Goal: Task Accomplishment & Management: Use online tool/utility

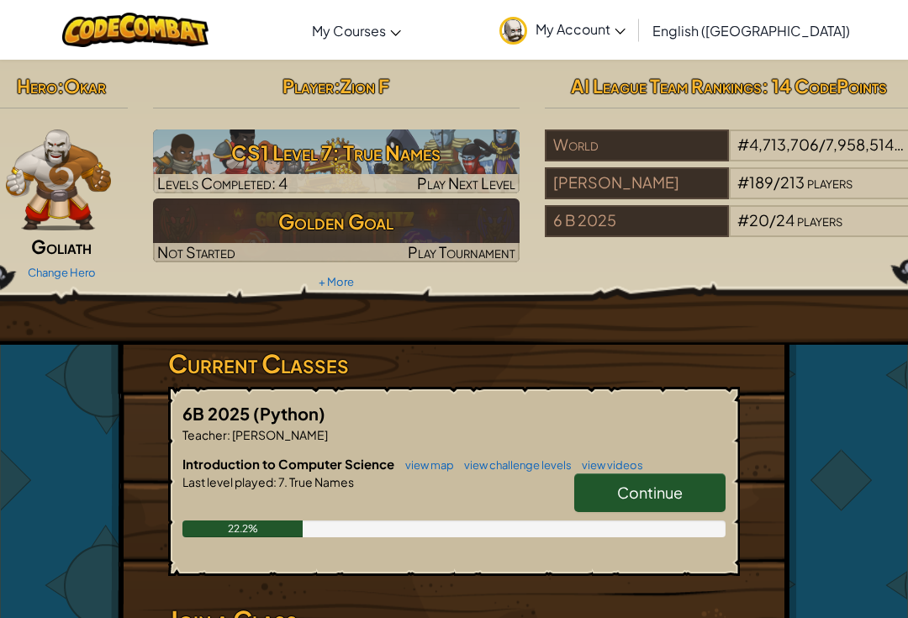
click at [686, 514] on div "Continue" at bounding box center [641, 496] width 168 height 47
click at [677, 488] on span "Continue" at bounding box center [650, 491] width 66 height 19
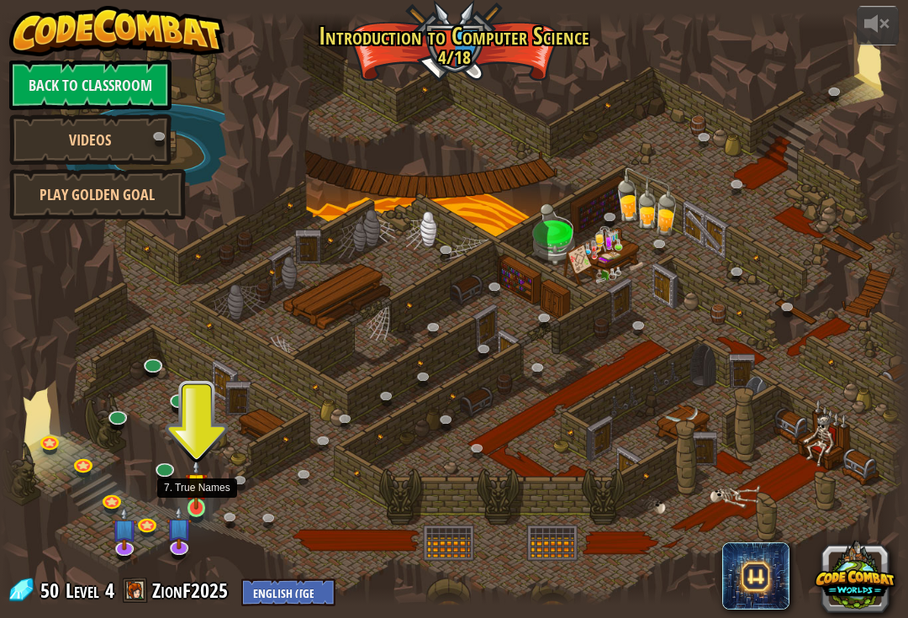
click at [203, 505] on img at bounding box center [196, 483] width 23 height 51
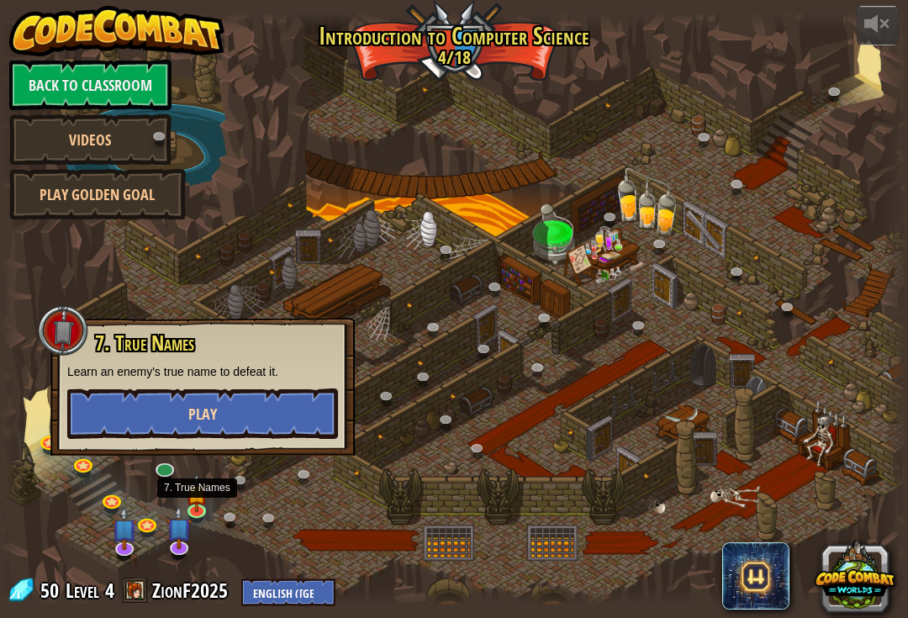
click at [247, 415] on button "Play" at bounding box center [202, 413] width 271 height 50
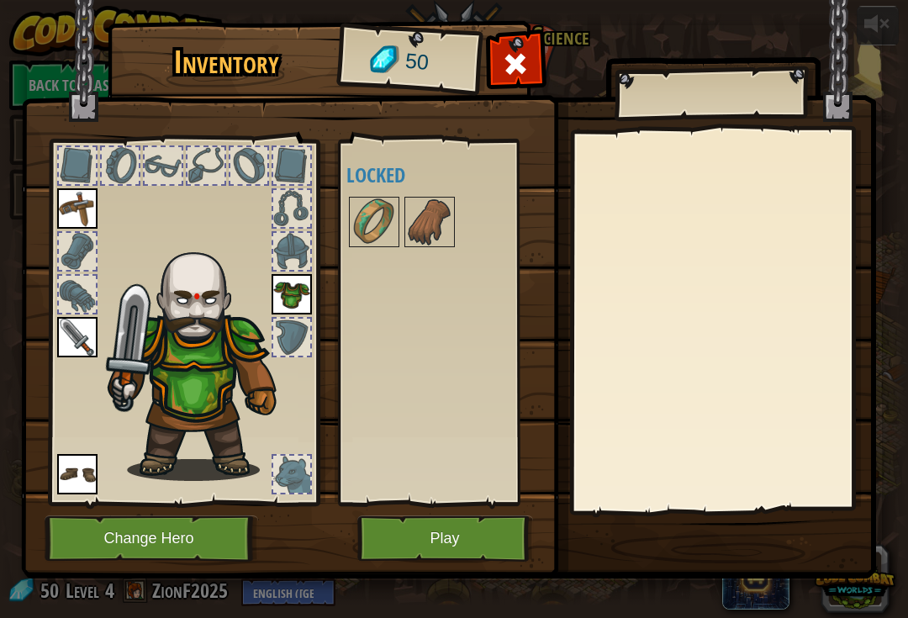
click at [423, 558] on button "Play" at bounding box center [445, 538] width 176 height 46
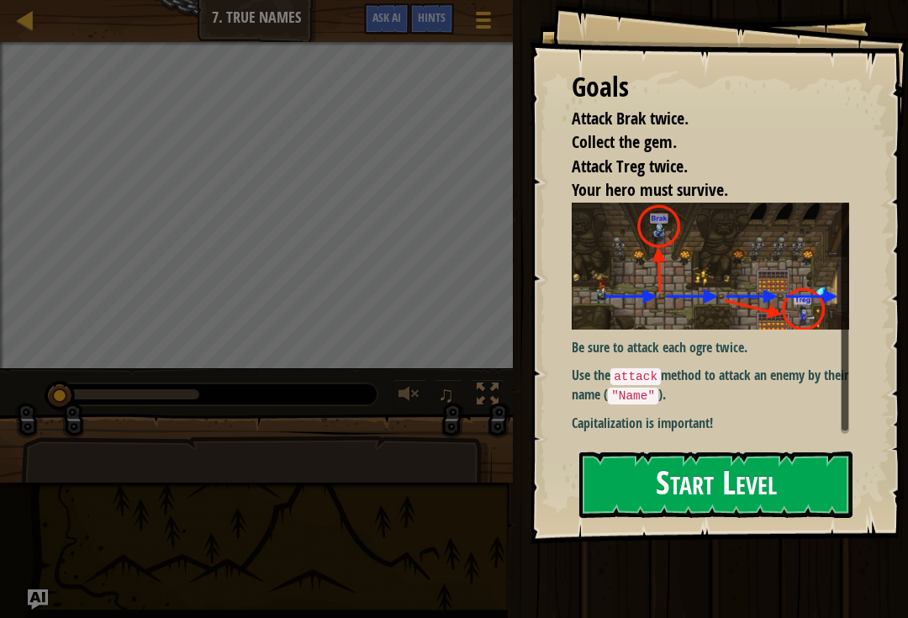
click at [780, 451] on button "Start Level" at bounding box center [715, 484] width 273 height 66
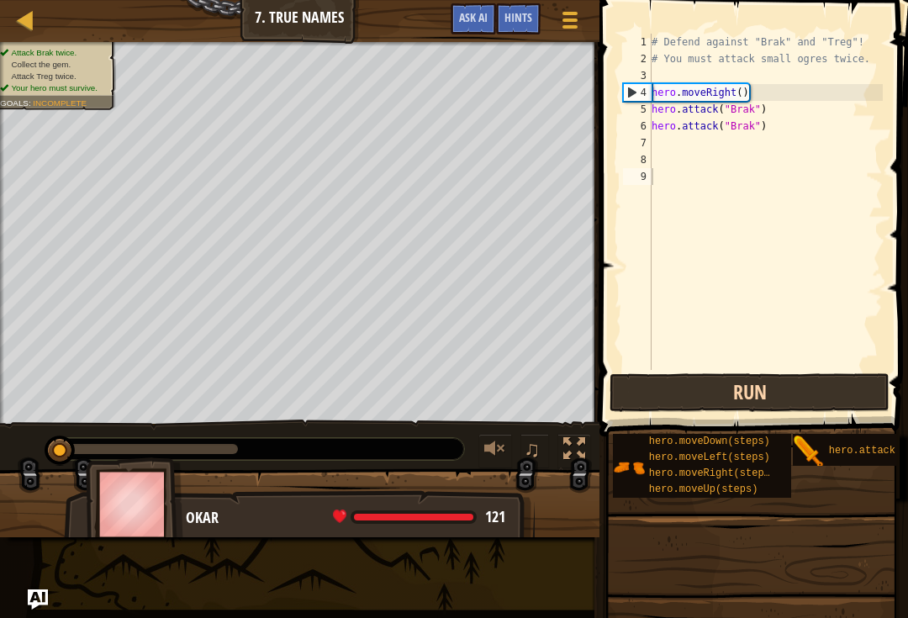
click at [783, 398] on button "Run" at bounding box center [749, 392] width 280 height 39
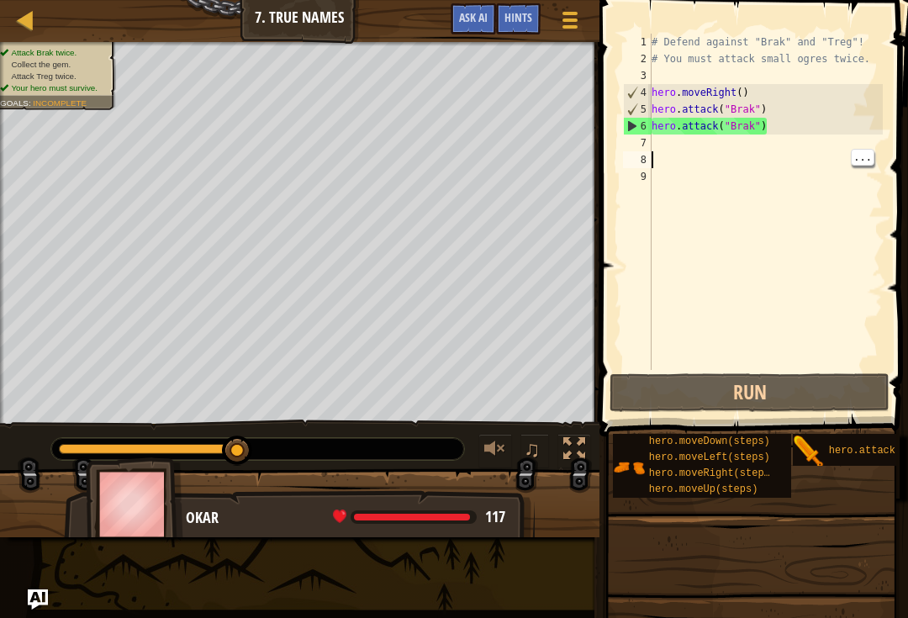
click at [756, 150] on div "# Defend against "Brak" and "Treg"! # You must attack small ogres twice. hero .…" at bounding box center [765, 219] width 235 height 370
click at [749, 167] on div "# Defend against "Brak" and "Treg"! # You must attack small ogres twice. hero .…" at bounding box center [765, 219] width 235 height 370
click at [724, 161] on div "# Defend against "Brak" and "Treg"! # You must attack small ogres twice. hero .…" at bounding box center [765, 219] width 235 height 370
click at [735, 154] on div "# Defend against "Brak" and "Treg"! # You must attack small ogres twice. hero .…" at bounding box center [765, 219] width 235 height 370
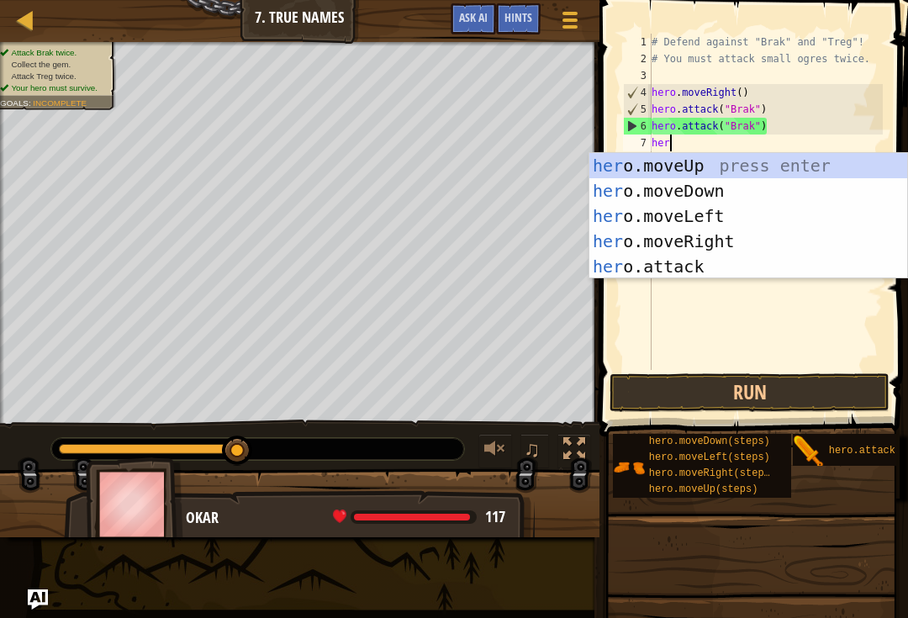
scroll to position [8, 1]
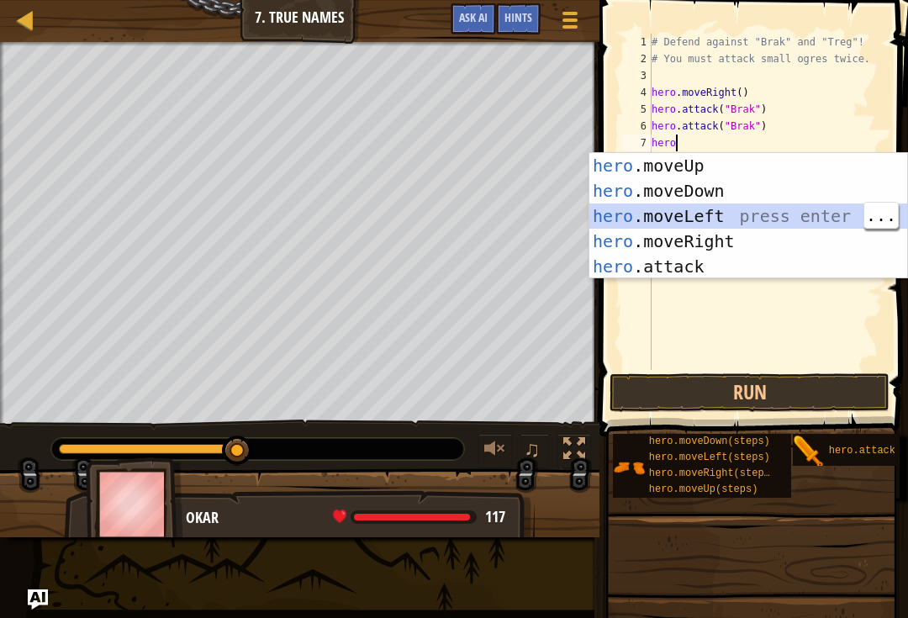
click at [793, 256] on div "hero .moveUp press enter hero .moveDown press enter hero .moveLeft press enter …" at bounding box center [748, 241] width 318 height 177
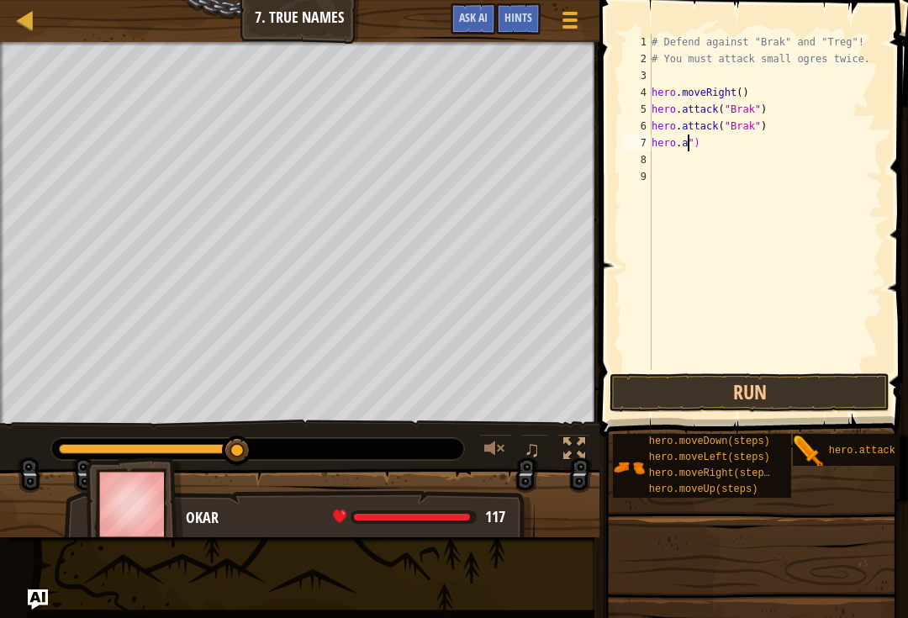
type textarea "hero.")"
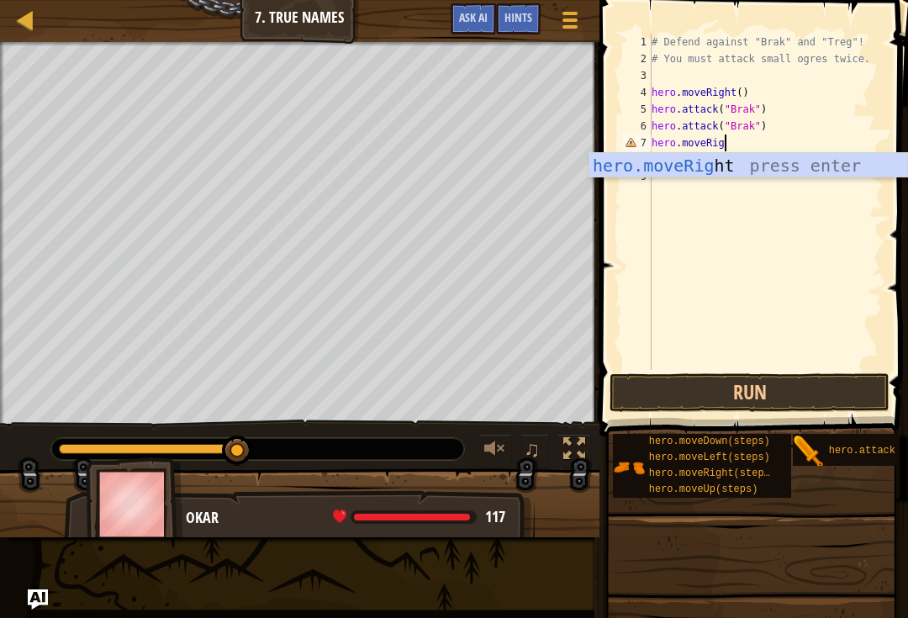
type textarea "hero.moveRight"
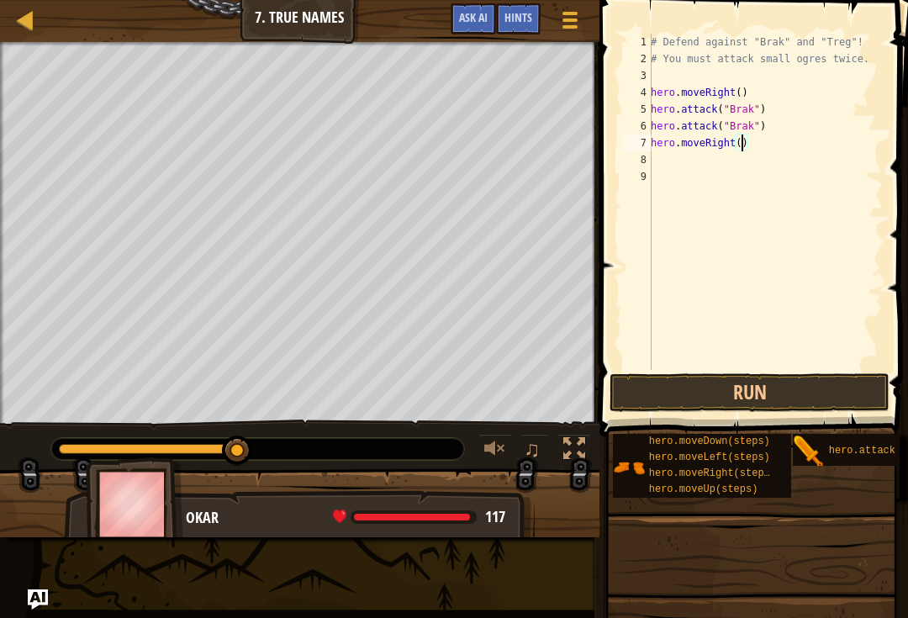
scroll to position [8, 8]
type textarea "hero.moveRight(2)"
click at [743, 398] on button "Run" at bounding box center [749, 392] width 280 height 39
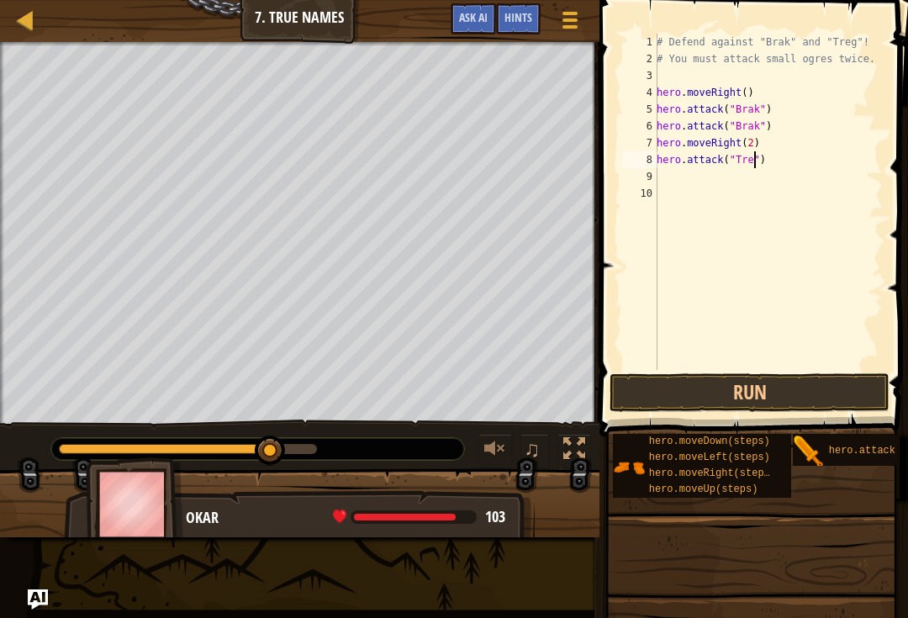
scroll to position [8, 8]
type textarea "hero.attack("Treg")"
click at [764, 401] on button "Run" at bounding box center [749, 392] width 280 height 39
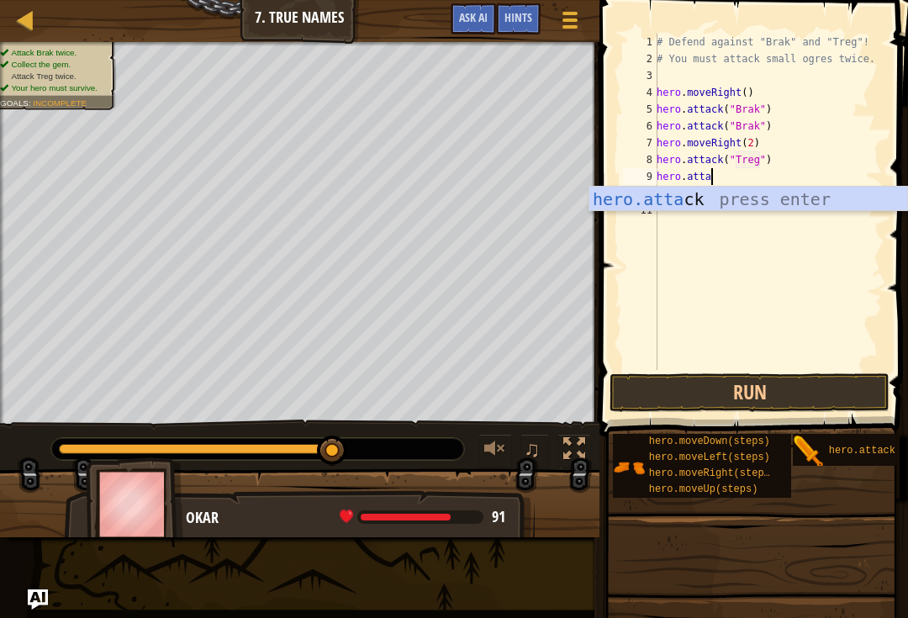
scroll to position [8, 4]
click at [762, 188] on div "hero.attac k press enter" at bounding box center [748, 225] width 318 height 76
type textarea "hero.attack("Enemy Name")"
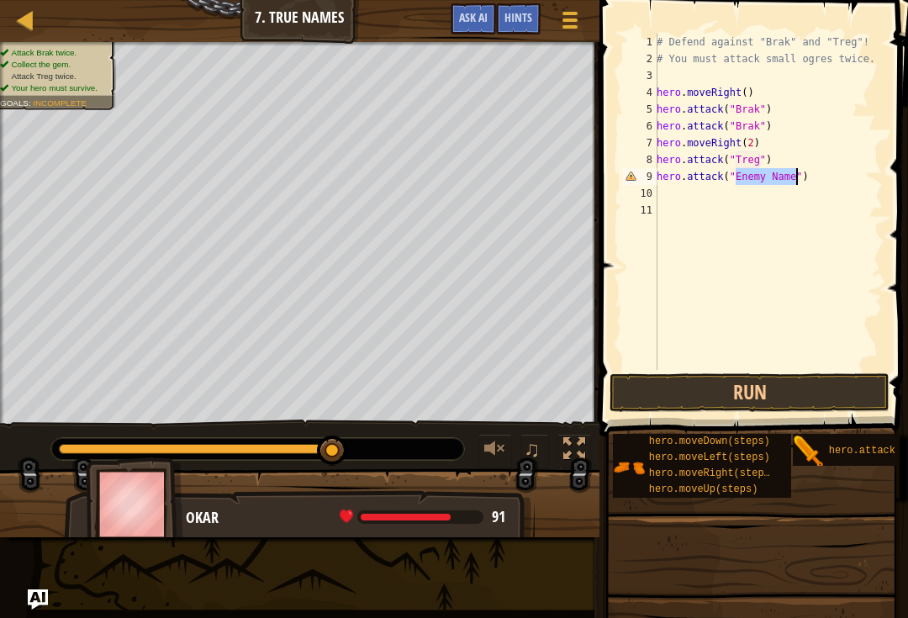
scroll to position [8, 0]
click at [786, 181] on div "# Defend against "Brak" and "Treg"! # You must attack small ogres twice. hero .…" at bounding box center [767, 219] width 229 height 370
type textarea "hero.attack("Treg")"
click at [793, 400] on button "Run" at bounding box center [749, 392] width 280 height 39
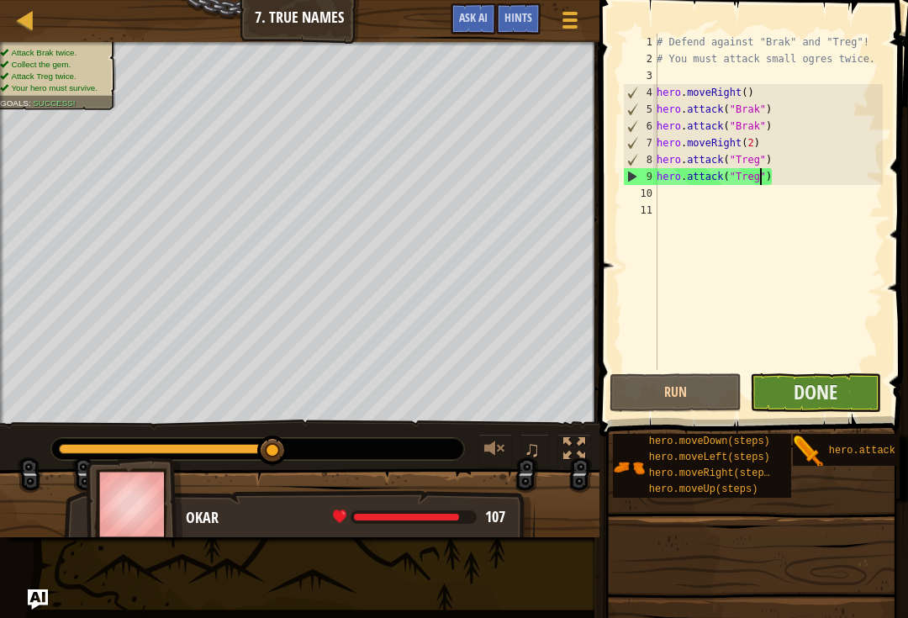
click at [842, 392] on button "Done" at bounding box center [816, 392] width 132 height 39
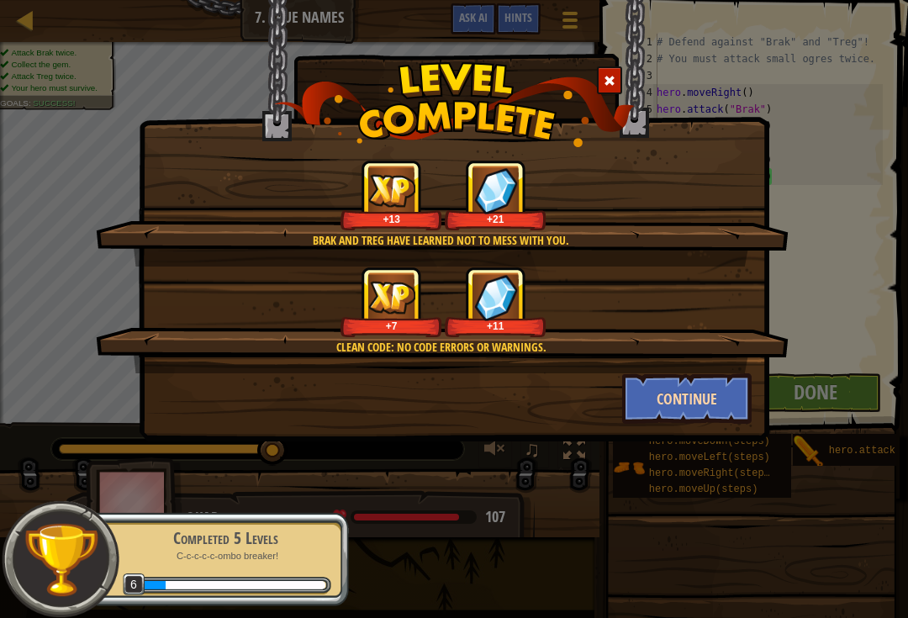
click at [692, 415] on button "Continue" at bounding box center [687, 398] width 130 height 50
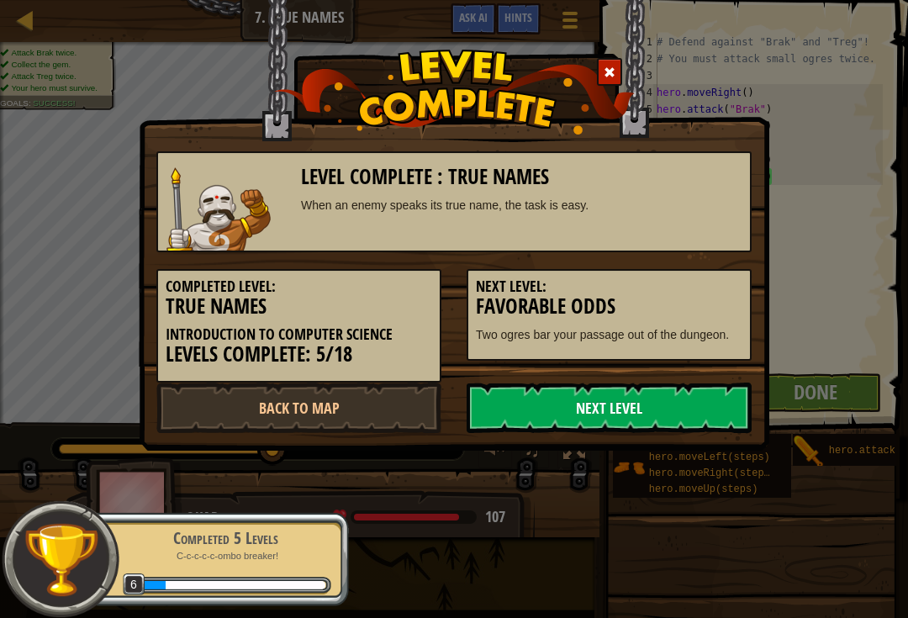
click at [689, 418] on link "Next Level" at bounding box center [608, 407] width 285 height 50
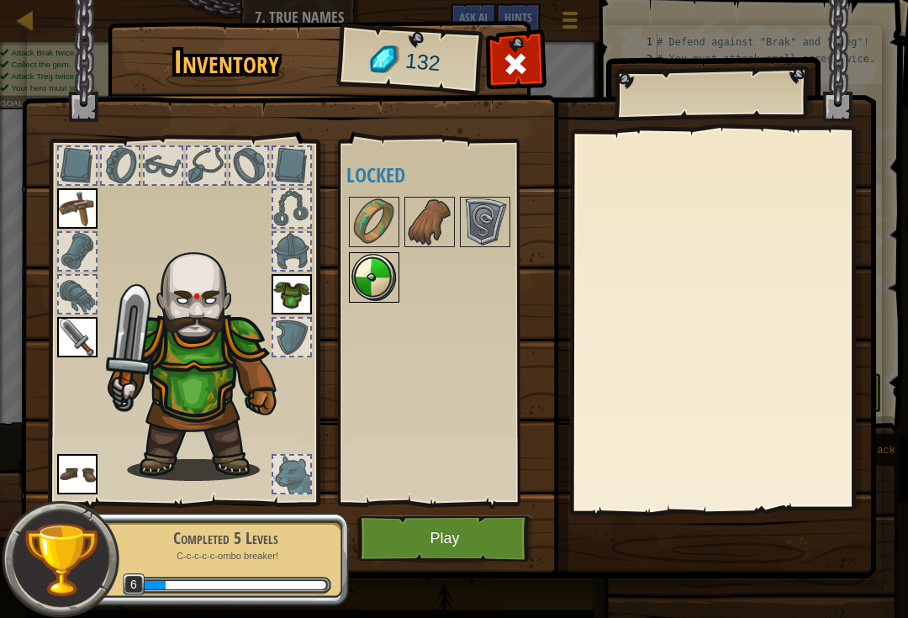
click at [359, 282] on img at bounding box center [374, 277] width 47 height 47
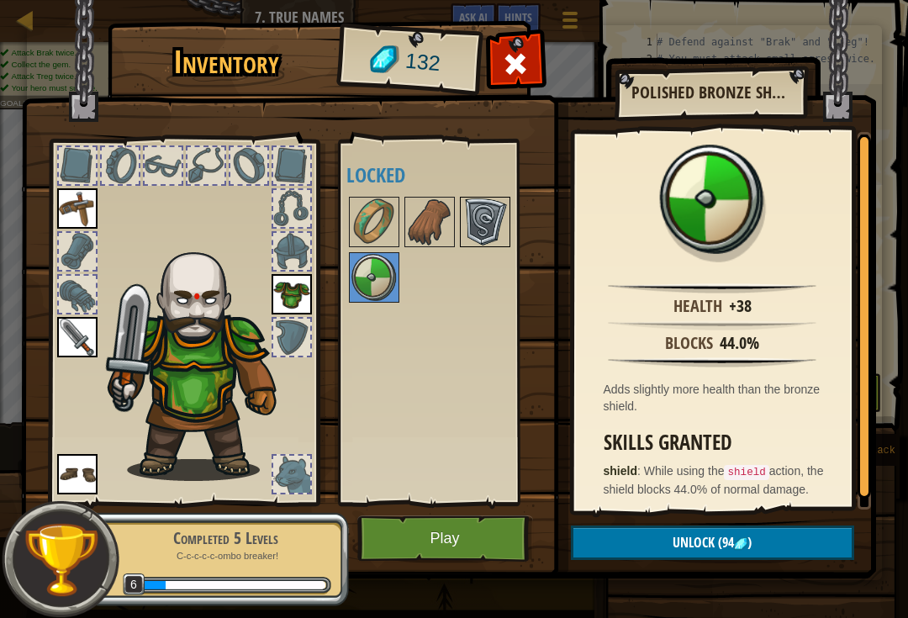
click at [472, 218] on img at bounding box center [484, 221] width 47 height 47
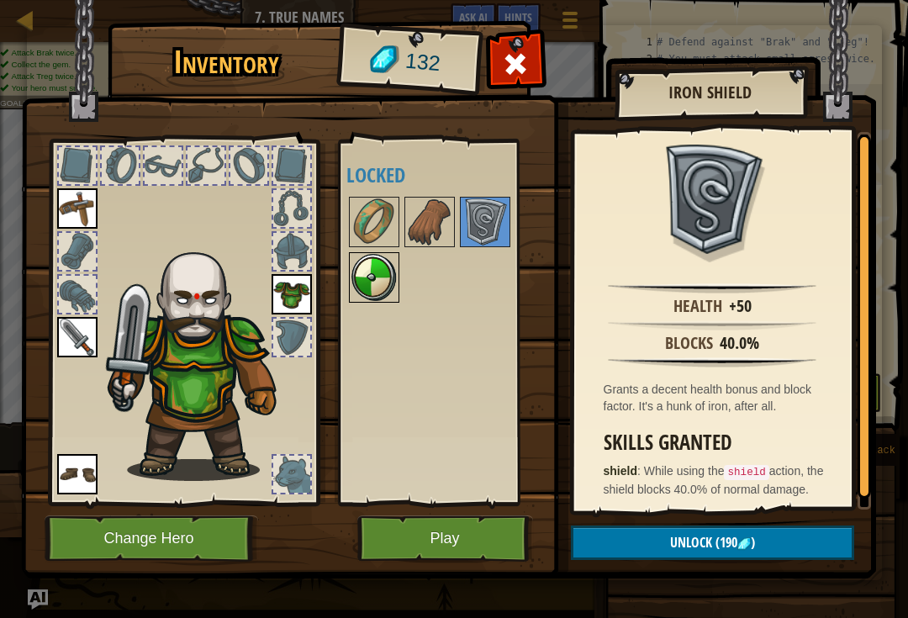
click at [388, 278] on img at bounding box center [374, 277] width 47 height 47
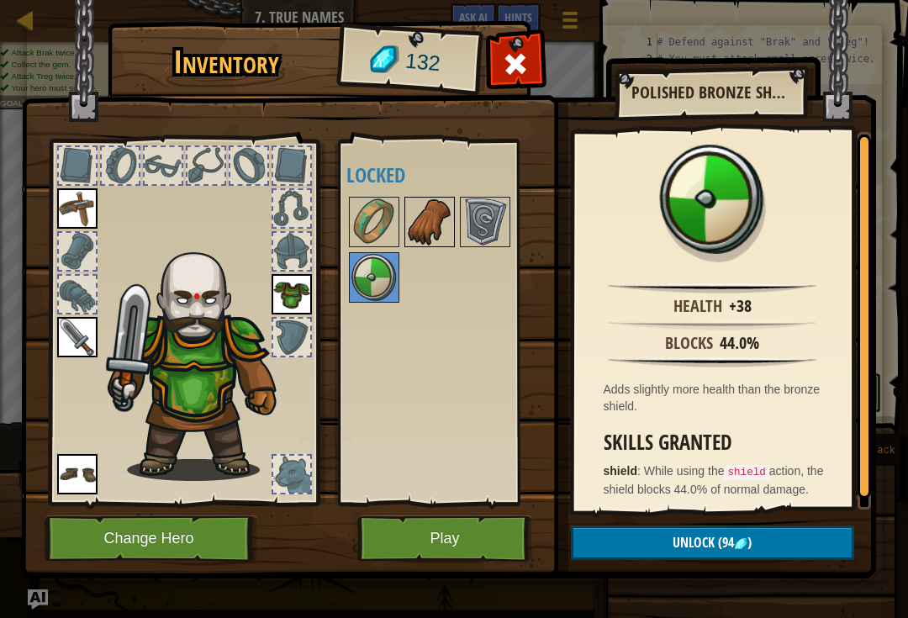
click at [432, 224] on img at bounding box center [429, 221] width 47 height 47
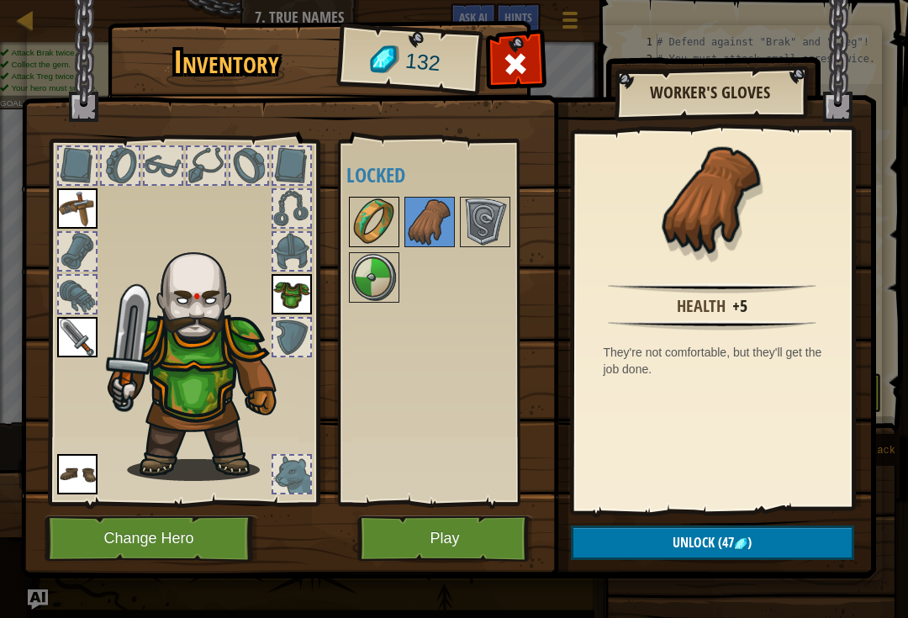
click at [396, 206] on img at bounding box center [374, 221] width 47 height 47
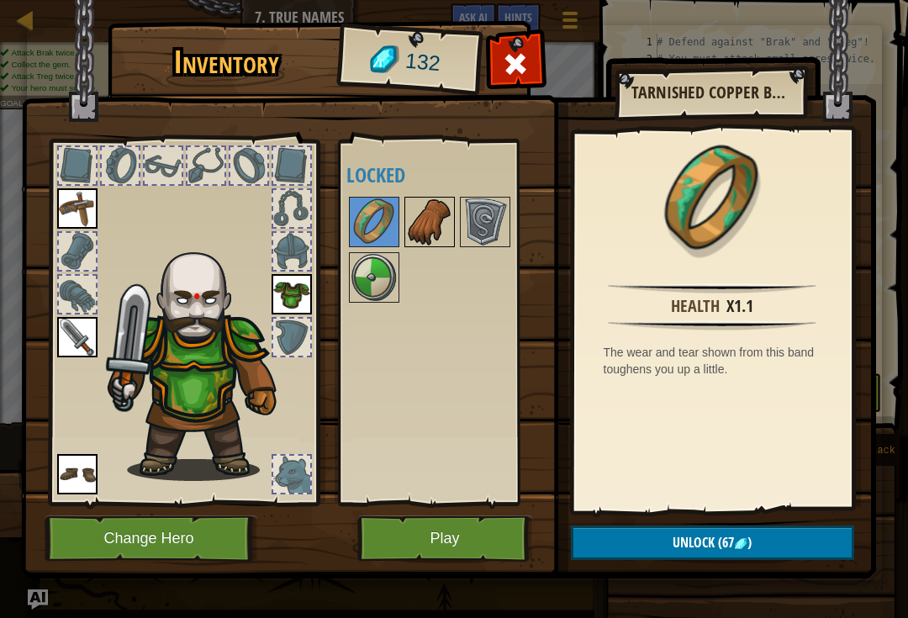
click at [419, 231] on img at bounding box center [429, 221] width 47 height 47
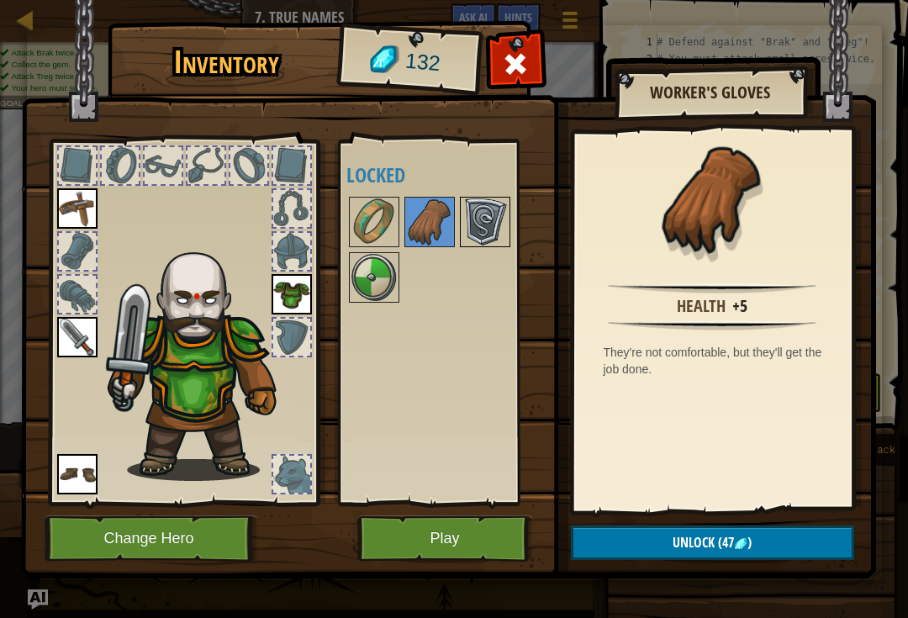
click at [488, 229] on img at bounding box center [484, 221] width 47 height 47
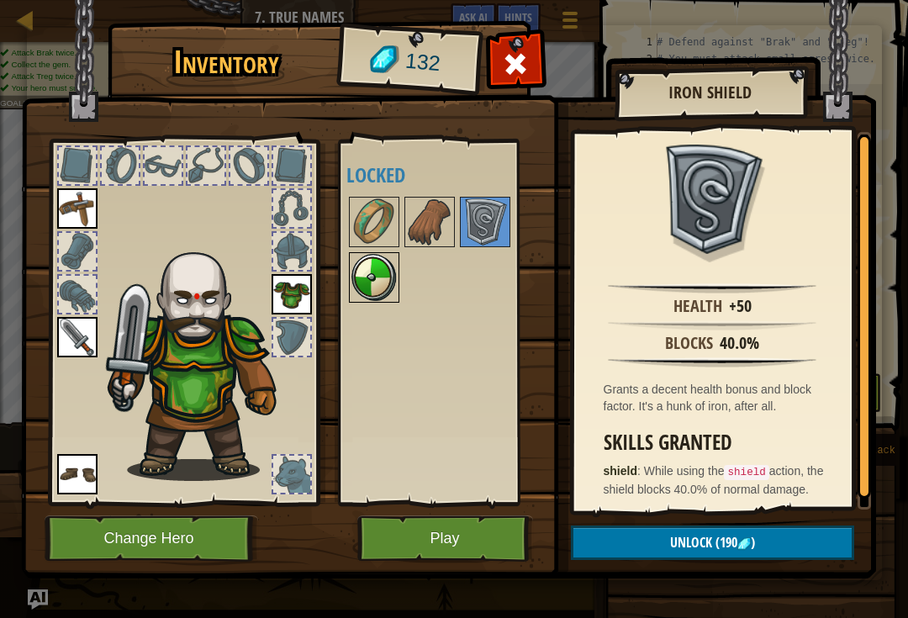
click at [356, 271] on img at bounding box center [374, 277] width 47 height 47
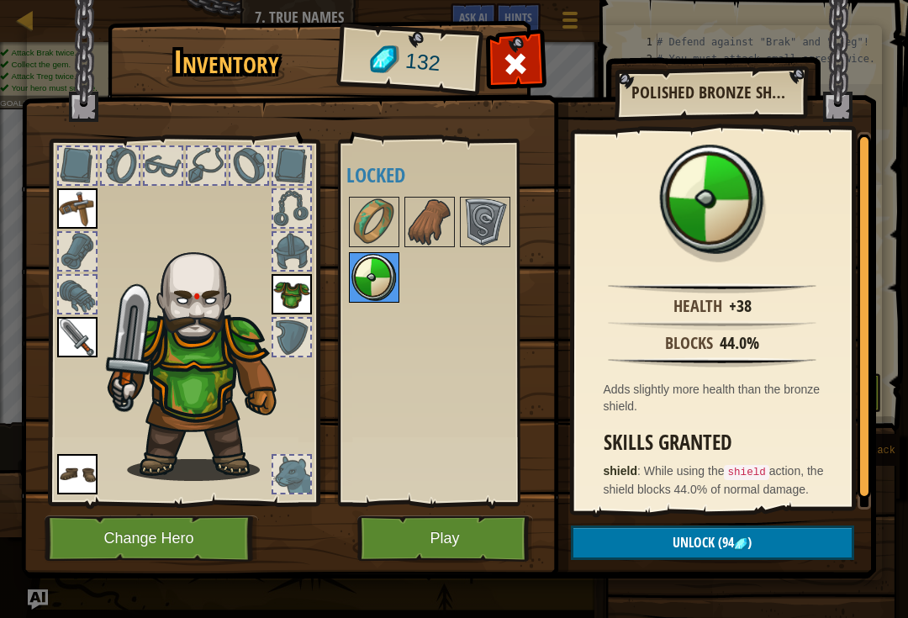
click at [381, 289] on img at bounding box center [374, 277] width 47 height 47
click at [728, 556] on button "Unlock (94 )" at bounding box center [712, 542] width 283 height 34
click at [676, 549] on button "Confirm" at bounding box center [712, 542] width 283 height 34
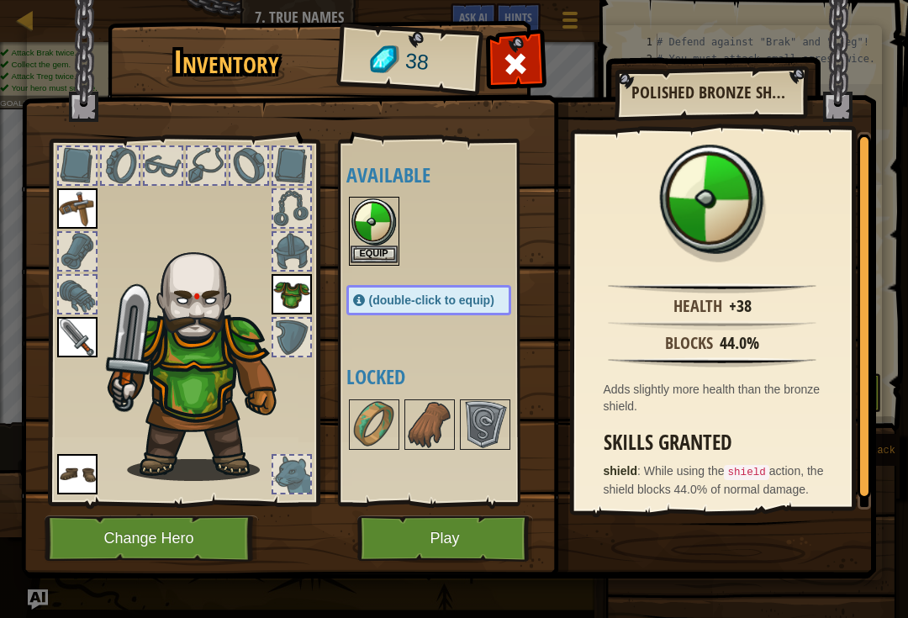
click at [372, 248] on button "Equip" at bounding box center [374, 254] width 47 height 18
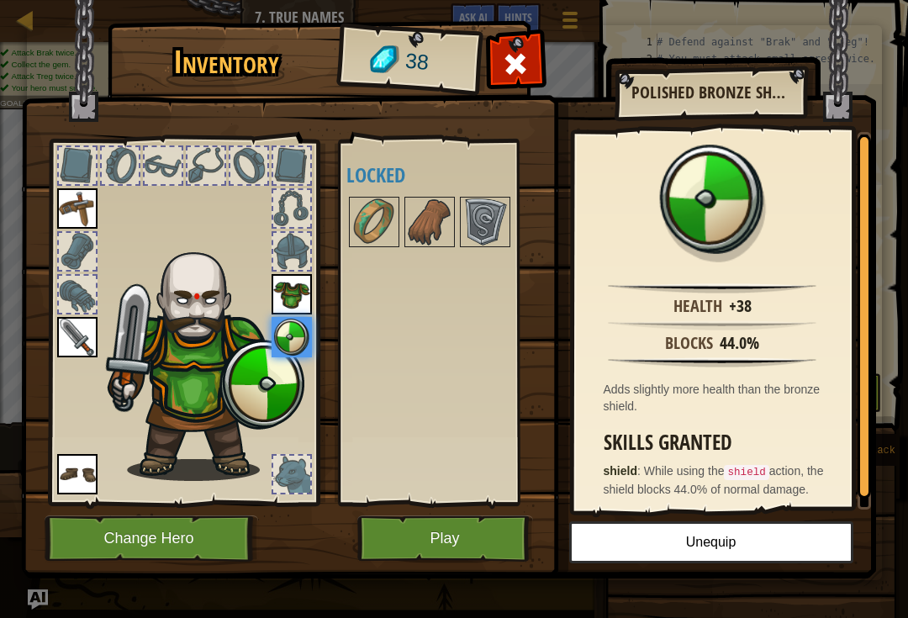
click at [297, 243] on div at bounding box center [291, 251] width 37 height 37
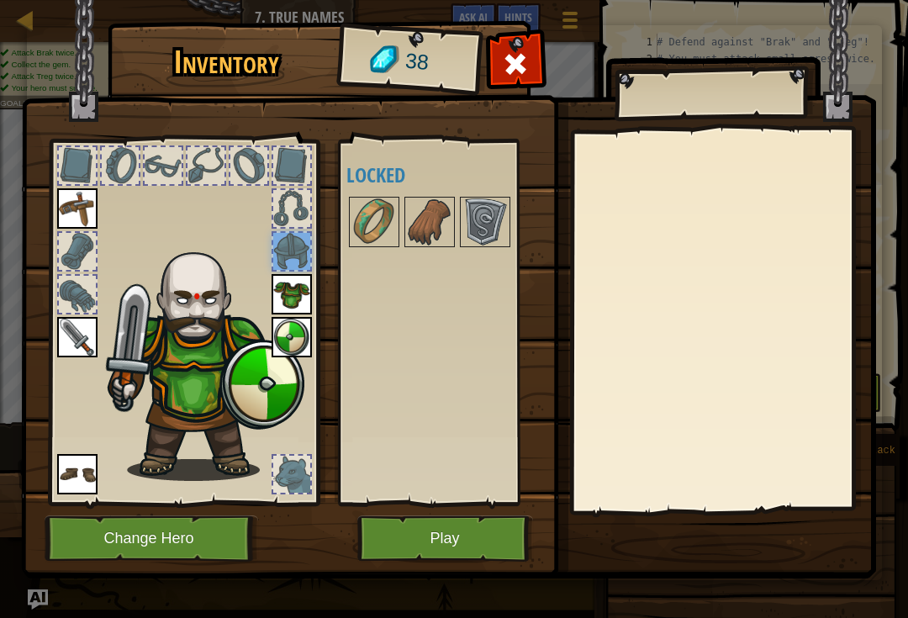
click at [68, 298] on div at bounding box center [77, 294] width 37 height 37
click at [465, 561] on img at bounding box center [448, 273] width 855 height 610
click at [473, 549] on button "Play" at bounding box center [445, 538] width 176 height 46
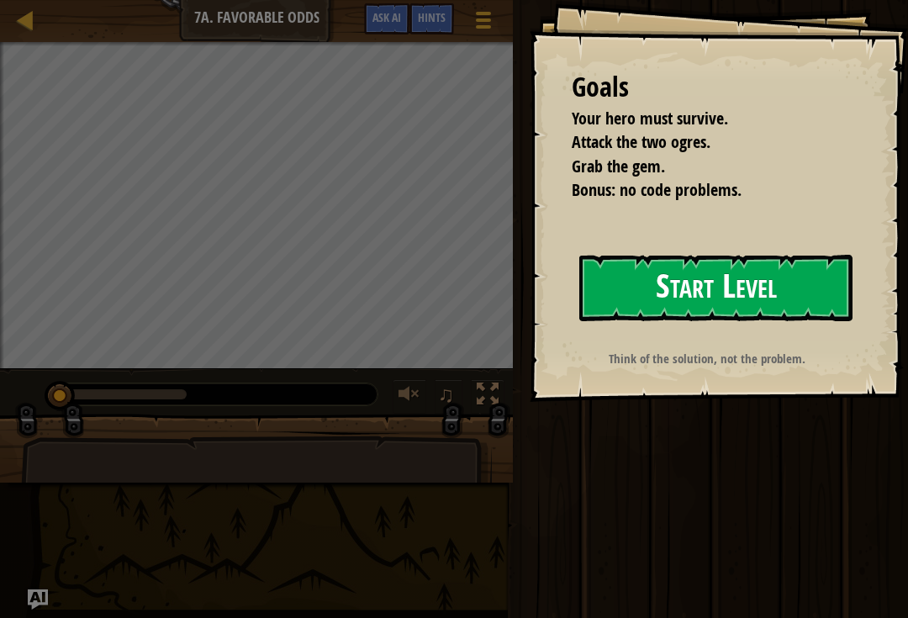
click at [777, 296] on button "Start Level" at bounding box center [715, 288] width 273 height 66
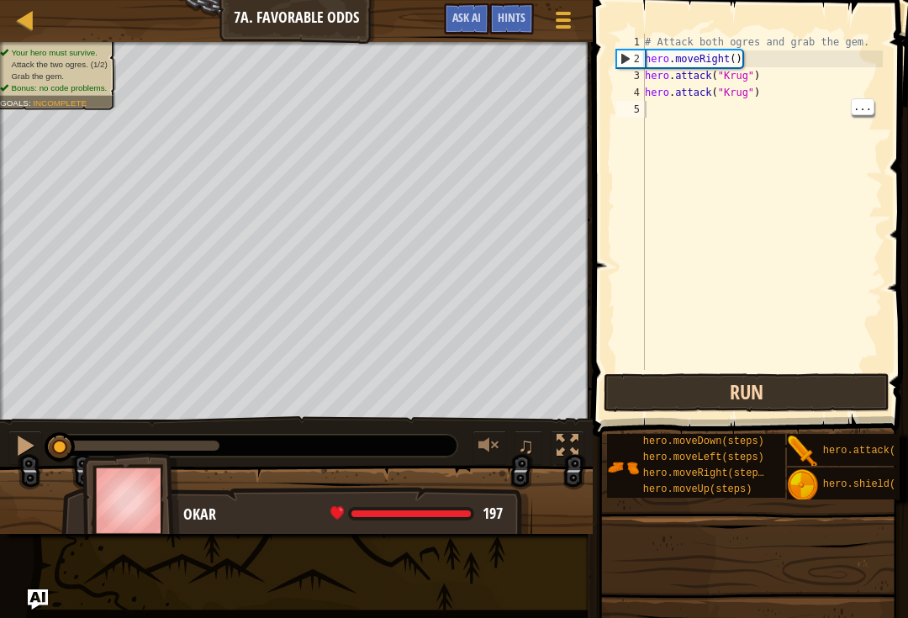
click at [793, 403] on button "Run" at bounding box center [747, 392] width 286 height 39
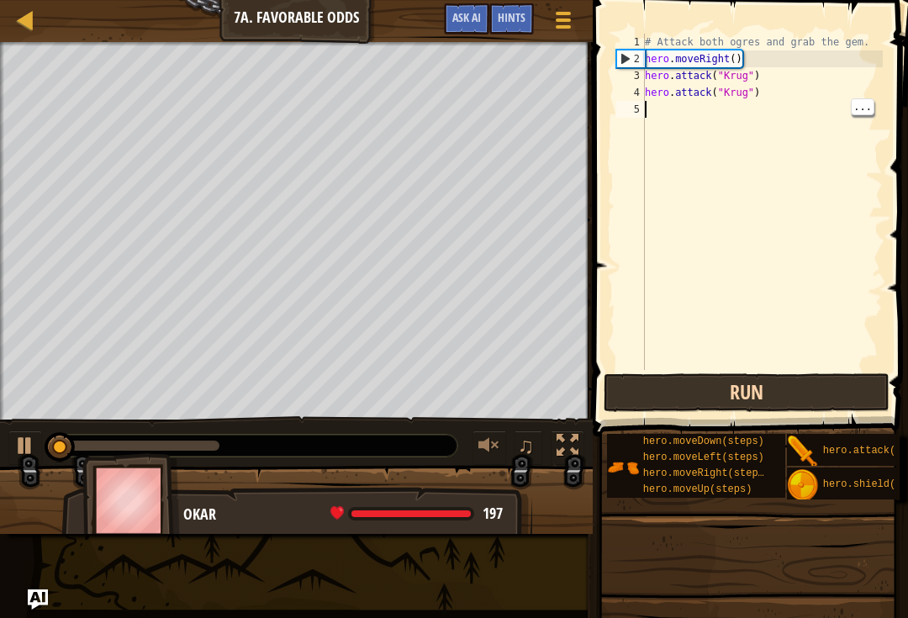
click at [803, 399] on button "Run" at bounding box center [747, 392] width 286 height 39
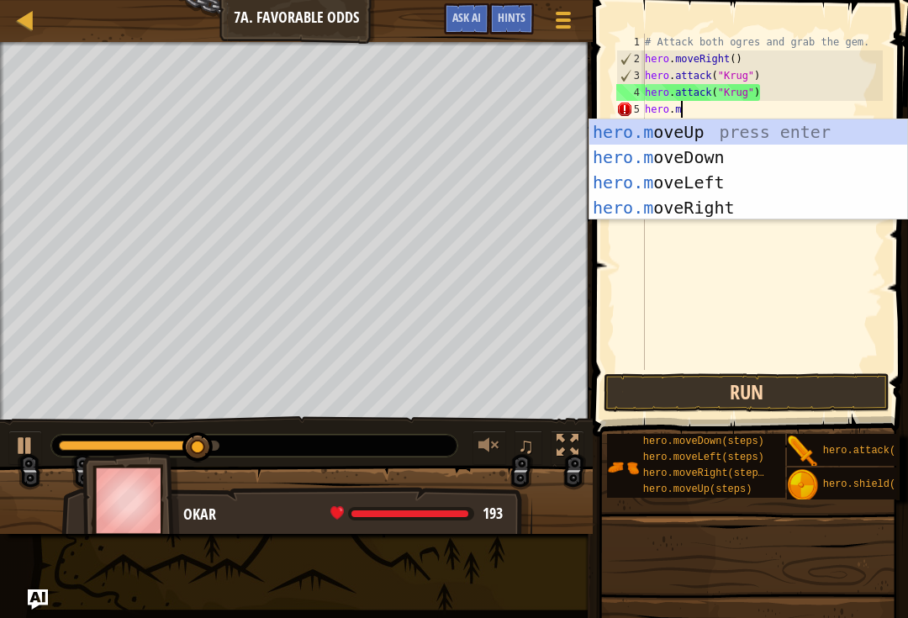
scroll to position [8, 3]
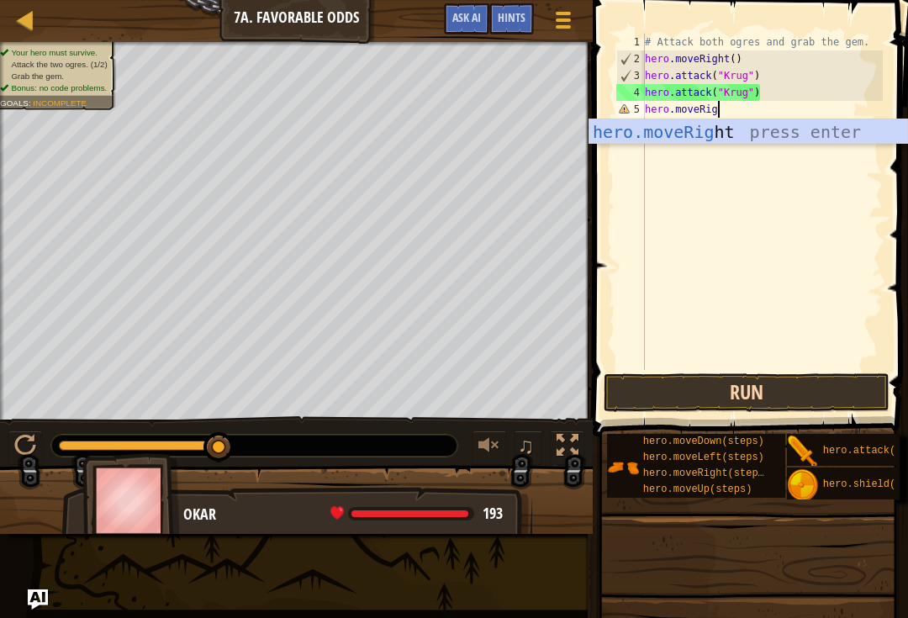
type textarea "hero.moveRigjht"
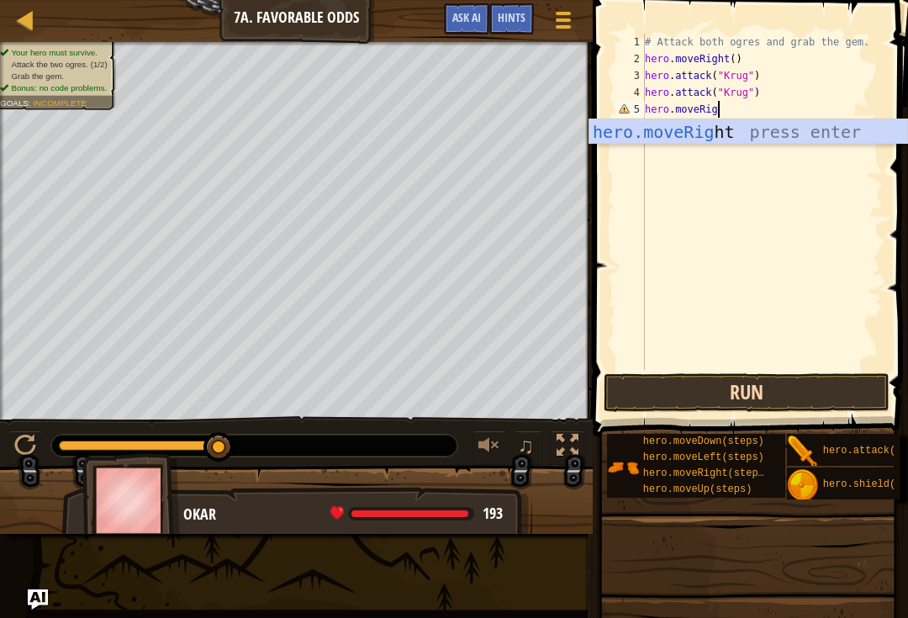
scroll to position [8, 6]
type textarea "hero.moveRight"
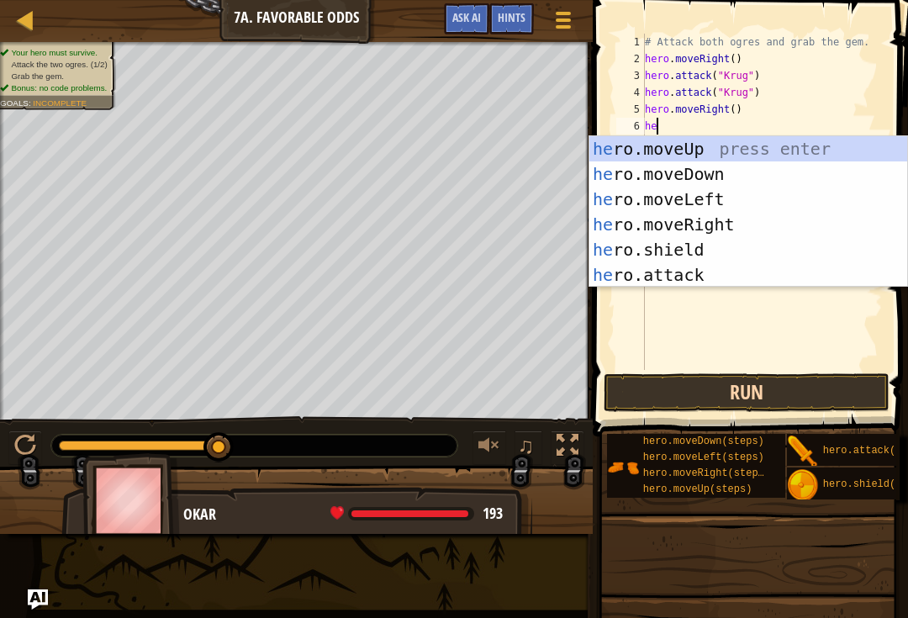
type textarea "her"
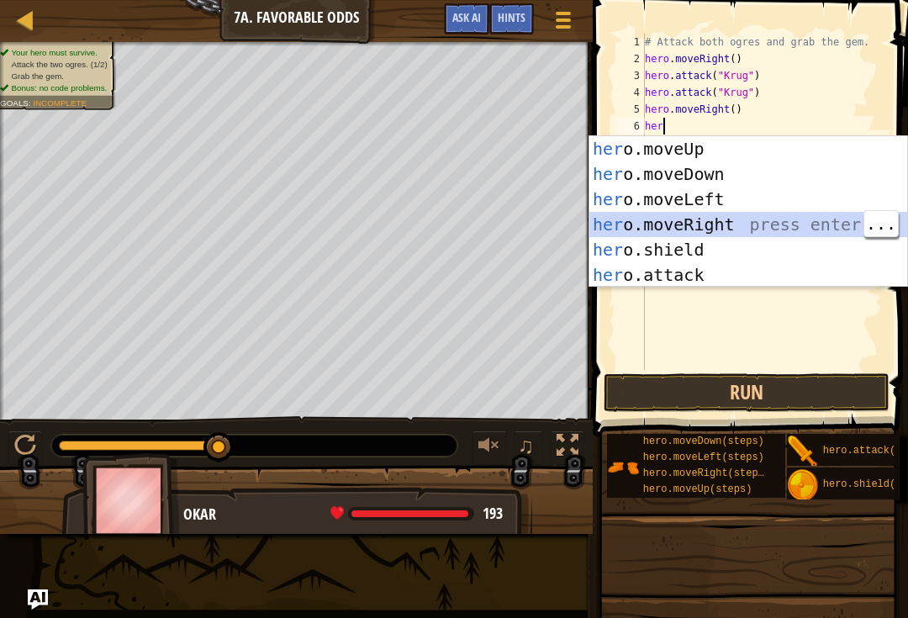
click at [782, 240] on div "her o.moveUp press enter her o.moveDown press enter her o.moveLeft press enter …" at bounding box center [748, 237] width 318 height 202
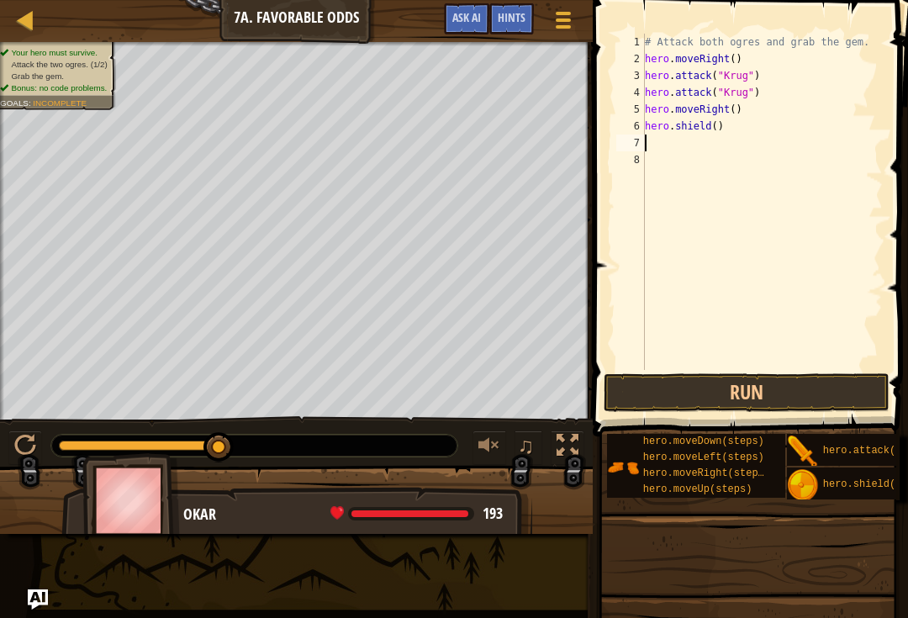
scroll to position [8, 0]
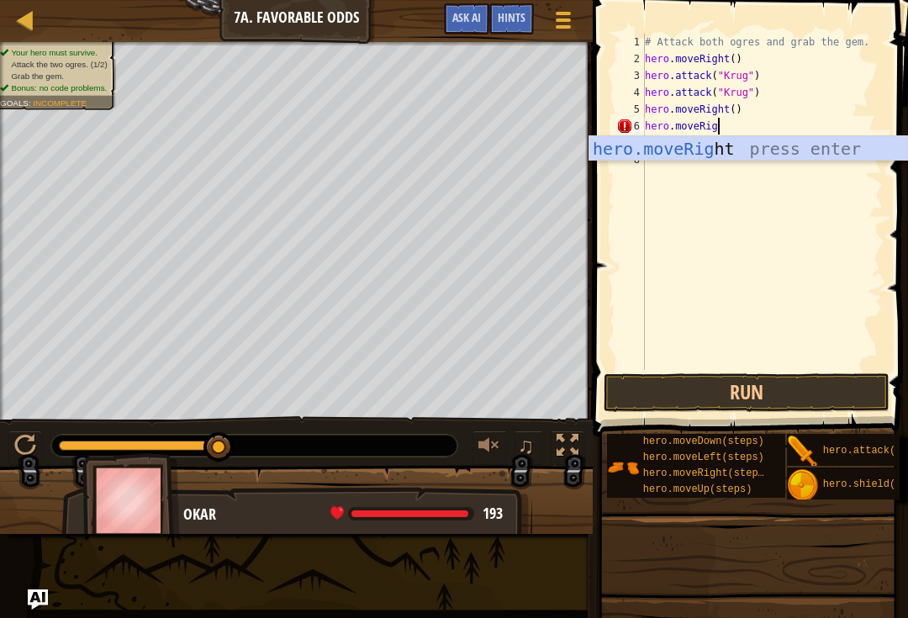
type textarea "hero.moveRight"
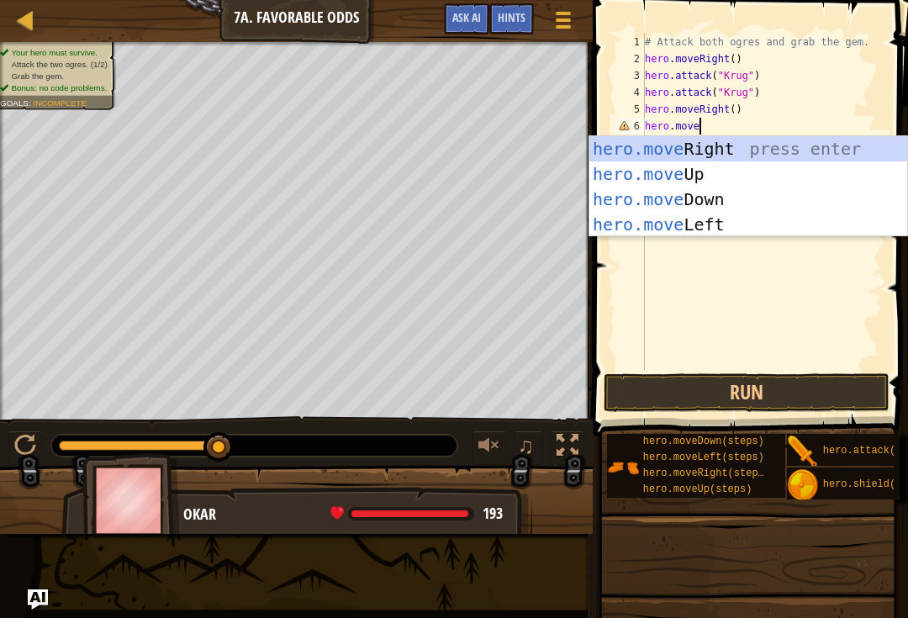
type textarea "hero.moveUp"
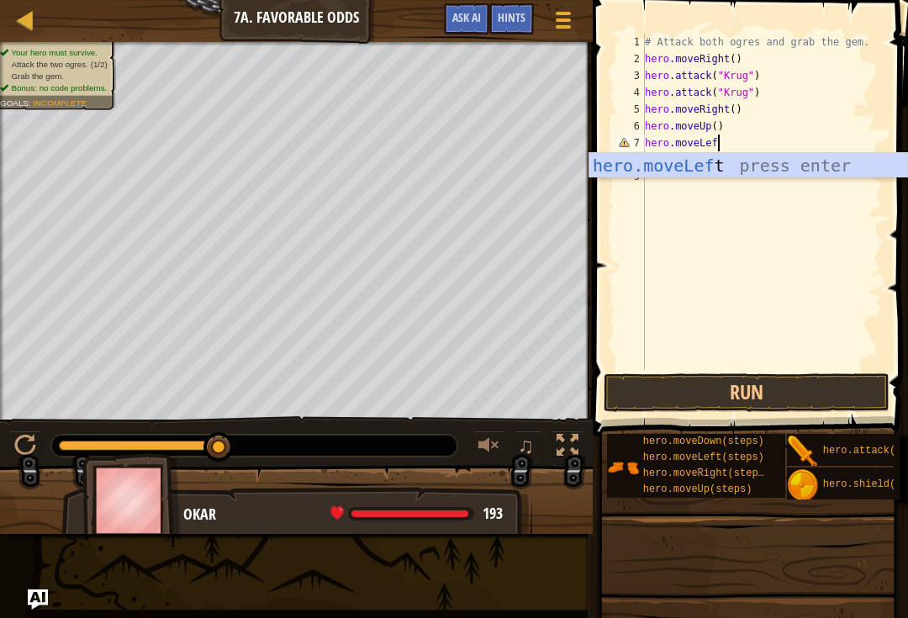
type textarea "hero.moveLeft"
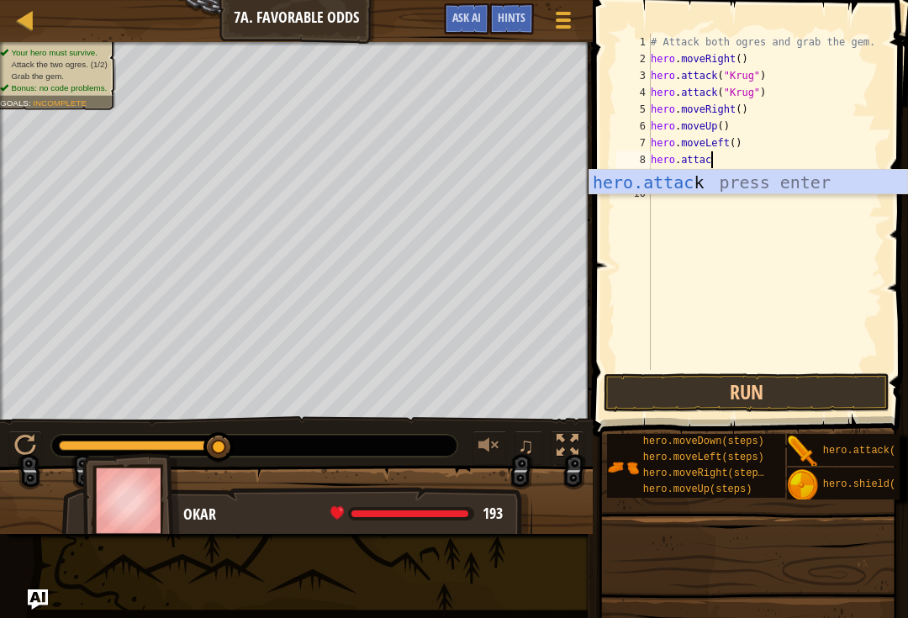
scroll to position [8, 5]
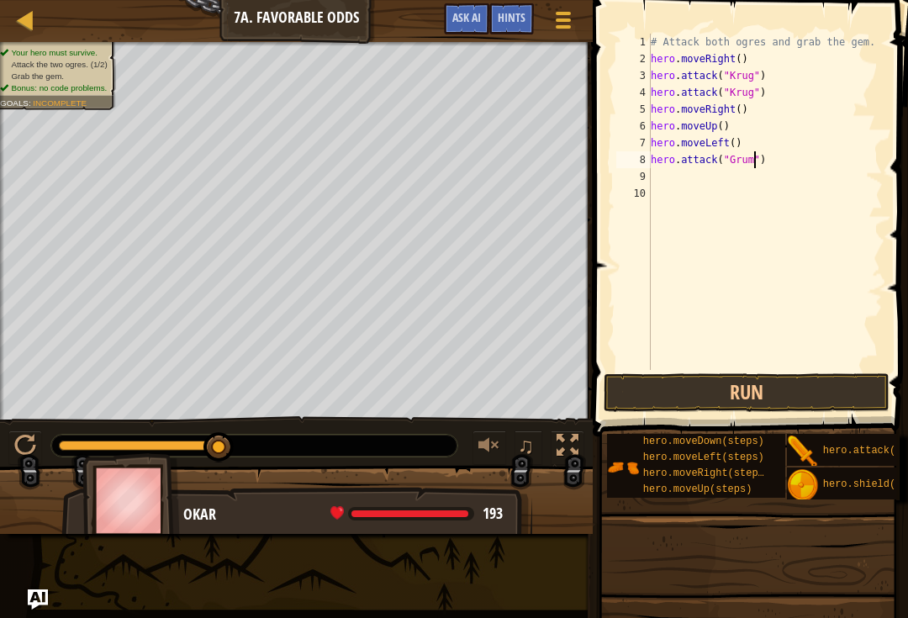
type textarea "hero.attack("Grump")"
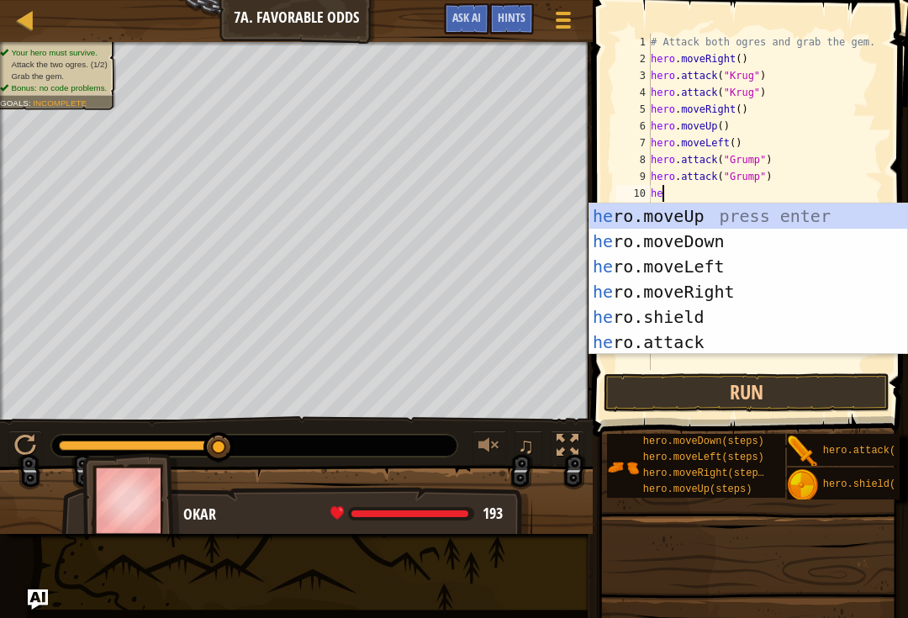
scroll to position [8, 1]
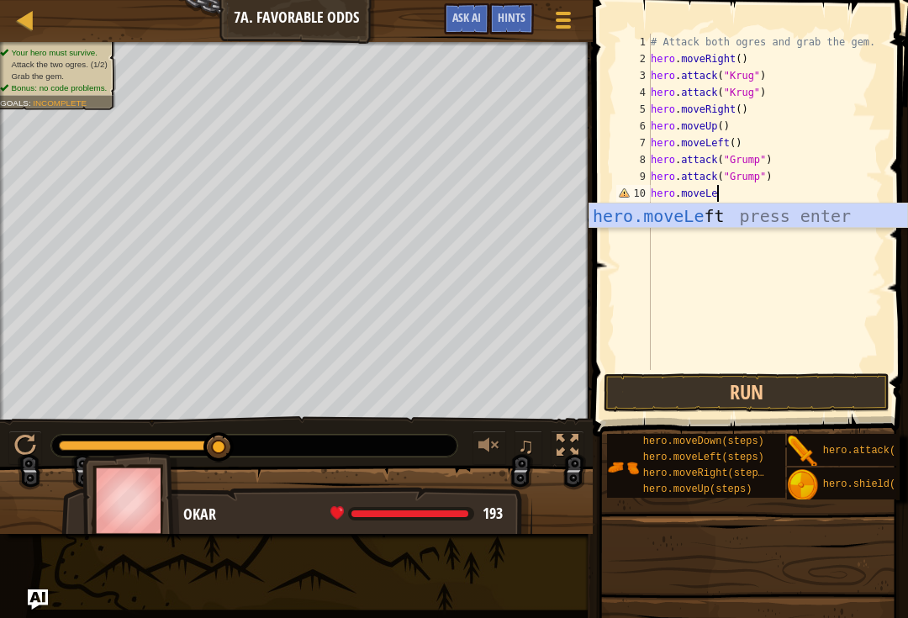
type textarea "hero.moveLeft"
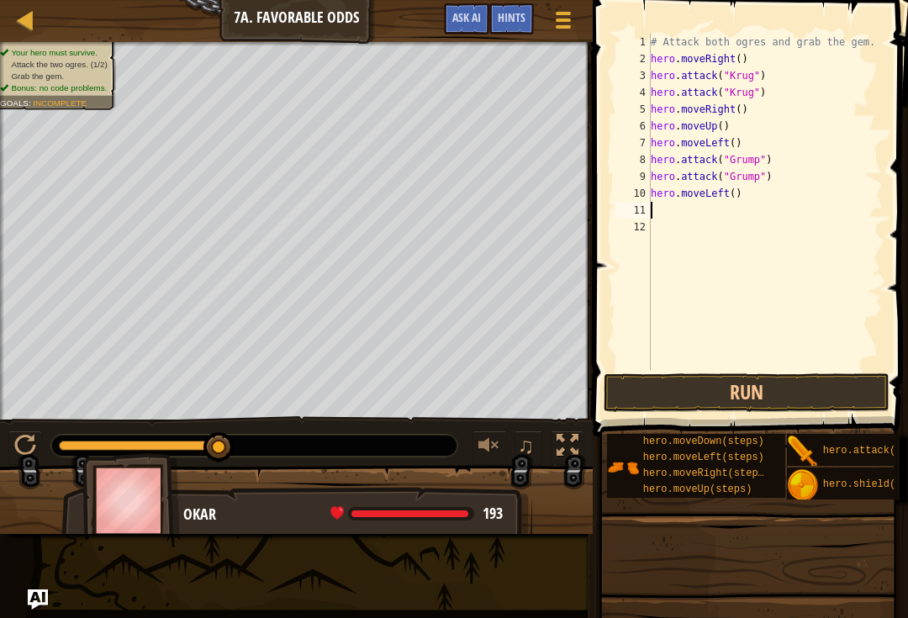
scroll to position [8, 0]
click at [749, 405] on button "Run" at bounding box center [747, 392] width 286 height 39
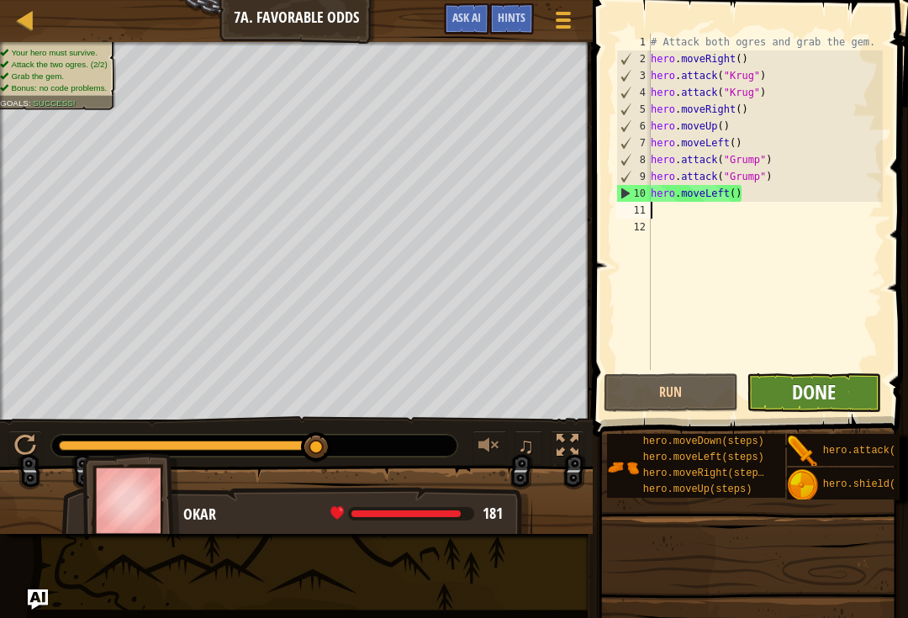
click at [798, 395] on span "Done" at bounding box center [814, 391] width 44 height 27
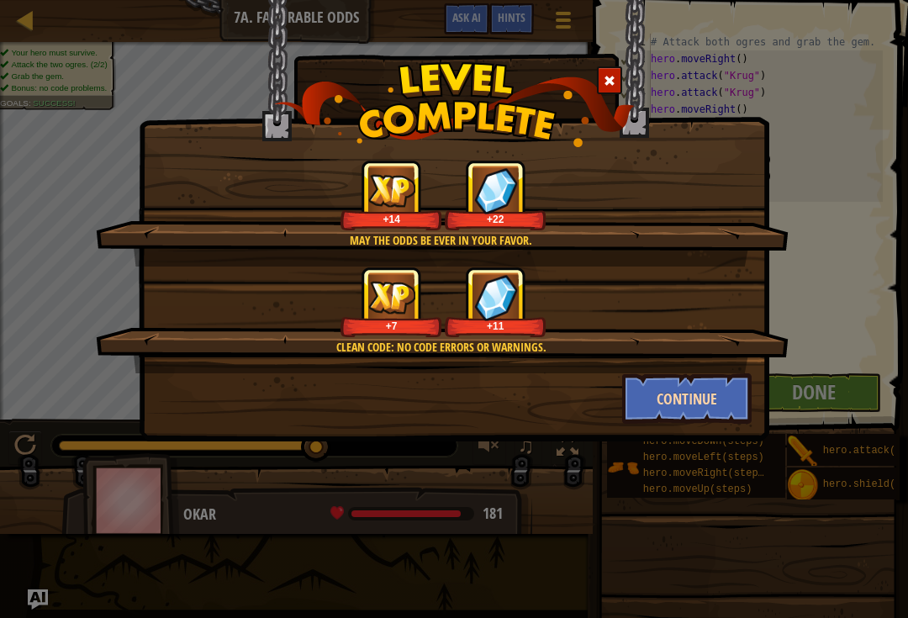
click at [710, 385] on button "Continue" at bounding box center [687, 398] width 130 height 50
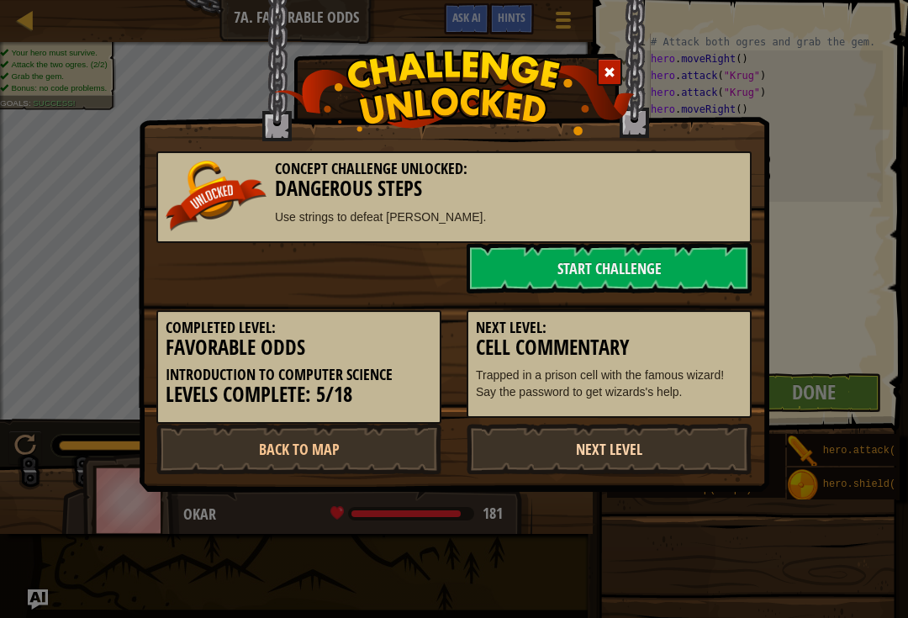
click at [656, 439] on link "Next Level" at bounding box center [608, 449] width 285 height 50
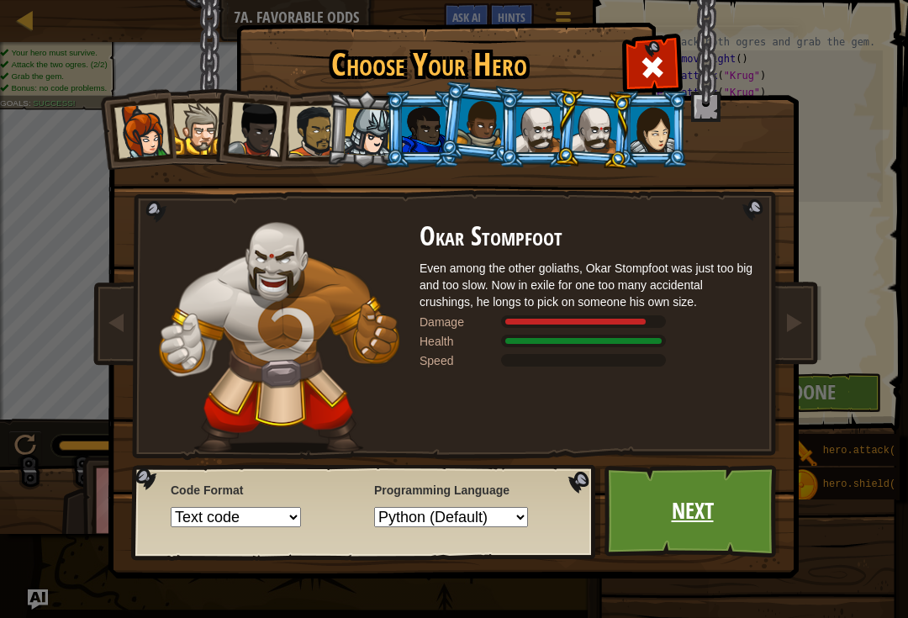
click at [748, 506] on link "Next" at bounding box center [692, 511] width 176 height 92
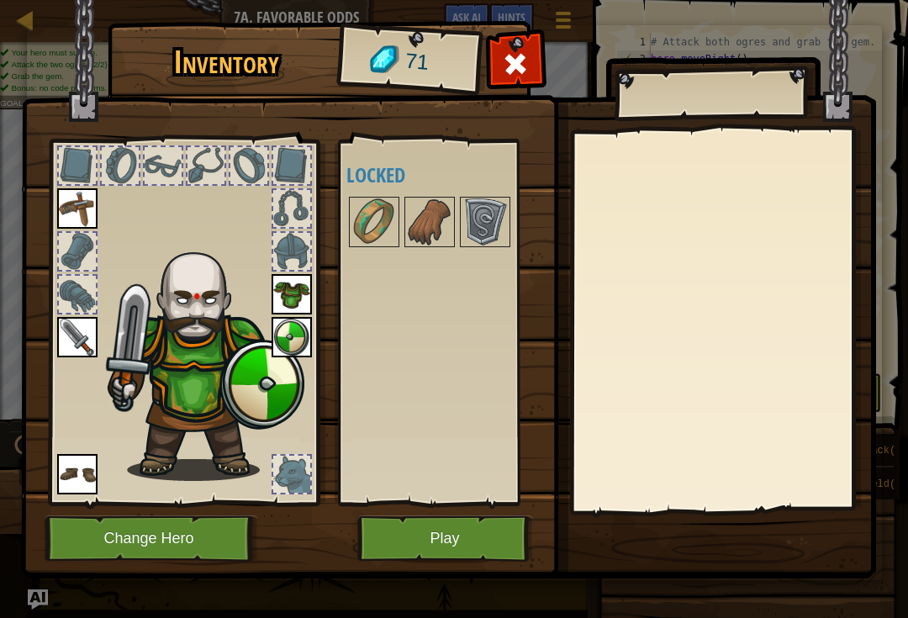
click at [292, 472] on div at bounding box center [291, 474] width 37 height 37
click at [72, 253] on div at bounding box center [77, 251] width 37 height 37
click at [506, 203] on img at bounding box center [484, 221] width 47 height 47
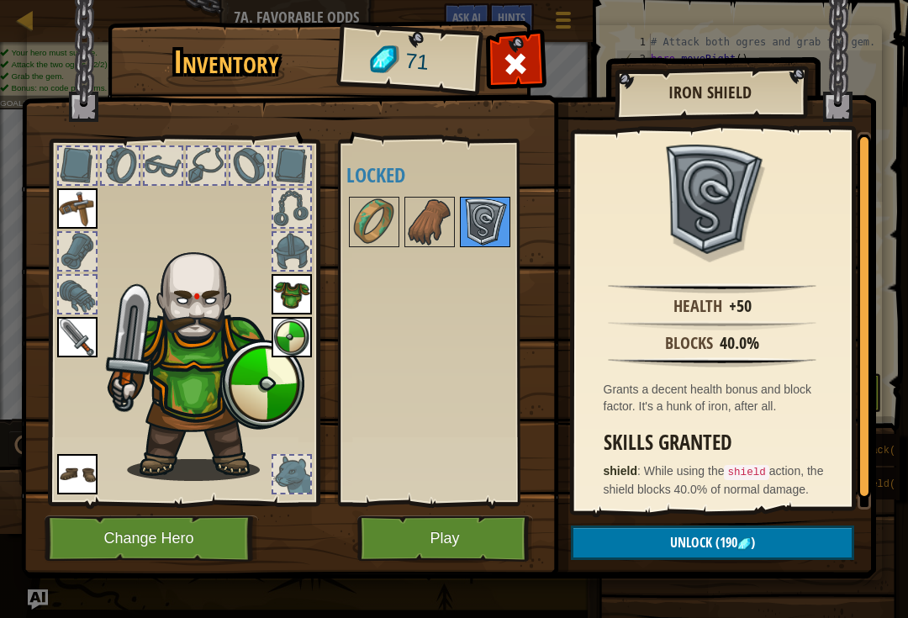
click at [492, 217] on img at bounding box center [484, 221] width 47 height 47
click at [450, 216] on img at bounding box center [429, 221] width 47 height 47
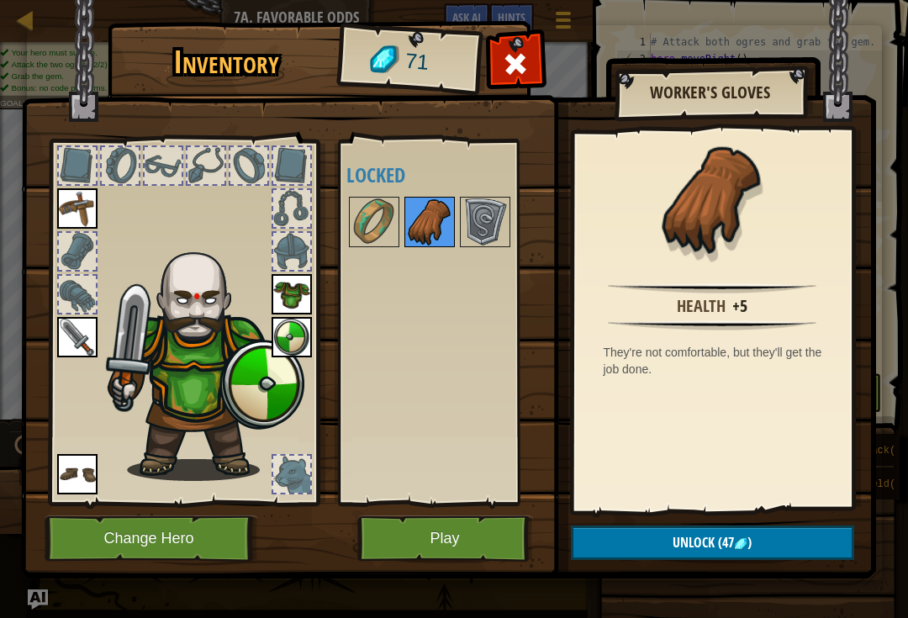
click at [445, 221] on img at bounding box center [429, 221] width 47 height 47
click at [662, 541] on button "Unlock (47 )" at bounding box center [712, 542] width 283 height 34
click at [656, 545] on button "Confirm" at bounding box center [712, 542] width 283 height 34
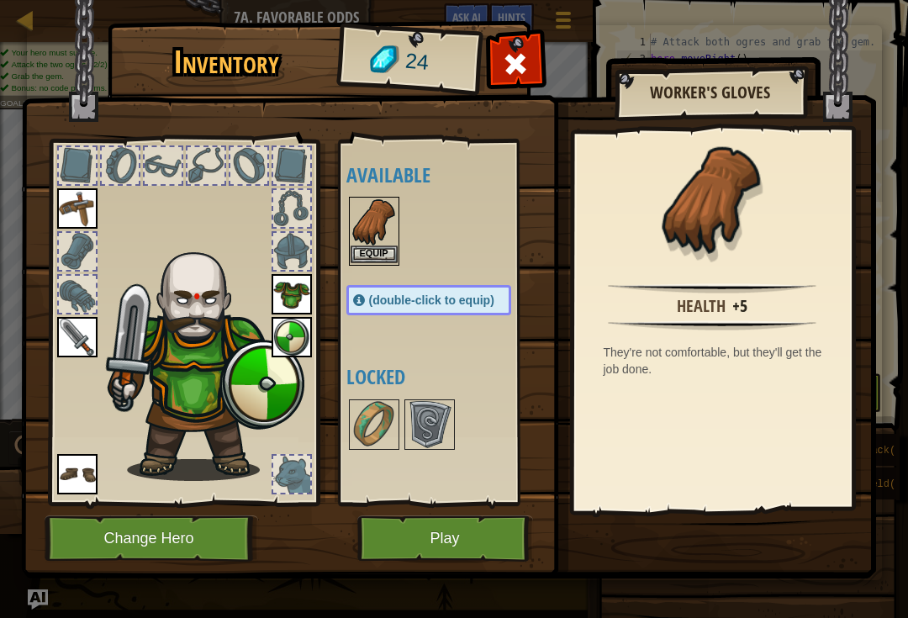
click at [374, 249] on button "Equip" at bounding box center [374, 254] width 47 height 18
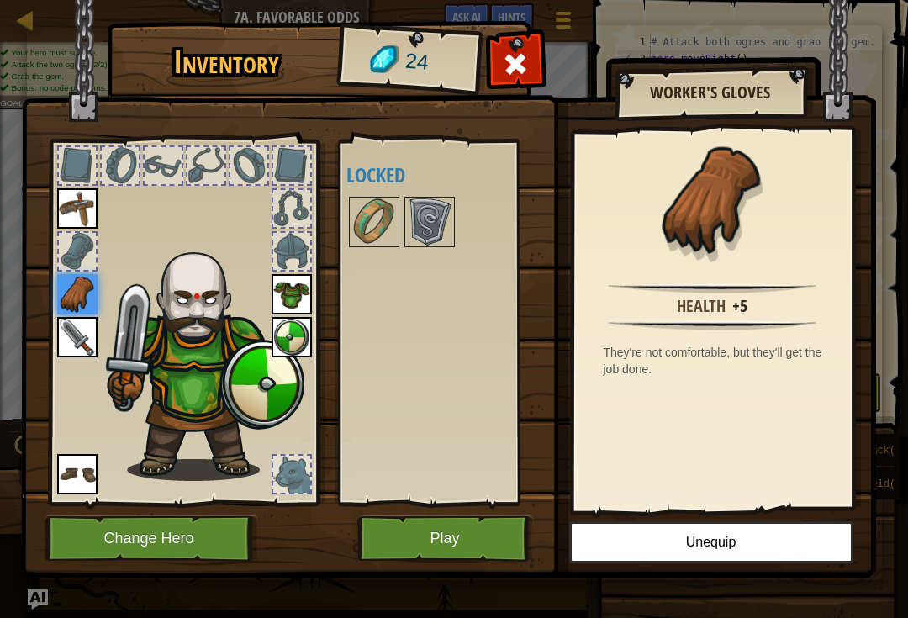
click at [296, 208] on div at bounding box center [291, 208] width 37 height 37
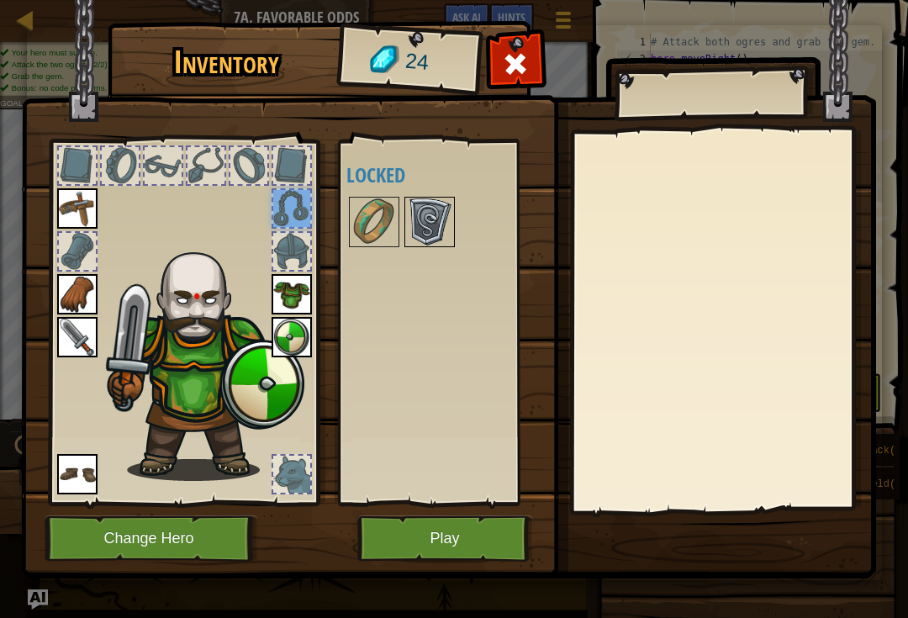
click at [431, 222] on img at bounding box center [429, 221] width 47 height 47
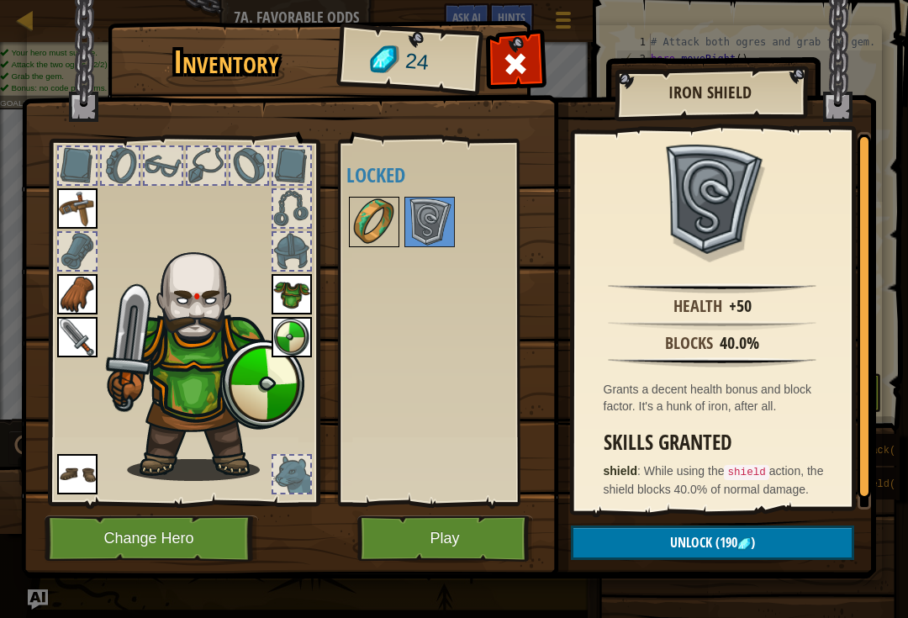
click at [386, 208] on img at bounding box center [374, 221] width 47 height 47
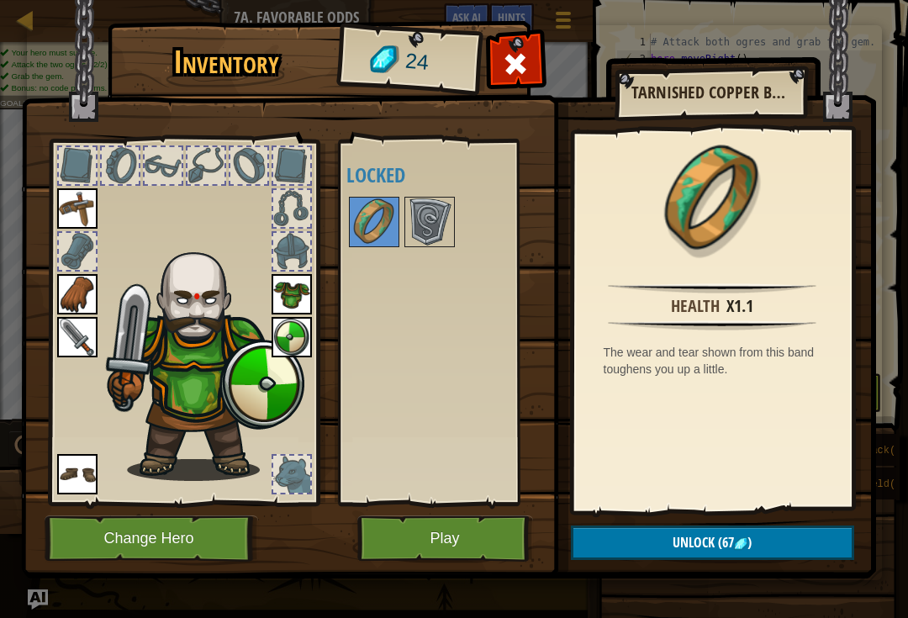
click at [460, 543] on button "Play" at bounding box center [445, 538] width 176 height 46
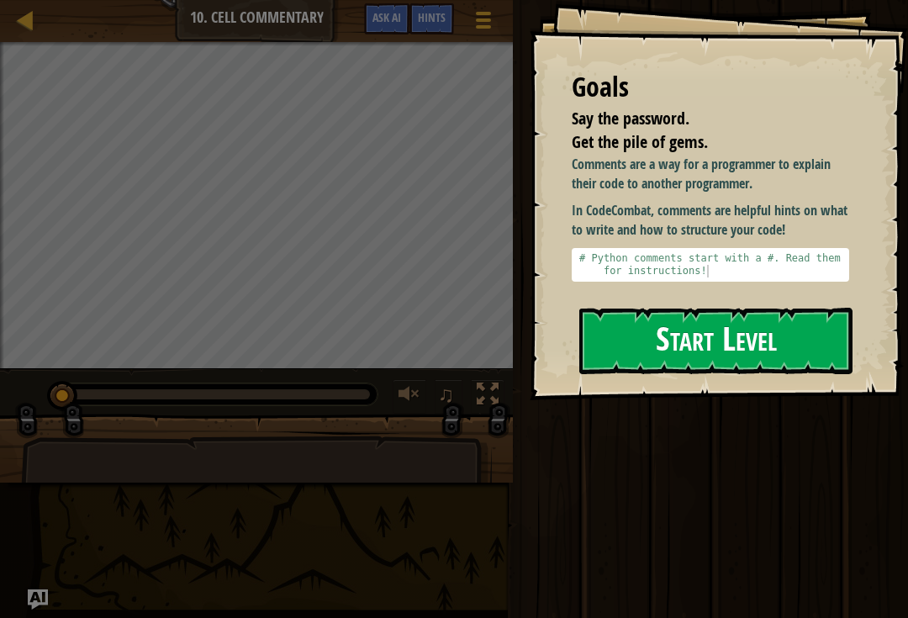
click at [700, 354] on button "Start Level" at bounding box center [715, 341] width 273 height 66
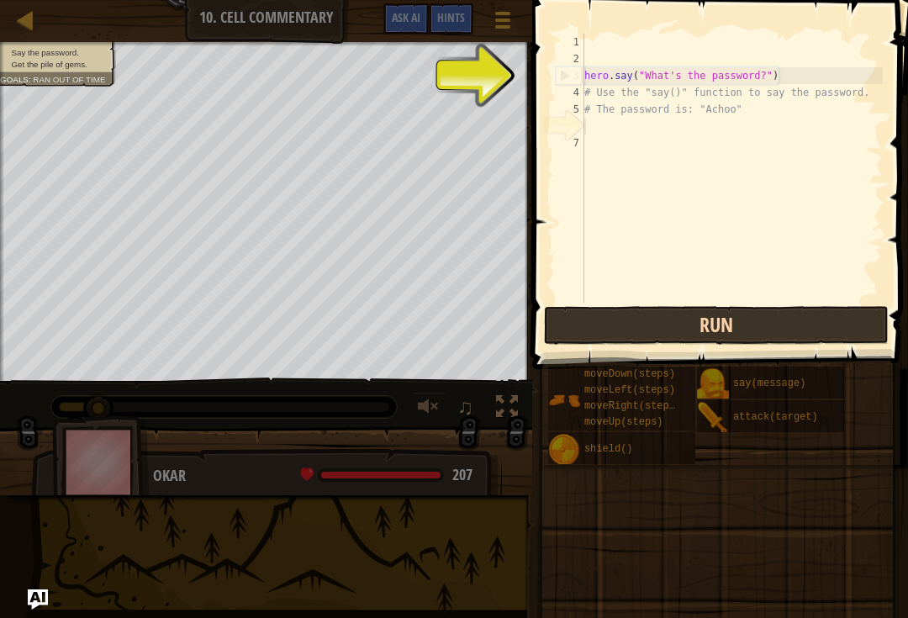
click at [713, 326] on button "Run" at bounding box center [716, 325] width 345 height 39
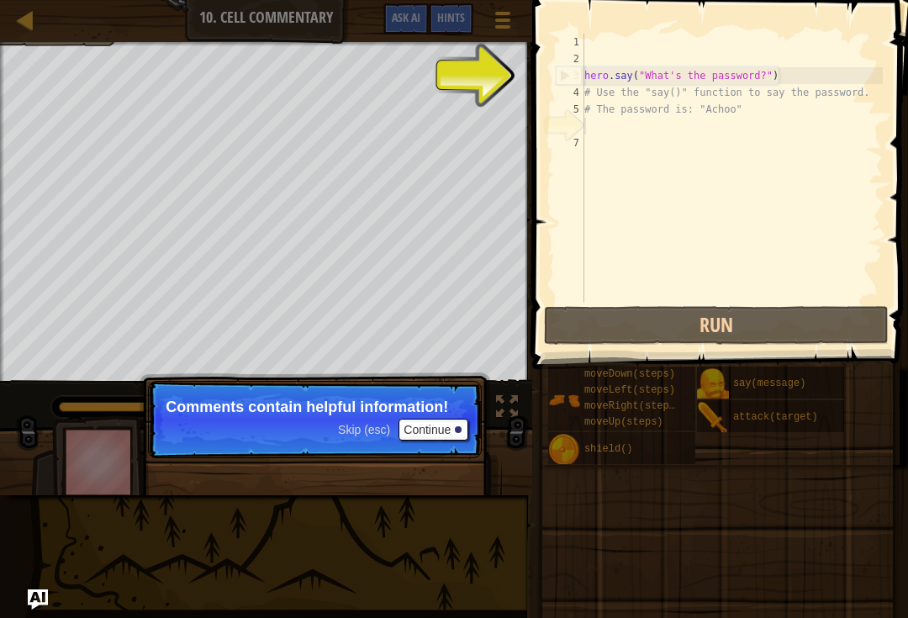
click at [447, 428] on button "Continue" at bounding box center [433, 430] width 70 height 22
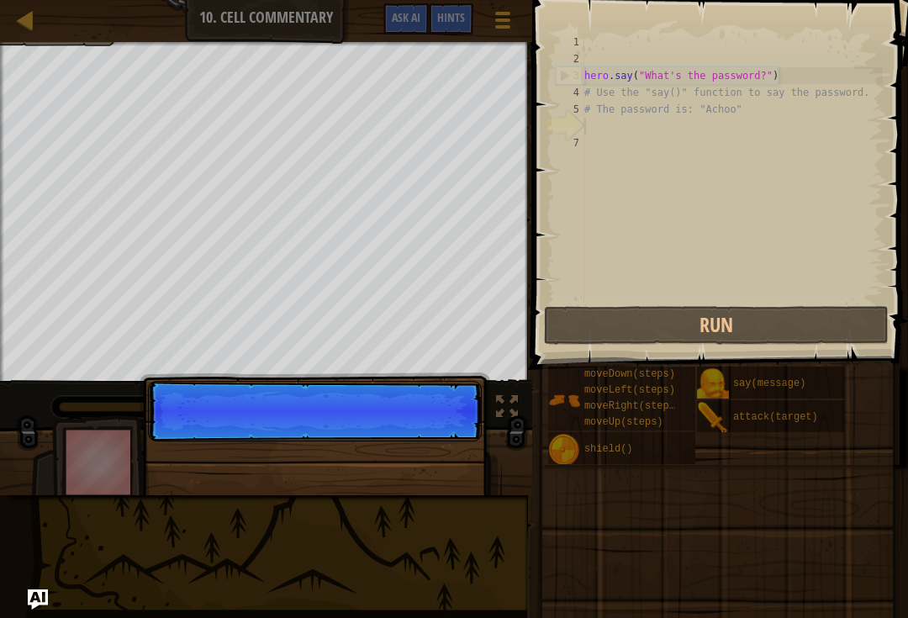
scroll to position [8, 0]
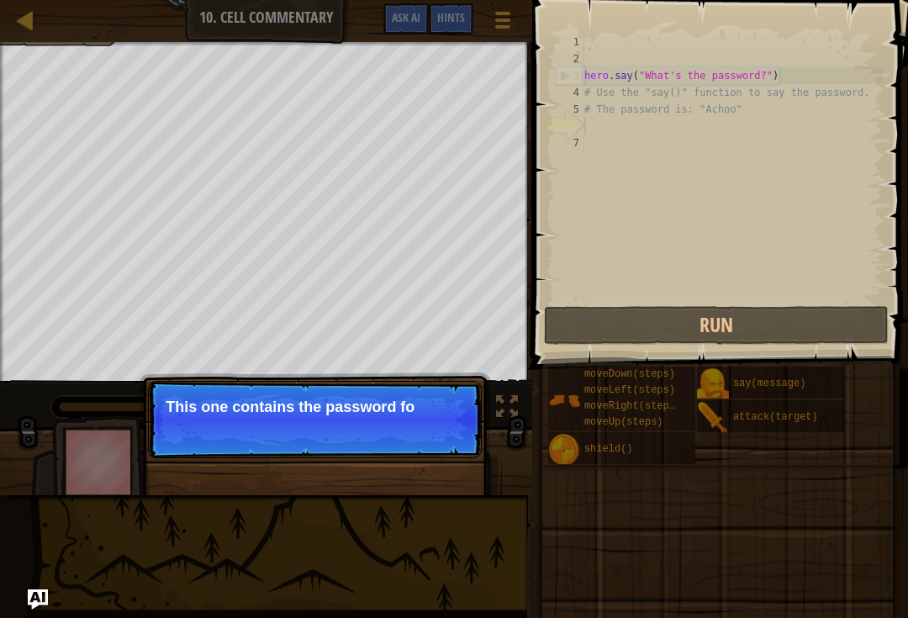
click at [469, 421] on p "Skip (esc) Continue This one contains the password fo" at bounding box center [315, 419] width 334 height 77
click at [469, 451] on p "Skip (esc) Continue This one contains the password for the w" at bounding box center [315, 419] width 334 height 77
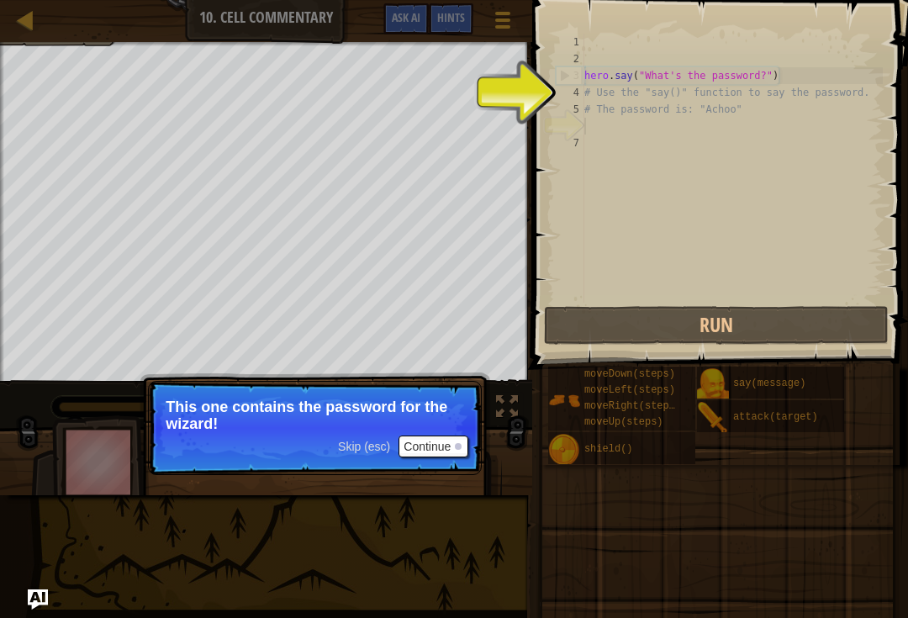
click at [442, 439] on button "Continue" at bounding box center [433, 446] width 70 height 22
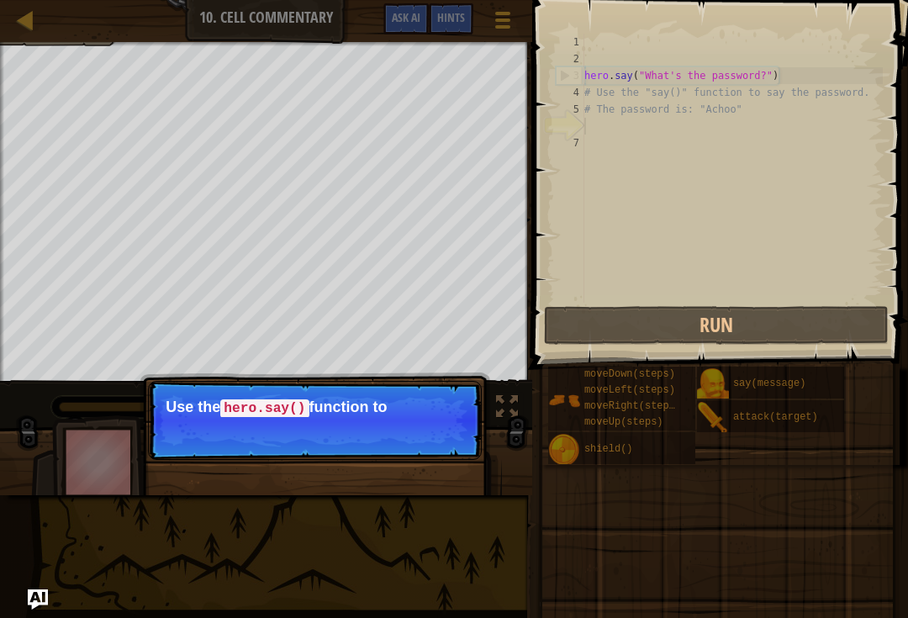
click at [439, 448] on p "Skip (esc) Continue Use the hero.say() function to" at bounding box center [315, 420] width 334 height 79
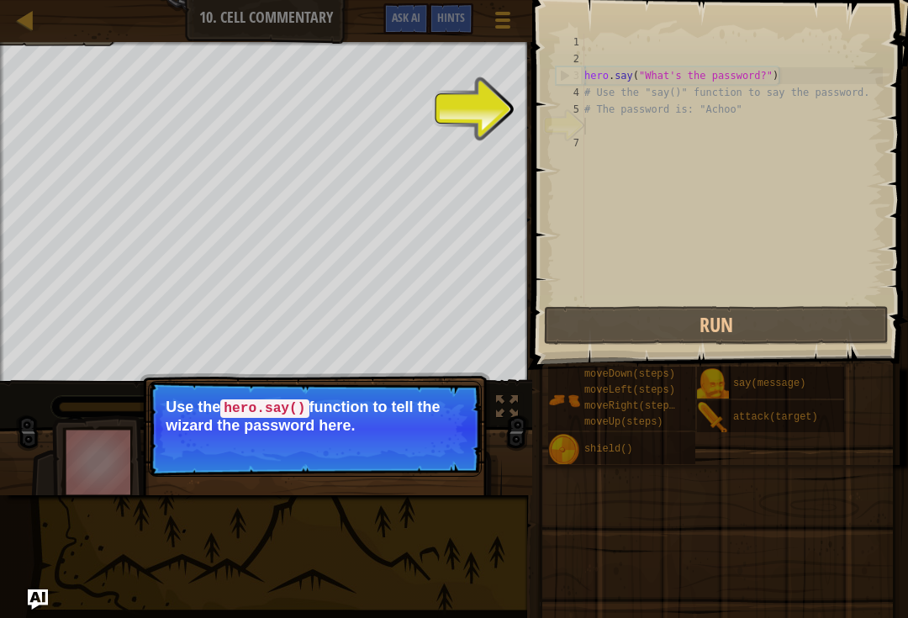
click at [449, 457] on button "Continue" at bounding box center [433, 448] width 70 height 22
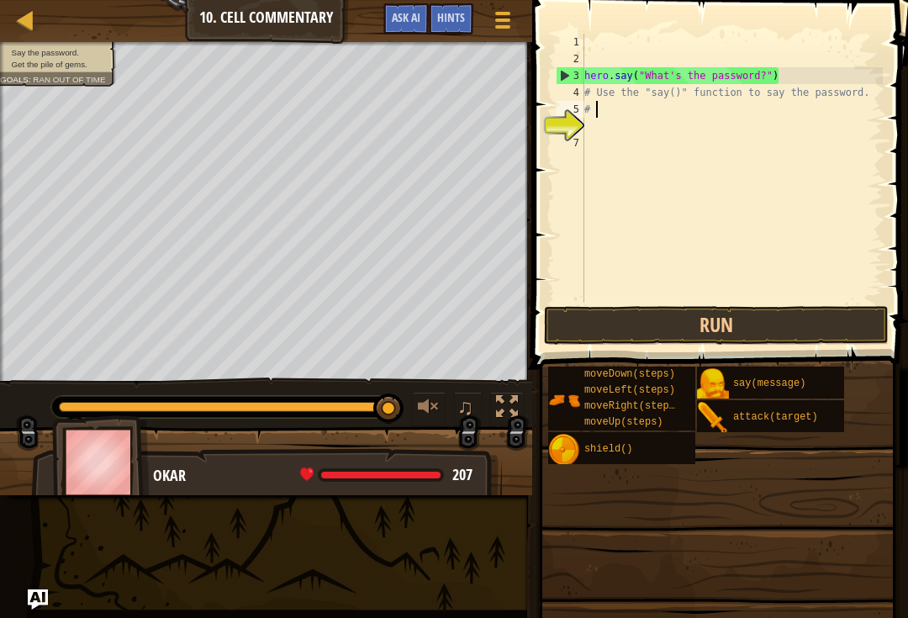
type textarea "#"
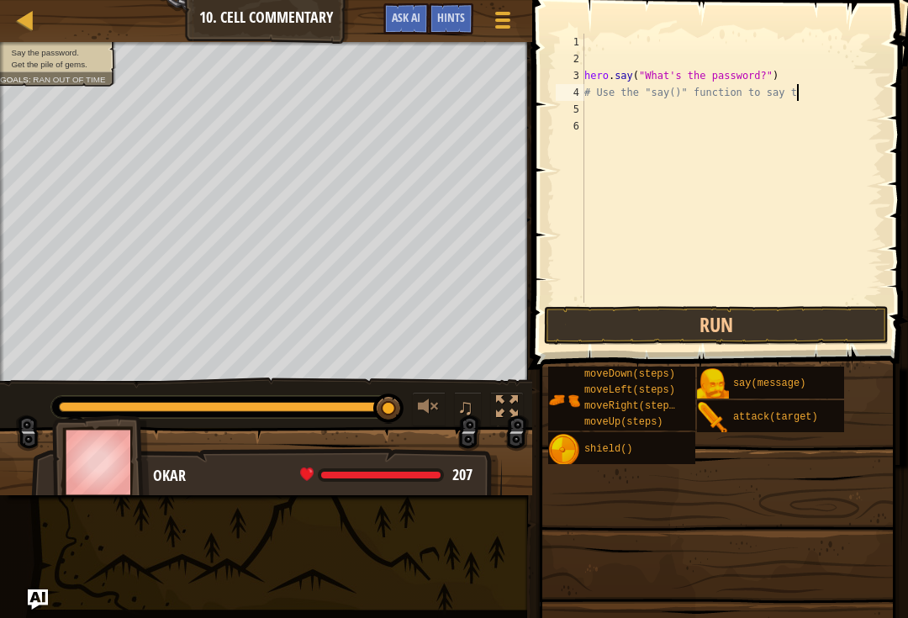
type textarea "# Use the "say()" function to say"
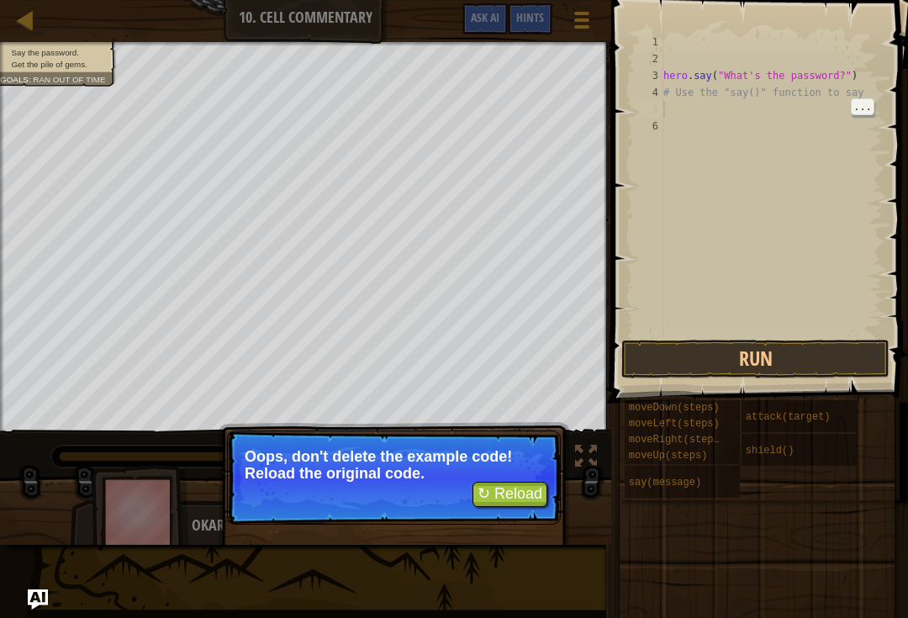
click at [506, 499] on button "↻ Reload" at bounding box center [509, 494] width 75 height 25
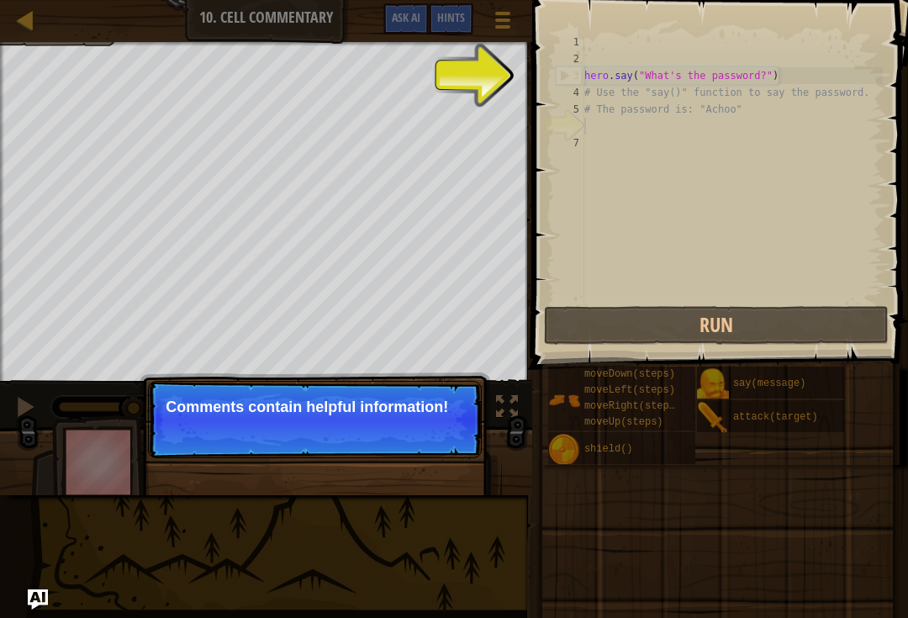
click at [386, 438] on div "Skip (esc) Continue" at bounding box center [403, 430] width 130 height 22
click at [447, 401] on p "This one contains the passw" at bounding box center [315, 406] width 298 height 17
click at [438, 441] on p "Skip (esc) Continue This one contains the password for" at bounding box center [315, 419] width 334 height 77
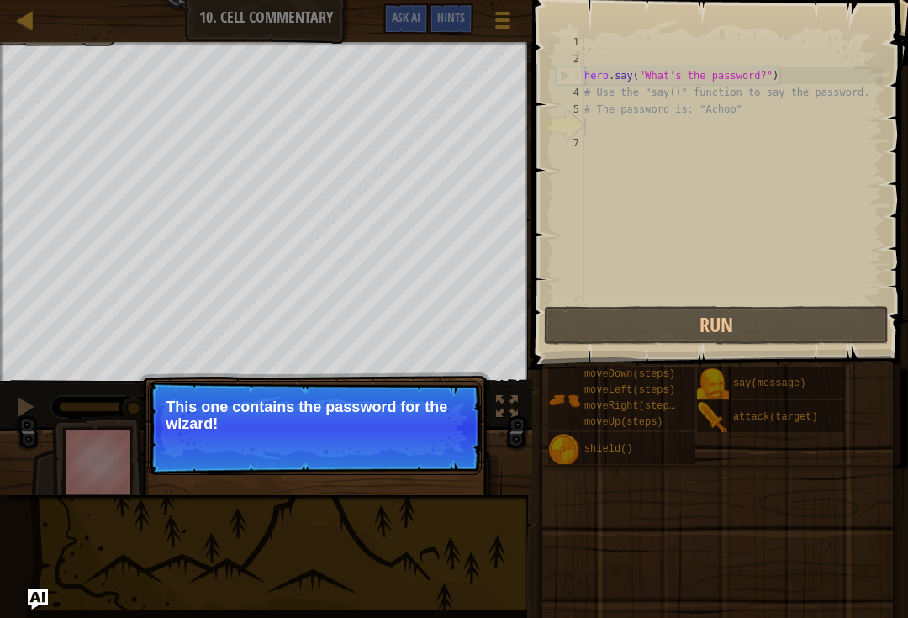
click at [0, 0] on button "Continue" at bounding box center [0, 0] width 0 height 0
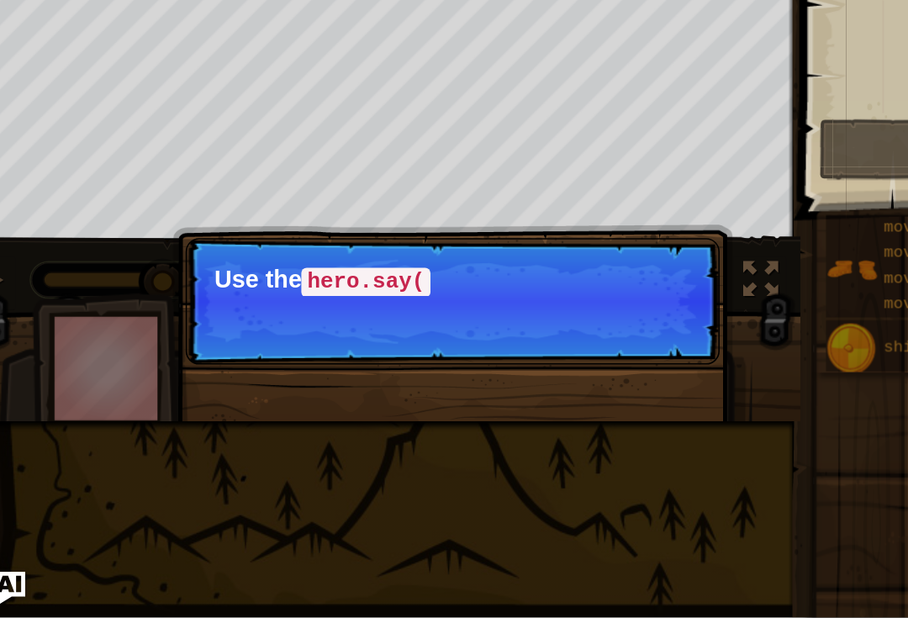
click at [280, 271] on div "Map Introduction to Computer Science 10. Cell Commentary Game Menu Done Hints A…" at bounding box center [454, 309] width 908 height 618
click at [336, 381] on p "Skip (esc) Continue Use the hero.say() function to tell the wi" at bounding box center [315, 420] width 334 height 79
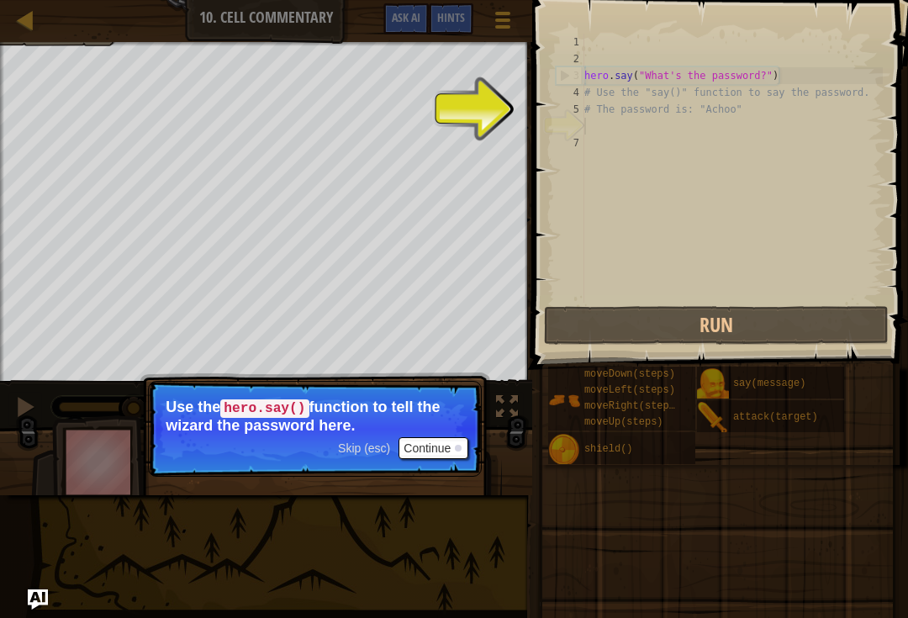
click at [460, 446] on div at bounding box center [458, 448] width 7 height 7
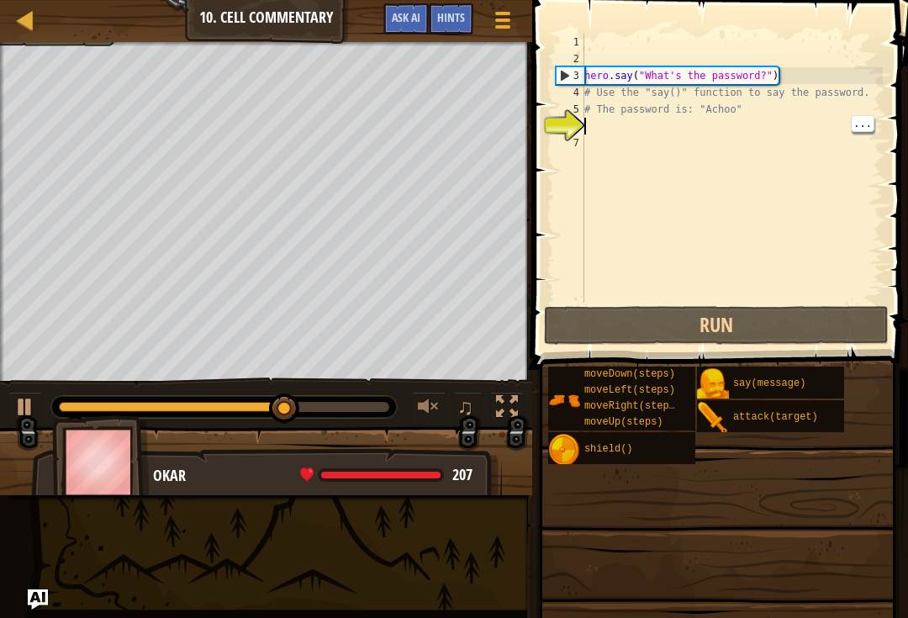
click at [590, 127] on div "hero . say ( "What's the password?" ) # Use the "say()" function to say the pas…" at bounding box center [732, 185] width 302 height 303
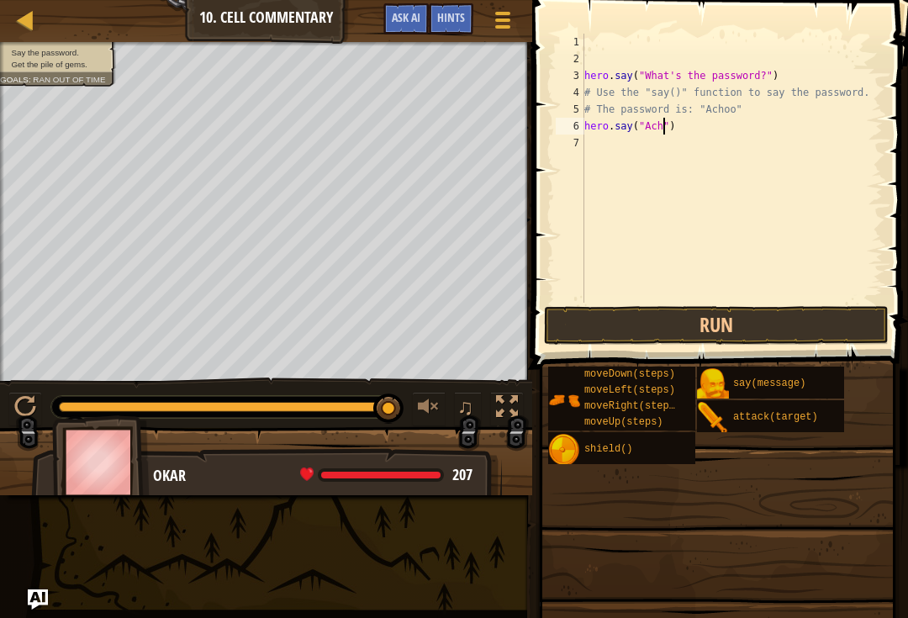
scroll to position [8, 8]
type textarea "hero.say("Achoo")"
click at [758, 342] on button "Run" at bounding box center [716, 325] width 345 height 39
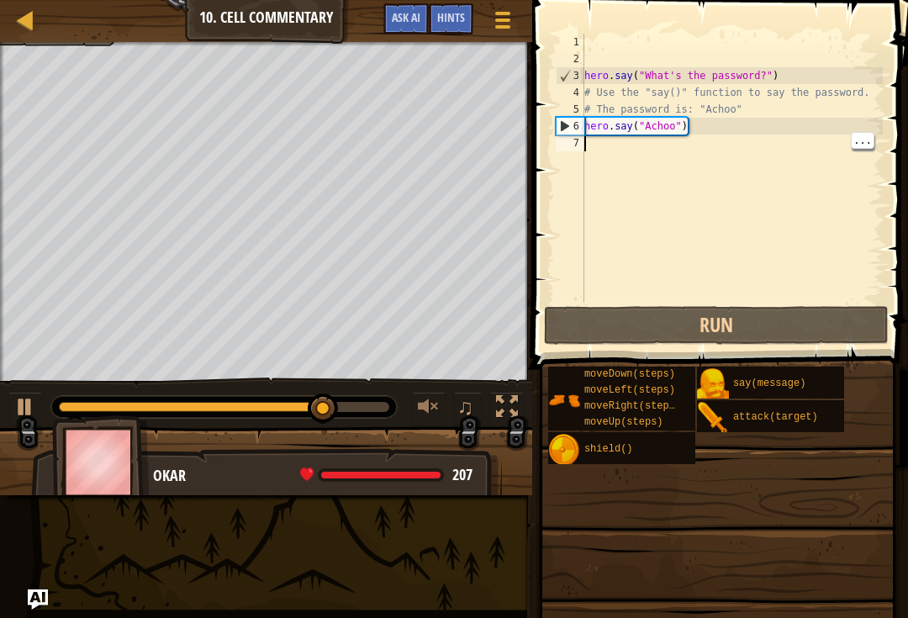
scroll to position [8, 0]
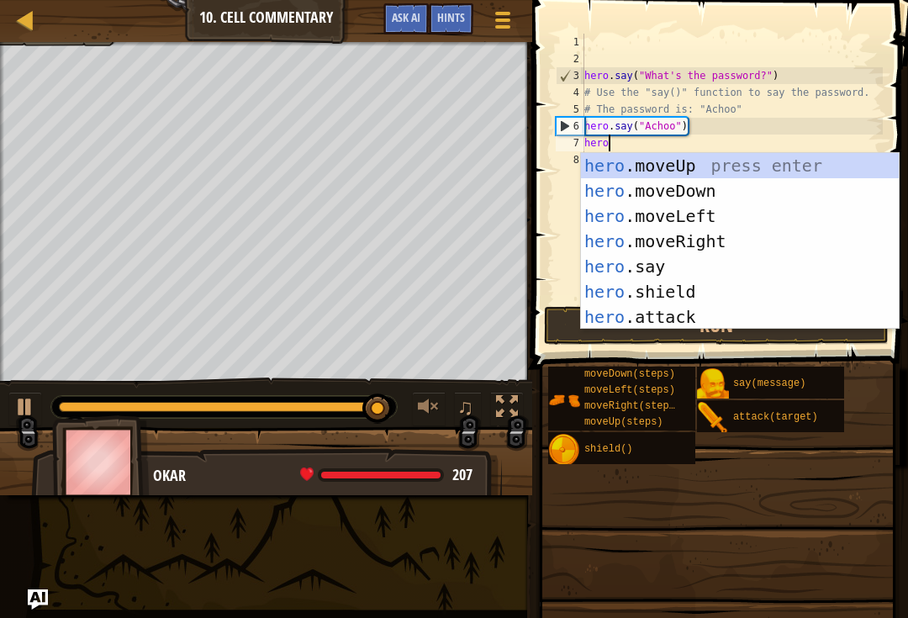
type textarea "hero."
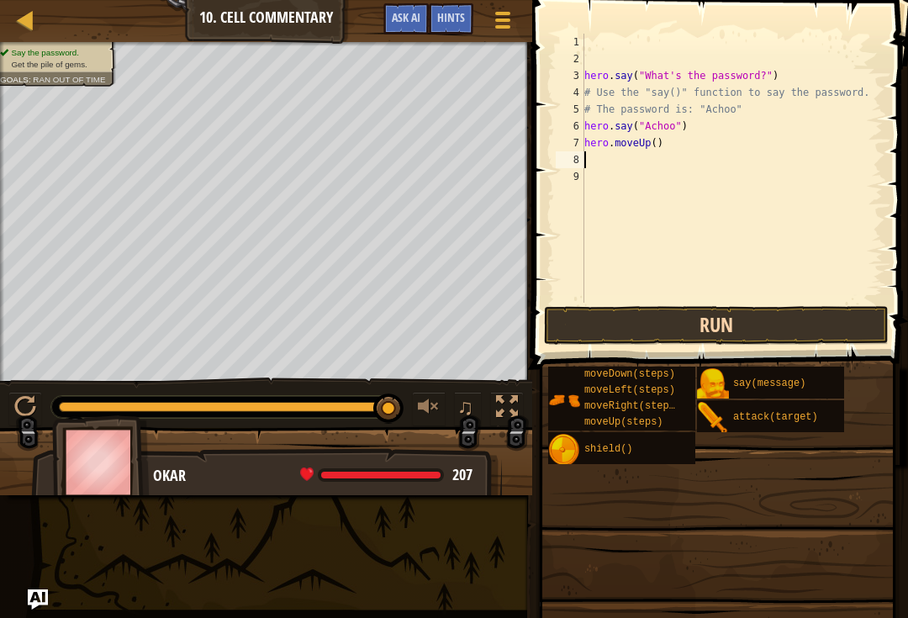
click at [714, 340] on button "Run" at bounding box center [716, 325] width 345 height 39
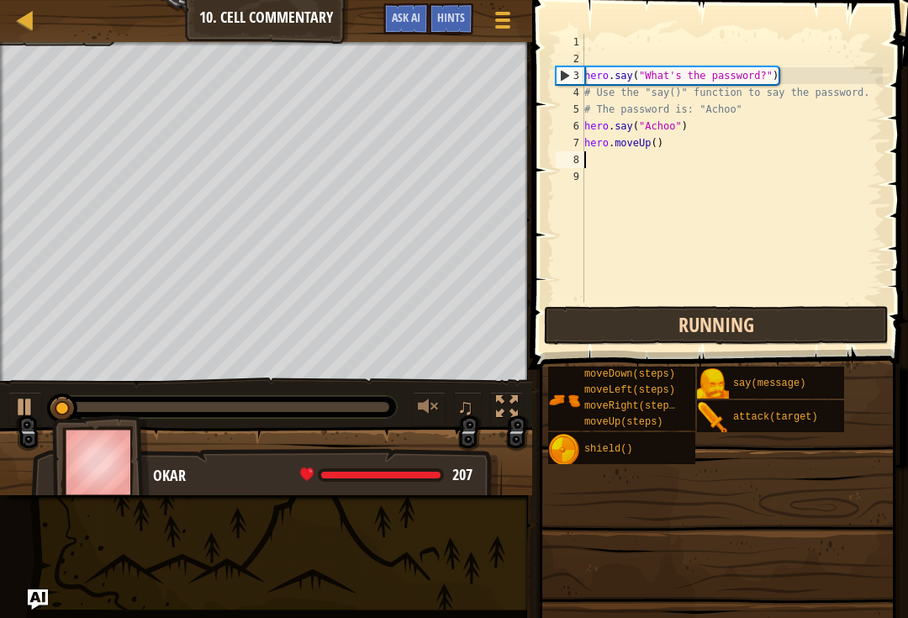
click at [759, 327] on button "Running" at bounding box center [716, 325] width 345 height 39
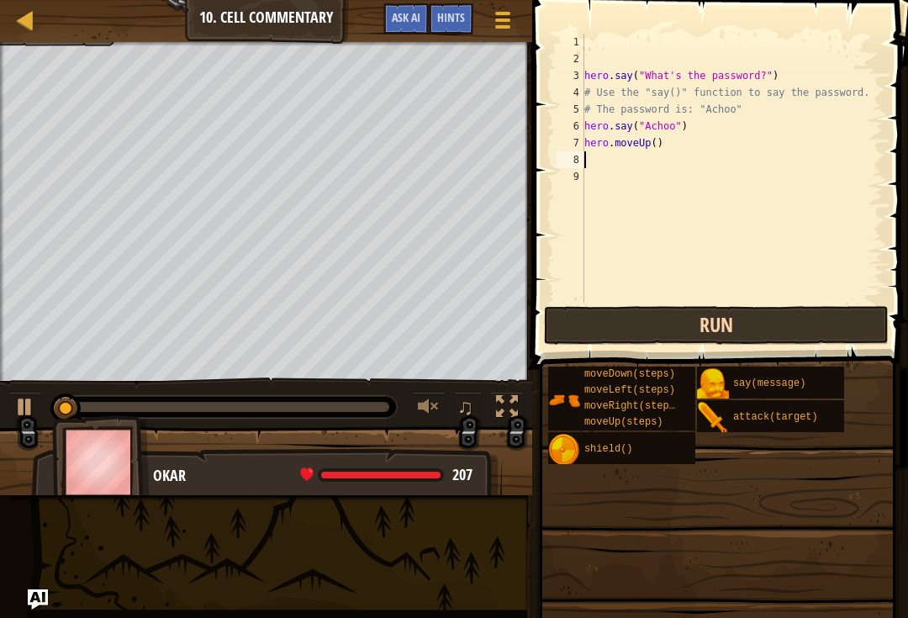
click at [783, 335] on button "Run" at bounding box center [716, 325] width 345 height 39
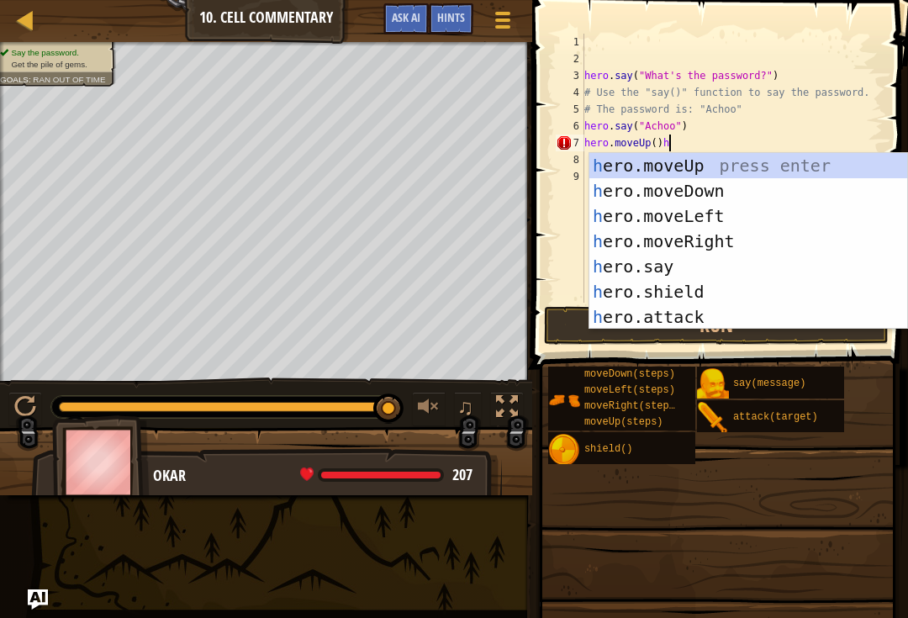
scroll to position [8, 6]
type textarea "hero.moveUp()"
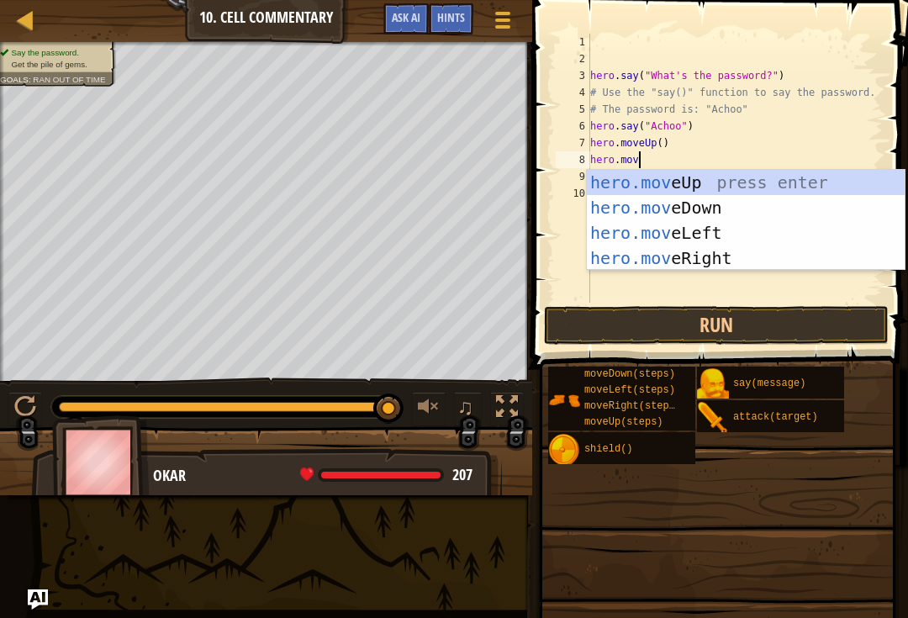
scroll to position [8, 3]
type textarea "hero.move"
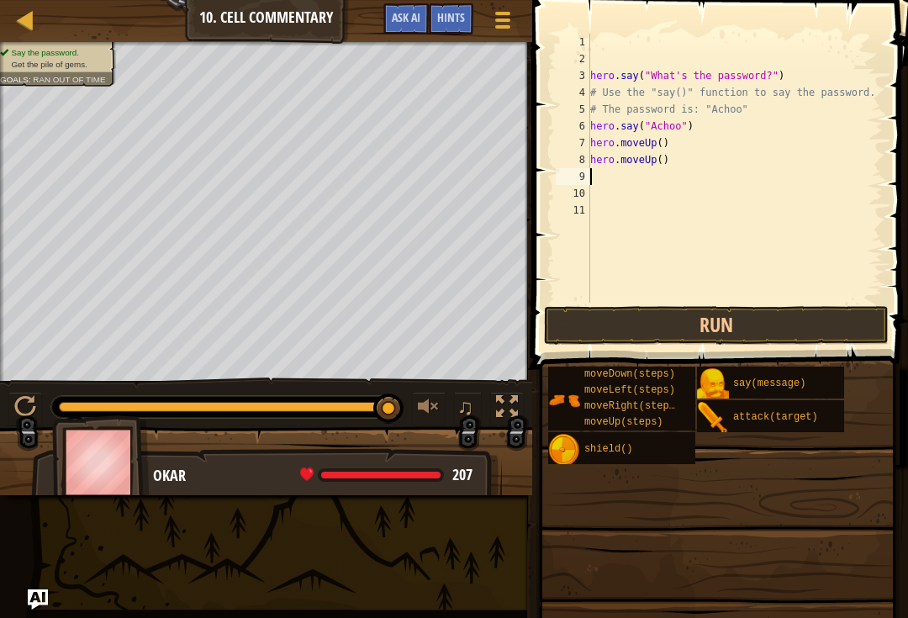
scroll to position [8, 0]
click at [760, 335] on button "Run" at bounding box center [716, 325] width 345 height 39
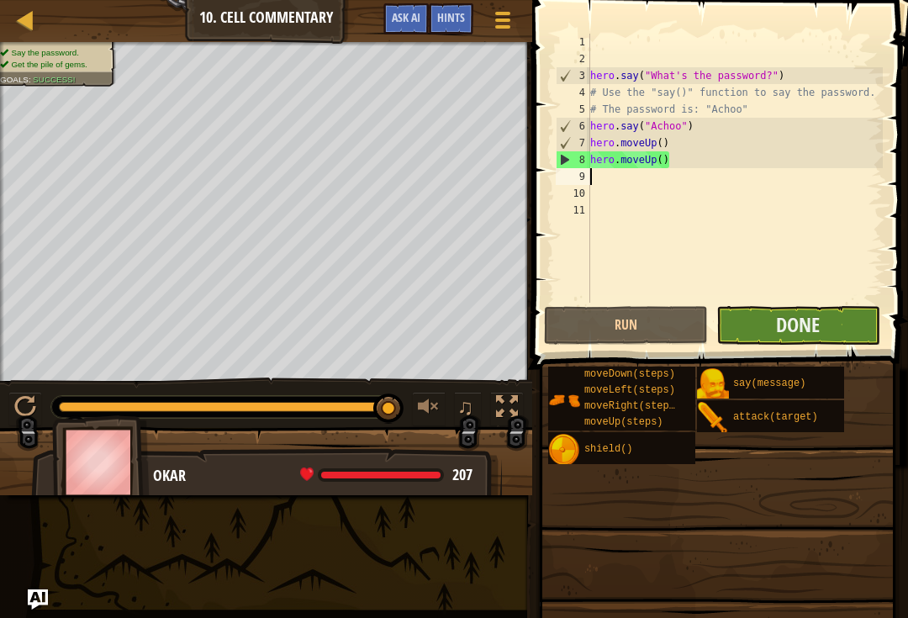
click at [854, 327] on button "Done" at bounding box center [798, 325] width 164 height 39
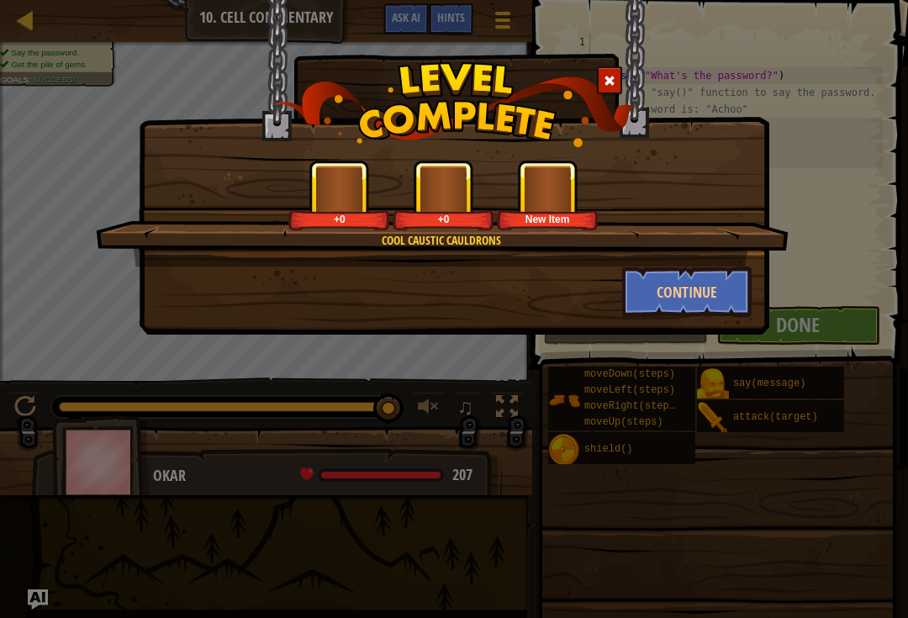
click at [862, 331] on div "Cool Caustic Cauldrons +0 +0 New Item Continue" at bounding box center [454, 309] width 908 height 618
click at [724, 312] on button "Continue" at bounding box center [687, 291] width 130 height 50
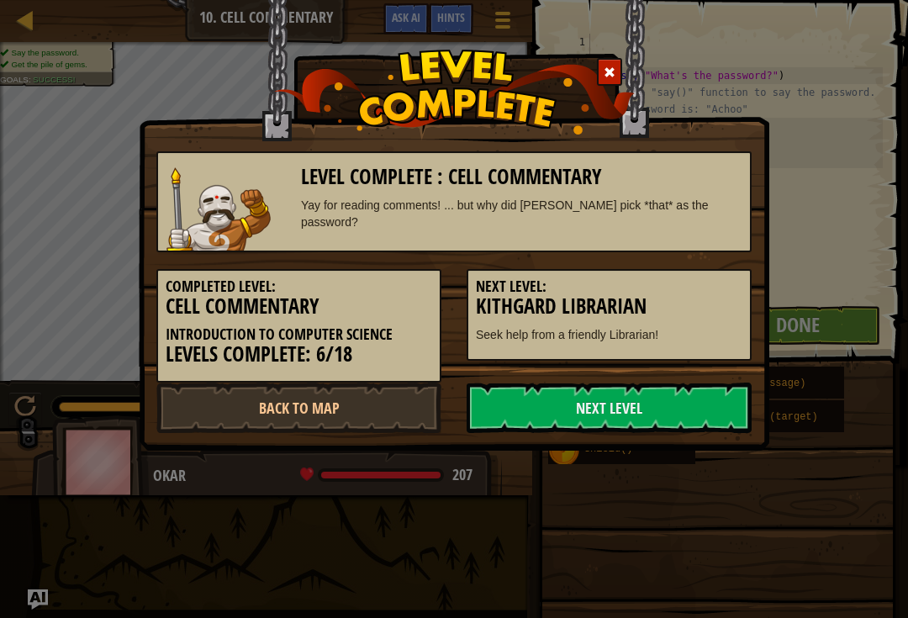
click at [695, 293] on h5 "Next Level:" at bounding box center [609, 286] width 266 height 17
click at [662, 401] on link "Next Level" at bounding box center [608, 407] width 285 height 50
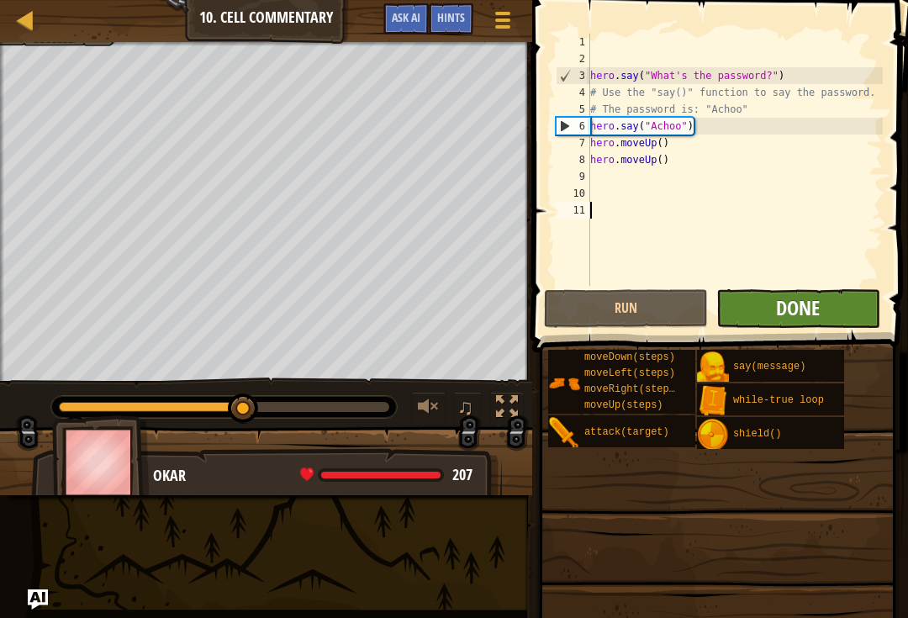
click at [804, 319] on span "Done" at bounding box center [798, 307] width 44 height 27
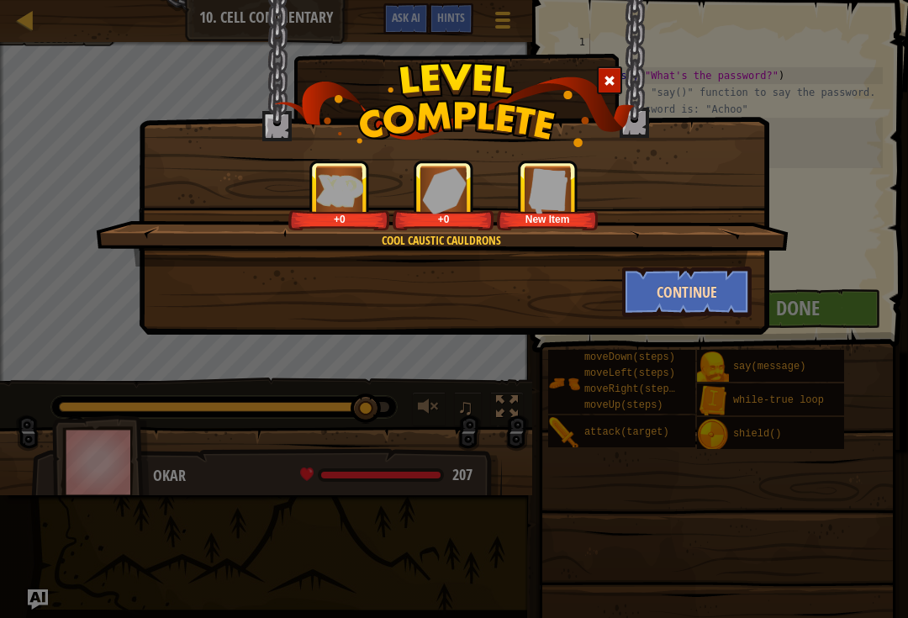
click at [723, 298] on button "Continue" at bounding box center [687, 291] width 130 height 50
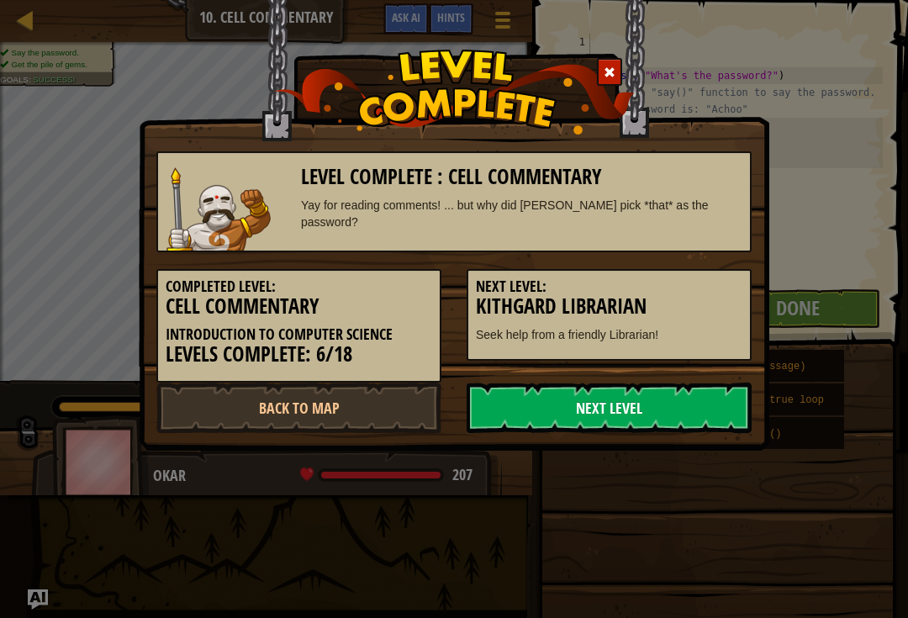
click at [685, 408] on link "Next Level" at bounding box center [608, 407] width 285 height 50
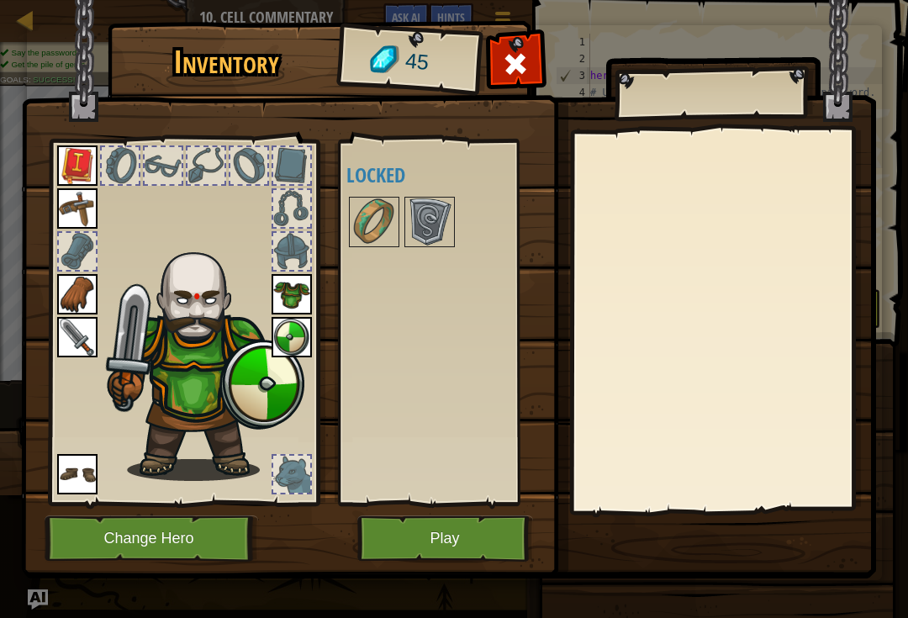
click at [445, 544] on button "Play" at bounding box center [445, 538] width 176 height 46
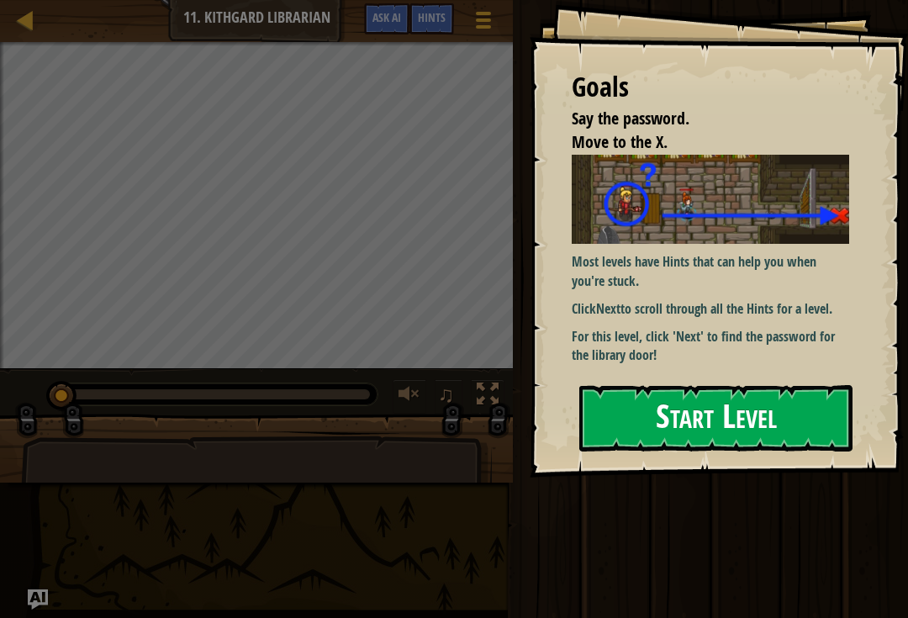
click at [729, 385] on button "Start Level" at bounding box center [715, 418] width 273 height 66
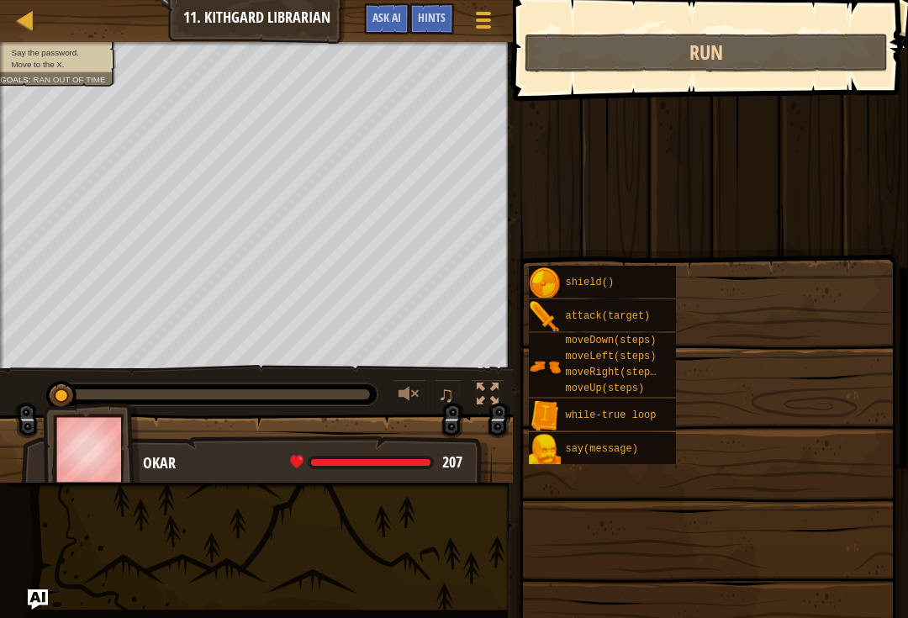
type textarea "hero.say("I don't know the password!") # ∆"
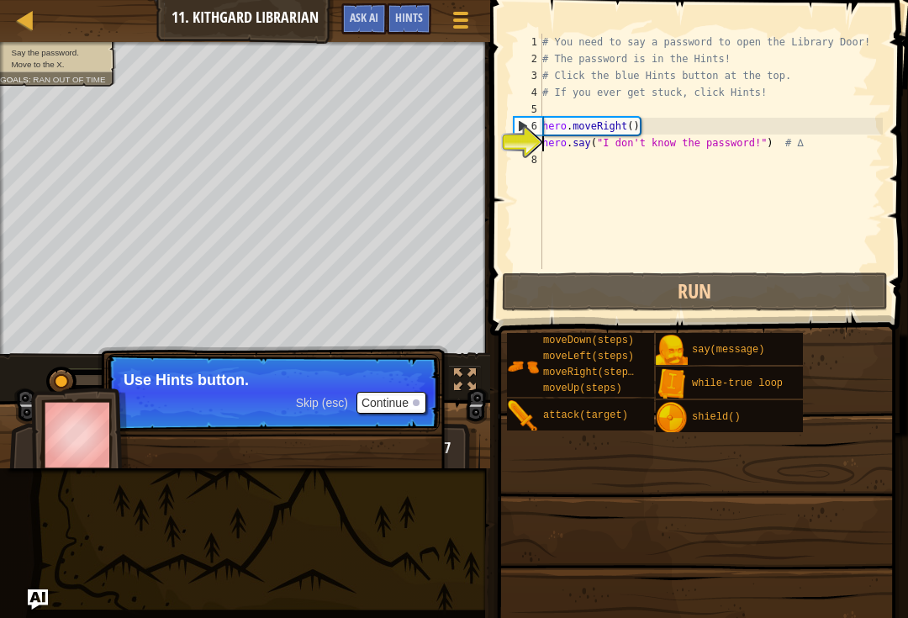
click at [401, 409] on button "Continue" at bounding box center [391, 403] width 70 height 22
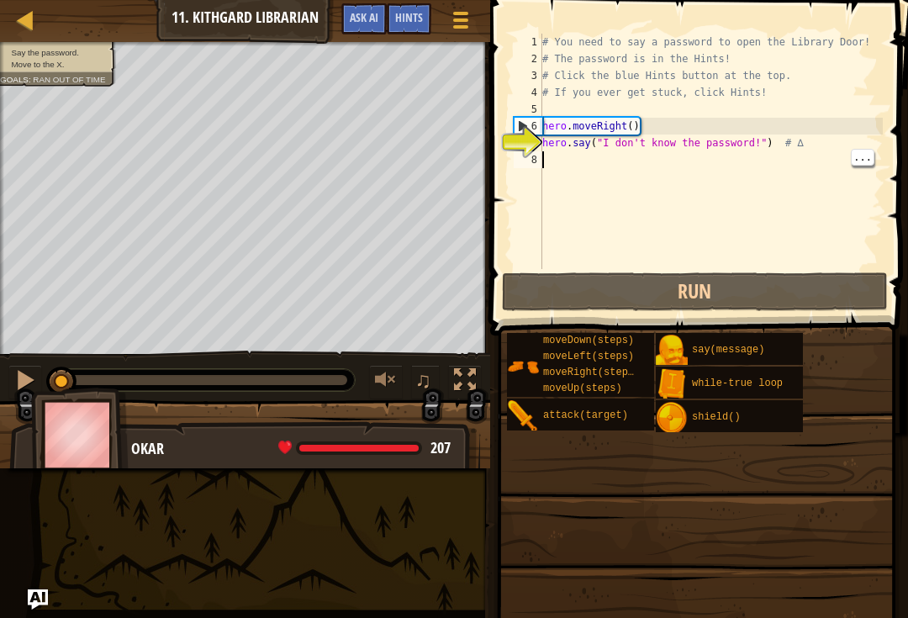
scroll to position [8, 0]
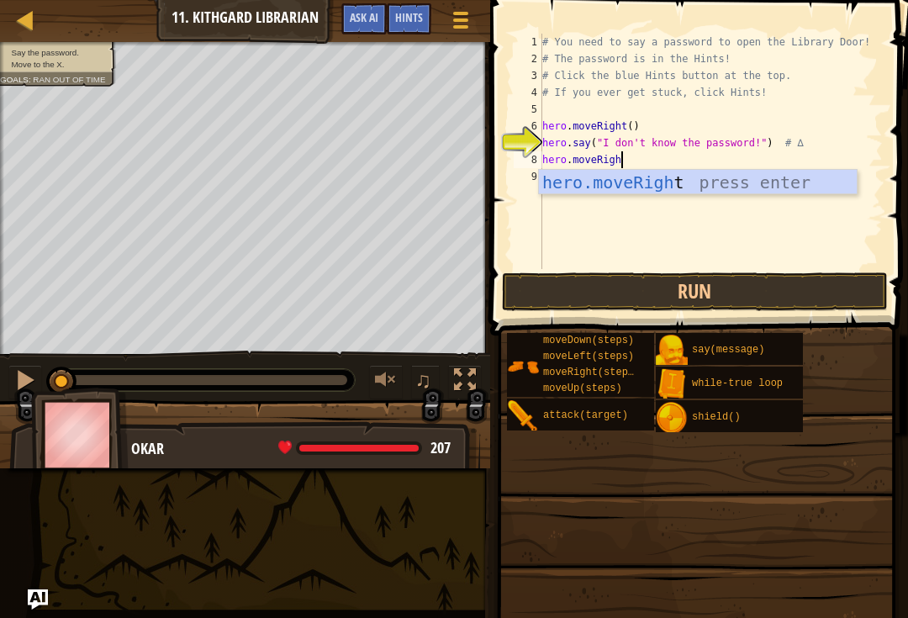
type textarea "hero.moveRight"
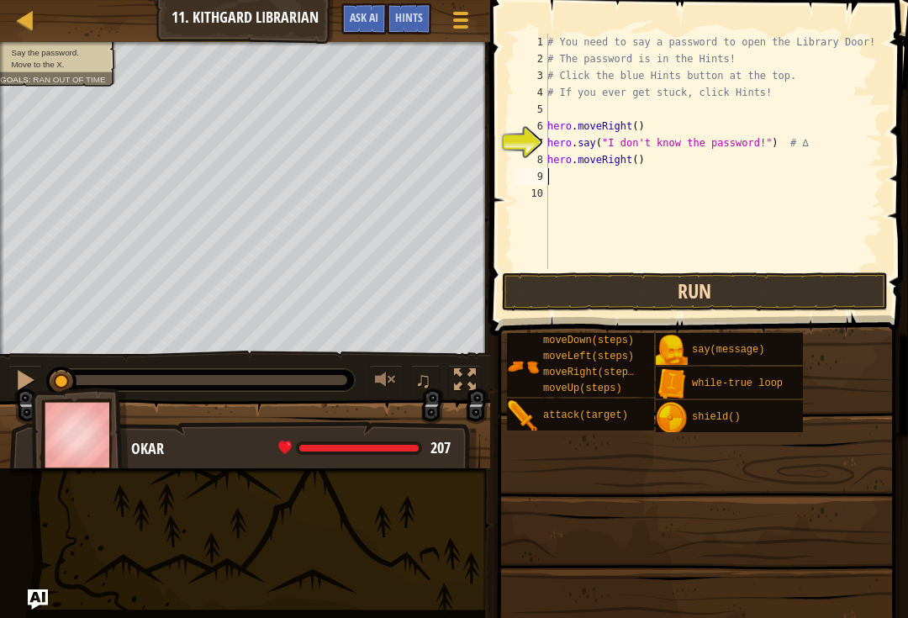
click at [725, 289] on button "Run" at bounding box center [695, 291] width 386 height 39
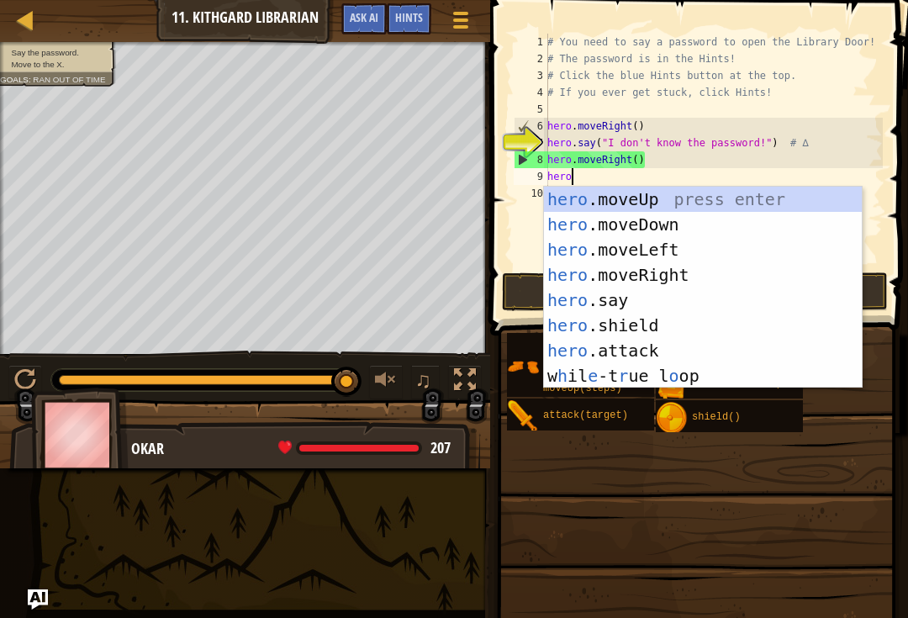
scroll to position [8, 2]
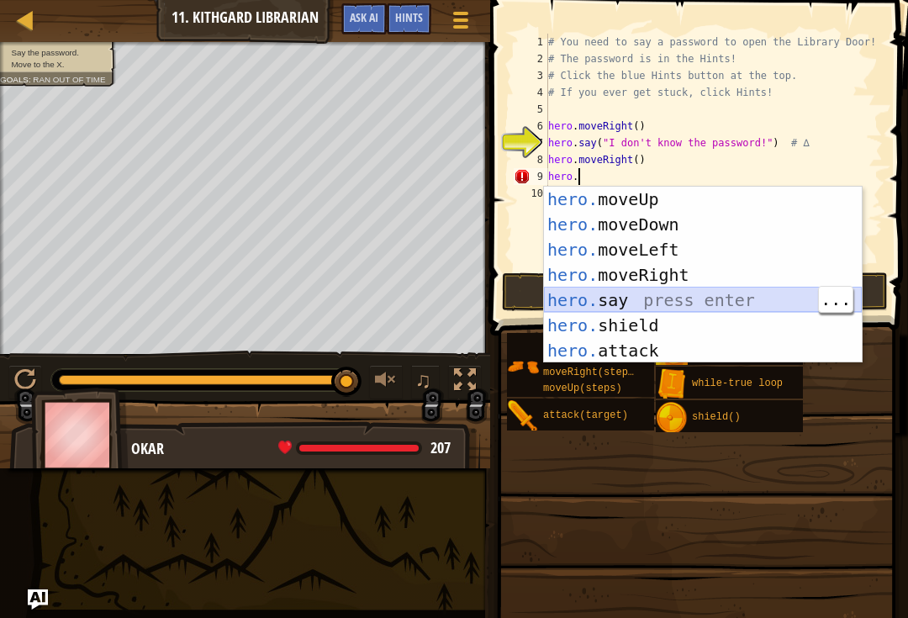
click at [688, 308] on div "hero. moveUp press enter hero. moveDown press enter hero. moveLeft press enter …" at bounding box center [703, 300] width 318 height 227
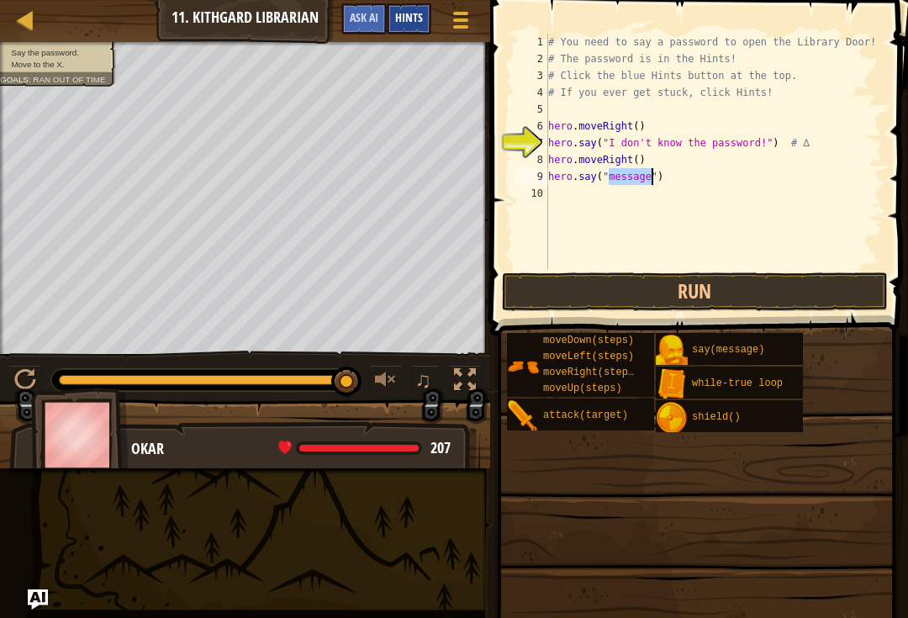
click at [410, 25] on span "Hints" at bounding box center [409, 17] width 28 height 16
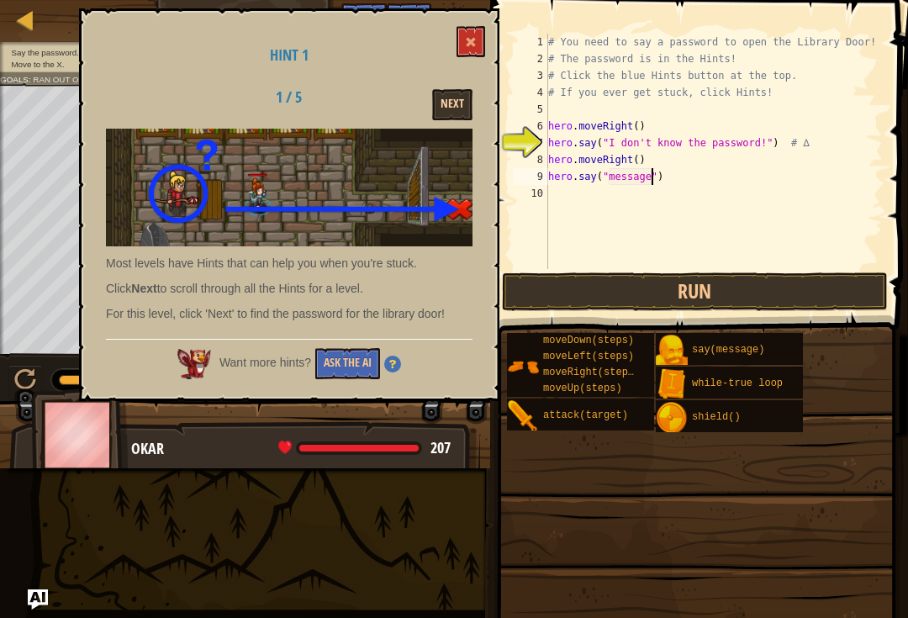
click at [439, 110] on button "Next" at bounding box center [452, 104] width 40 height 31
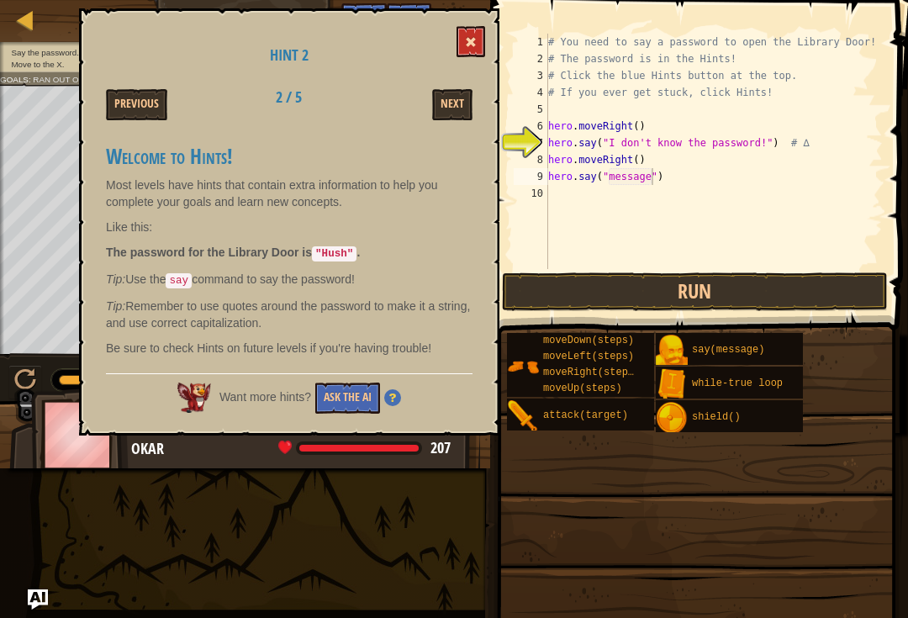
click at [472, 35] on button at bounding box center [470, 41] width 29 height 31
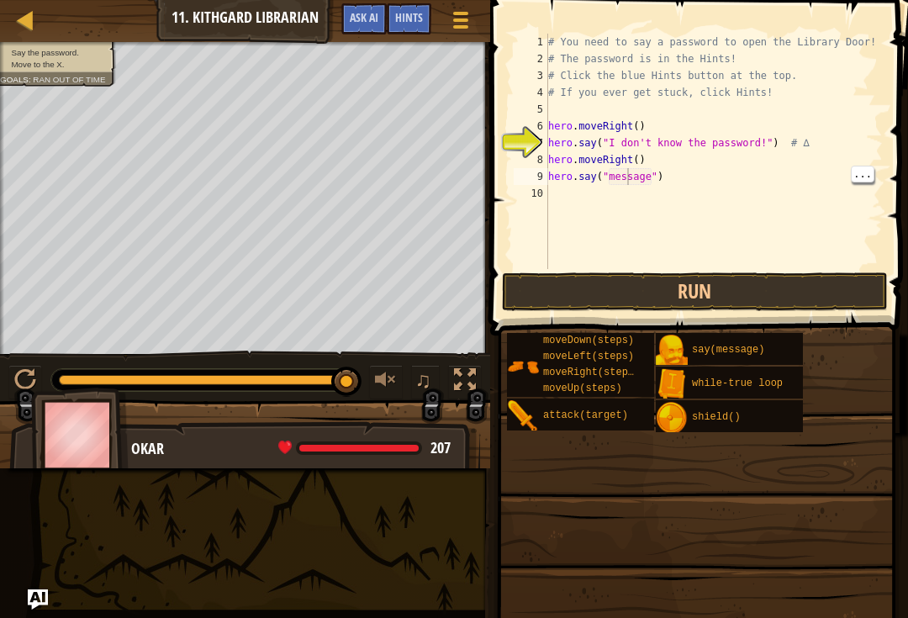
click at [630, 183] on div "# You need to say a password to open the Library Door! # The password is in the…" at bounding box center [714, 168] width 338 height 269
type textarea "hero.say("Hush")"
click at [756, 290] on button "Run" at bounding box center [695, 291] width 386 height 39
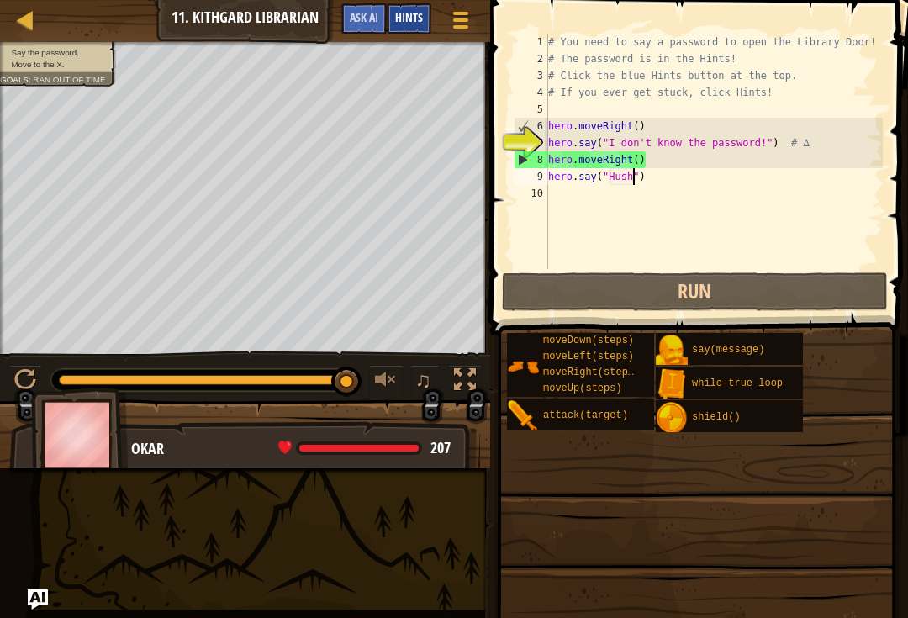
click at [419, 11] on span "Hints" at bounding box center [409, 17] width 28 height 16
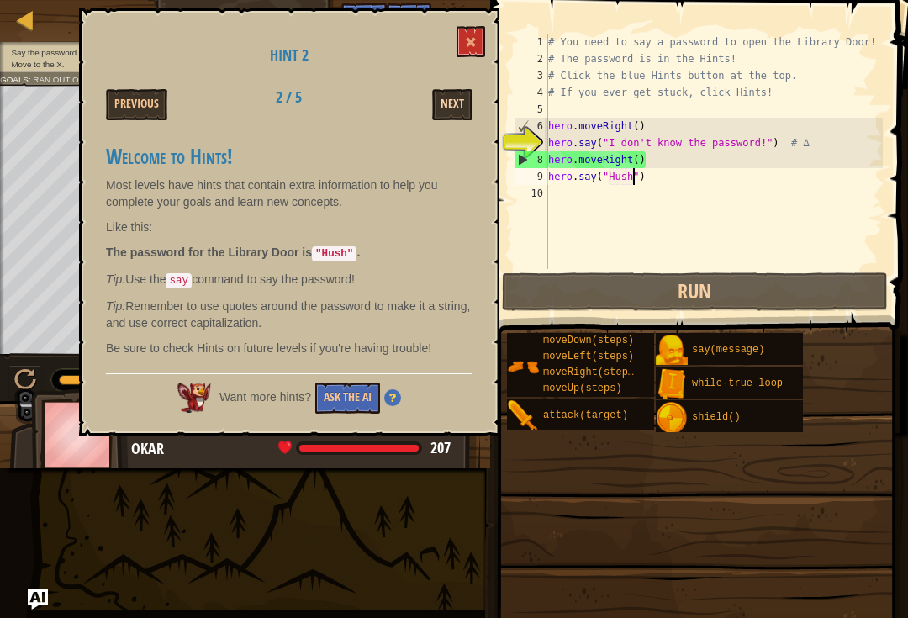
click at [443, 108] on button "Next" at bounding box center [452, 104] width 40 height 31
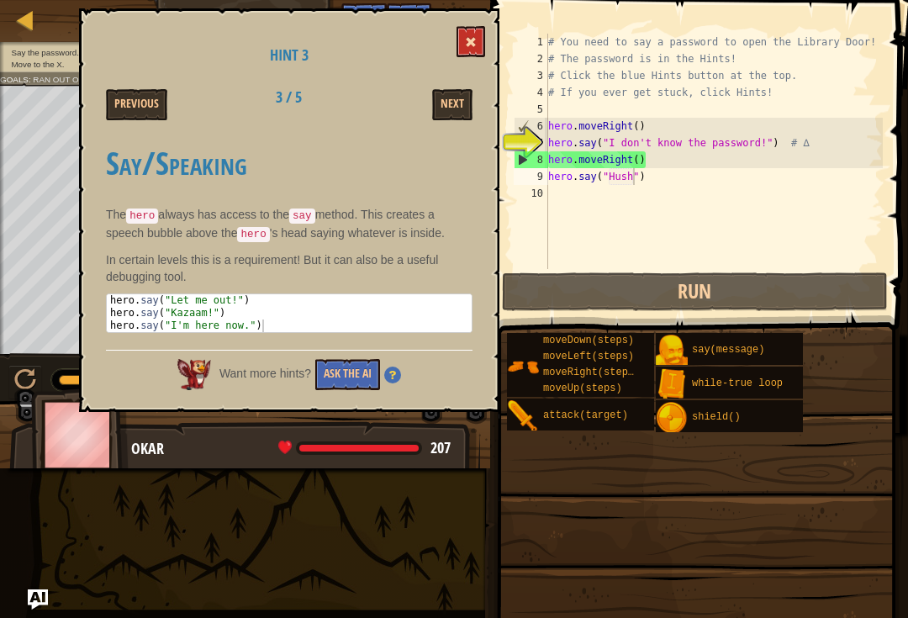
click at [473, 42] on span at bounding box center [471, 42] width 12 height 12
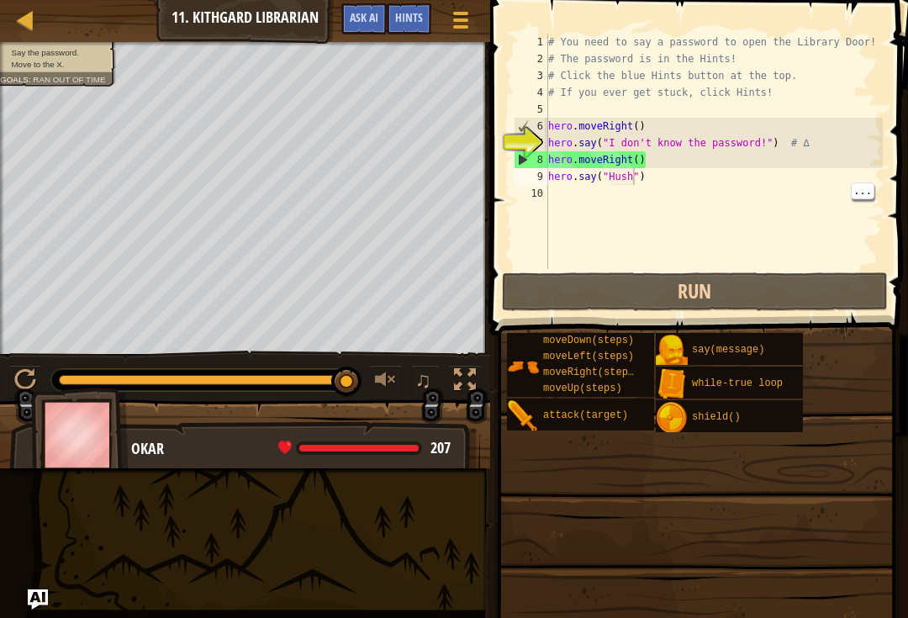
click at [622, 190] on div "# You need to say a password to open the Library Door! # The password is in the…" at bounding box center [714, 168] width 338 height 269
click at [628, 173] on div "# You need to say a password to open the Library Door! # The password is in the…" at bounding box center [714, 168] width 338 height 269
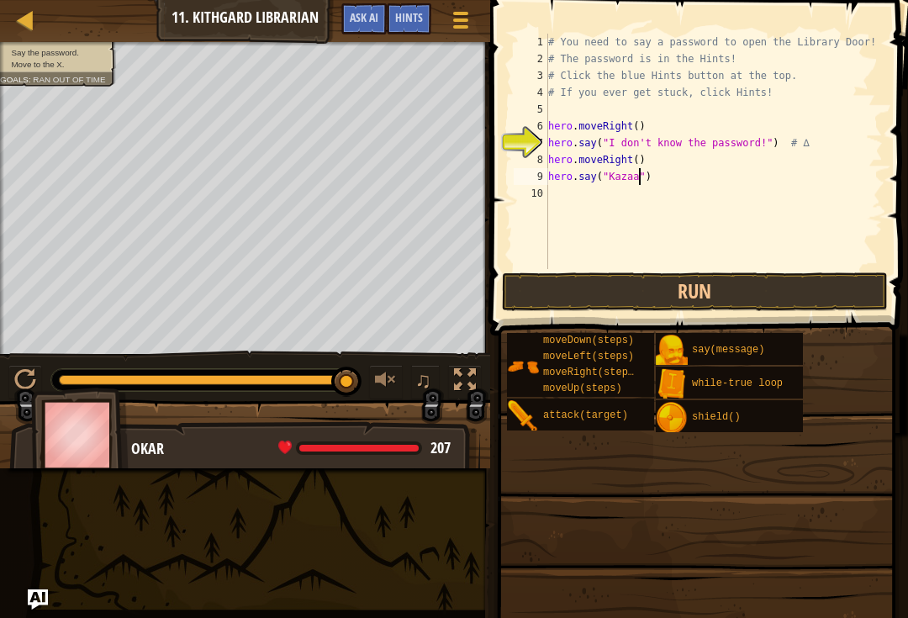
type textarea "hero.say("Kazaam")"
click at [785, 294] on button "Run" at bounding box center [695, 291] width 386 height 39
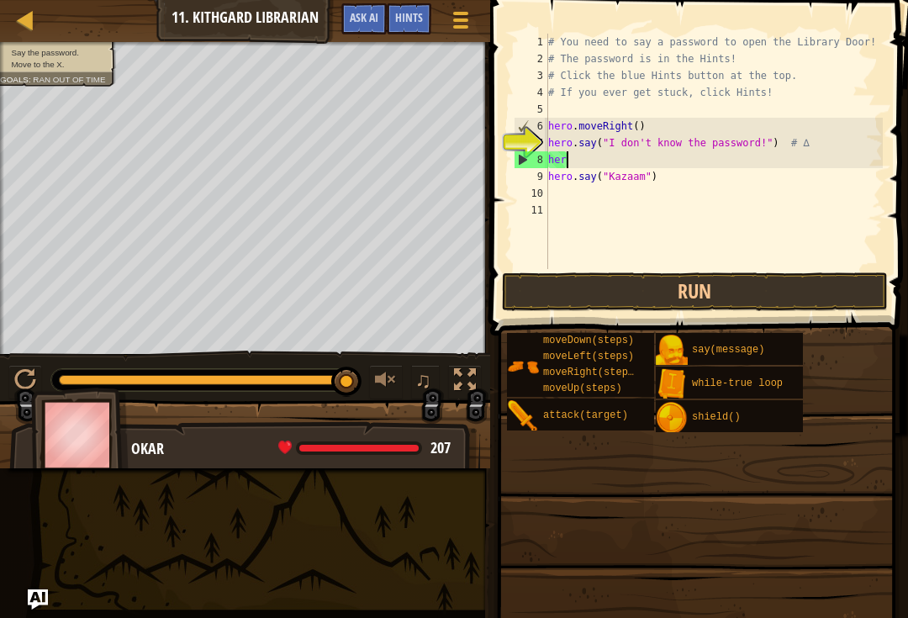
type textarea "h"
type textarea "hero.say("I don't know the password!") # ∆"
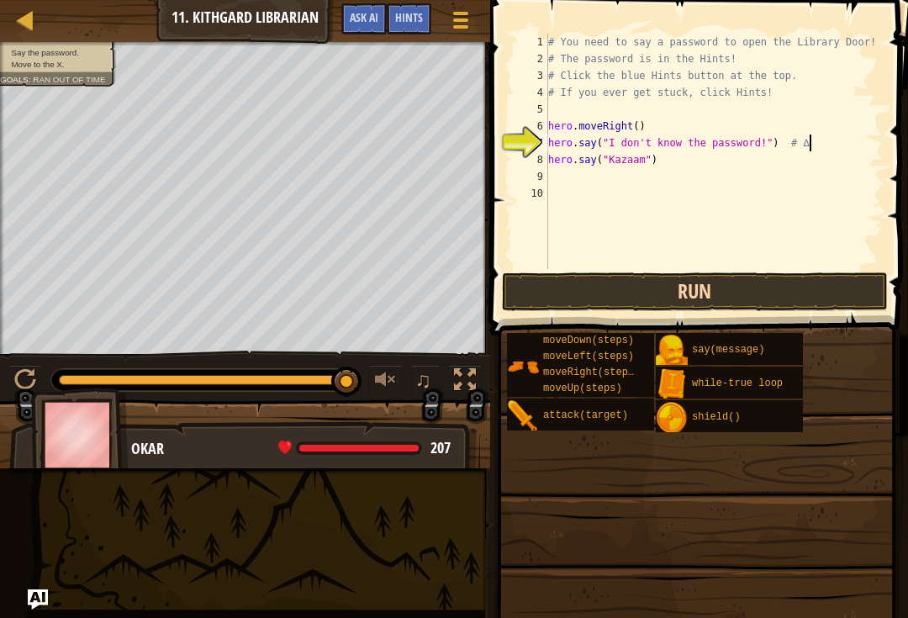
click at [784, 284] on button "Run" at bounding box center [695, 291] width 386 height 39
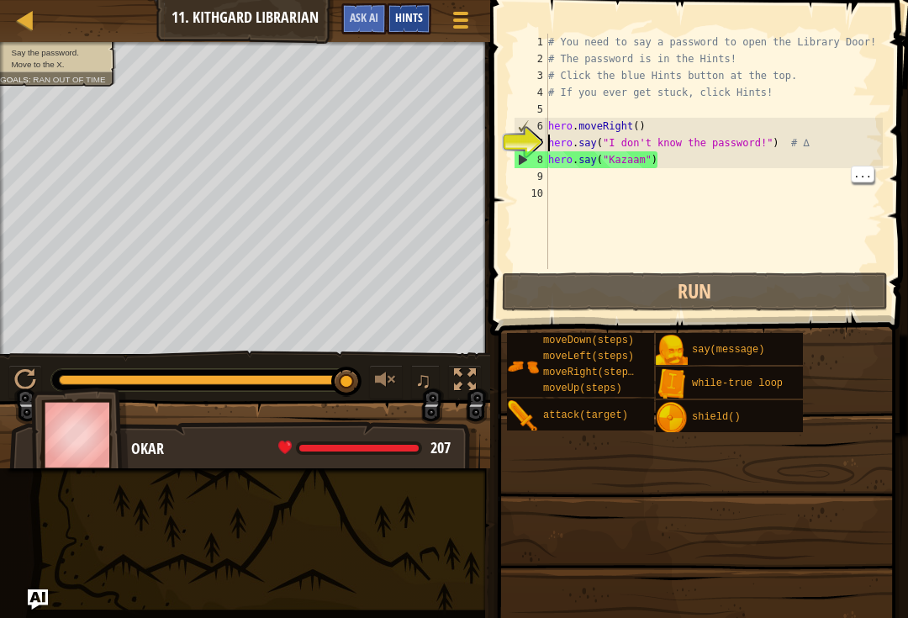
click at [408, 13] on span "Hints" at bounding box center [409, 17] width 28 height 16
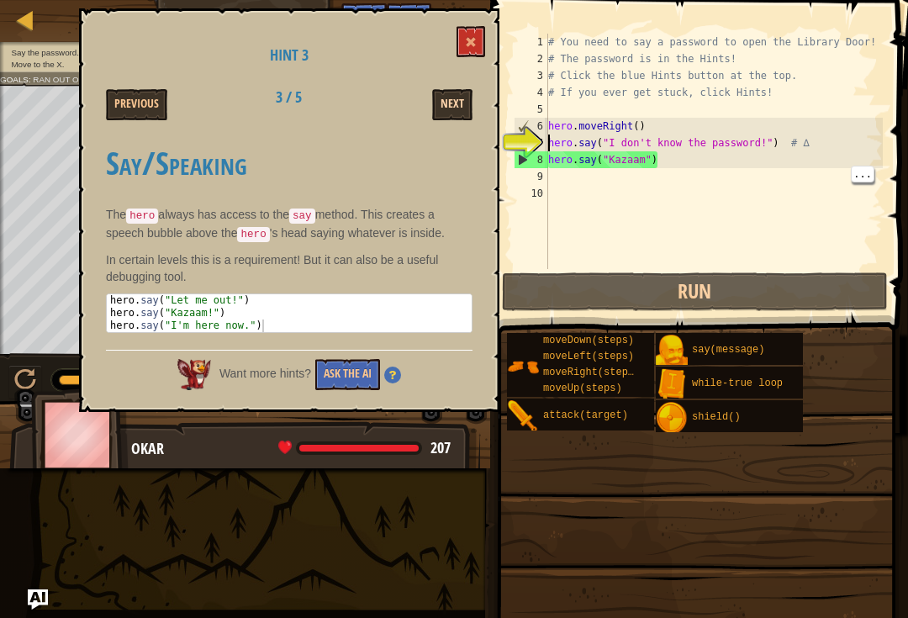
click at [437, 111] on button "Next" at bounding box center [452, 104] width 40 height 31
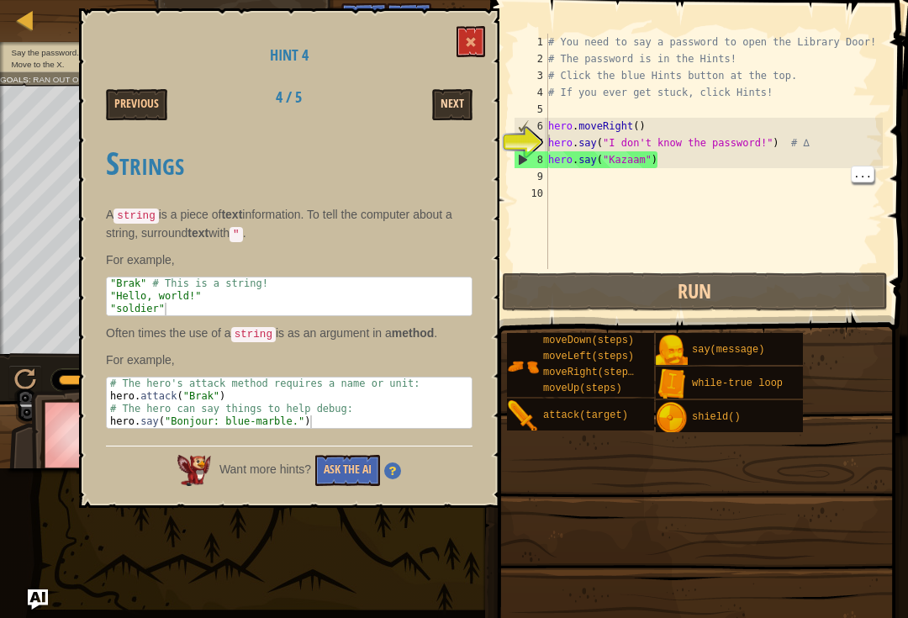
click at [454, 105] on button "Next" at bounding box center [452, 104] width 40 height 31
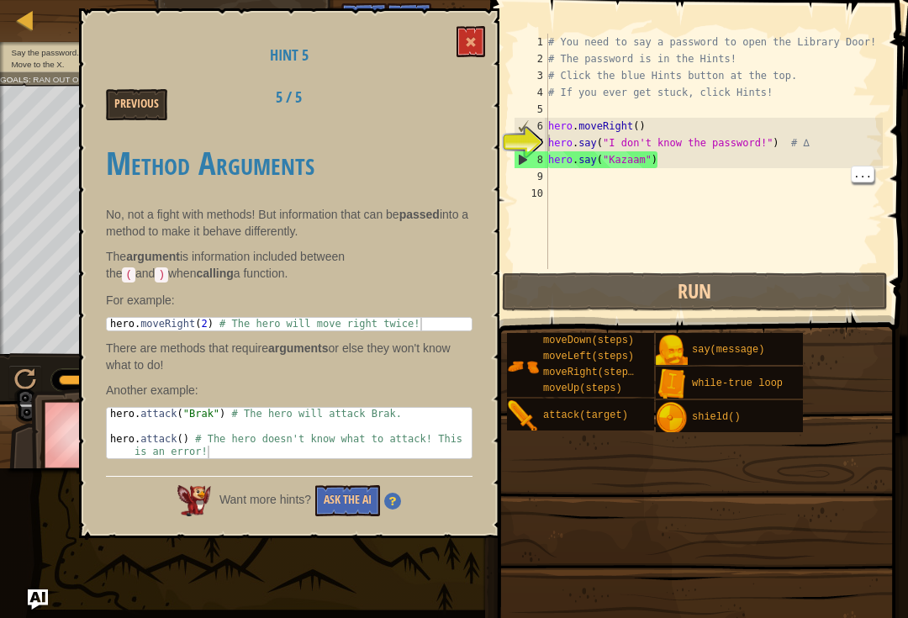
click at [460, 117] on div "Previous 5 / 5" at bounding box center [289, 104] width 392 height 31
click at [119, 117] on button "Previous" at bounding box center [136, 104] width 61 height 31
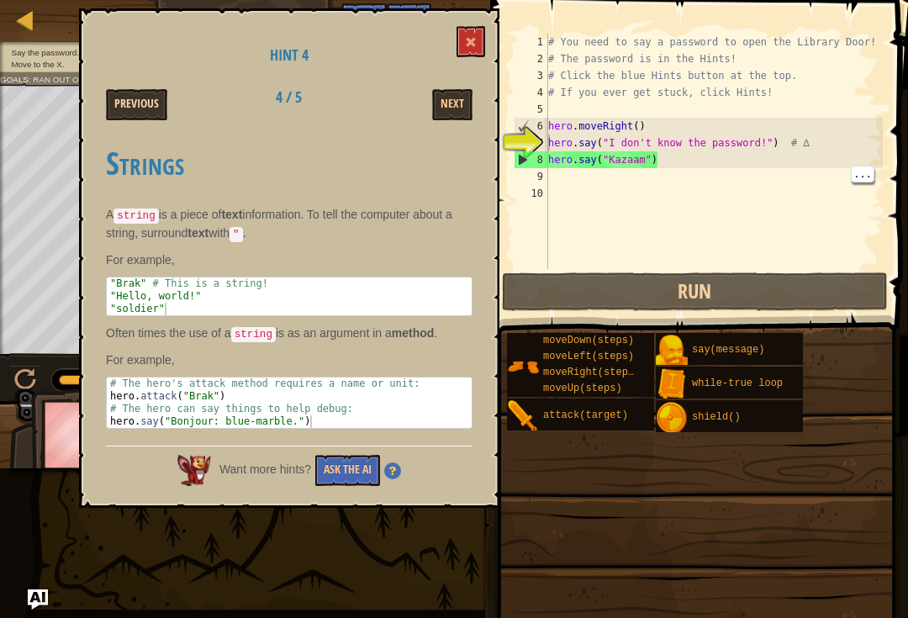
click at [120, 97] on button "Previous" at bounding box center [136, 104] width 61 height 31
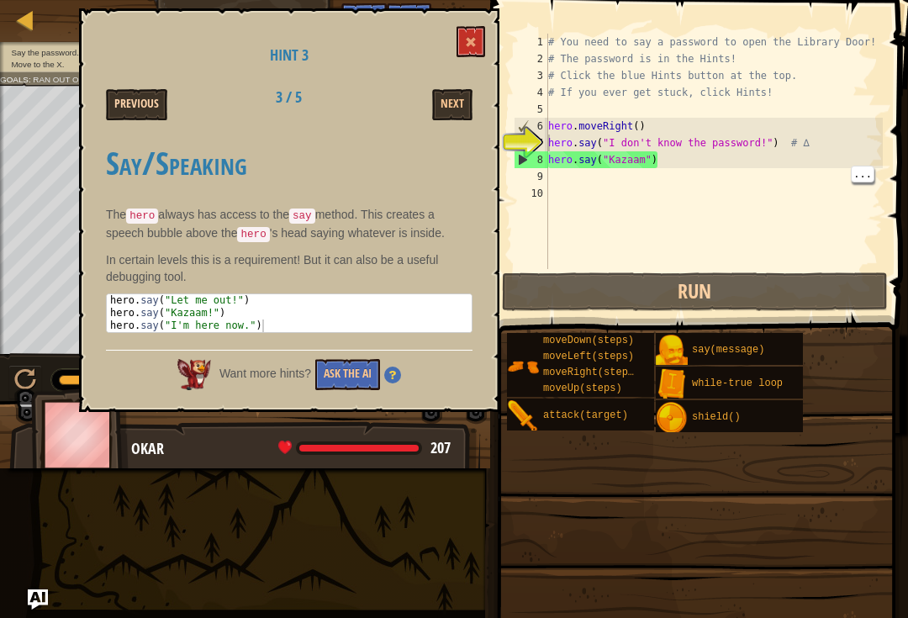
click at [121, 92] on button "Previous" at bounding box center [136, 104] width 61 height 31
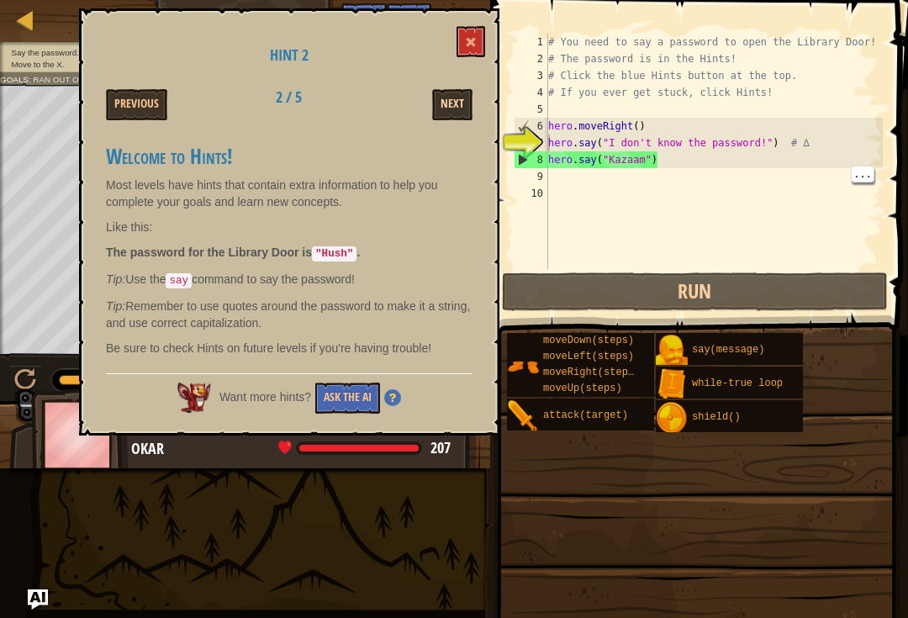
click at [466, 103] on button "Next" at bounding box center [452, 104] width 40 height 31
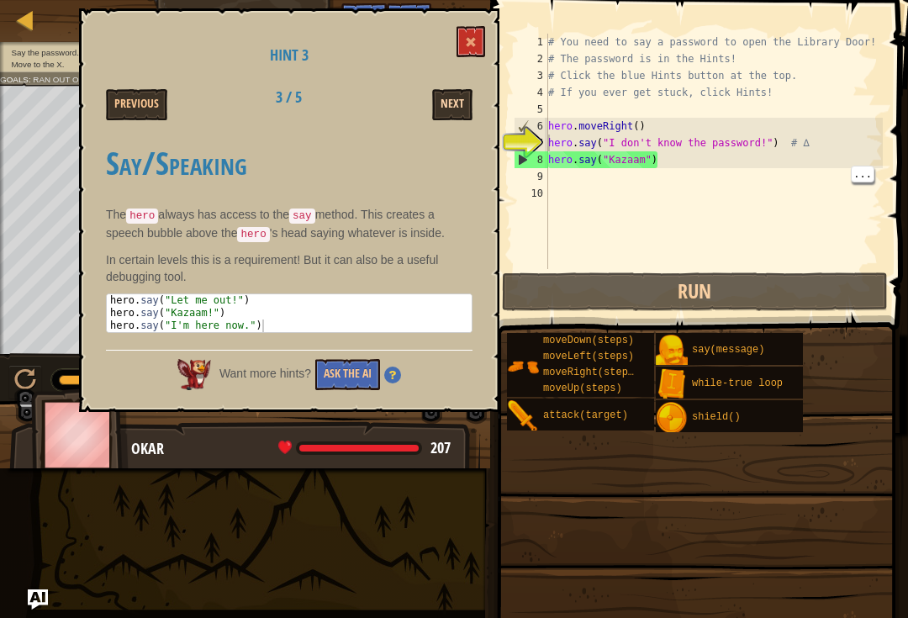
click at [466, 94] on button "Next" at bounding box center [452, 104] width 40 height 31
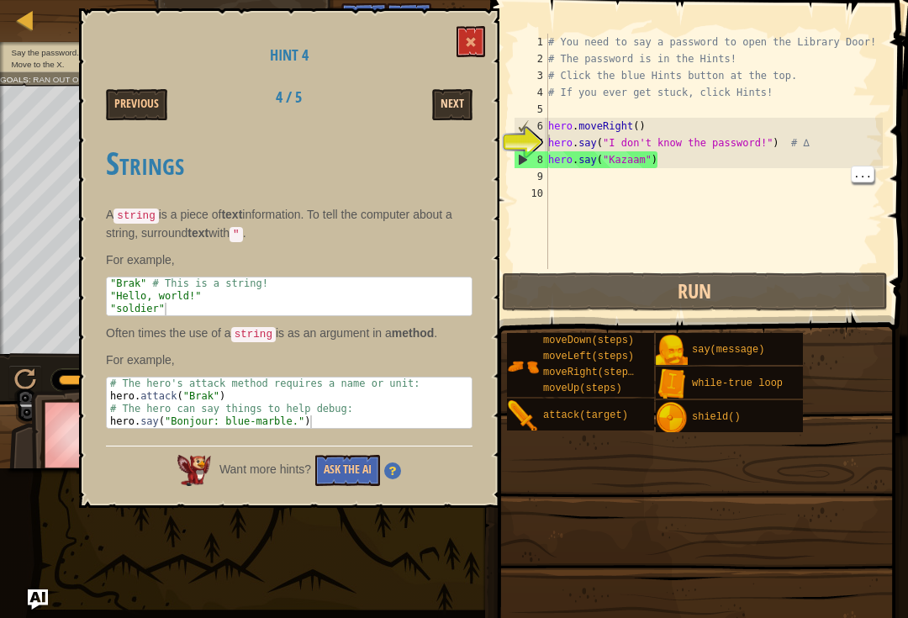
click at [458, 117] on button "Next" at bounding box center [452, 104] width 40 height 31
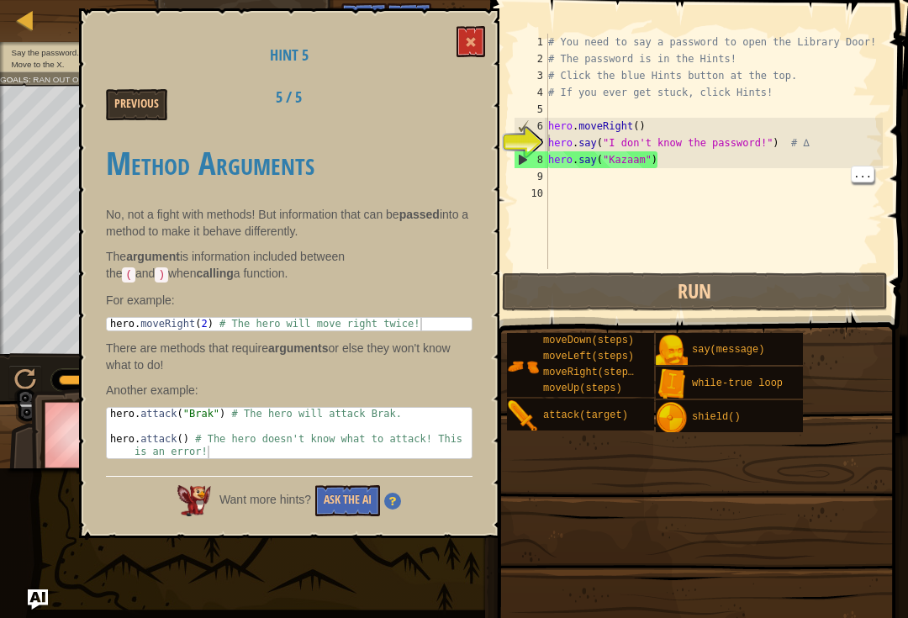
click at [462, 124] on div "Hint 5 Previous 5 / 5 Method Arguments No, not a fight with methods! But inform…" at bounding box center [289, 273] width 420 height 530
click at [152, 108] on button "Previous" at bounding box center [136, 104] width 61 height 31
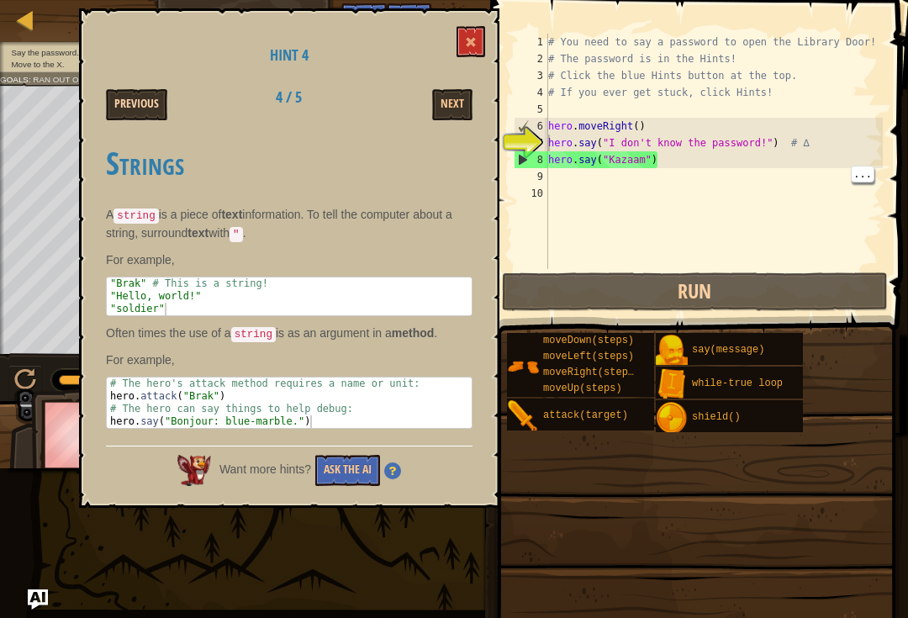
click at [139, 103] on button "Previous" at bounding box center [136, 104] width 61 height 31
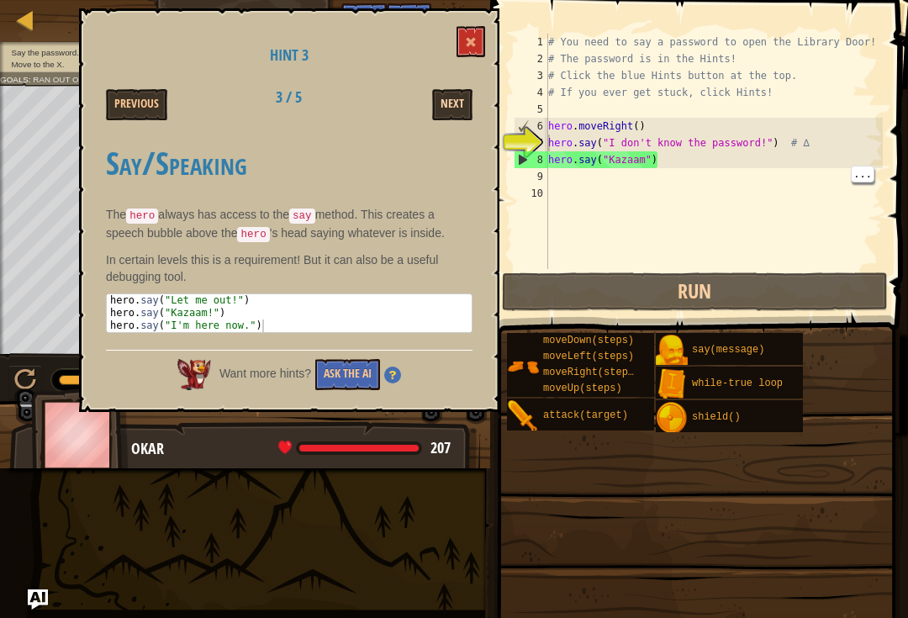
click at [464, 103] on button "Next" at bounding box center [452, 104] width 40 height 31
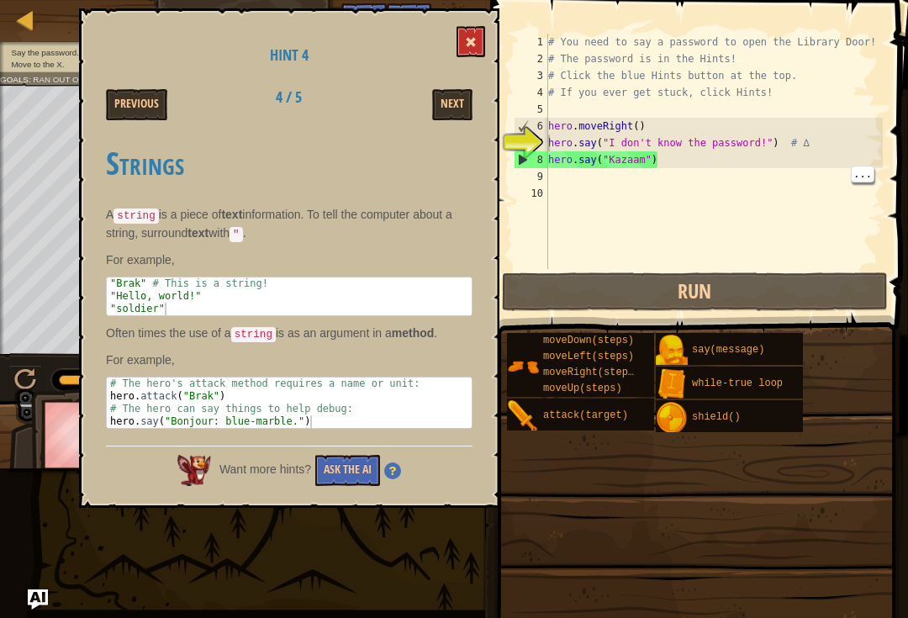
click at [470, 43] on span at bounding box center [471, 42] width 12 height 12
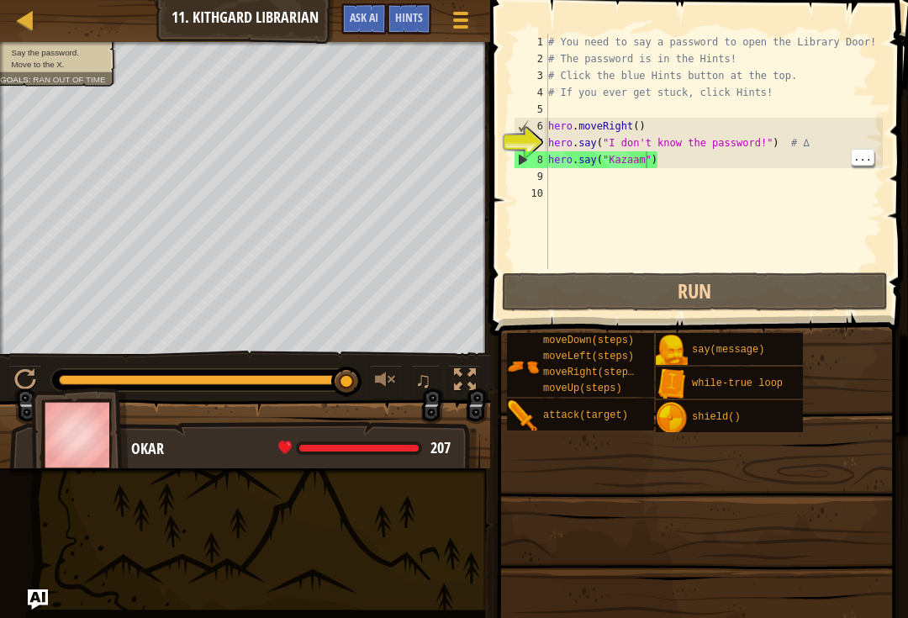
click at [645, 154] on div "# You need to say a password to open the Library Door! # The password is in the…" at bounding box center [714, 168] width 338 height 269
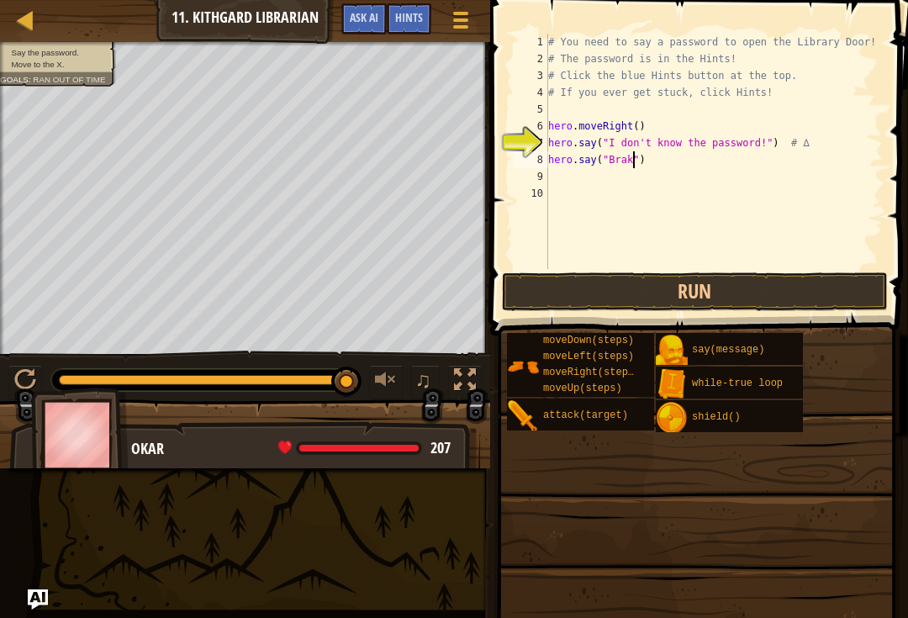
scroll to position [8, 7]
click at [713, 283] on button "Run" at bounding box center [695, 291] width 386 height 39
click at [751, 302] on button "Run" at bounding box center [695, 291] width 386 height 39
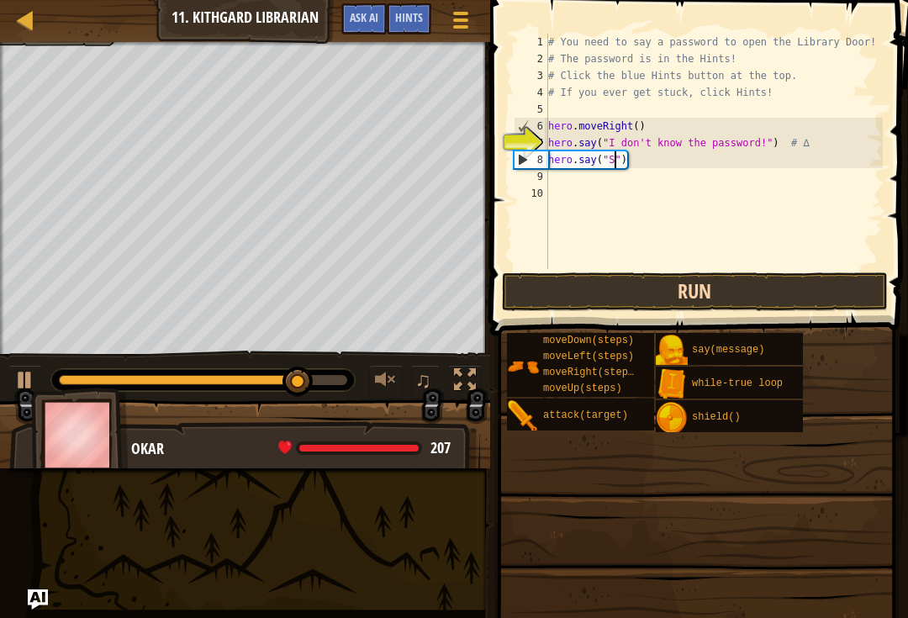
scroll to position [8, 5]
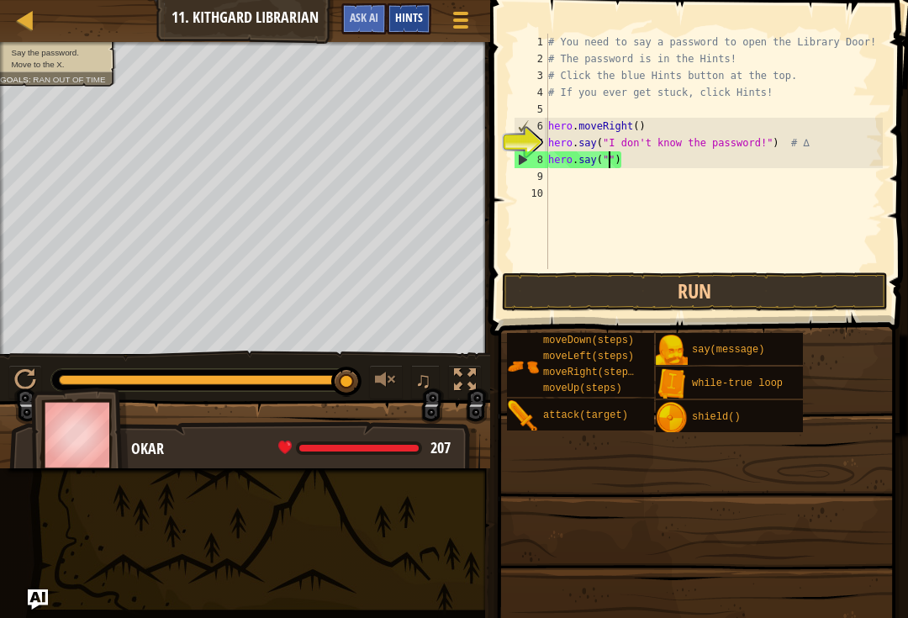
click at [419, 10] on div "Hints" at bounding box center [409, 18] width 45 height 31
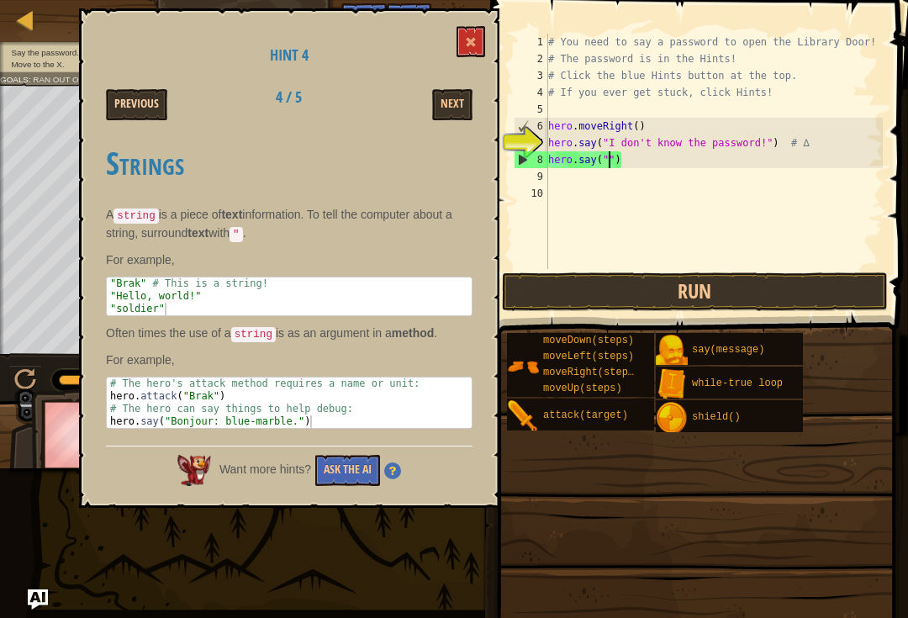
click at [124, 104] on button "Previous" at bounding box center [136, 104] width 61 height 31
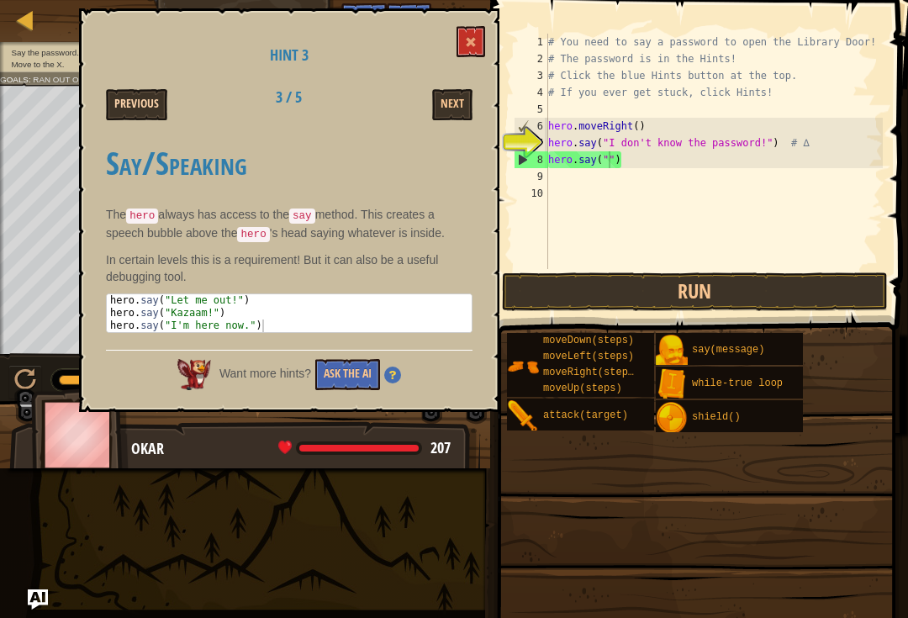
click at [116, 100] on button "Previous" at bounding box center [136, 104] width 61 height 31
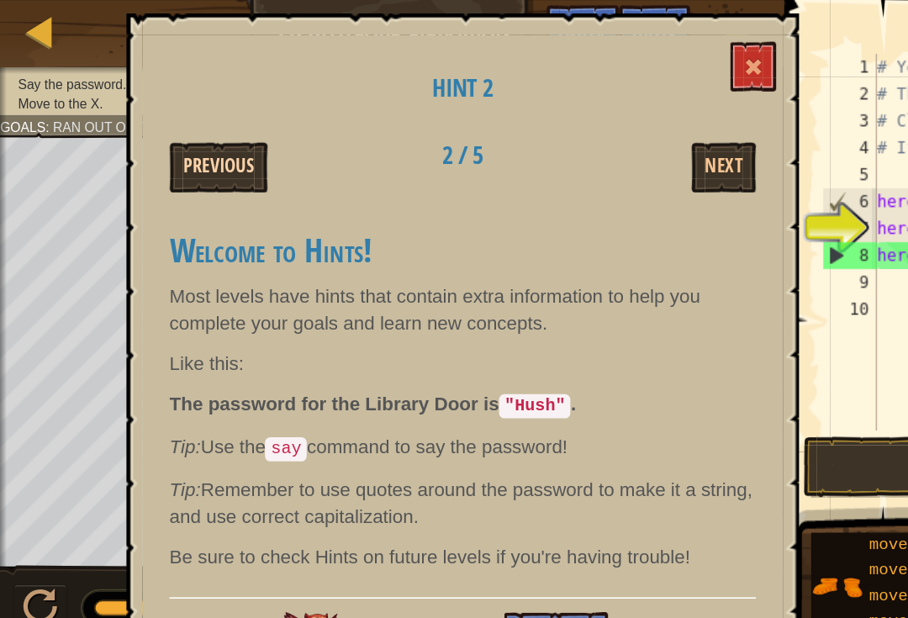
click at [139, 108] on button "Previous" at bounding box center [136, 104] width 61 height 31
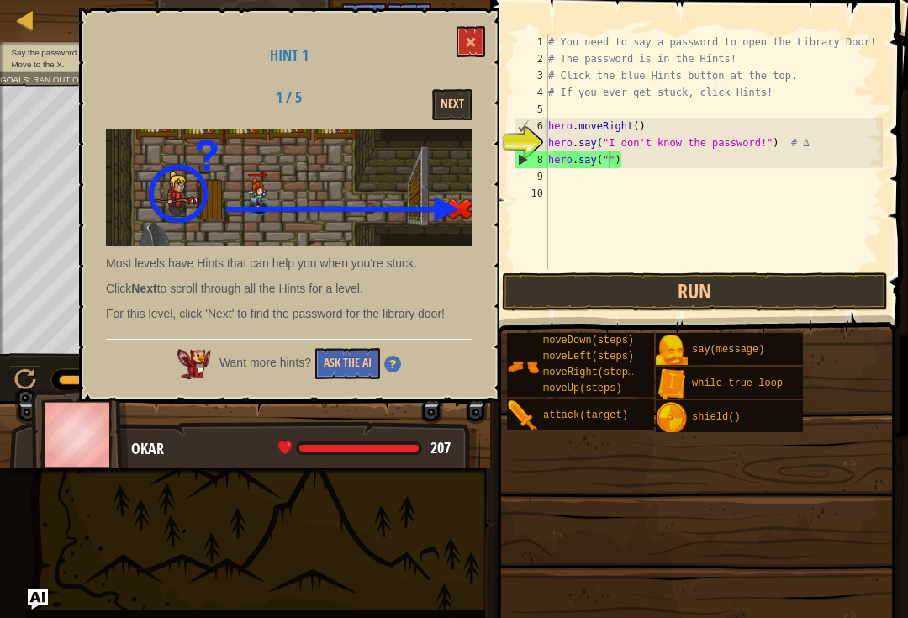
click at [434, 106] on button "Next" at bounding box center [452, 104] width 40 height 31
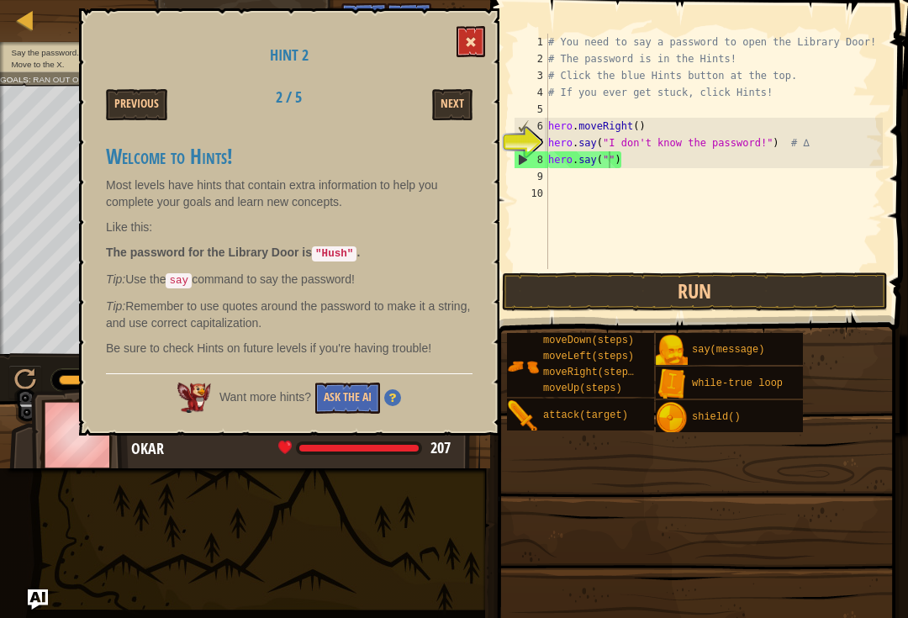
click at [479, 33] on button at bounding box center [470, 41] width 29 height 31
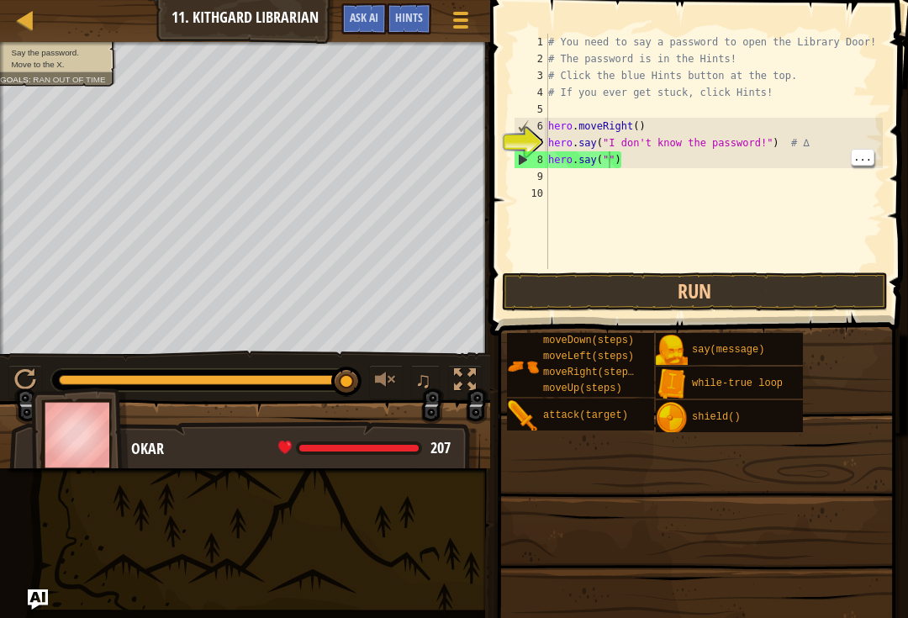
click at [609, 158] on div "# You need to say a password to open the Library Door! # The password is in the…" at bounding box center [714, 168] width 338 height 269
click at [786, 309] on button "Run" at bounding box center [695, 291] width 386 height 39
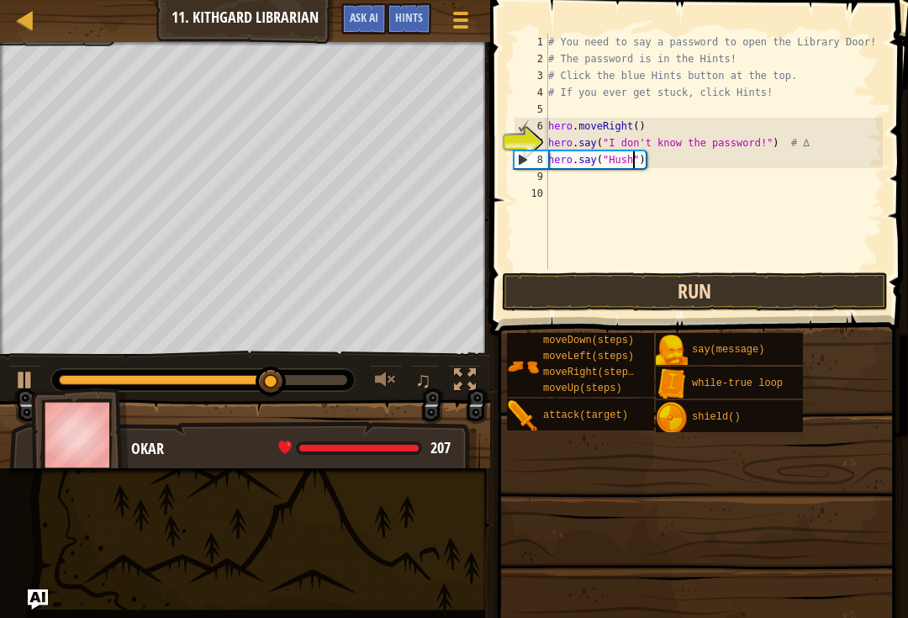
type textarea "hero.say("Hush")"
click at [731, 308] on button "Run" at bounding box center [695, 291] width 386 height 39
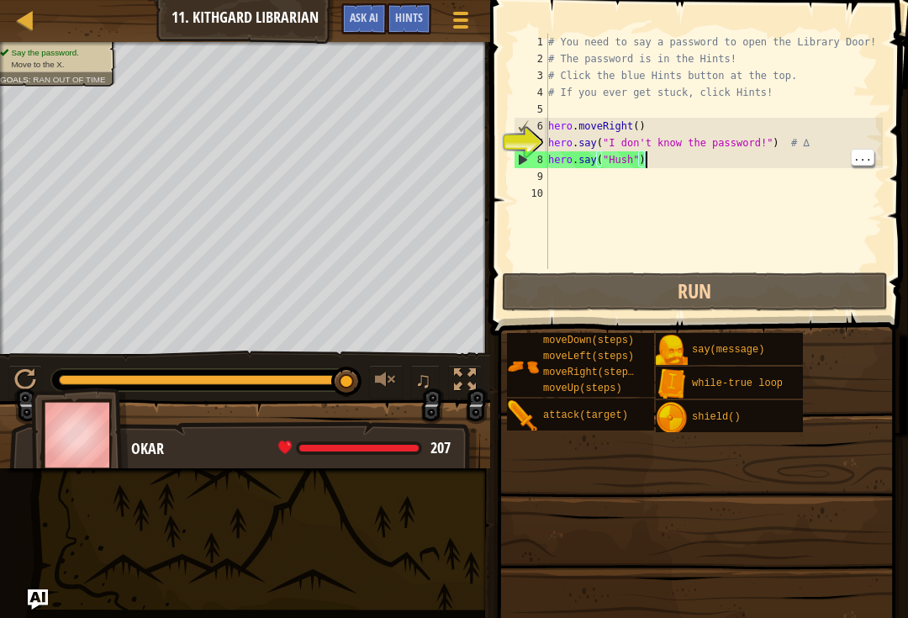
scroll to position [8, 0]
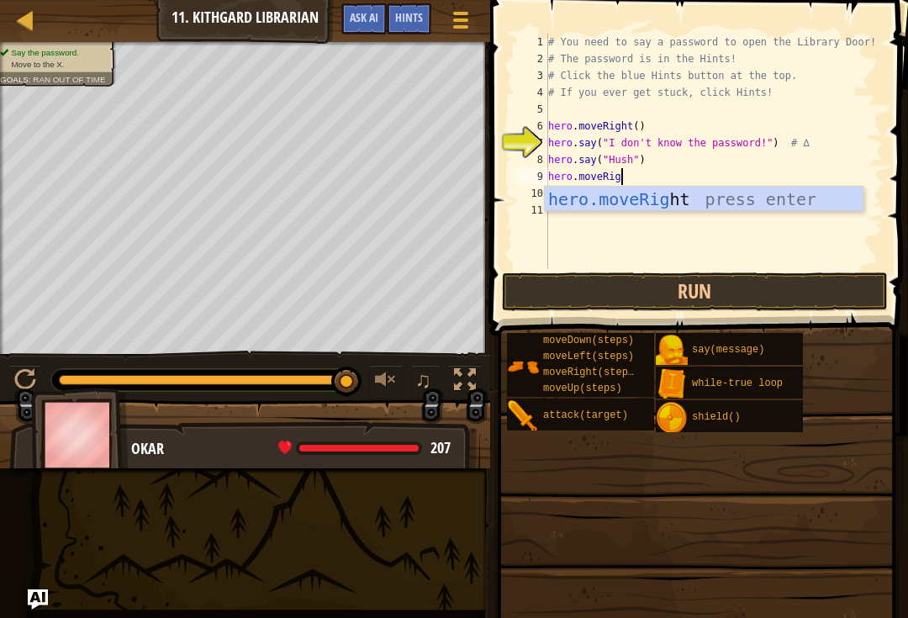
type textarea "hero.moveRight"
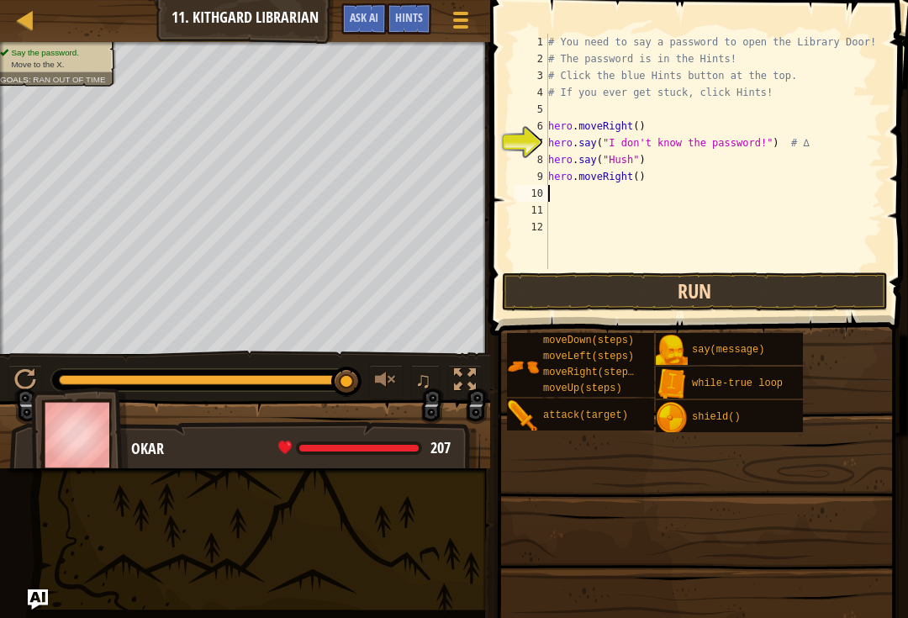
click at [671, 284] on button "Run" at bounding box center [695, 291] width 386 height 39
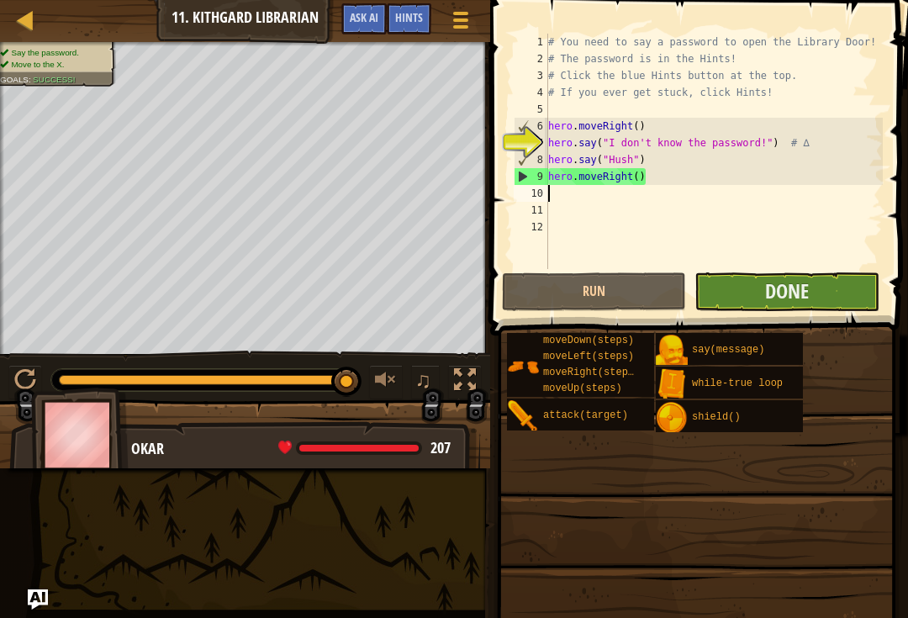
click at [821, 290] on button "Done" at bounding box center [786, 291] width 184 height 39
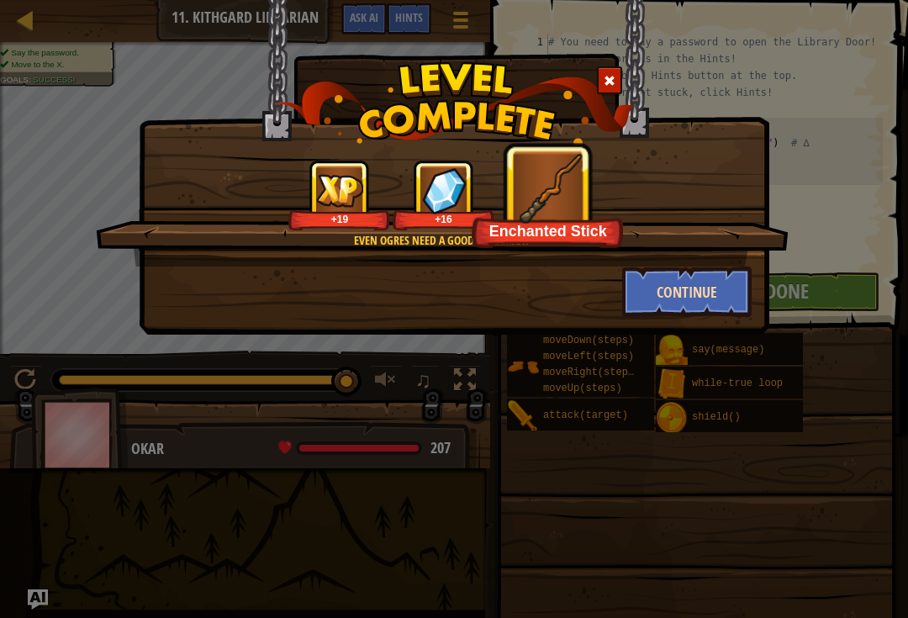
click at [707, 290] on button "Continue" at bounding box center [687, 291] width 130 height 50
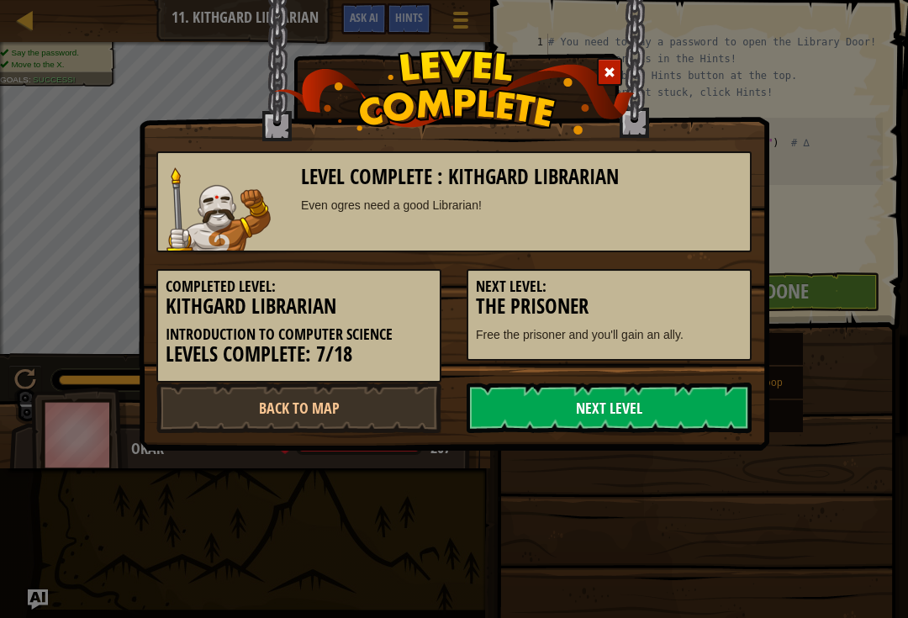
click at [650, 413] on link "Next Level" at bounding box center [608, 407] width 285 height 50
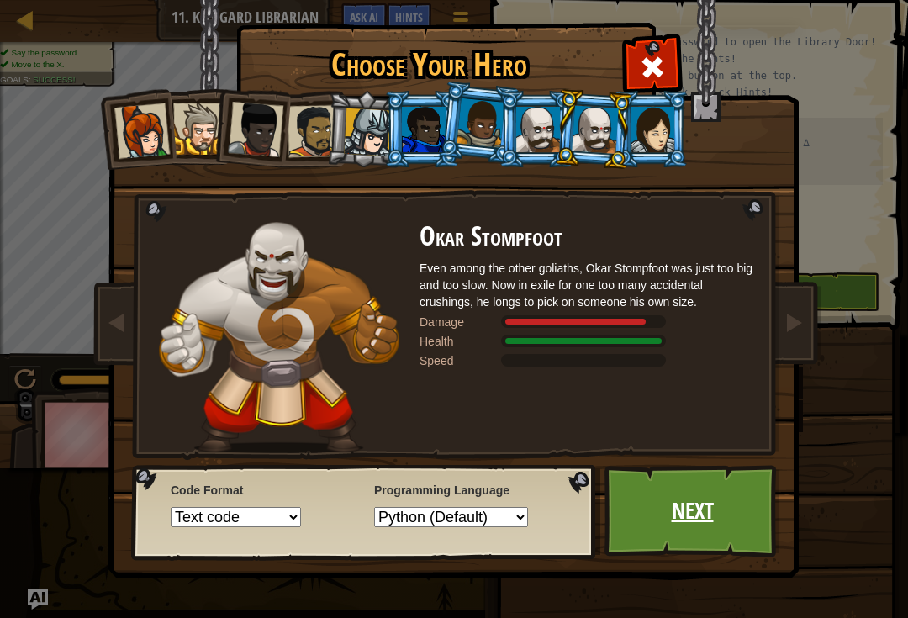
click at [641, 505] on link "Next" at bounding box center [692, 511] width 176 height 92
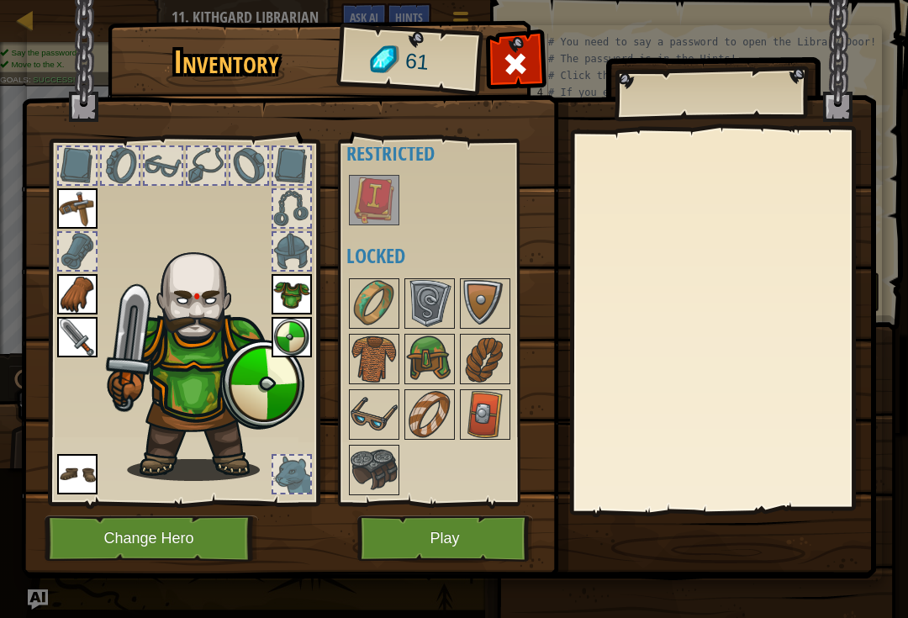
scroll to position [21, 0]
click at [359, 376] on img at bounding box center [374, 359] width 47 height 47
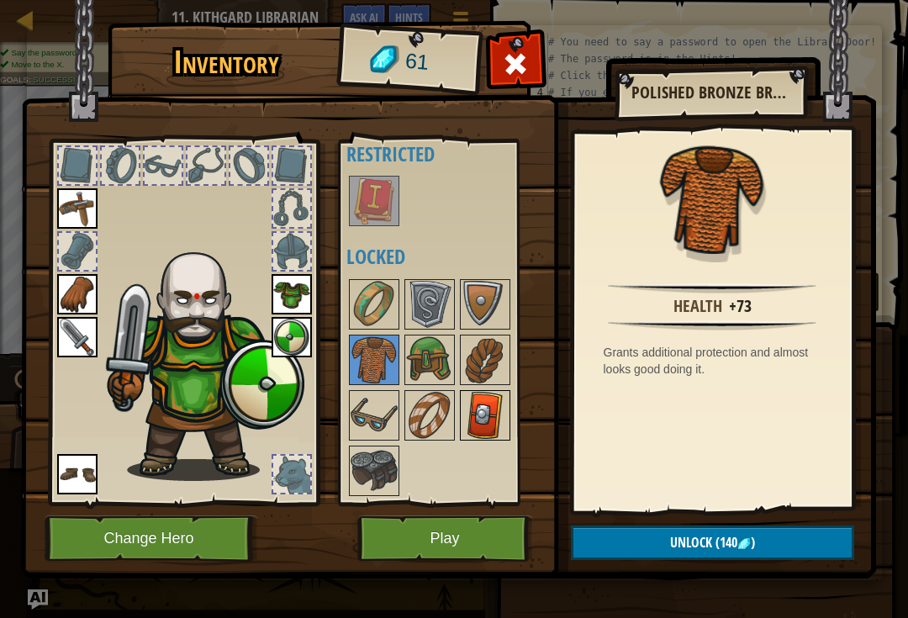
click at [487, 419] on img at bounding box center [484, 415] width 47 height 47
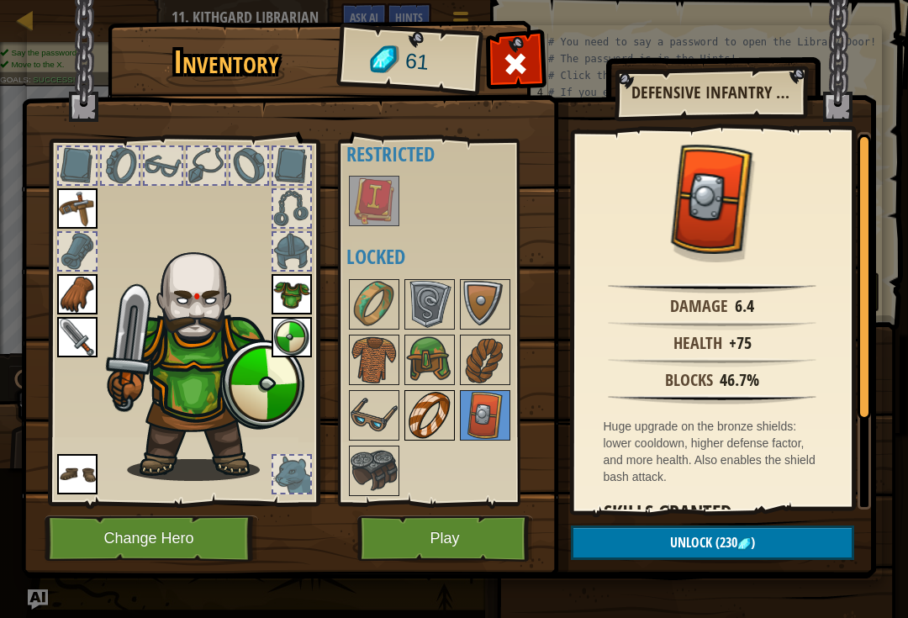
click at [432, 427] on img at bounding box center [429, 415] width 47 height 47
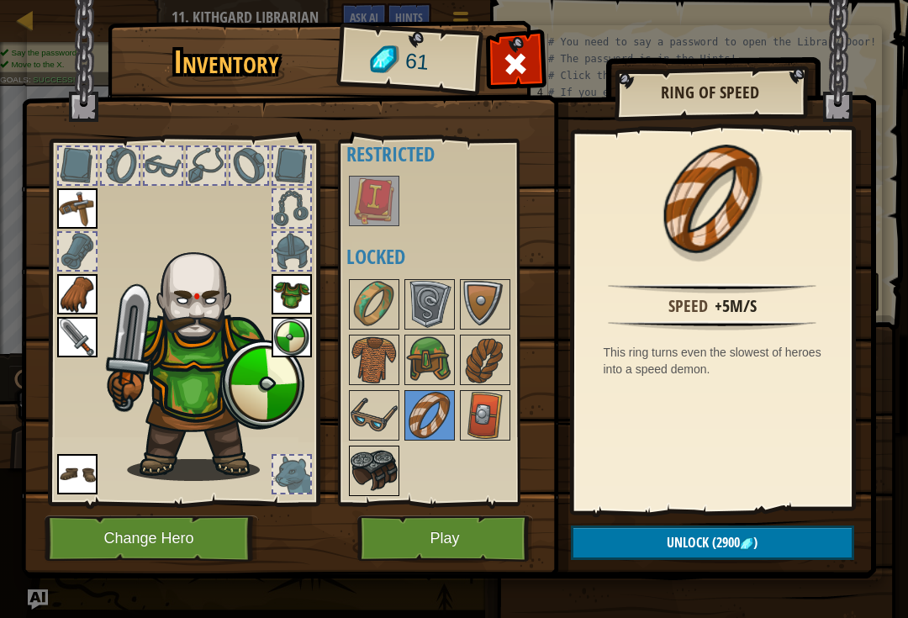
click at [365, 447] on img at bounding box center [374, 470] width 47 height 47
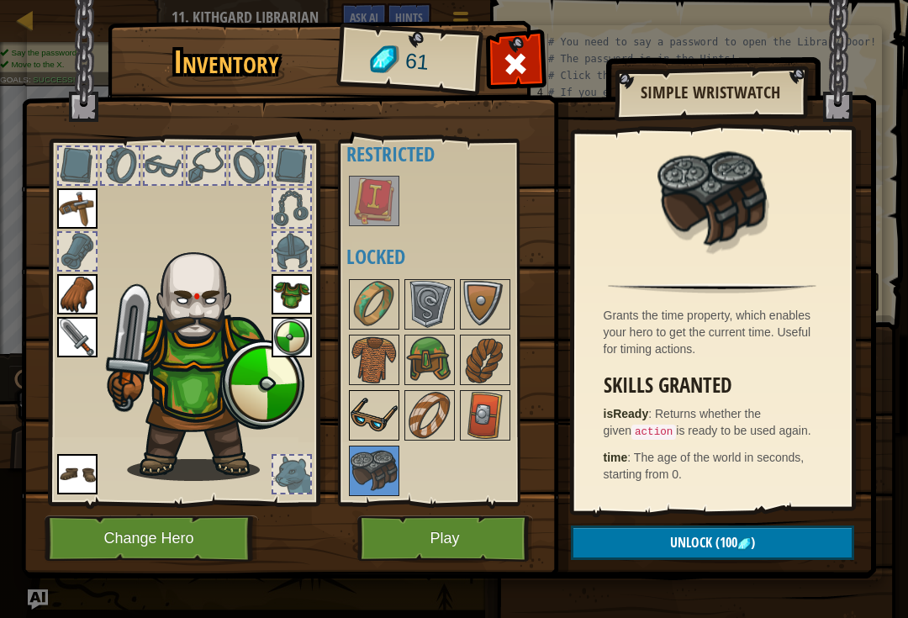
click at [390, 422] on img at bounding box center [374, 415] width 47 height 47
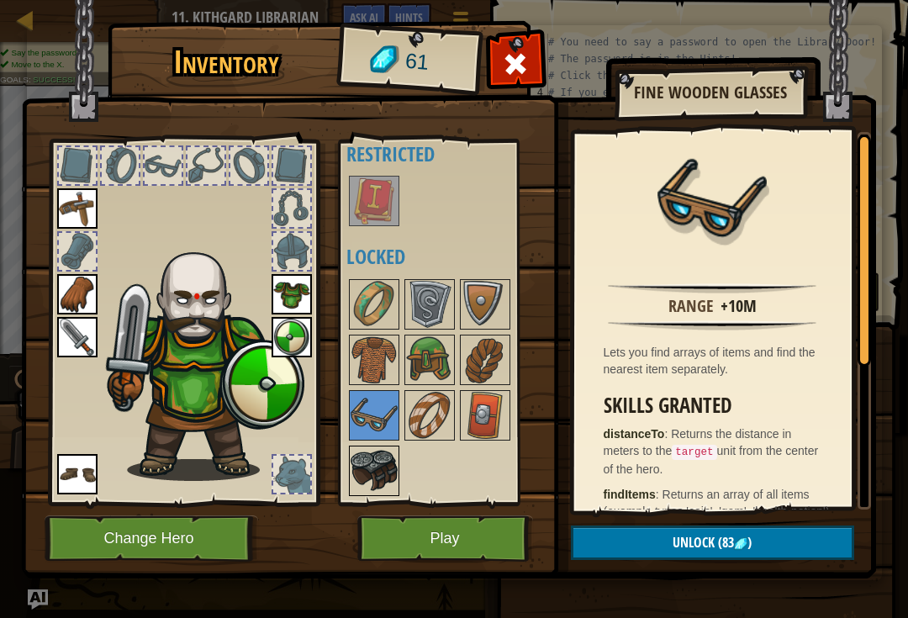
click at [372, 466] on img at bounding box center [374, 470] width 47 height 47
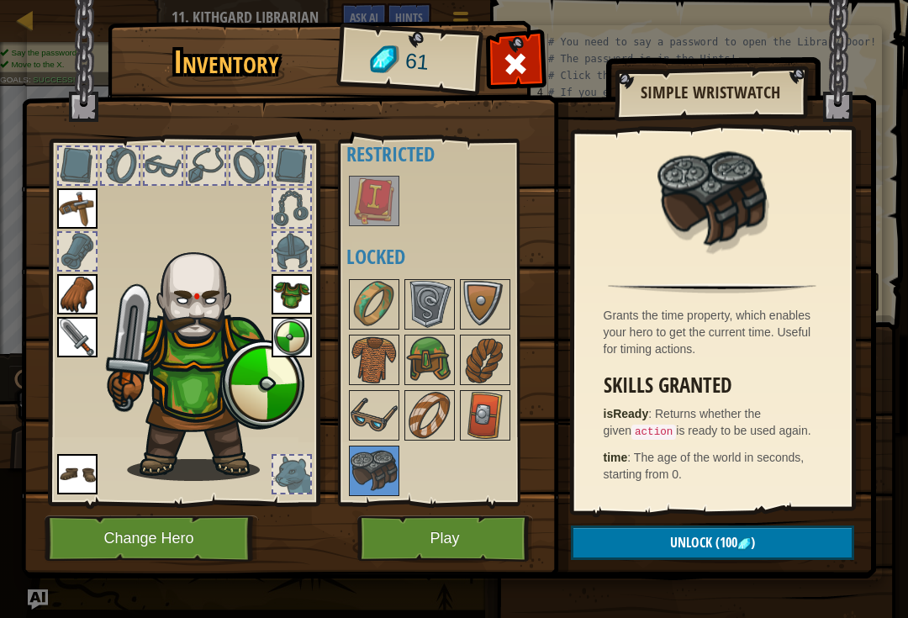
click at [74, 253] on div at bounding box center [77, 251] width 37 height 37
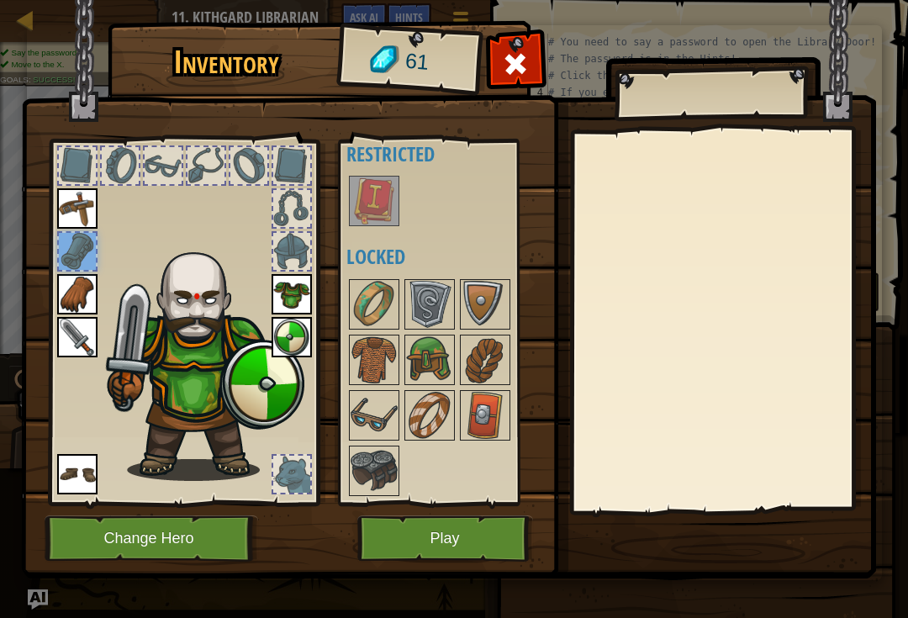
click at [295, 246] on div at bounding box center [291, 251] width 37 height 37
click at [364, 198] on img at bounding box center [374, 200] width 47 height 47
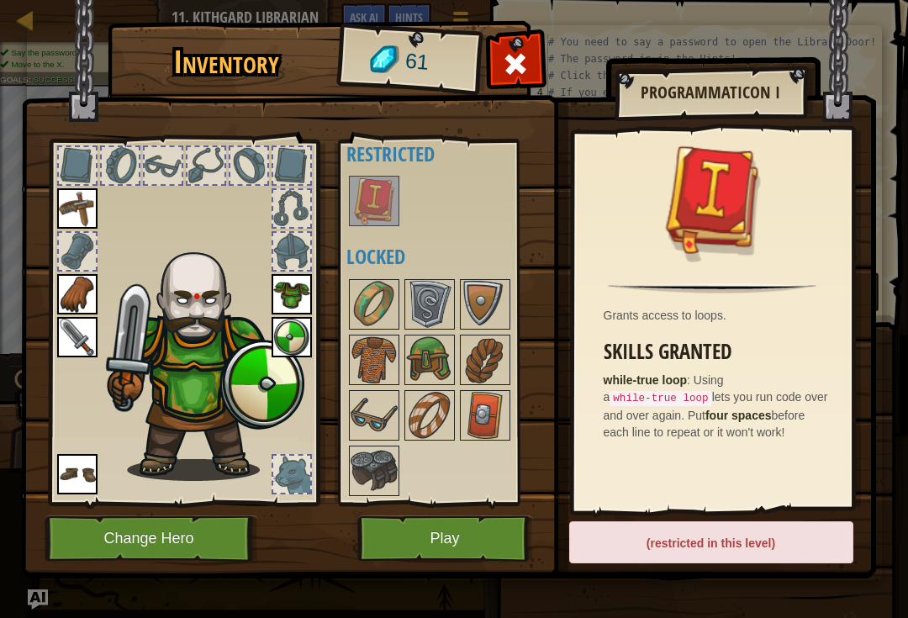
click at [293, 257] on div at bounding box center [291, 251] width 37 height 37
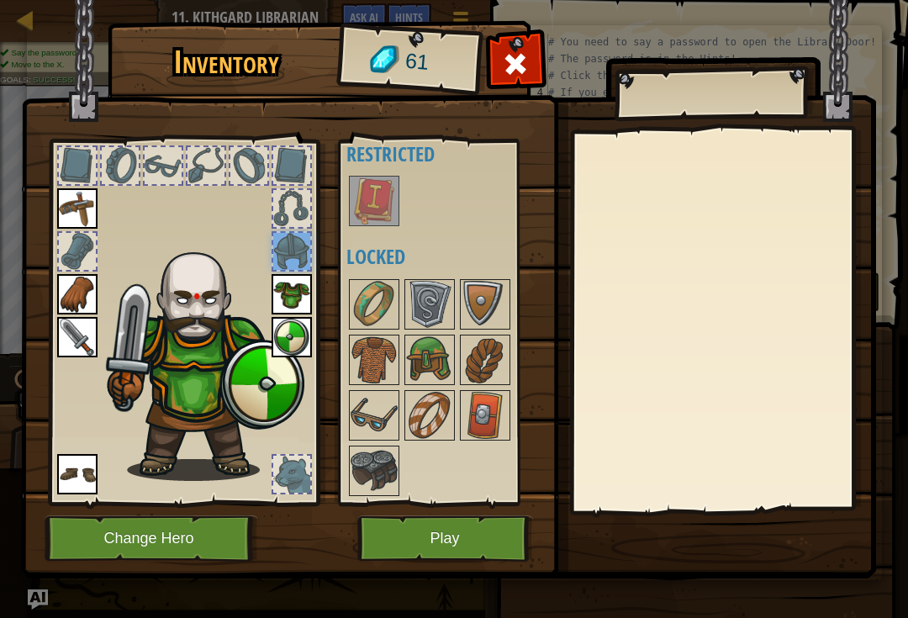
click at [299, 207] on div at bounding box center [291, 208] width 37 height 37
click at [284, 159] on div at bounding box center [291, 165] width 37 height 37
click at [250, 157] on div at bounding box center [248, 165] width 37 height 37
click at [214, 159] on div at bounding box center [205, 165] width 37 height 37
click at [173, 179] on div at bounding box center [163, 165] width 37 height 37
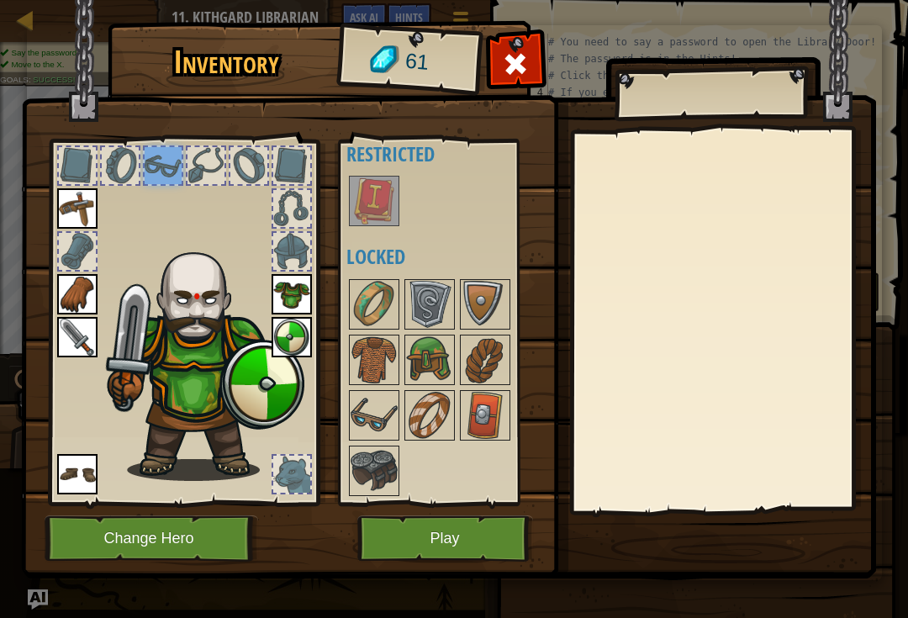
click at [419, 540] on button "Play" at bounding box center [445, 538] width 176 height 46
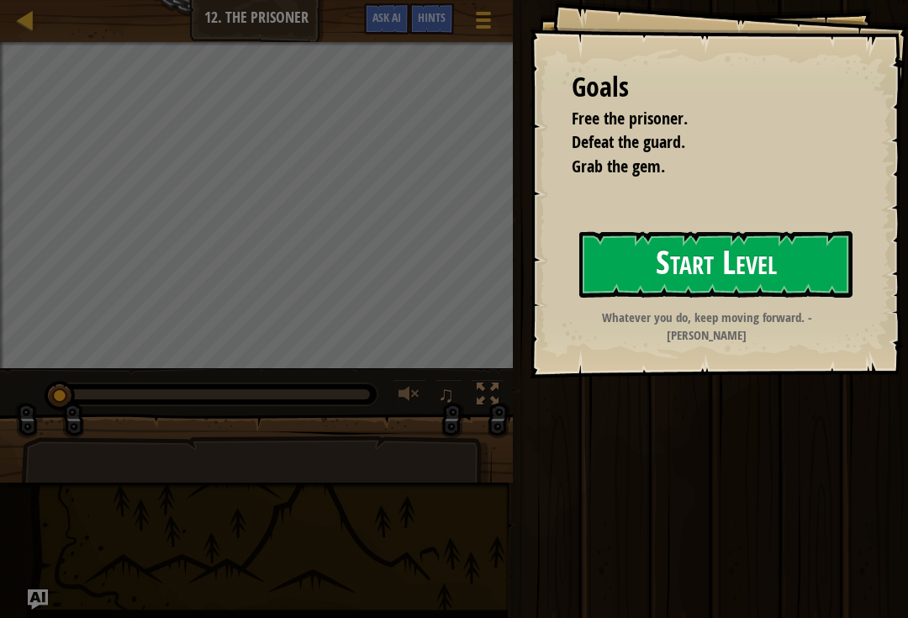
click at [691, 251] on button "Start Level" at bounding box center [715, 264] width 273 height 66
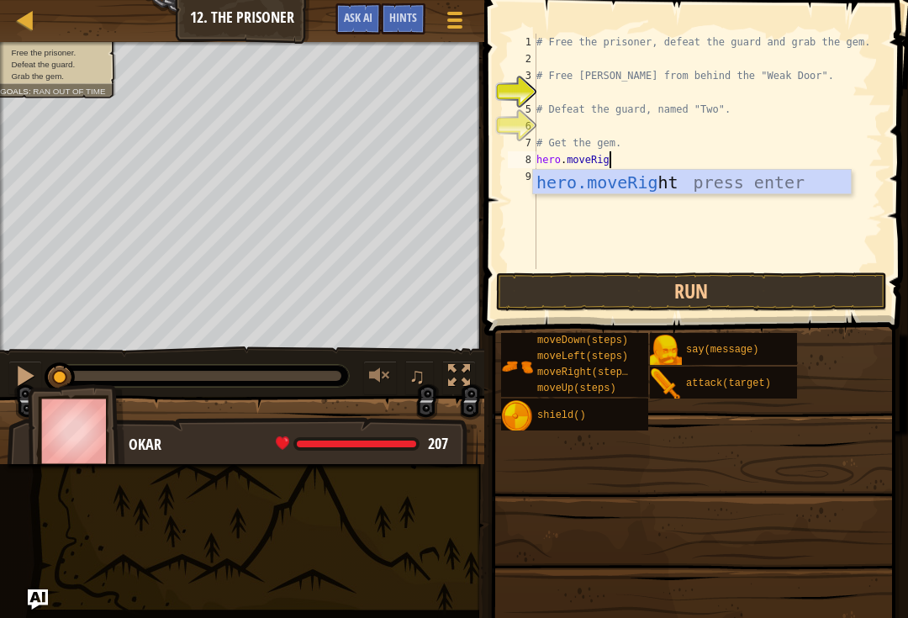
type textarea "hero.moveRight"
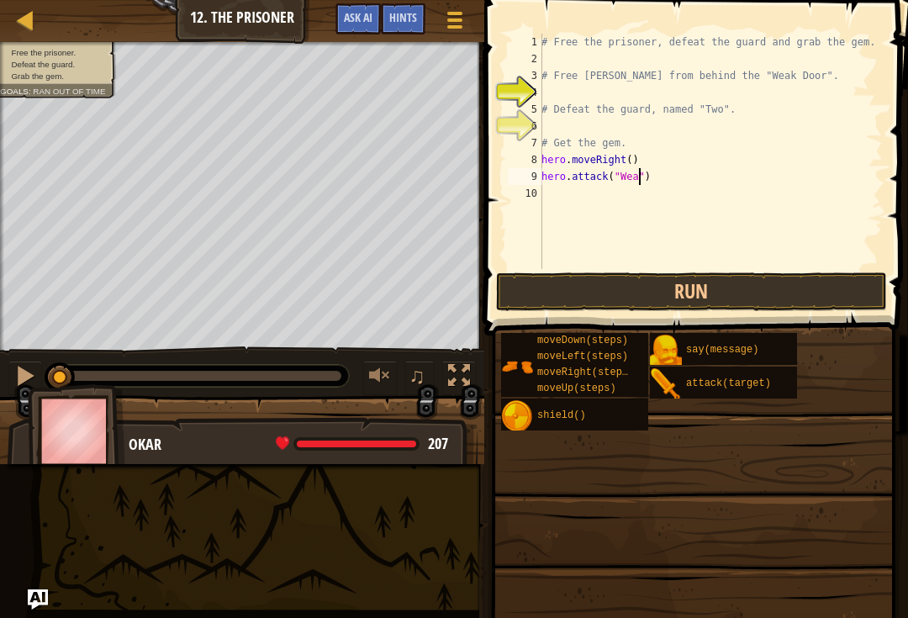
scroll to position [8, 8]
type textarea "hero.attack("Weak Door")"
click at [688, 296] on button "Run" at bounding box center [692, 291] width 392 height 39
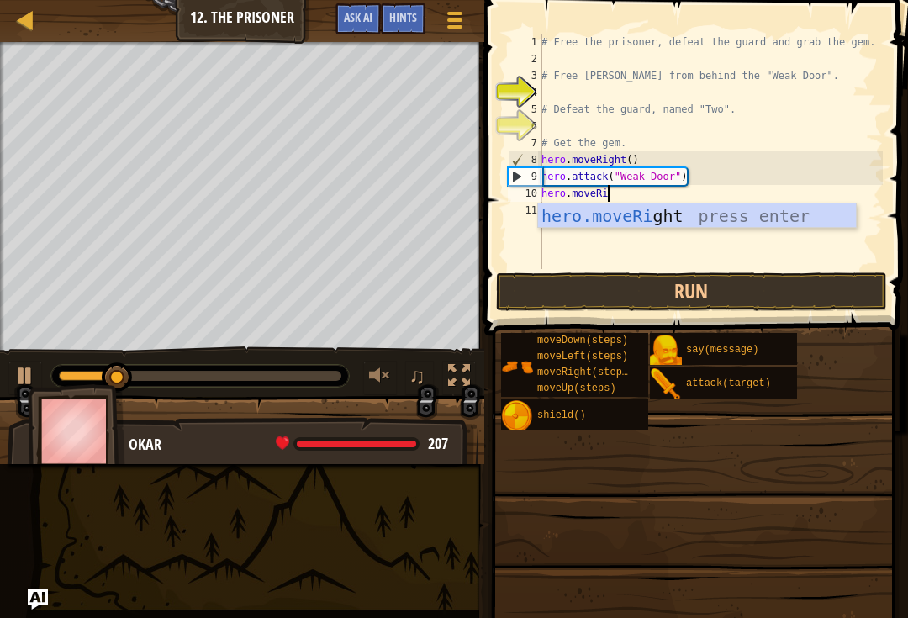
type textarea "hero.moveRight"
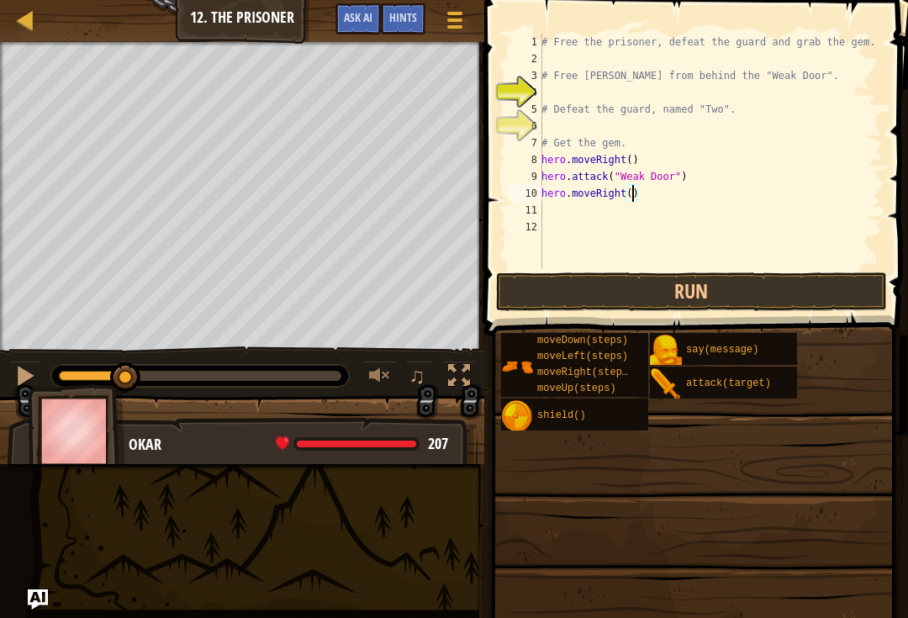
scroll to position [8, 8]
type textarea "hero.moveRight(3)"
click at [671, 303] on button "Run" at bounding box center [692, 291] width 392 height 39
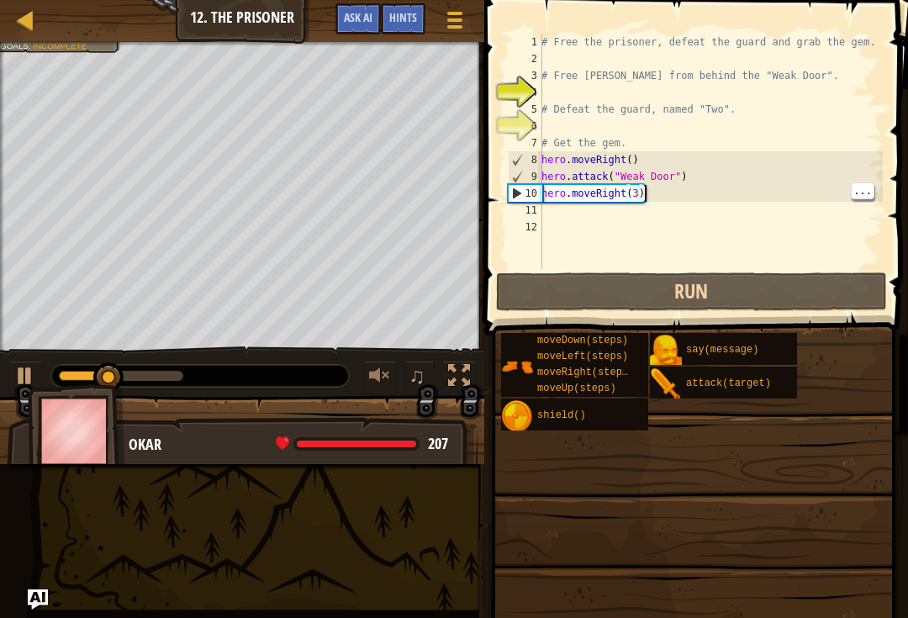
click at [676, 197] on div "# Free the prisoner, defeat the guard and grab the gem. # Free Patrick from beh…" at bounding box center [710, 168] width 345 height 269
click at [640, 197] on div "# Free the prisoner, defeat the guard and grab the gem. # Free Patrick from beh…" at bounding box center [710, 168] width 345 height 269
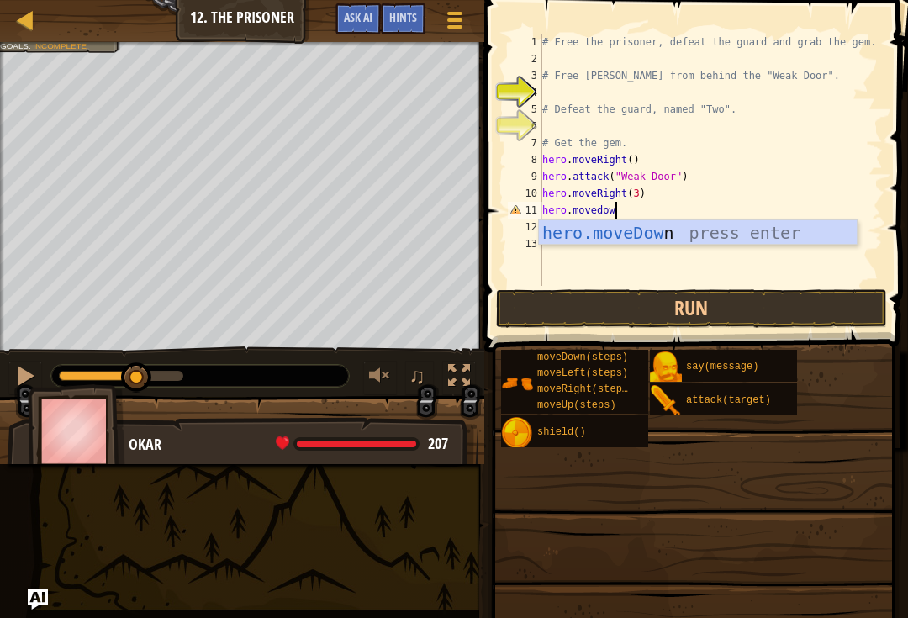
scroll to position [8, 5]
type textarea "hero.movedown"
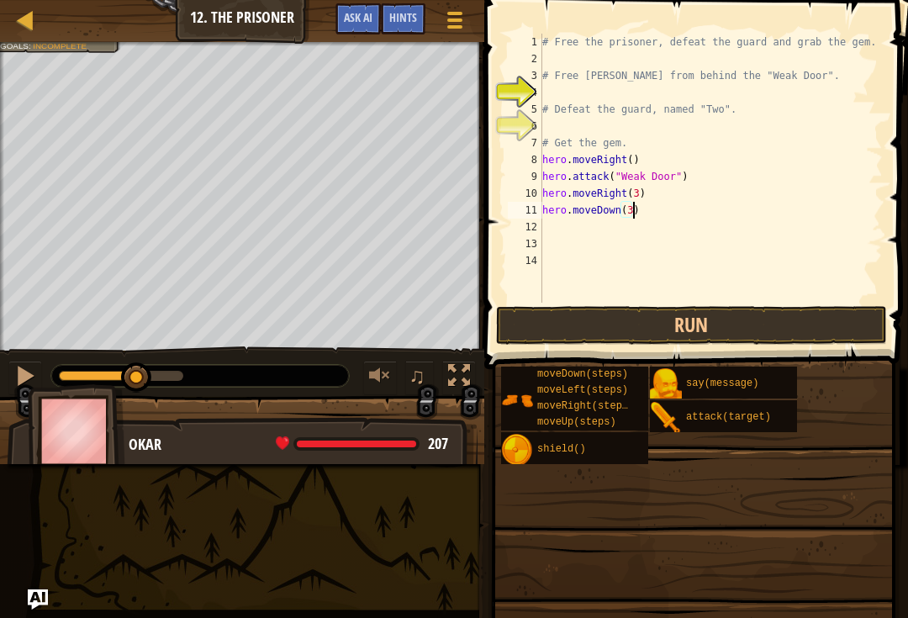
scroll to position [8, 8]
type textarea "hero.moveDown(3)"
click at [658, 322] on button "Run" at bounding box center [692, 325] width 392 height 39
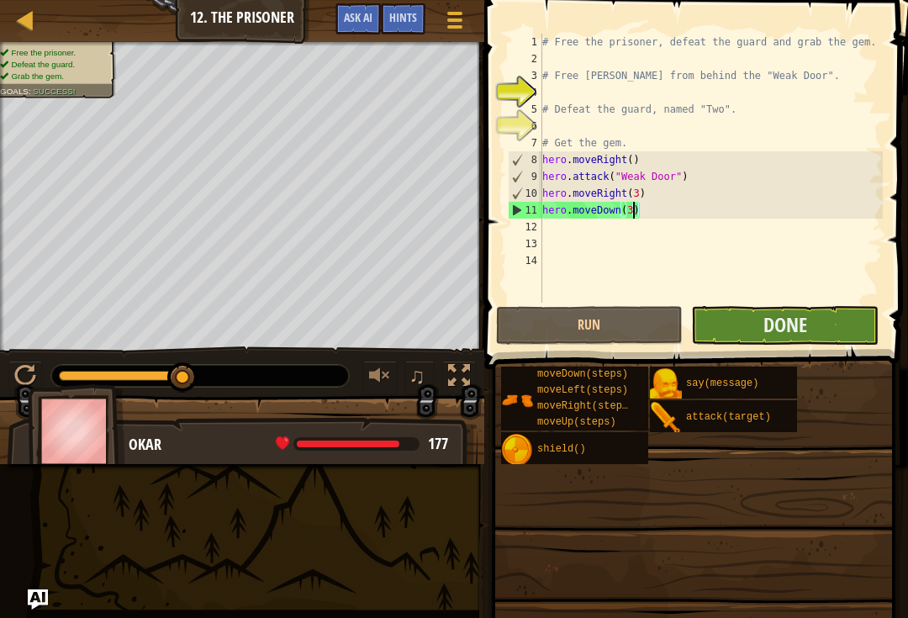
click at [827, 324] on button "Done" at bounding box center [784, 325] width 187 height 39
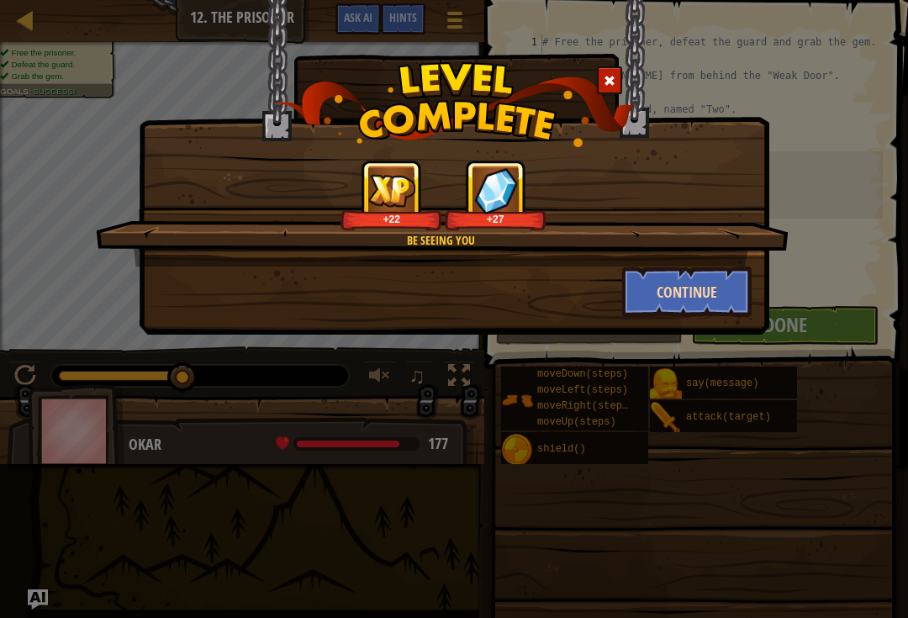
click at [707, 293] on button "Continue" at bounding box center [687, 291] width 130 height 50
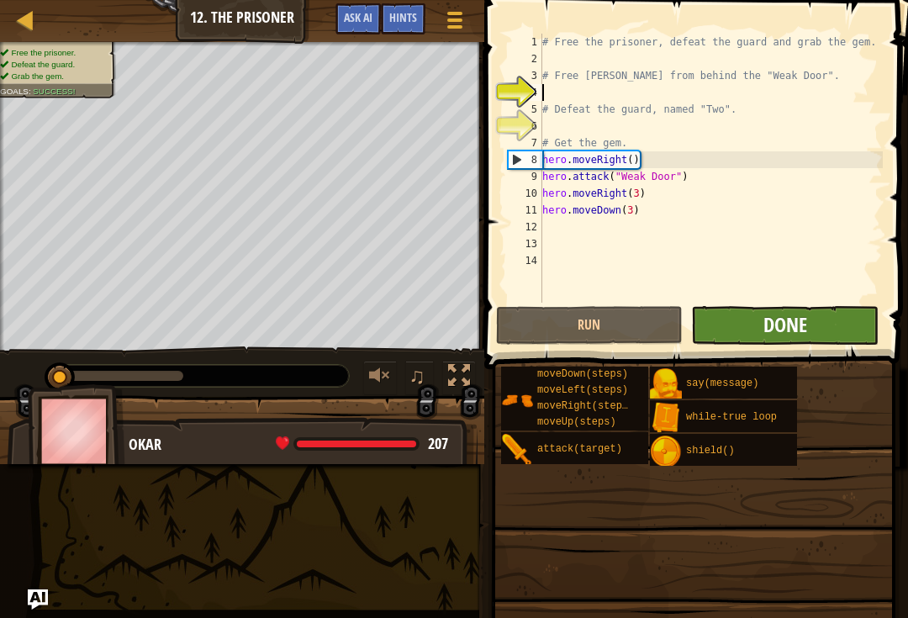
click at [799, 332] on span "Done" at bounding box center [785, 324] width 44 height 27
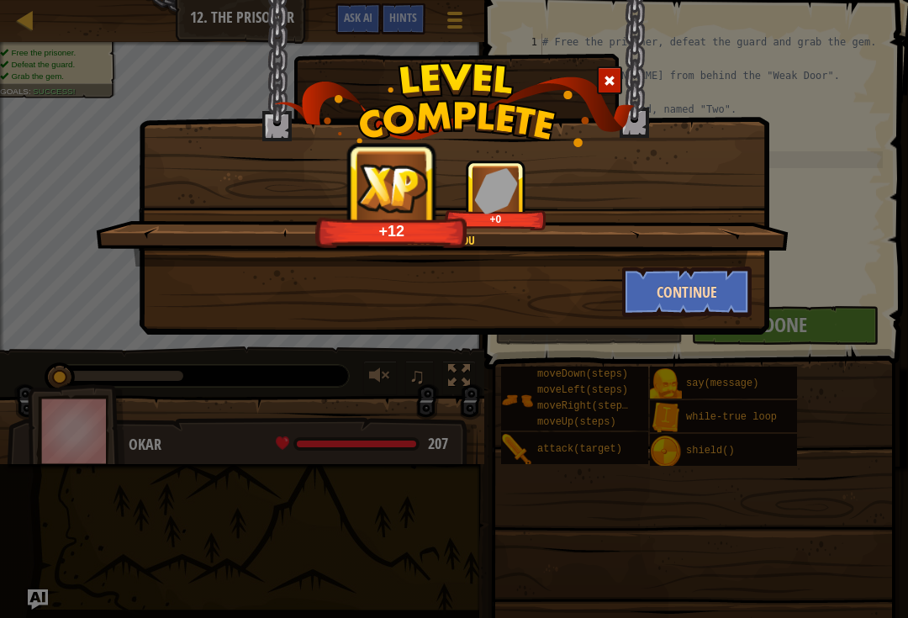
click at [717, 301] on button "Continue" at bounding box center [687, 291] width 130 height 50
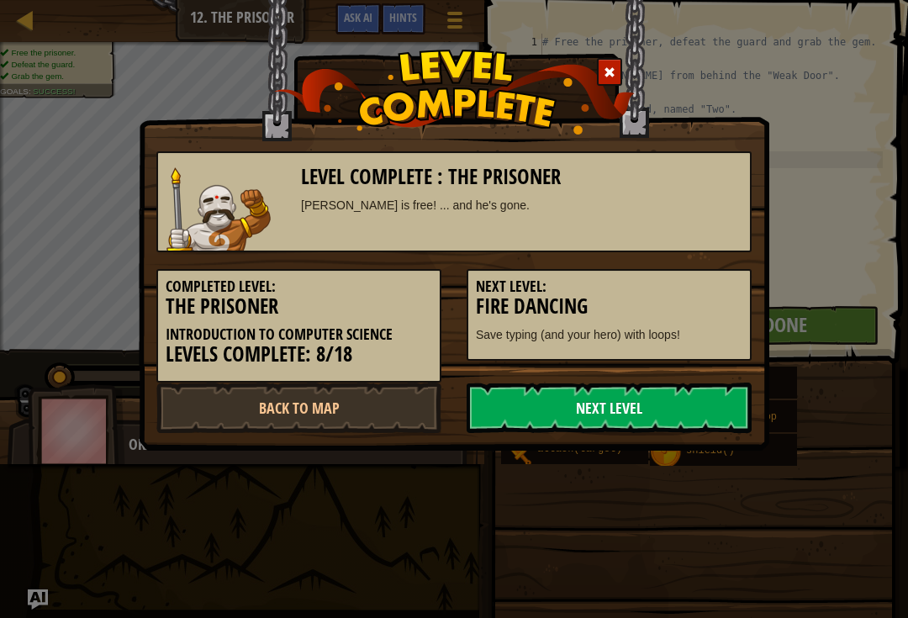
click at [660, 409] on link "Next Level" at bounding box center [608, 407] width 285 height 50
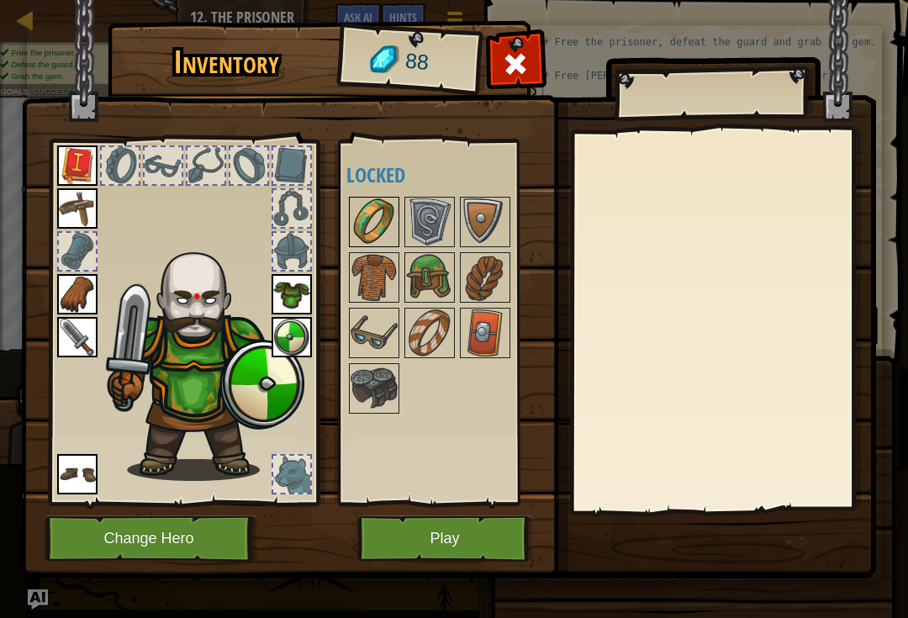
click at [373, 208] on img at bounding box center [374, 221] width 47 height 47
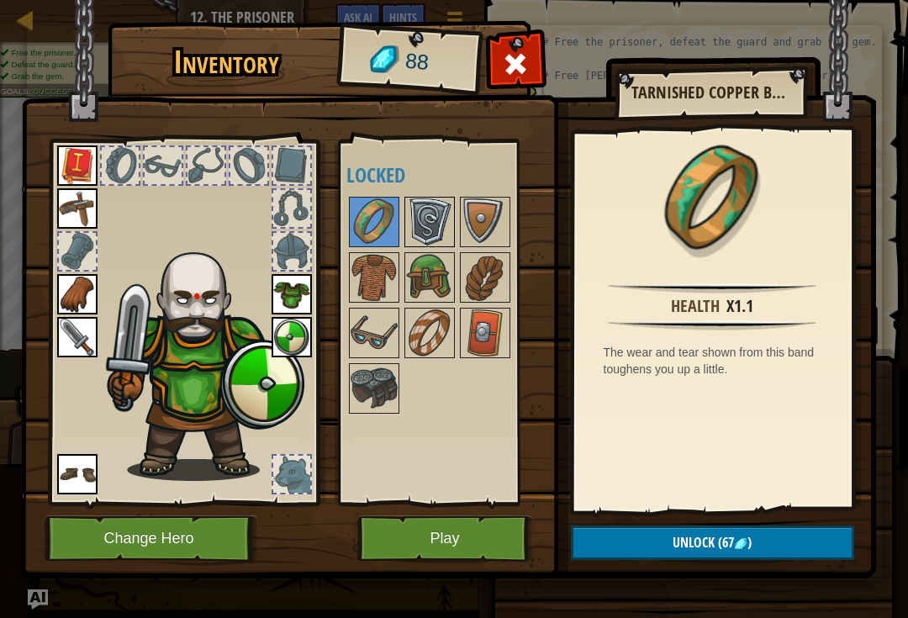
click at [431, 224] on img at bounding box center [429, 221] width 47 height 47
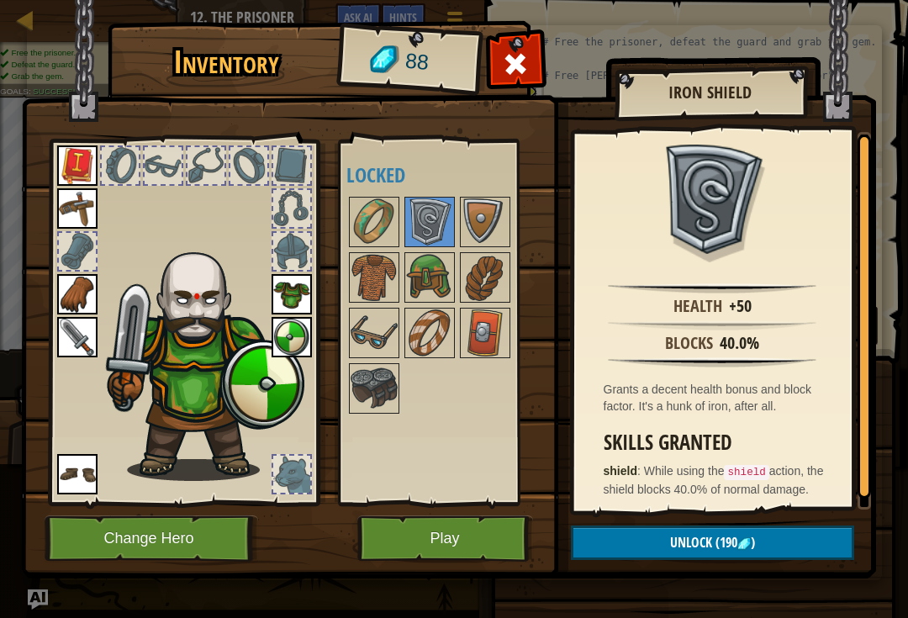
click at [382, 194] on div at bounding box center [445, 305] width 198 height 222
click at [371, 213] on img at bounding box center [374, 221] width 47 height 47
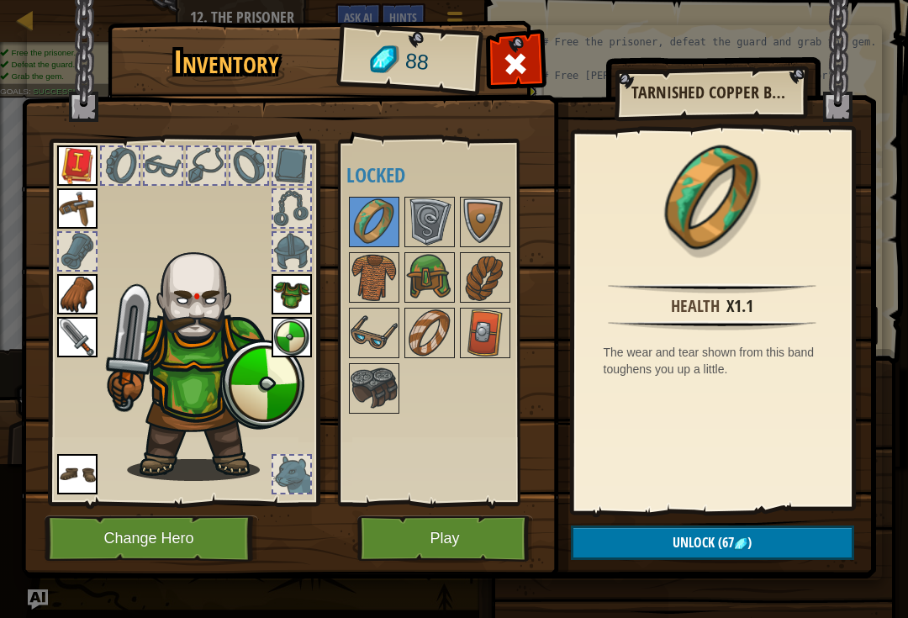
click at [709, 531] on button "Unlock (67 )" at bounding box center [712, 542] width 283 height 34
click at [705, 546] on button "Confirm" at bounding box center [712, 542] width 283 height 34
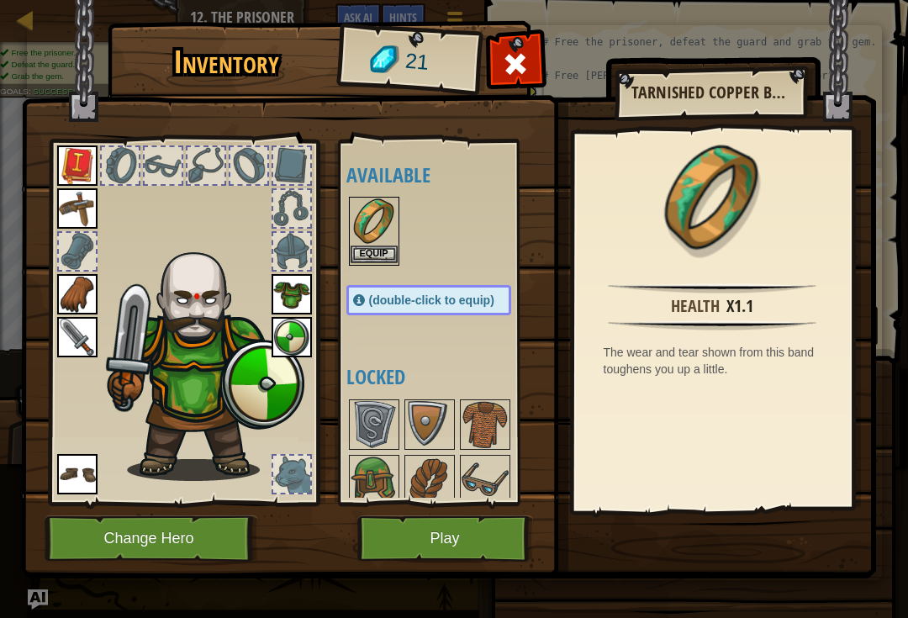
click at [385, 252] on button "Equip" at bounding box center [374, 254] width 47 height 18
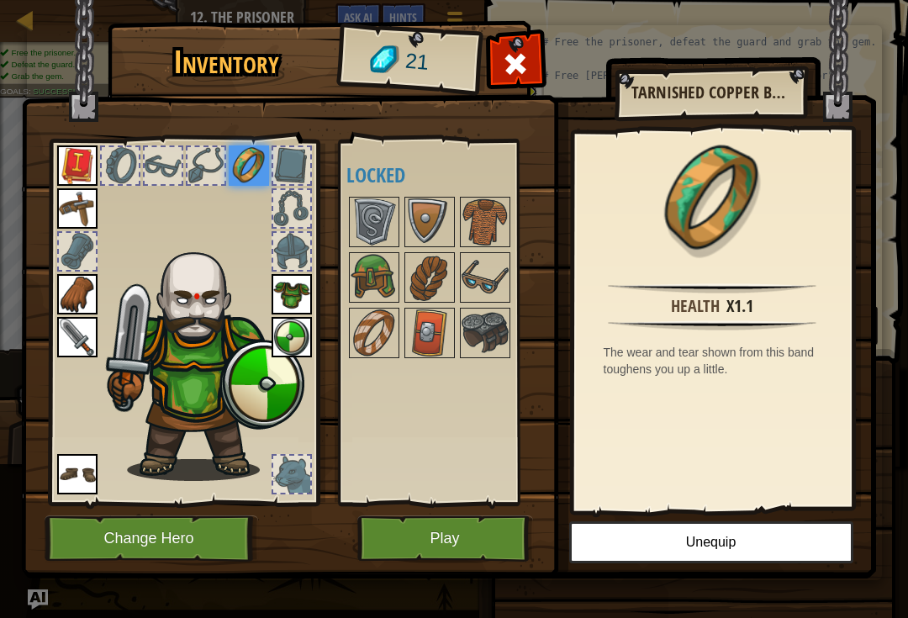
click at [479, 540] on button "Play" at bounding box center [445, 538] width 176 height 46
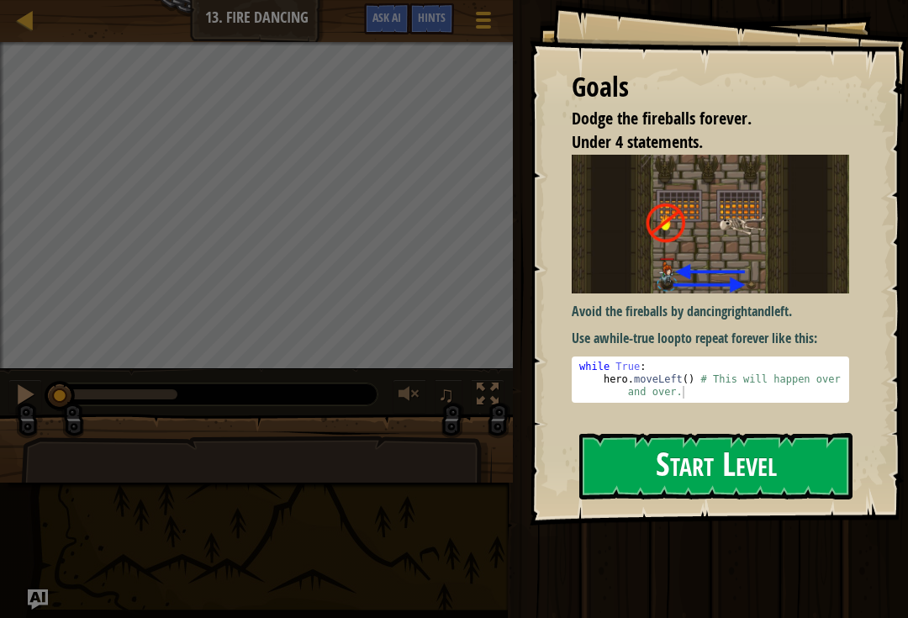
click at [609, 466] on button "Start Level" at bounding box center [715, 466] width 273 height 66
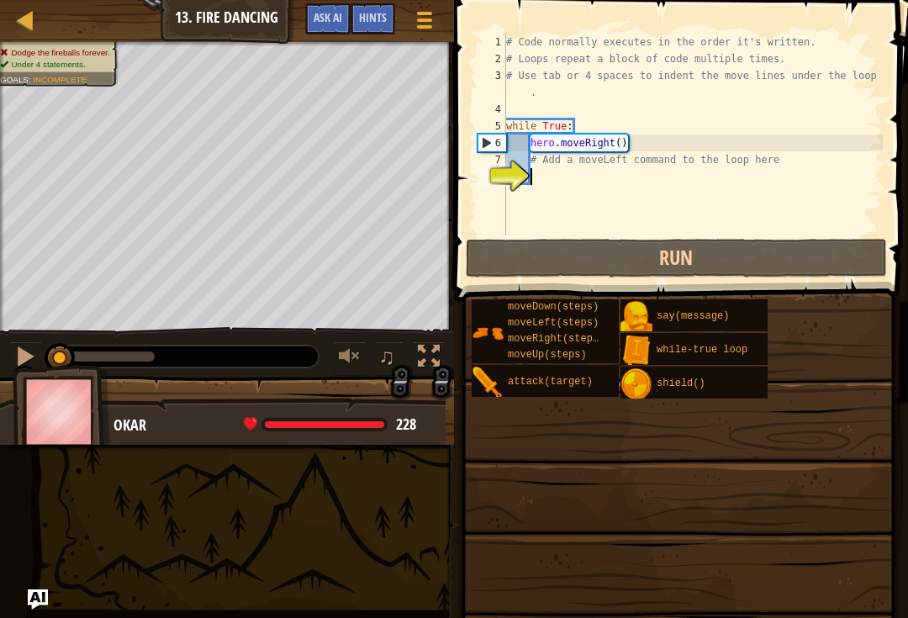
click at [707, 284] on span at bounding box center [678, 531] width 442 height 498
click at [717, 282] on span at bounding box center [678, 531] width 442 height 498
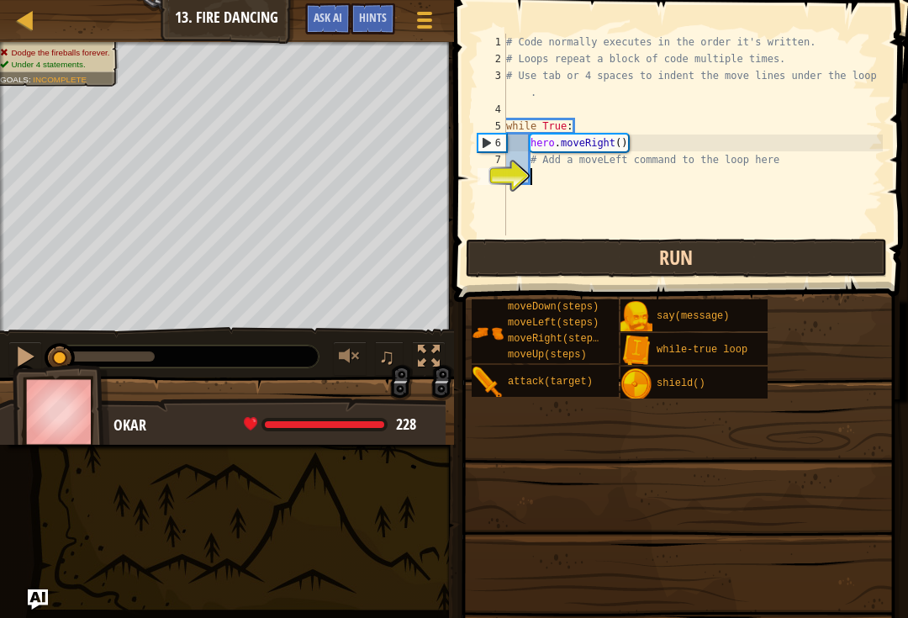
click at [745, 271] on button "Run" at bounding box center [676, 258] width 421 height 39
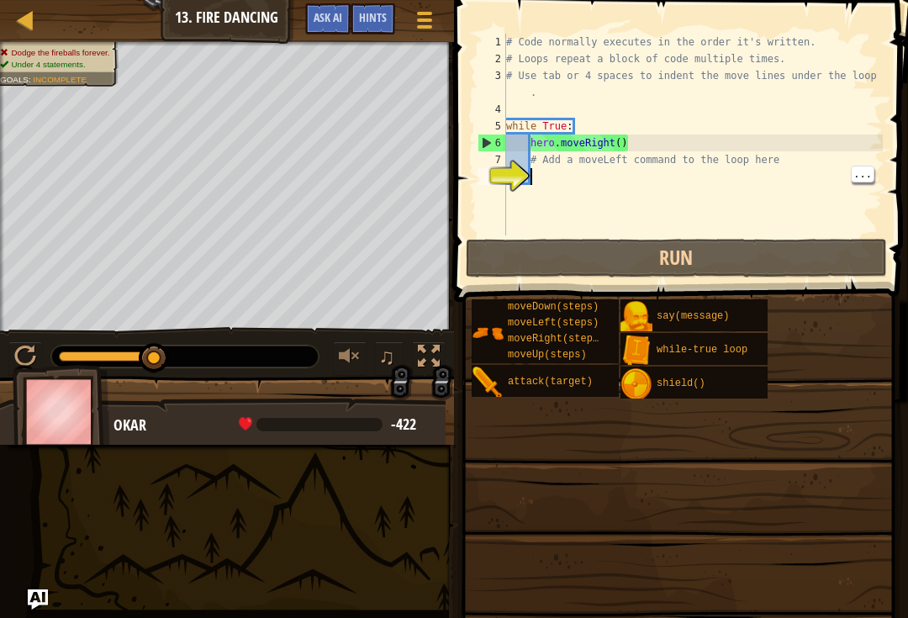
click at [580, 184] on div "# Code normally executes in the order it's written. # Loops repeat a block of c…" at bounding box center [693, 151] width 380 height 235
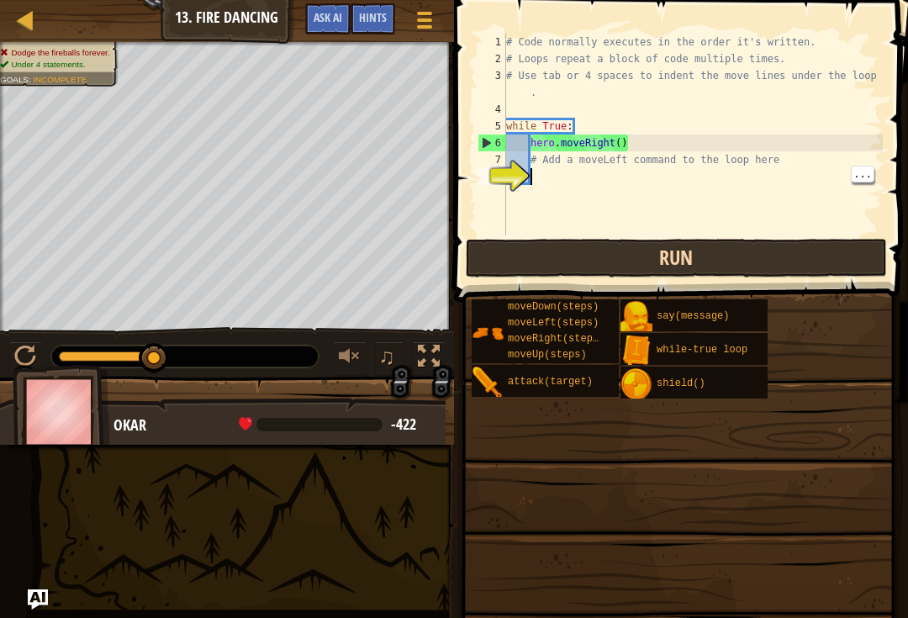
click at [672, 260] on button "Run" at bounding box center [676, 258] width 421 height 39
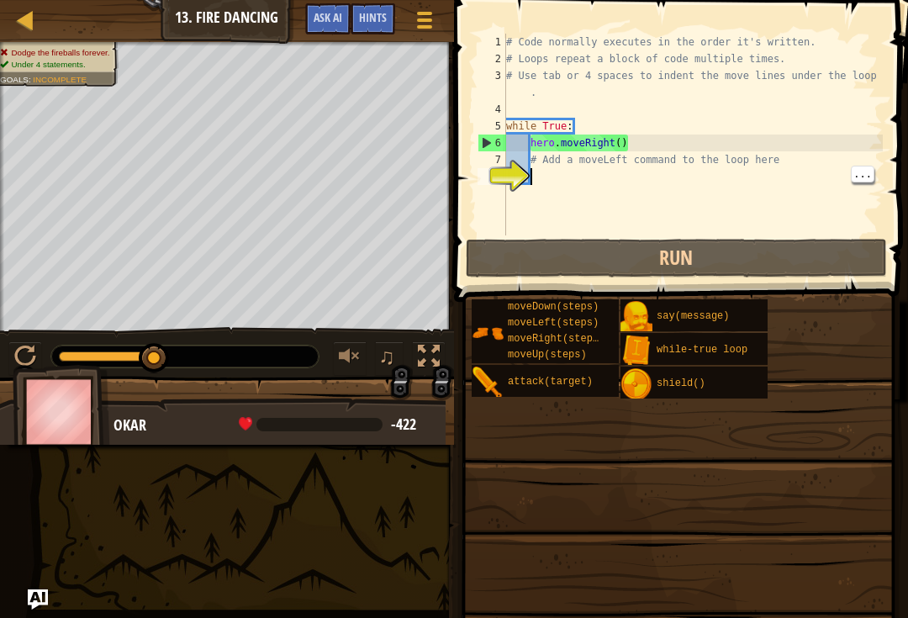
type textarea "while True:"
click at [574, 123] on div "# Code normally executes in the order it's written. # Loops repeat a block of c…" at bounding box center [693, 151] width 380 height 235
click at [561, 121] on div "# Code normally executes in the order it's written. # Loops repeat a block of c…" at bounding box center [693, 151] width 380 height 235
click at [640, 184] on div "# Code normally executes in the order it's written. # Loops repeat a block of c…" at bounding box center [693, 151] width 380 height 235
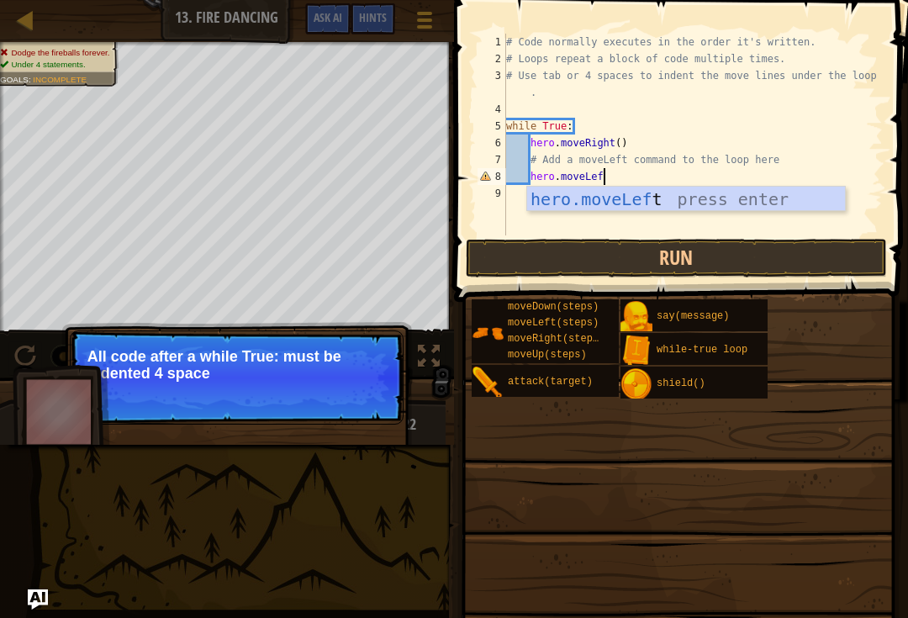
type textarea "hero.moveLeft"
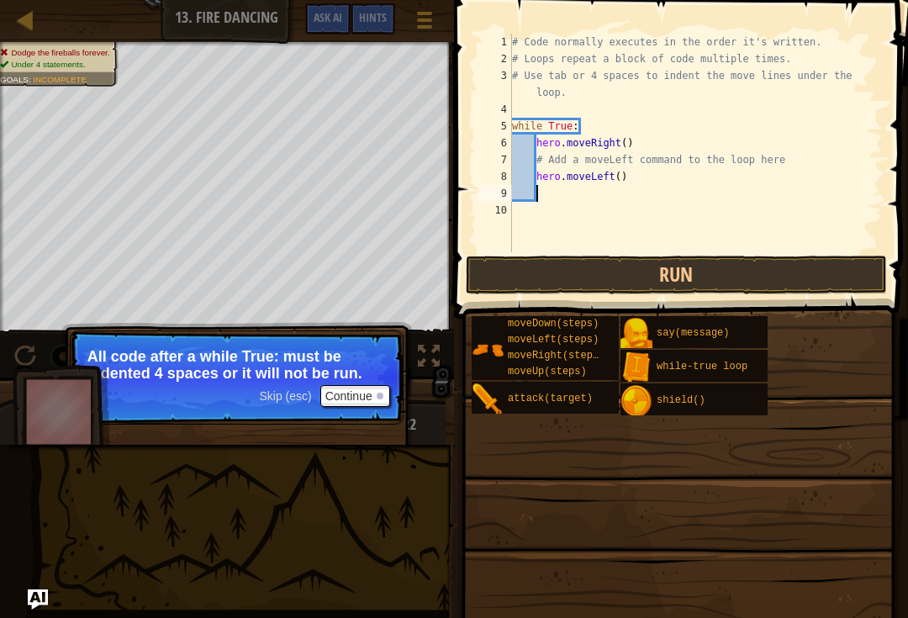
click at [709, 305] on span at bounding box center [678, 547] width 442 height 498
click at [724, 276] on button "Run" at bounding box center [676, 275] width 421 height 39
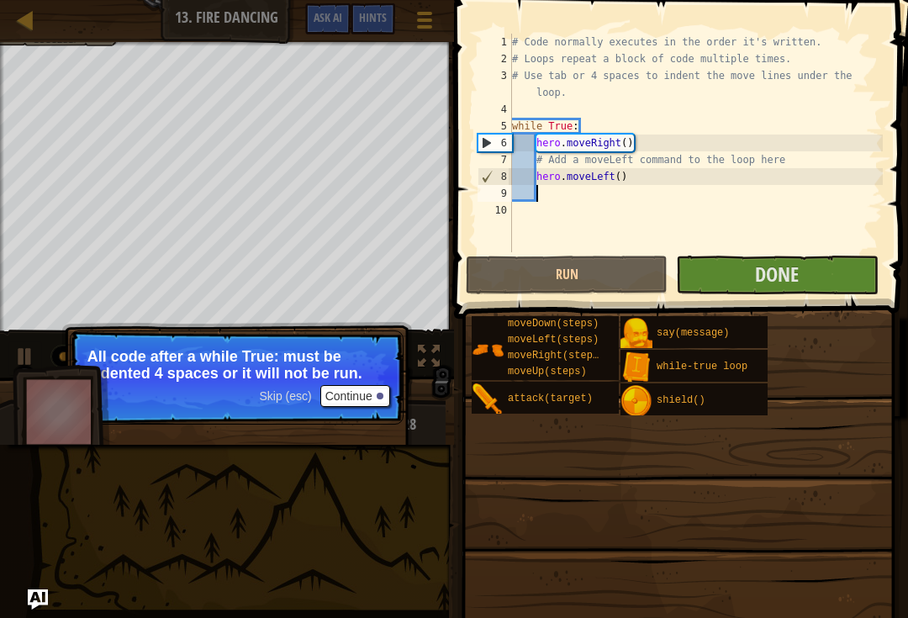
click at [377, 386] on button "Continue" at bounding box center [355, 396] width 70 height 22
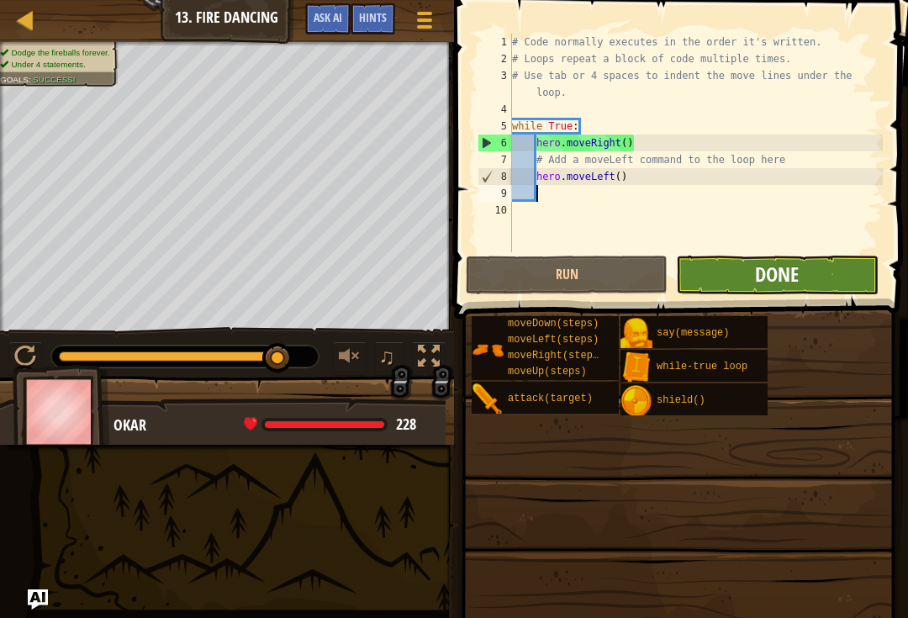
click at [765, 261] on span "Done" at bounding box center [777, 274] width 44 height 27
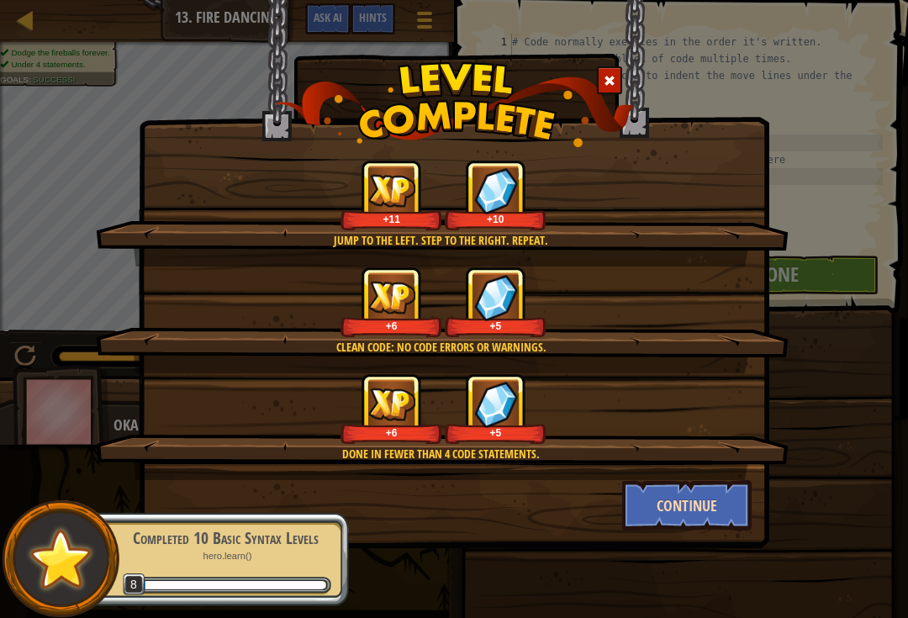
click at [678, 528] on button "Continue" at bounding box center [687, 505] width 130 height 50
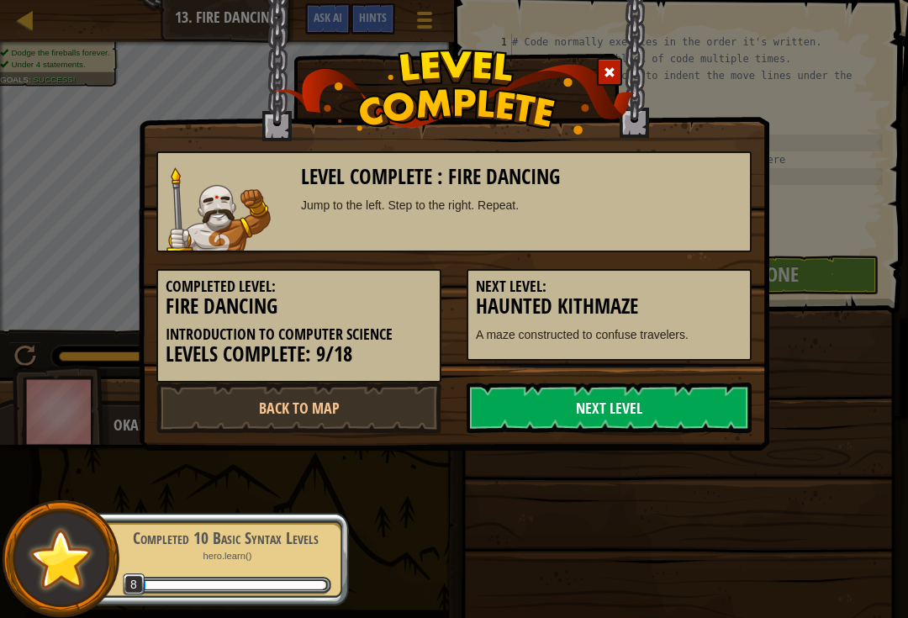
click at [688, 415] on link "Next Level" at bounding box center [608, 407] width 285 height 50
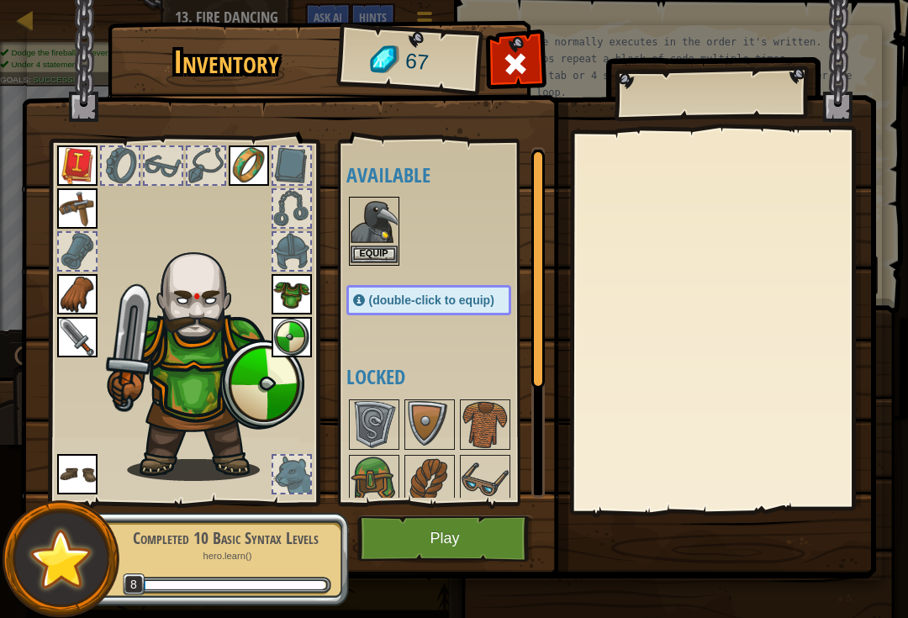
click at [376, 251] on button "Equip" at bounding box center [374, 254] width 47 height 18
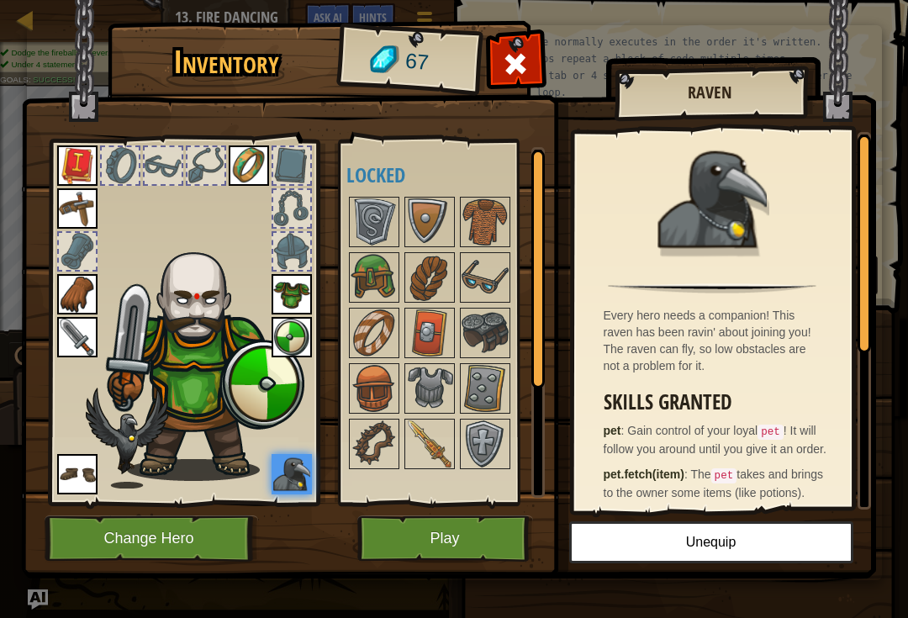
click at [461, 556] on button "Play" at bounding box center [445, 538] width 176 height 46
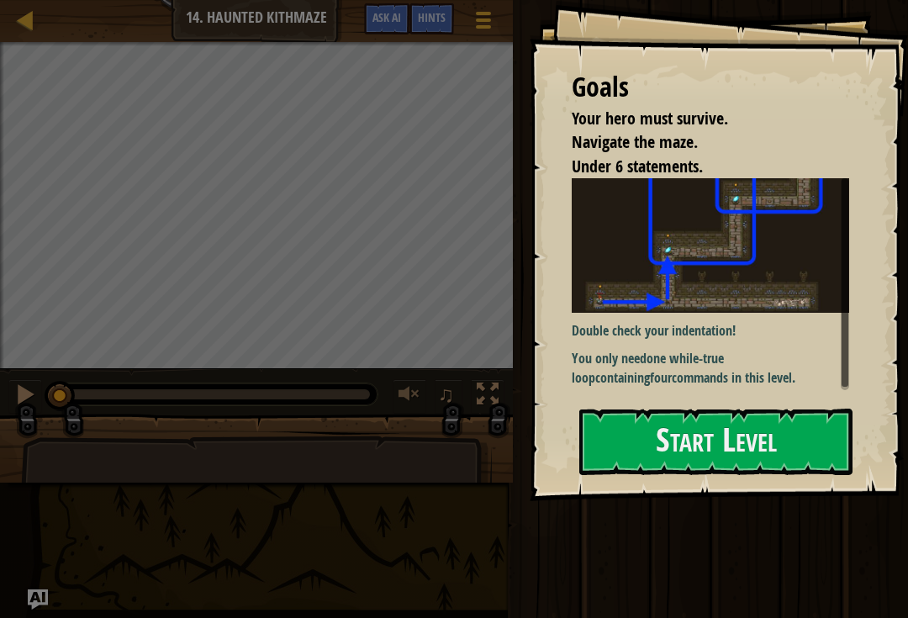
click at [714, 366] on strong "while-true loop" at bounding box center [648, 368] width 152 height 38
click at [664, 442] on button "Start Level" at bounding box center [715, 441] width 273 height 66
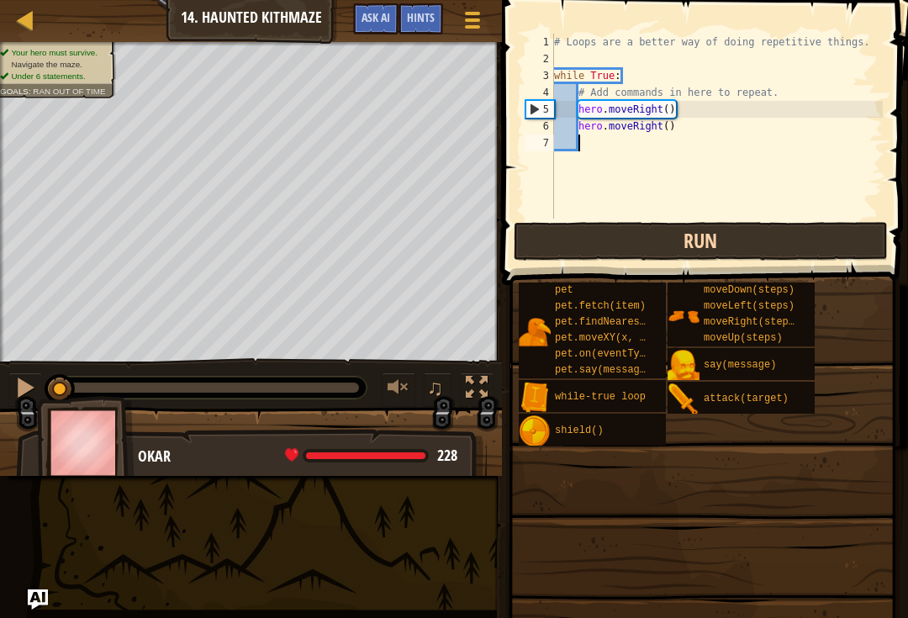
click at [775, 258] on button "Run" at bounding box center [701, 241] width 374 height 39
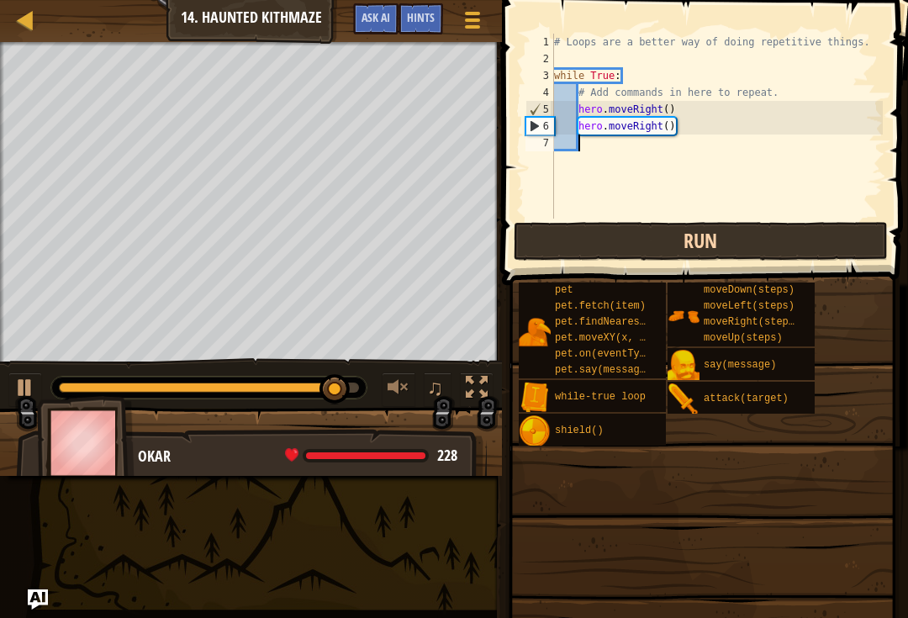
click at [795, 235] on button "Run" at bounding box center [701, 241] width 374 height 39
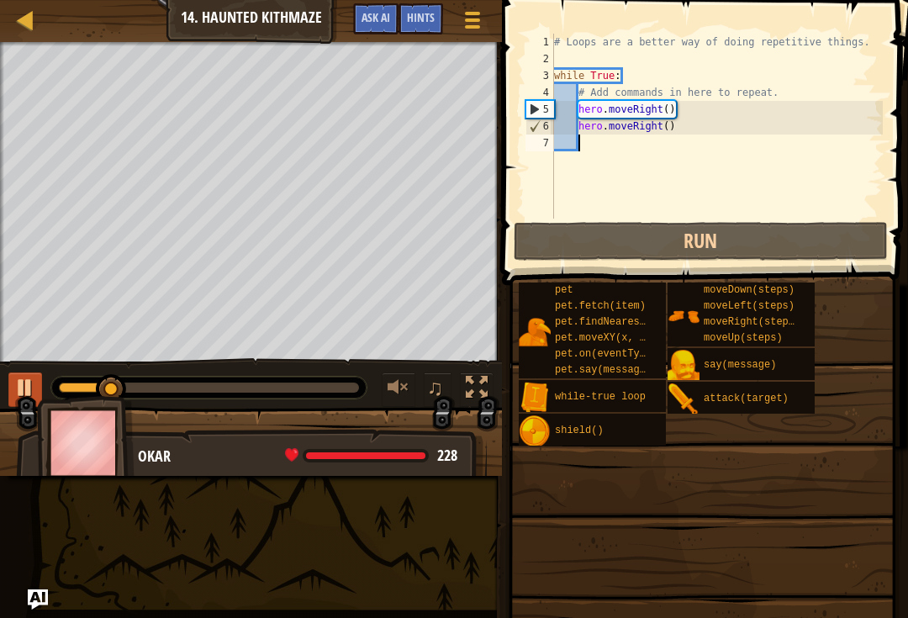
click at [18, 387] on div at bounding box center [25, 388] width 22 height 22
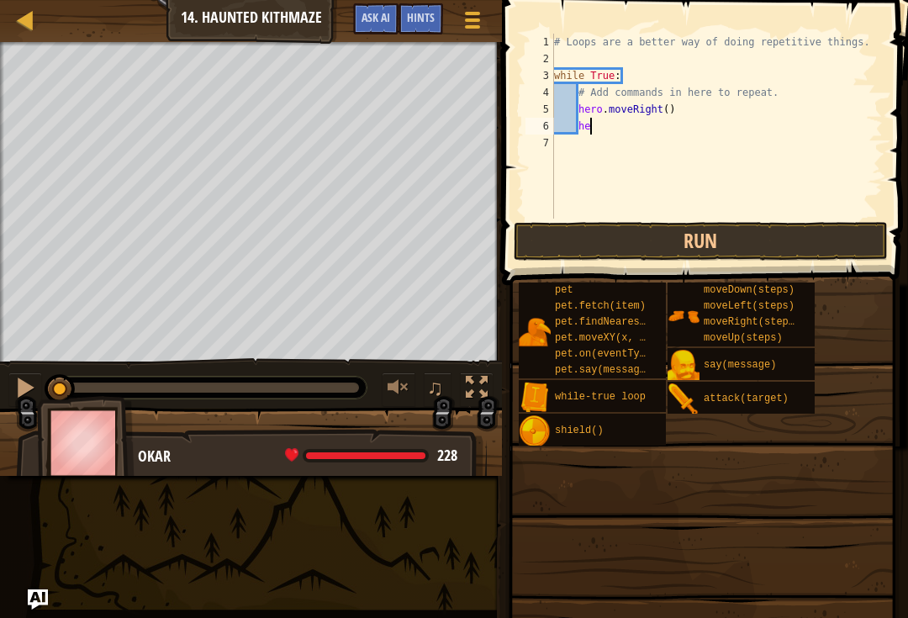
type textarea "h"
type textarea "#"
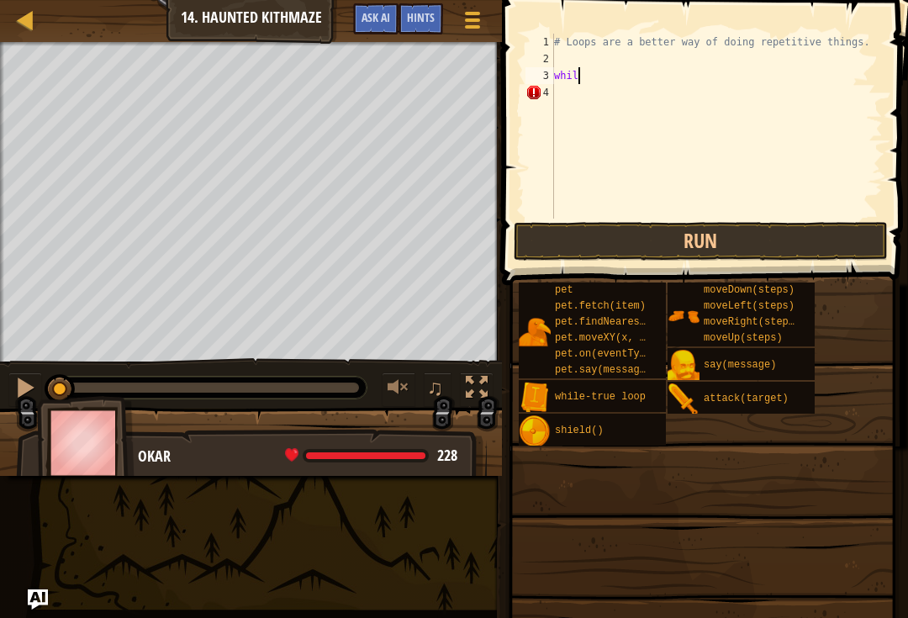
type textarea "w"
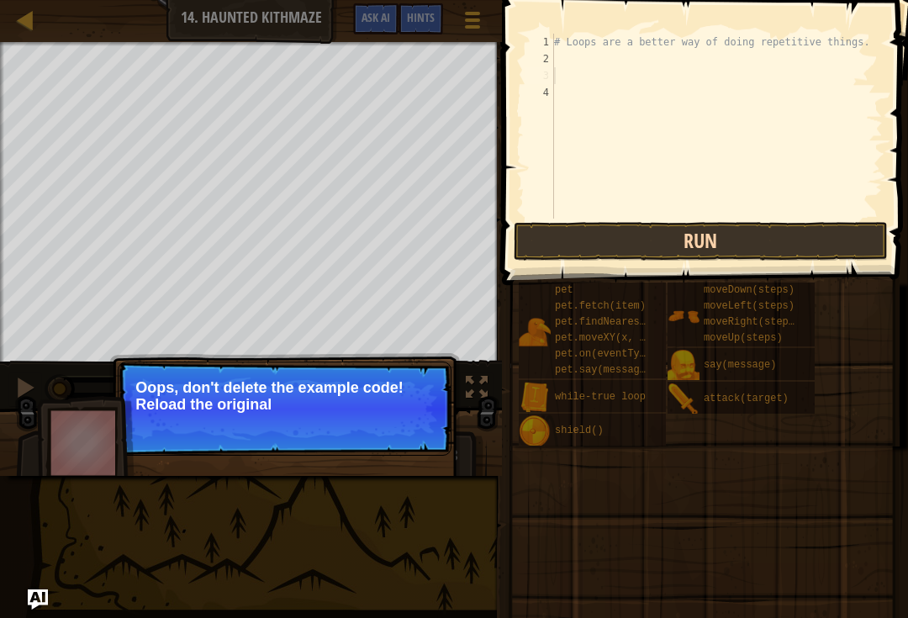
click at [711, 257] on button "Run" at bounding box center [701, 241] width 374 height 39
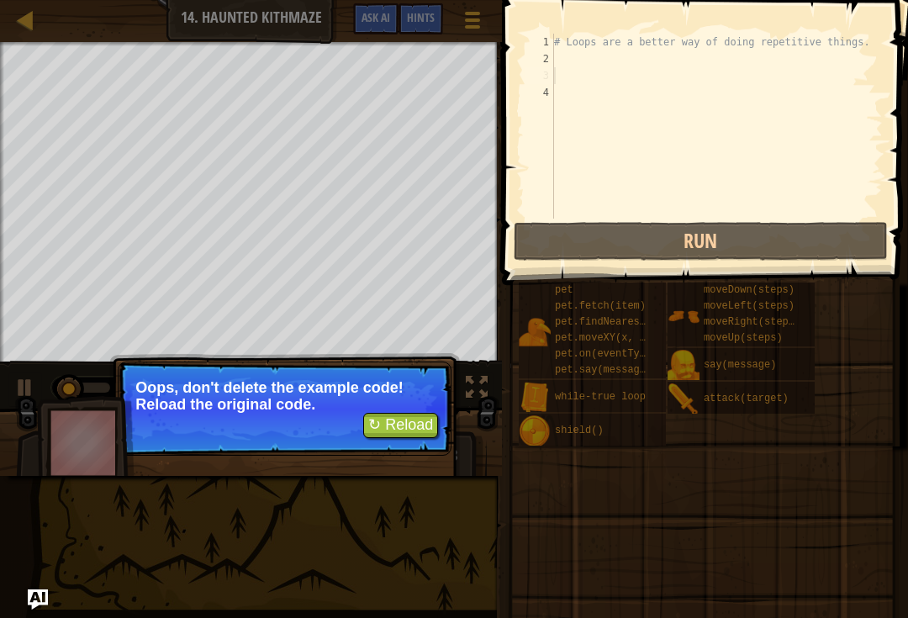
click at [417, 437] on button "↻ Reload" at bounding box center [400, 425] width 75 height 25
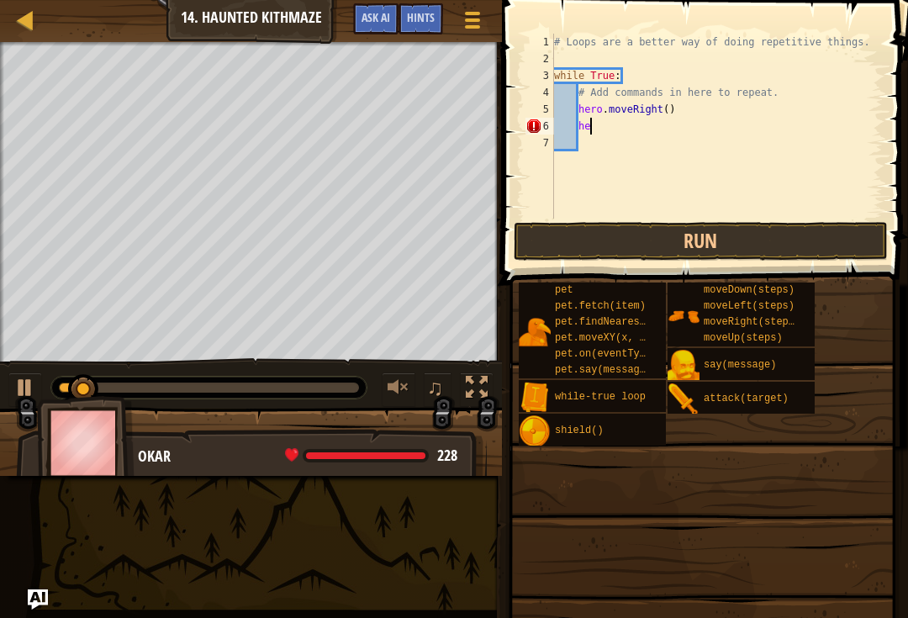
type textarea "h"
click at [598, 119] on div "# Loops are a better way of doing repetitive things. while True : # Add command…" at bounding box center [717, 143] width 332 height 219
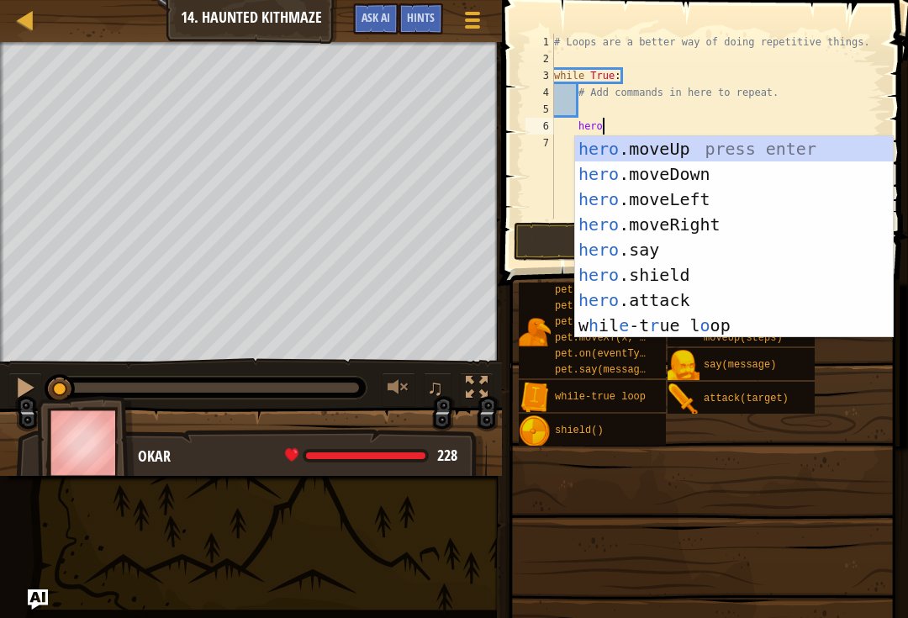
scroll to position [8, 3]
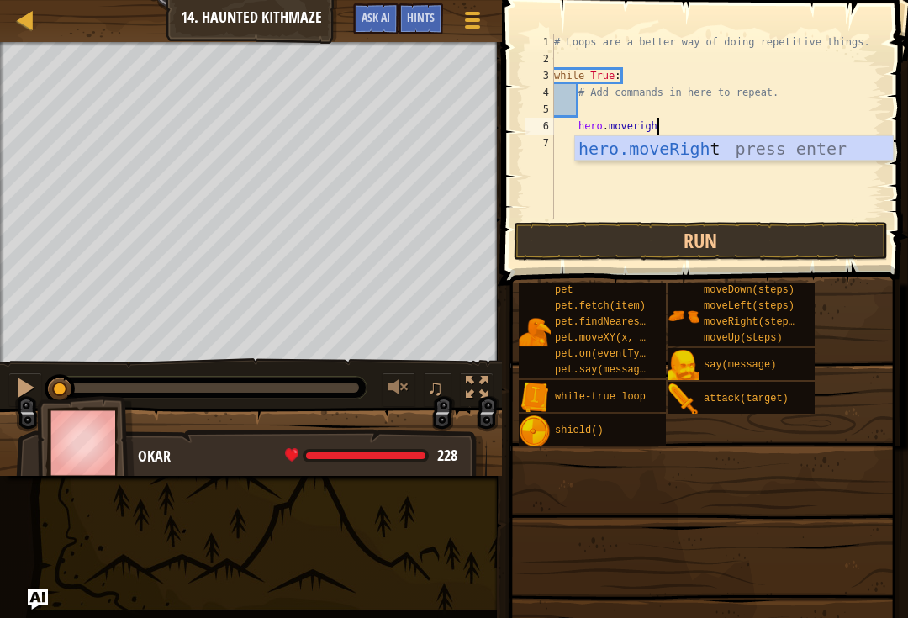
type textarea "hero.moveright"
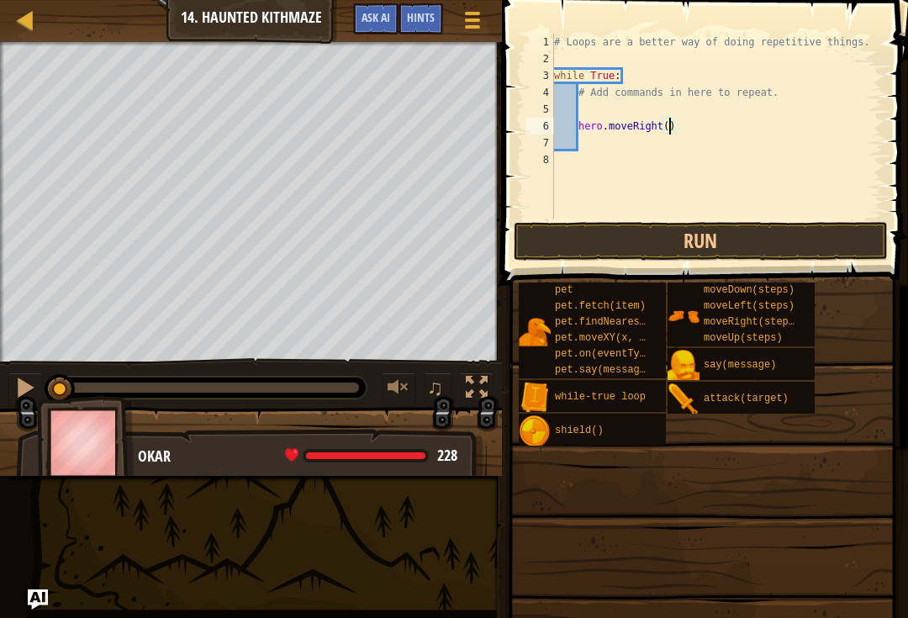
scroll to position [8, 10]
click at [678, 248] on button "Run" at bounding box center [701, 241] width 374 height 39
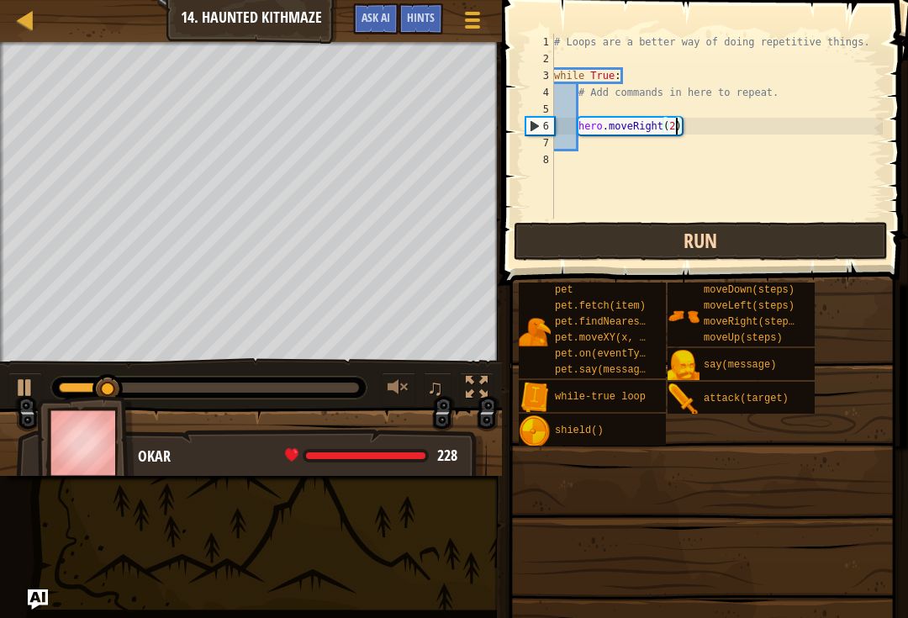
click at [723, 256] on button "Run" at bounding box center [701, 241] width 374 height 39
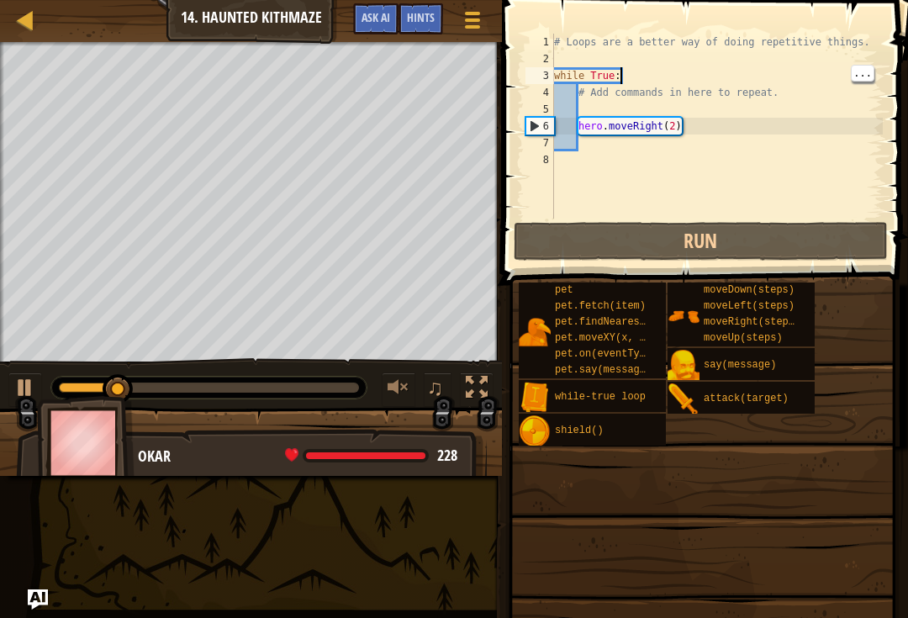
click at [632, 69] on div "# Loops are a better way of doing repetitive things. while True : # Add command…" at bounding box center [717, 143] width 332 height 219
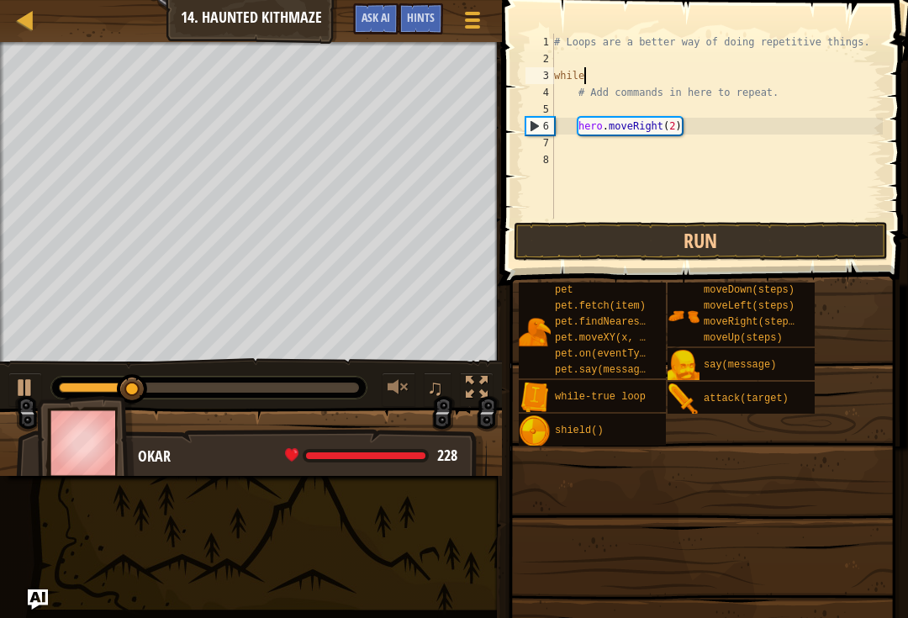
scroll to position [8, 1]
type textarea "w"
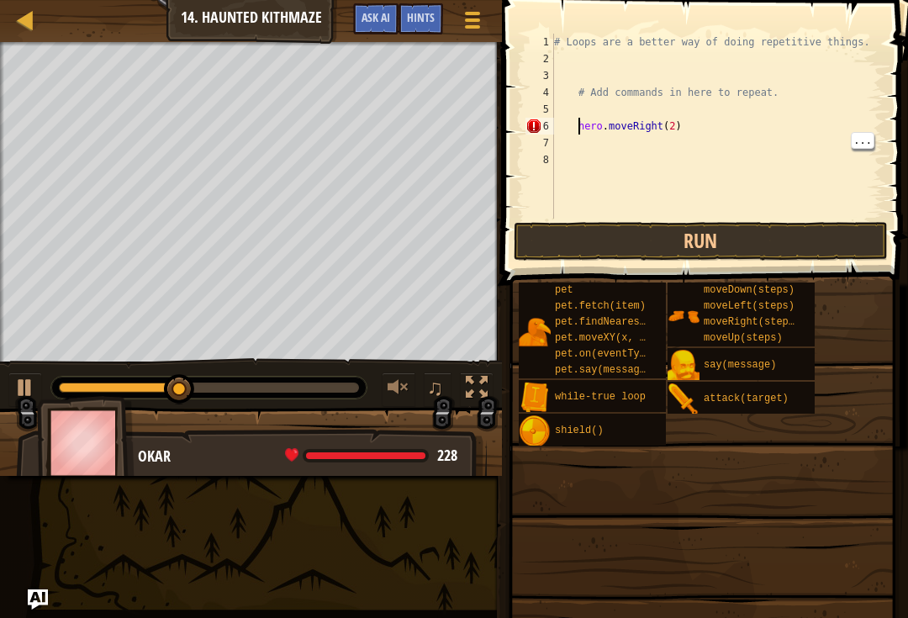
type textarea "hero.moveRight(2)"
click at [25, 398] on div at bounding box center [25, 388] width 22 height 22
click at [751, 256] on button "Run" at bounding box center [701, 241] width 374 height 39
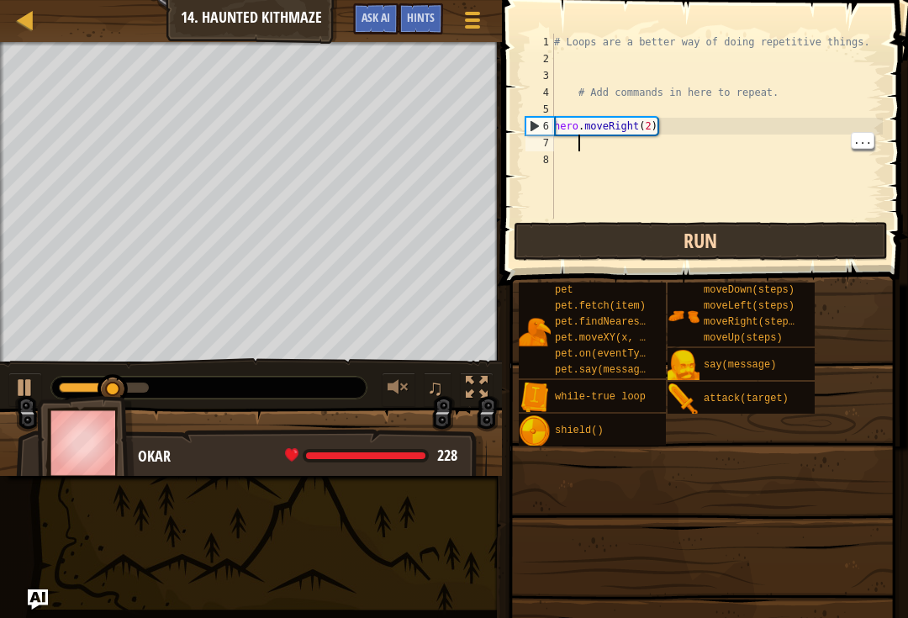
type textarea "hero.moveRight(2)"
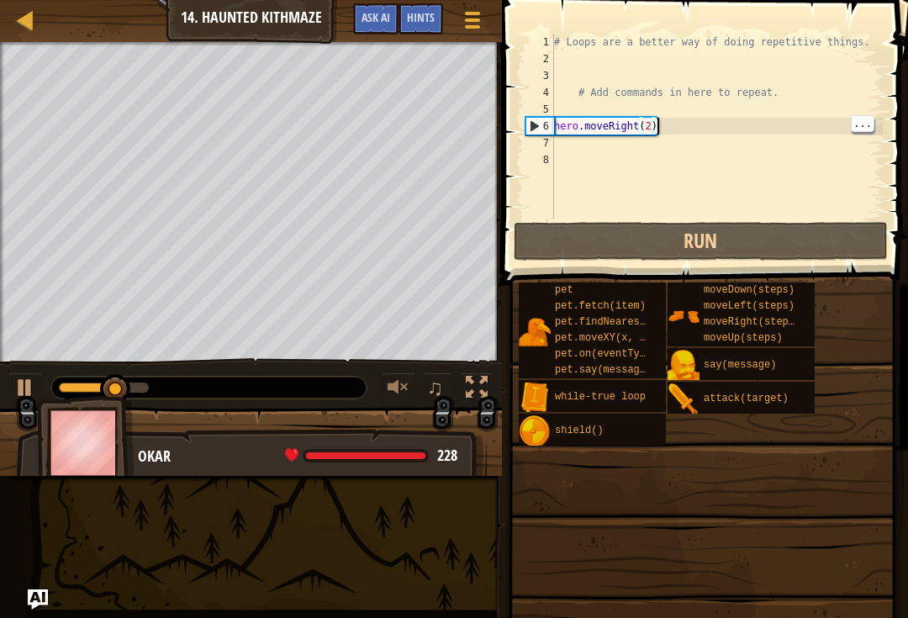
click at [697, 122] on div "# Loops are a better way of doing repetitive things. # Add commands in here to …" at bounding box center [717, 143] width 332 height 219
type textarea "hero.moveRight(2)"
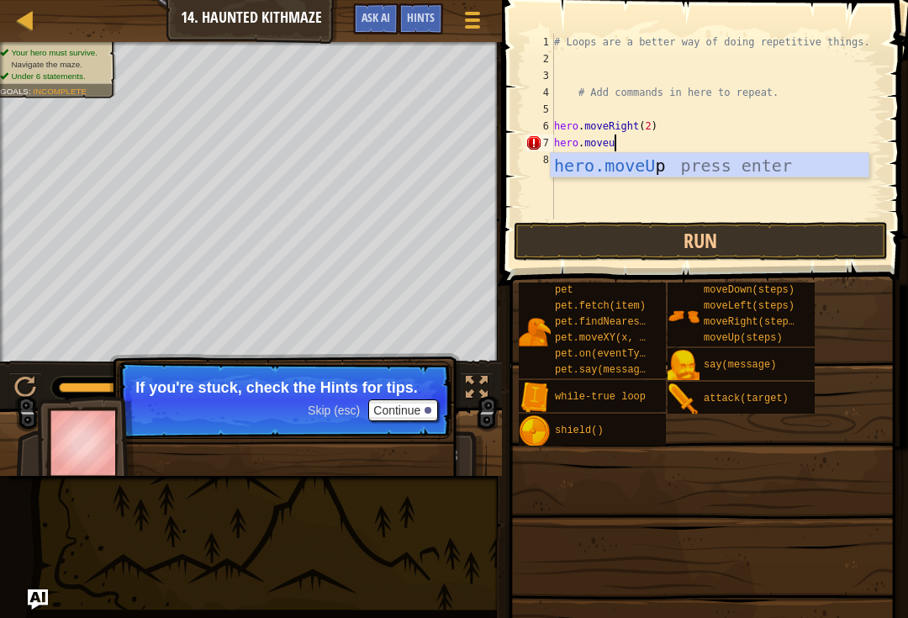
type textarea "hero.moveup"
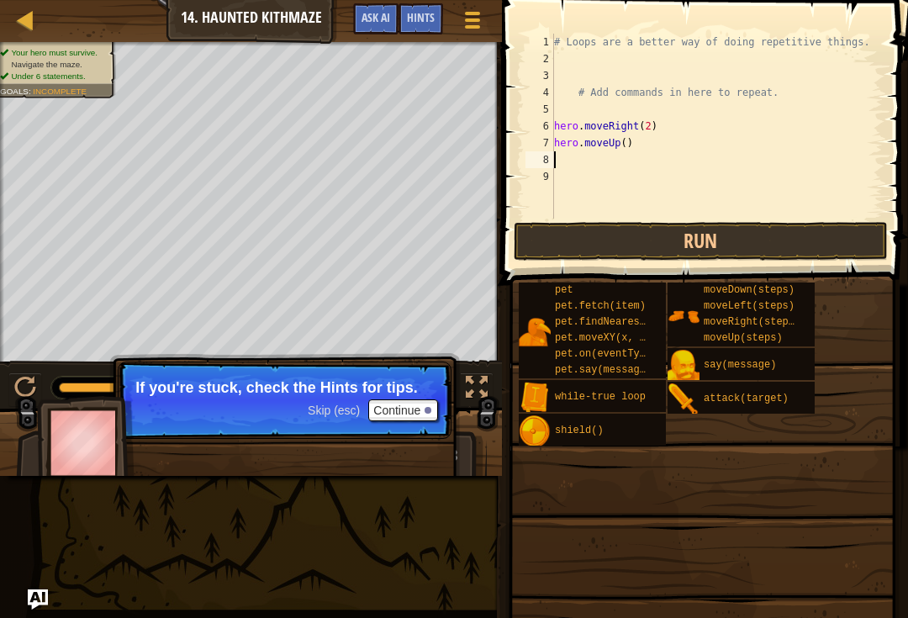
scroll to position [8, 1]
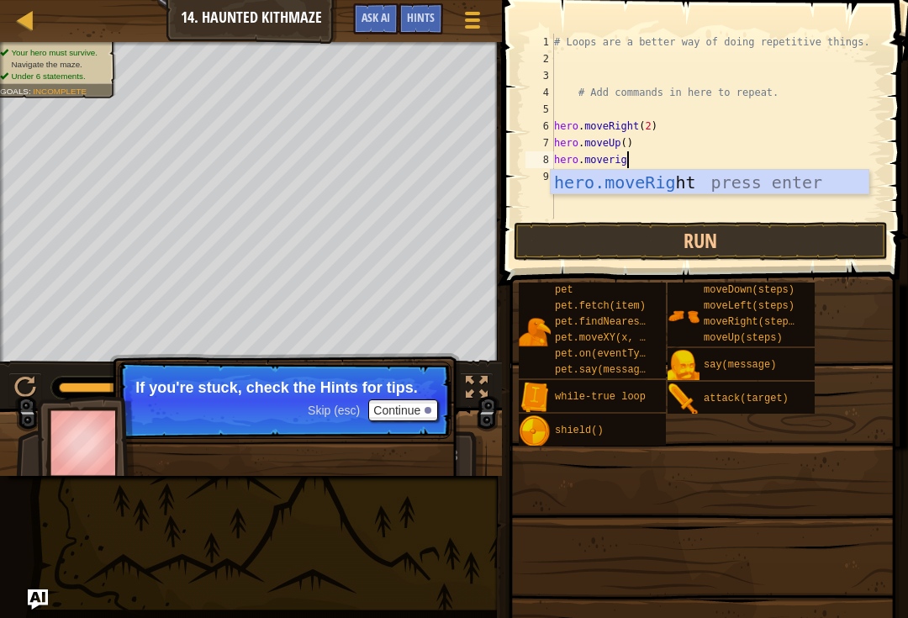
type textarea "hero.moveright"
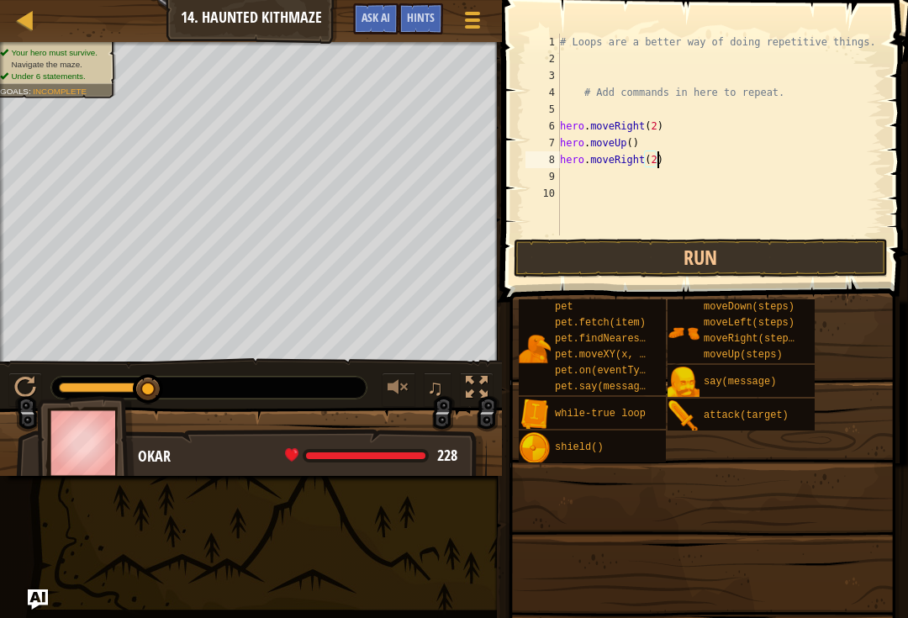
scroll to position [8, 8]
click at [755, 257] on button "Run" at bounding box center [701, 258] width 374 height 39
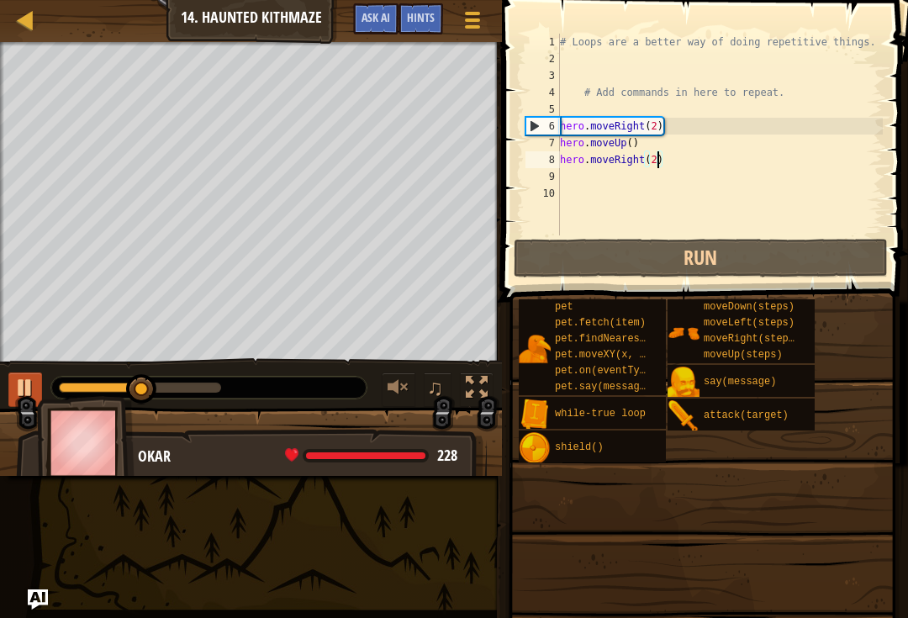
click at [32, 381] on div at bounding box center [25, 388] width 22 height 22
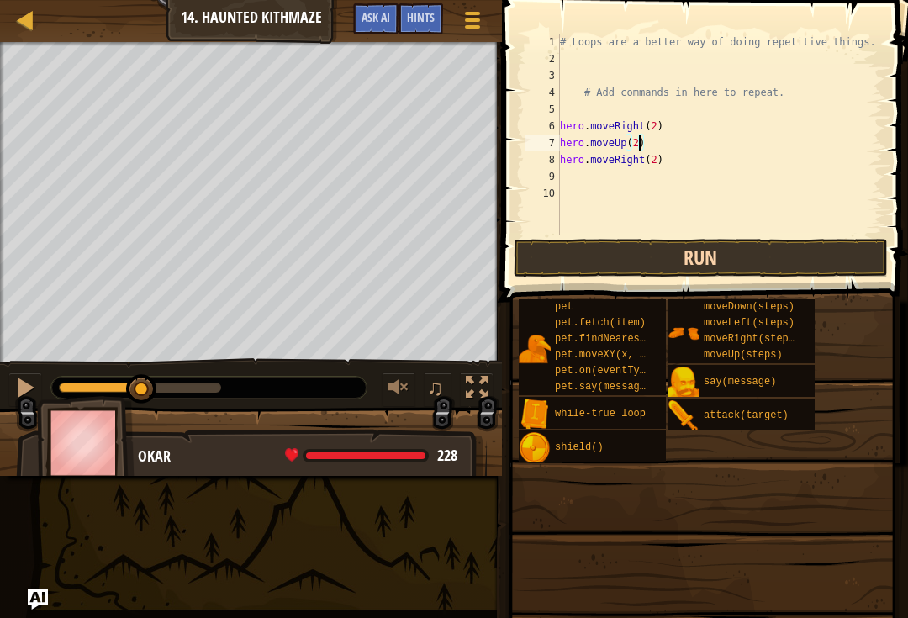
click at [681, 250] on button "Run" at bounding box center [701, 258] width 374 height 39
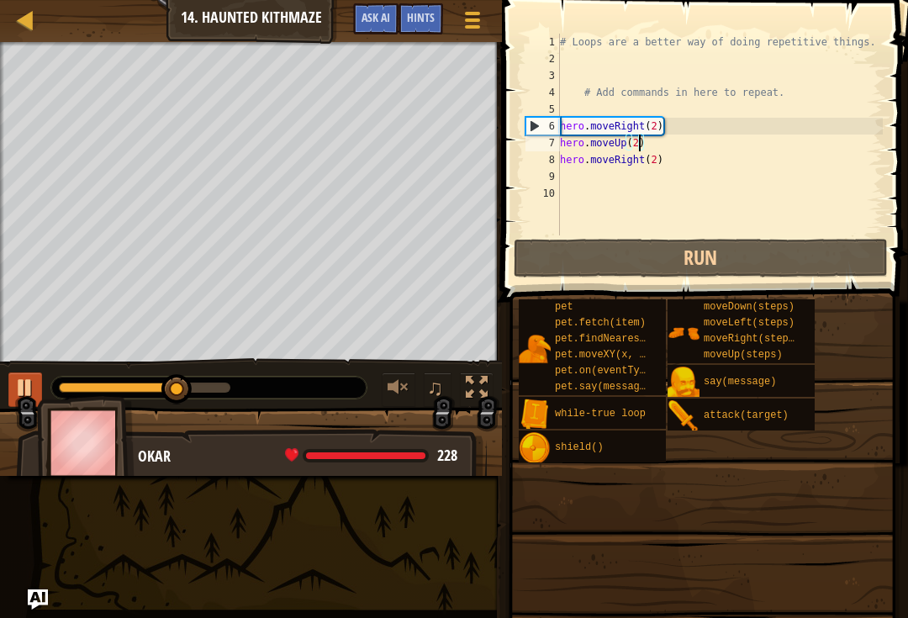
click at [18, 388] on div at bounding box center [25, 388] width 22 height 22
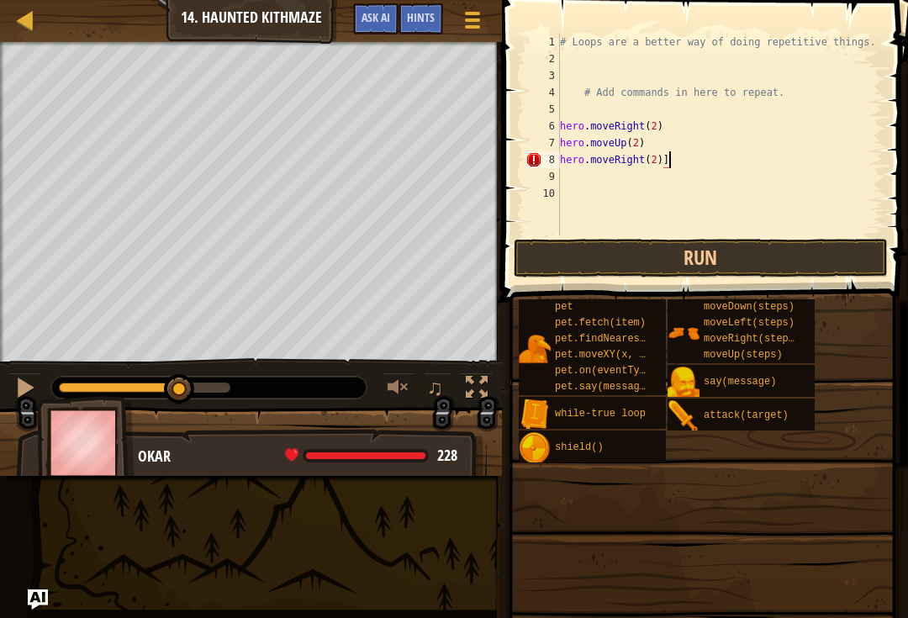
type textarea "hero.moveRight(2)"
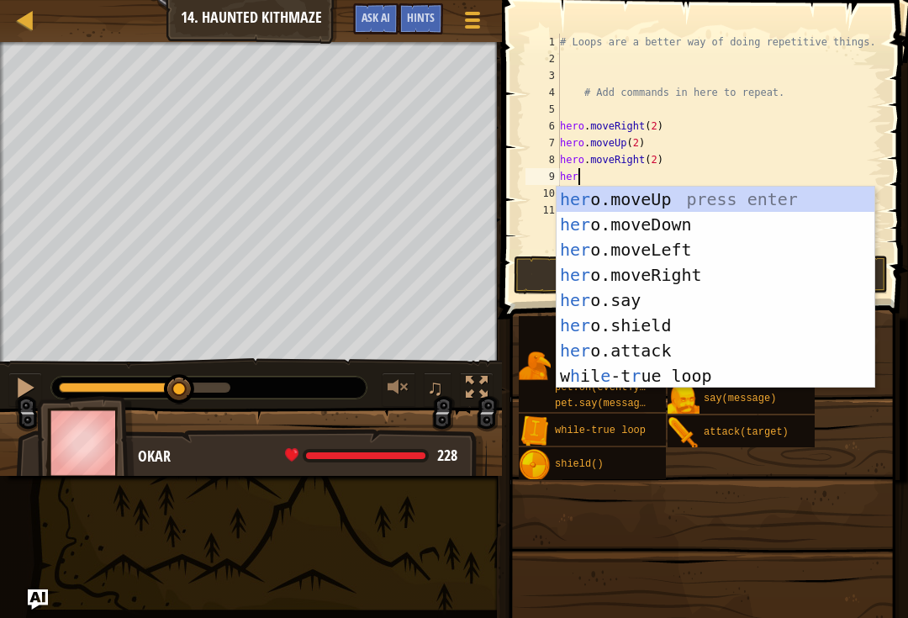
scroll to position [8, 1]
type textarea "hero"
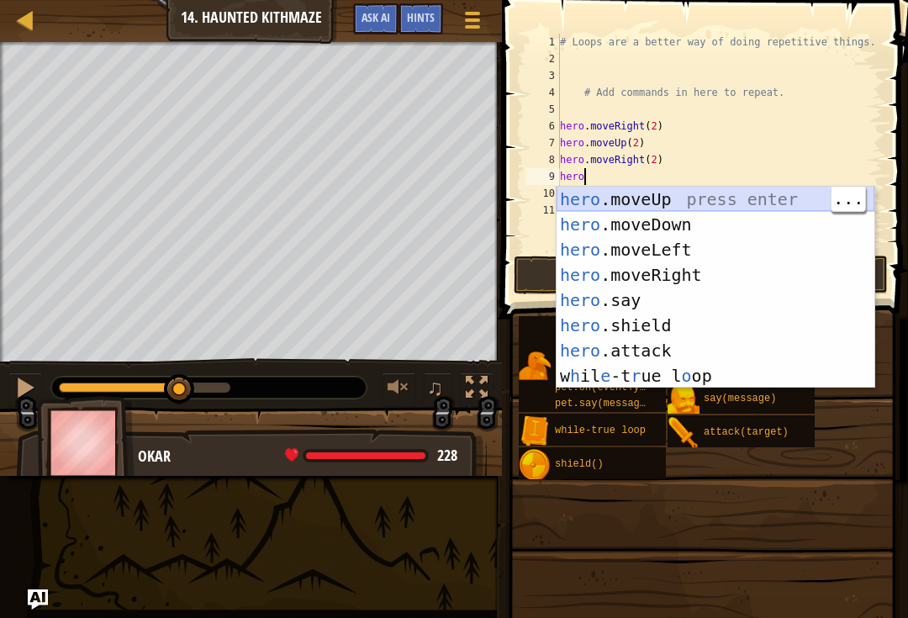
click at [686, 205] on div "hero .moveUp press enter hero .moveDown press enter hero .moveLeft press enter …" at bounding box center [715, 313] width 318 height 252
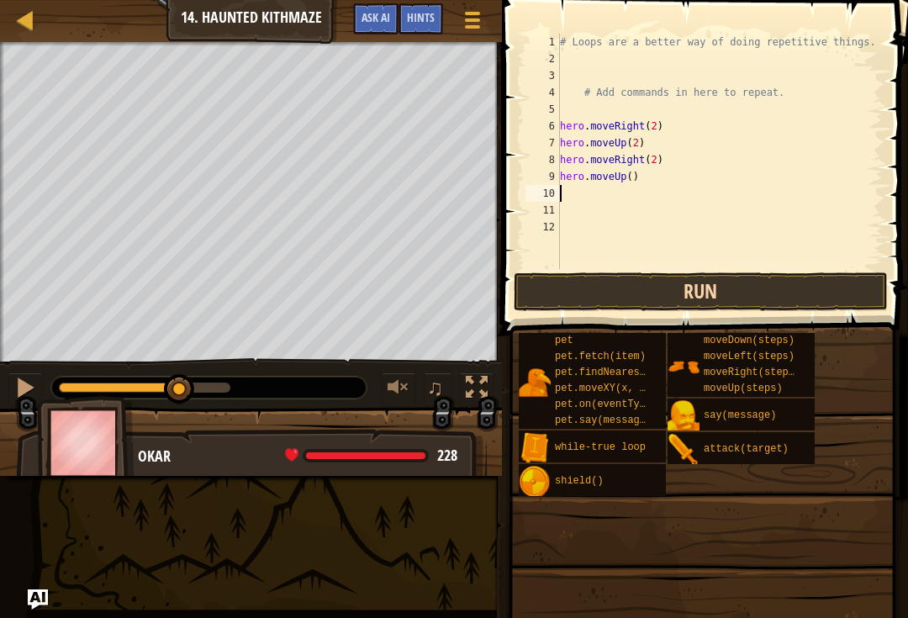
click at [734, 303] on button "Run" at bounding box center [701, 291] width 374 height 39
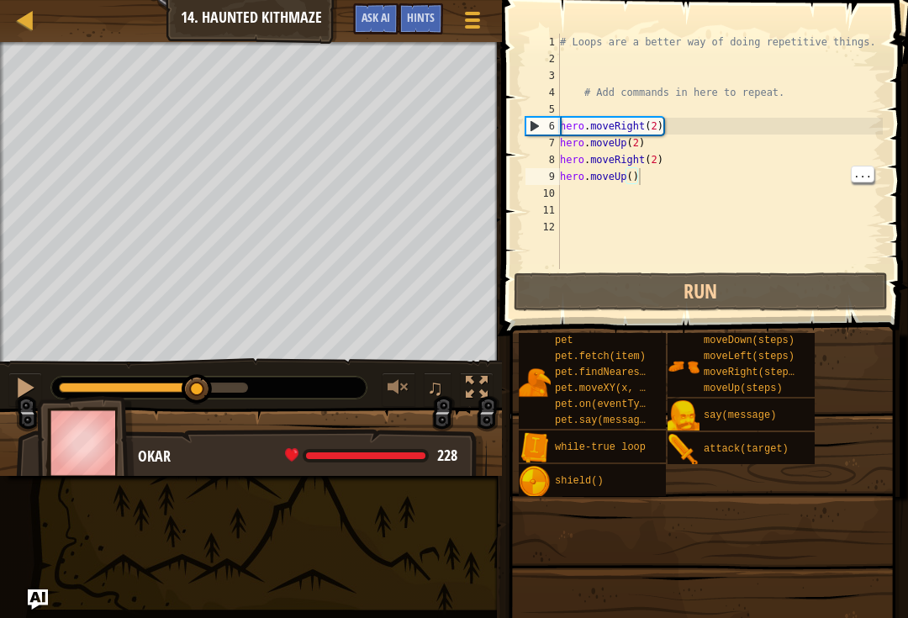
click at [640, 182] on div "# Loops are a better way of doing repetitive things. # Add commands in here to …" at bounding box center [719, 168] width 326 height 269
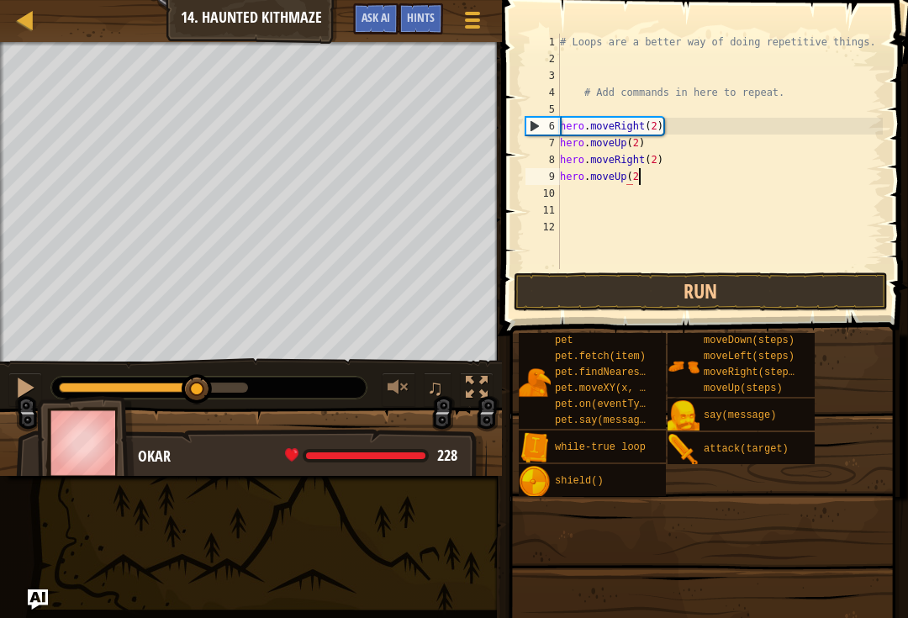
scroll to position [8, 6]
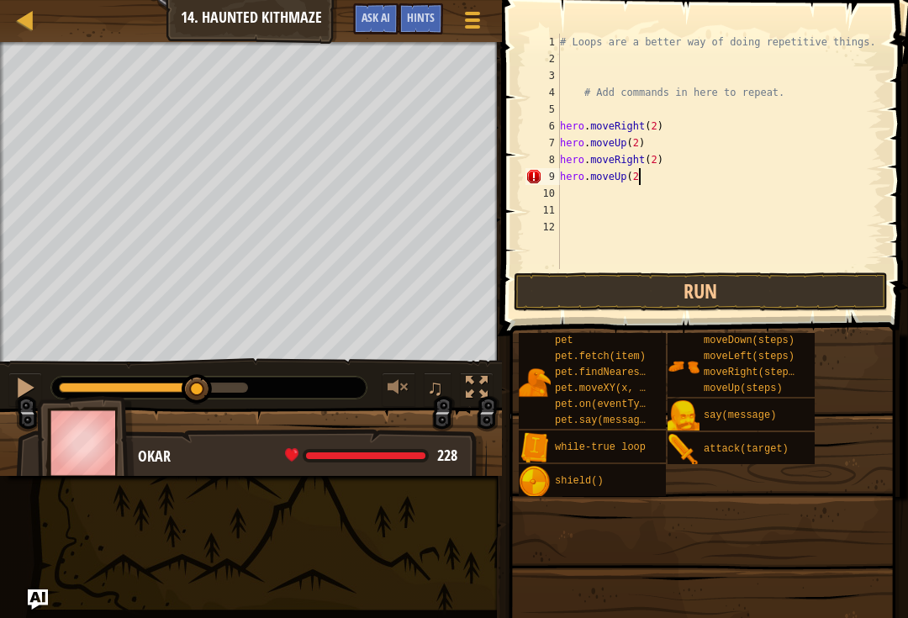
type textarea "hero.moveUp(2)"
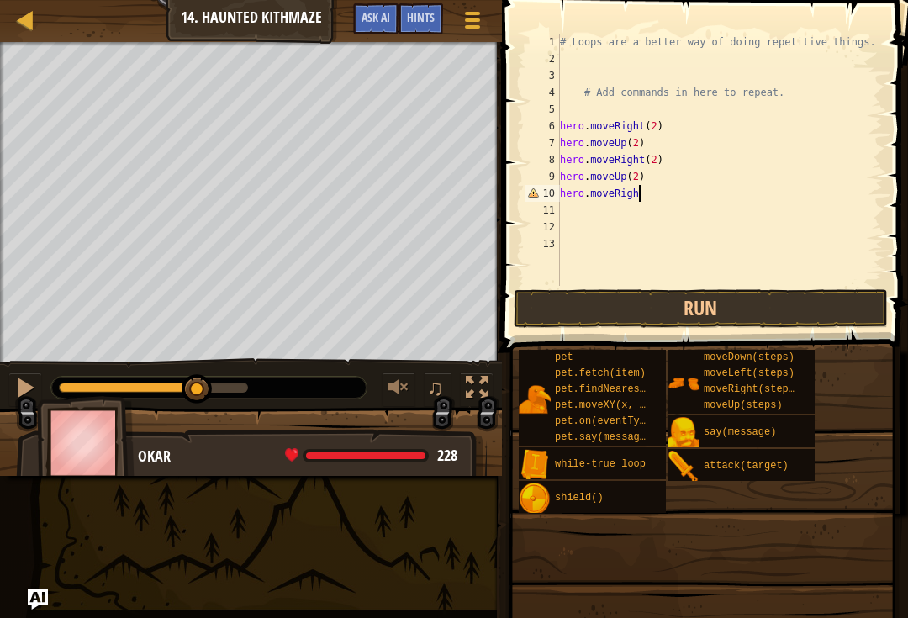
type textarea "hero.moveRight"
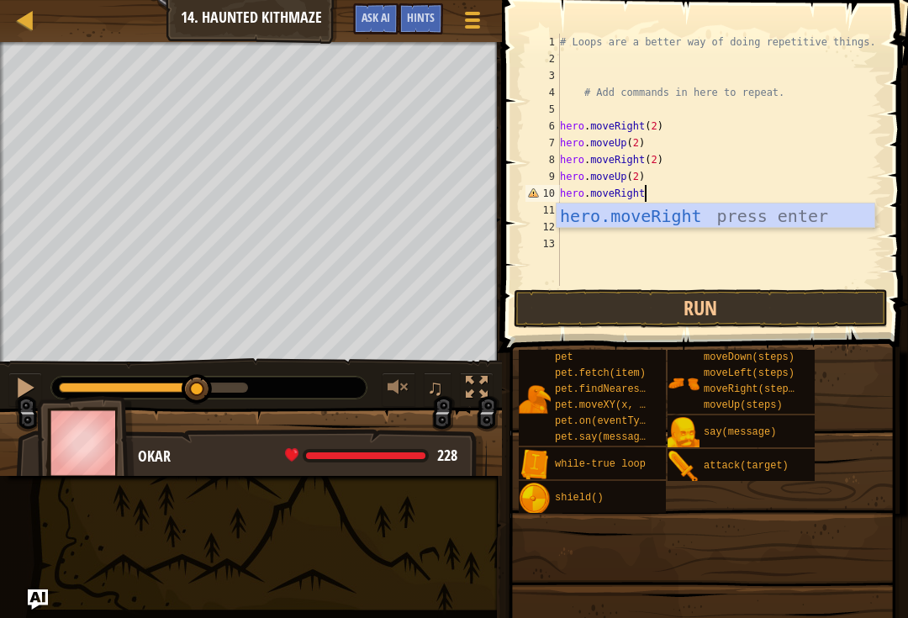
scroll to position [8, 0]
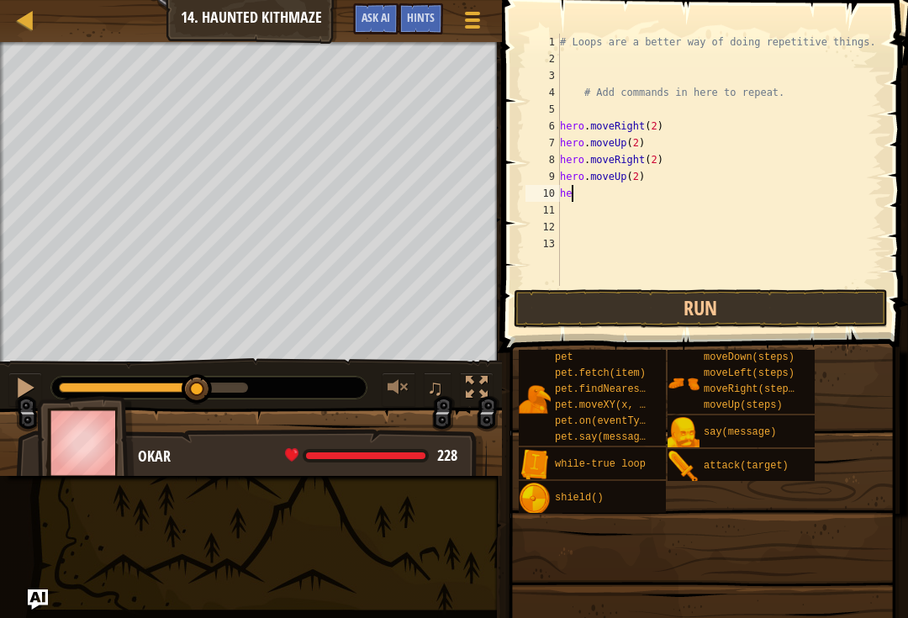
type textarea "h"
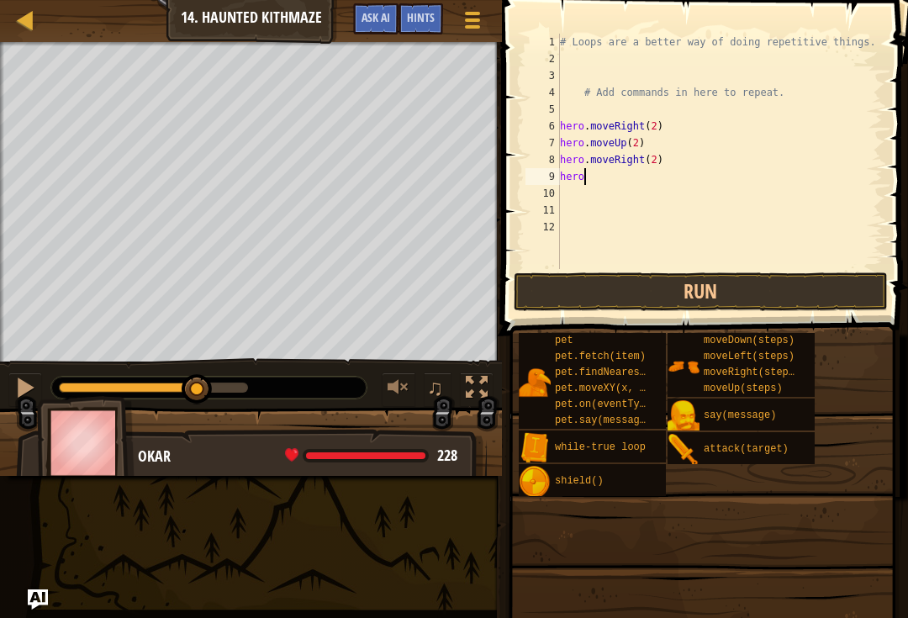
type textarea "her"
type textarea "hero.moveRight(2)"
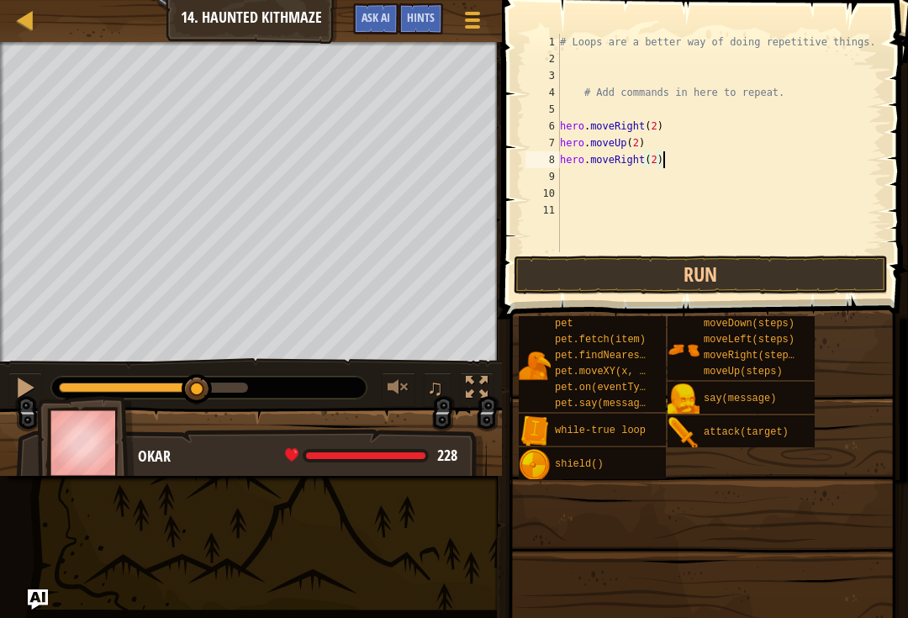
type textarea "hero.moveUp(2)"
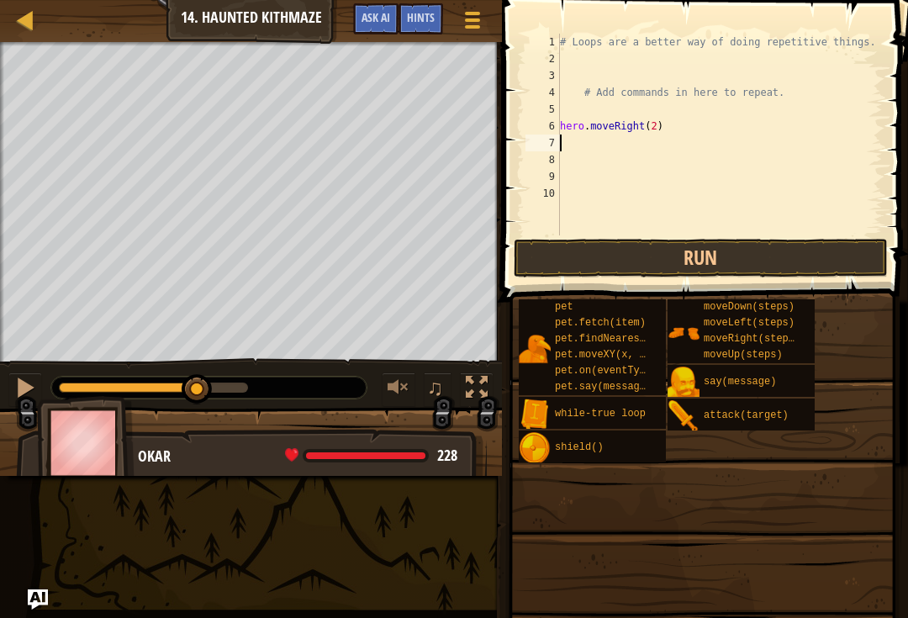
type textarea "hero.moveRight(2)"
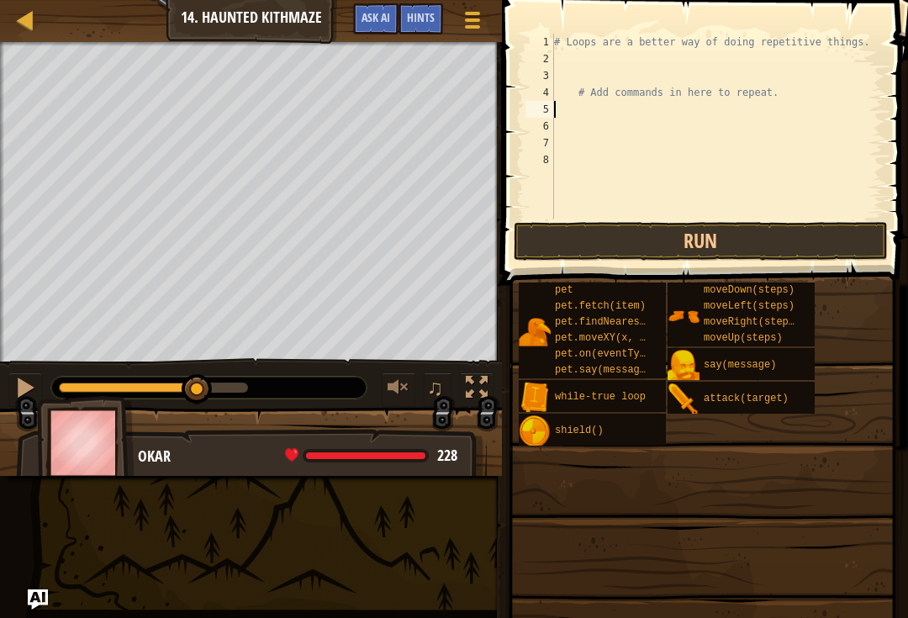
type textarea "# Add commands in here to repeat."
click at [767, 268] on span at bounding box center [702, 514] width 394 height 498
click at [787, 240] on button "Run" at bounding box center [701, 241] width 374 height 39
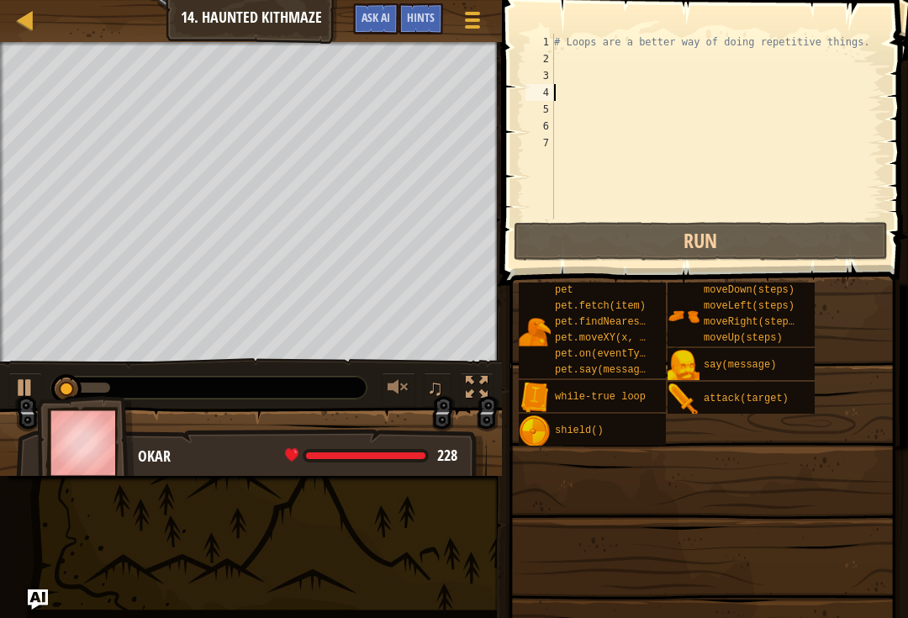
click at [786, 272] on span at bounding box center [702, 514] width 394 height 498
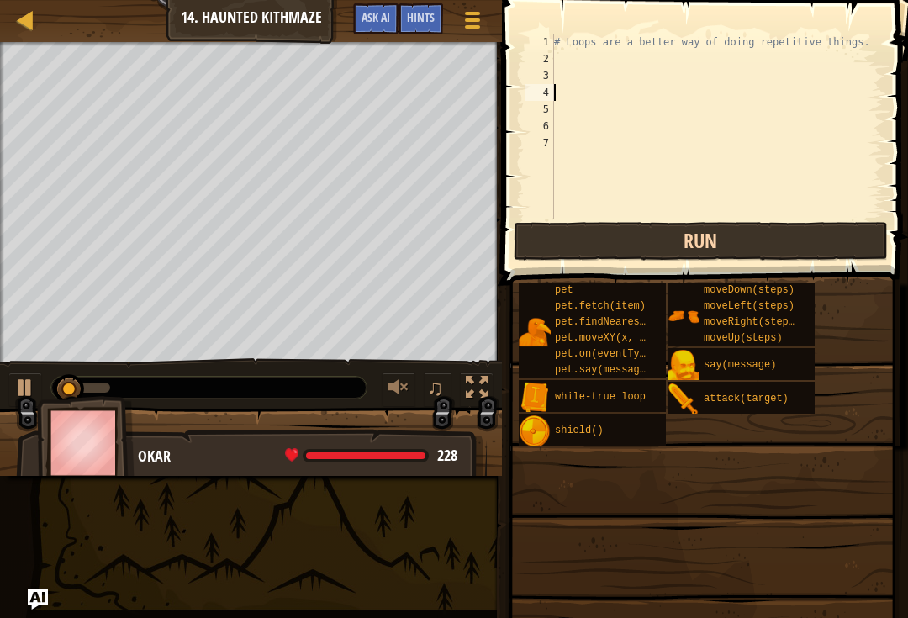
click at [806, 248] on button "Run" at bounding box center [701, 241] width 374 height 39
click at [800, 253] on button "Running" at bounding box center [701, 241] width 374 height 39
type textarea "# Loops are a better way of doing repetitive things."
click at [797, 258] on button "Run" at bounding box center [701, 241] width 374 height 39
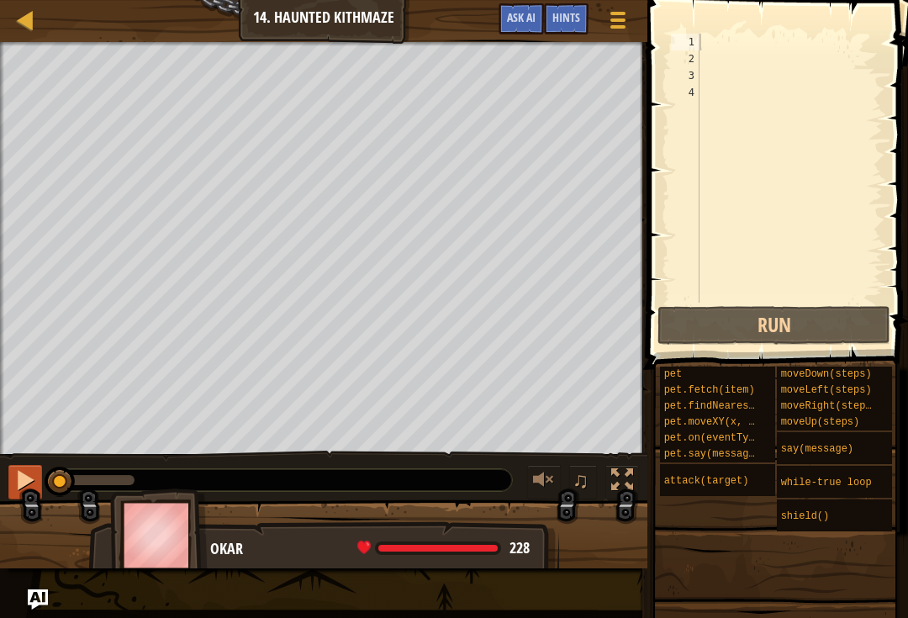
click at [27, 482] on div at bounding box center [25, 480] width 22 height 22
click at [19, 476] on div at bounding box center [25, 480] width 22 height 22
click at [788, 266] on div at bounding box center [789, 185] width 187 height 303
click at [871, 105] on div at bounding box center [789, 185] width 187 height 303
click at [857, 103] on div at bounding box center [789, 185] width 187 height 303
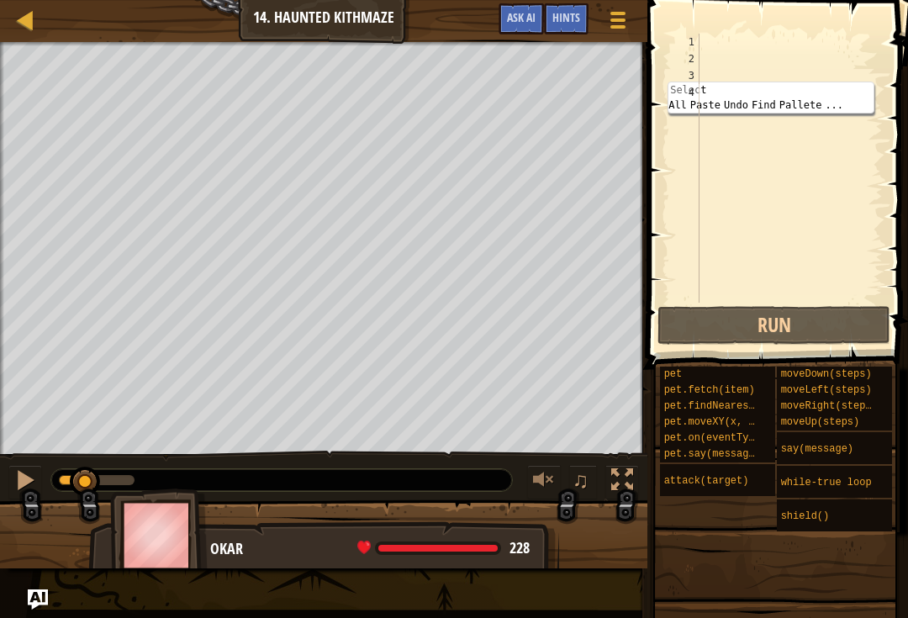
click at [838, 192] on div at bounding box center [789, 185] width 187 height 303
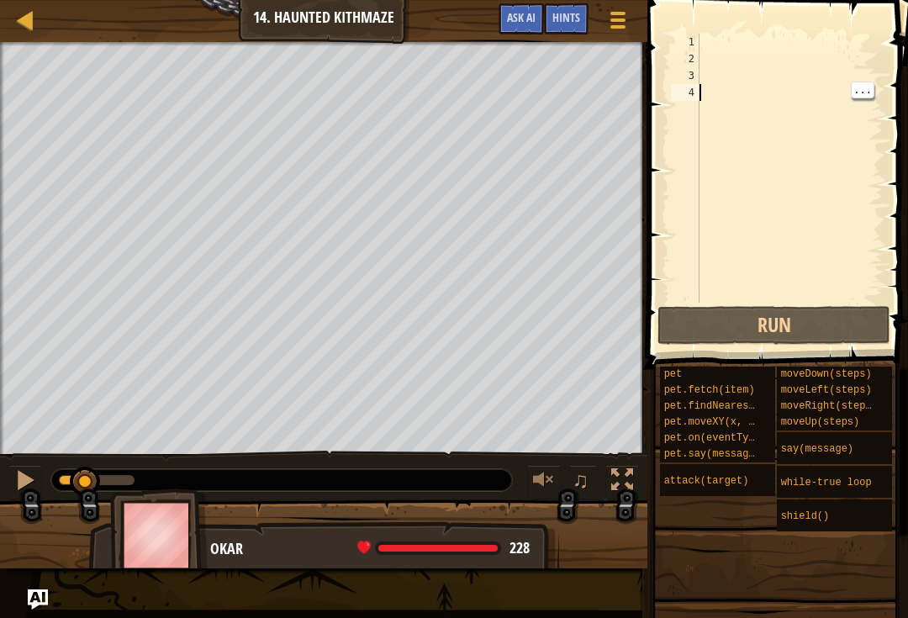
click at [864, 171] on div at bounding box center [789, 185] width 187 height 303
click at [615, 27] on span at bounding box center [618, 26] width 16 height 3
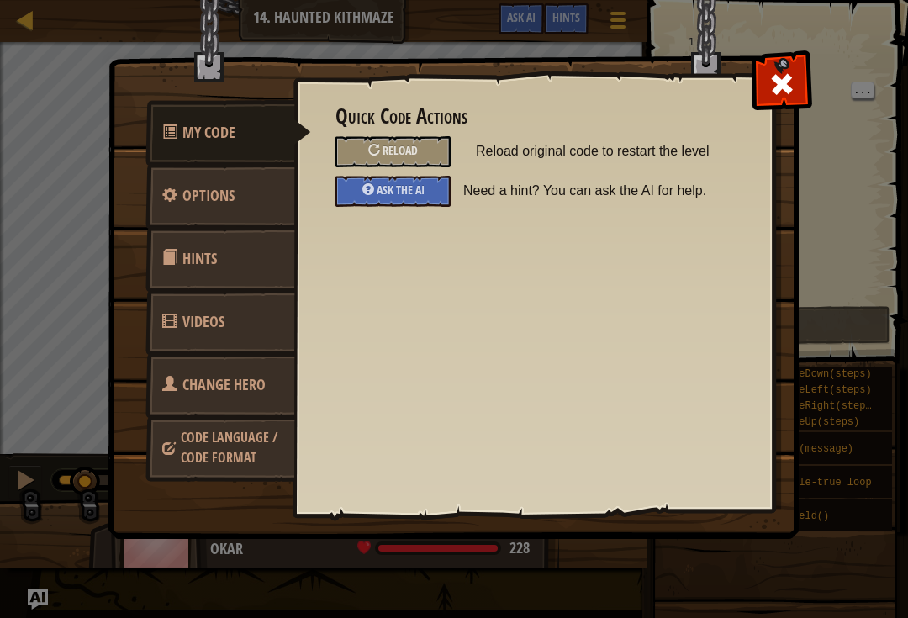
click at [619, 14] on img at bounding box center [460, 238] width 704 height 602
click at [614, 18] on img at bounding box center [460, 238] width 704 height 602
click at [12, 12] on div "My Code Options Hints Videos Change Hero Code Language / Code Format Quick Code…" at bounding box center [454, 309] width 908 height 618
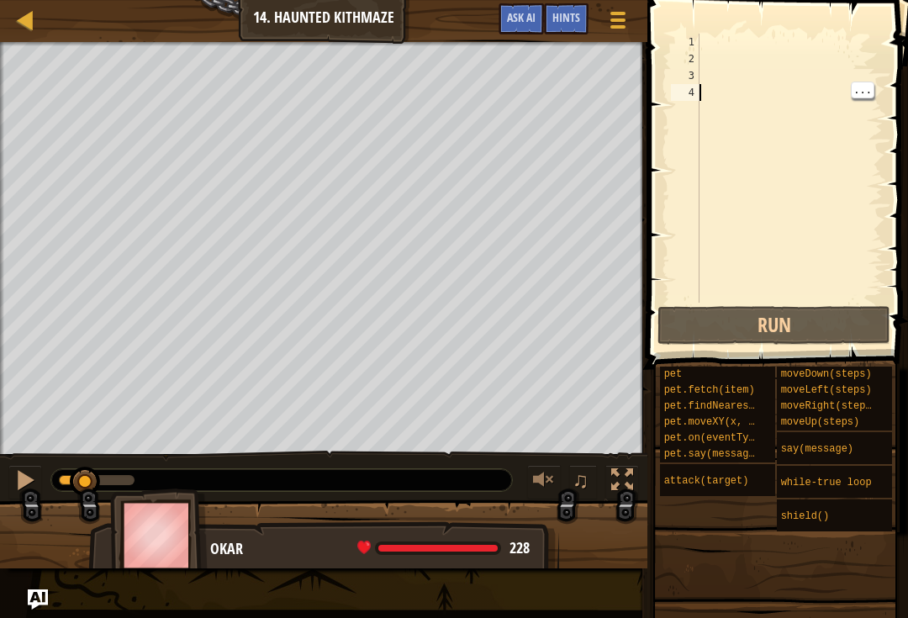
click at [248, 19] on div "Map Introduction to Computer Science 14. Haunted Kithmaze Game Menu Done Hints …" at bounding box center [323, 21] width 647 height 42
click at [741, 87] on div at bounding box center [789, 185] width 187 height 303
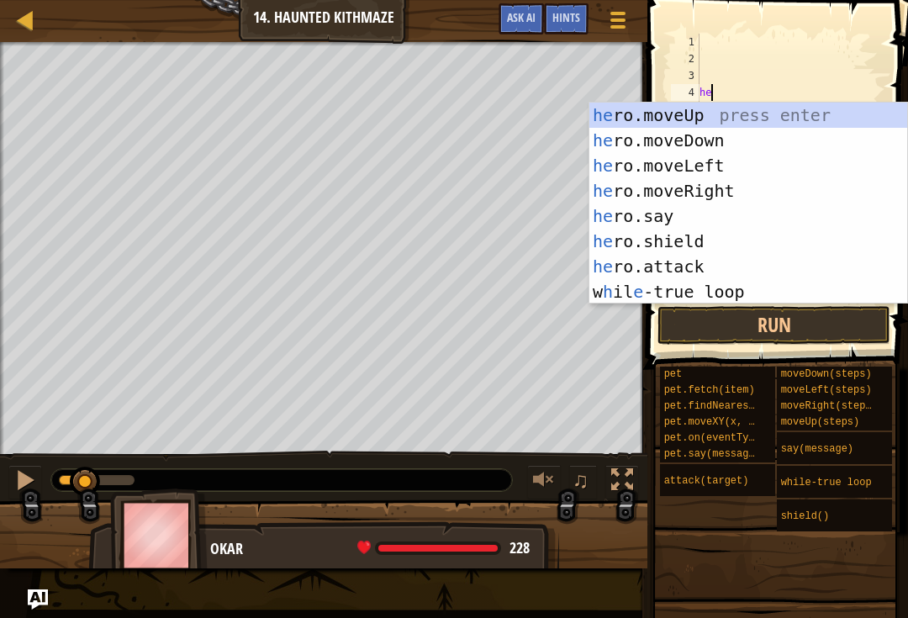
type textarea "h"
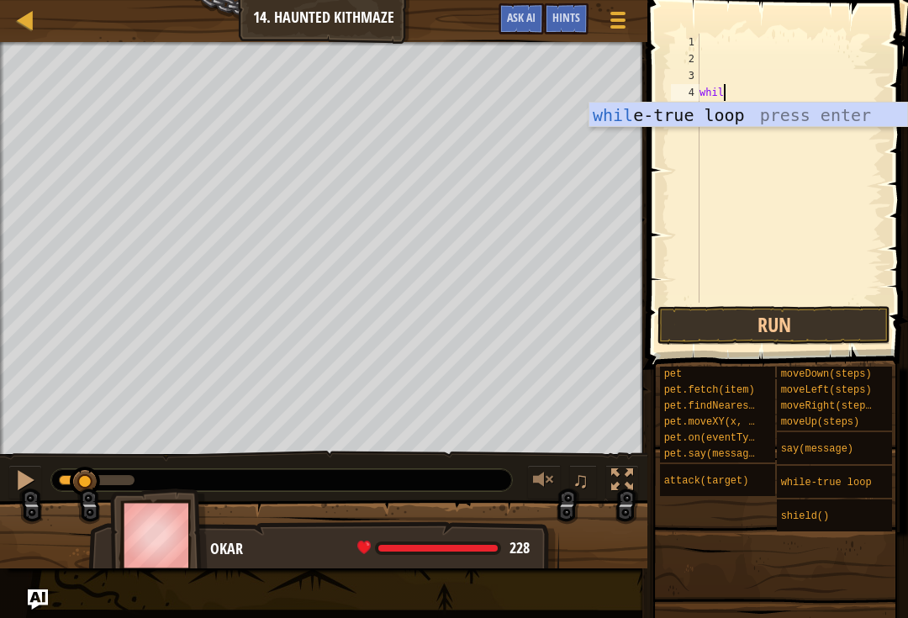
type textarea "while"
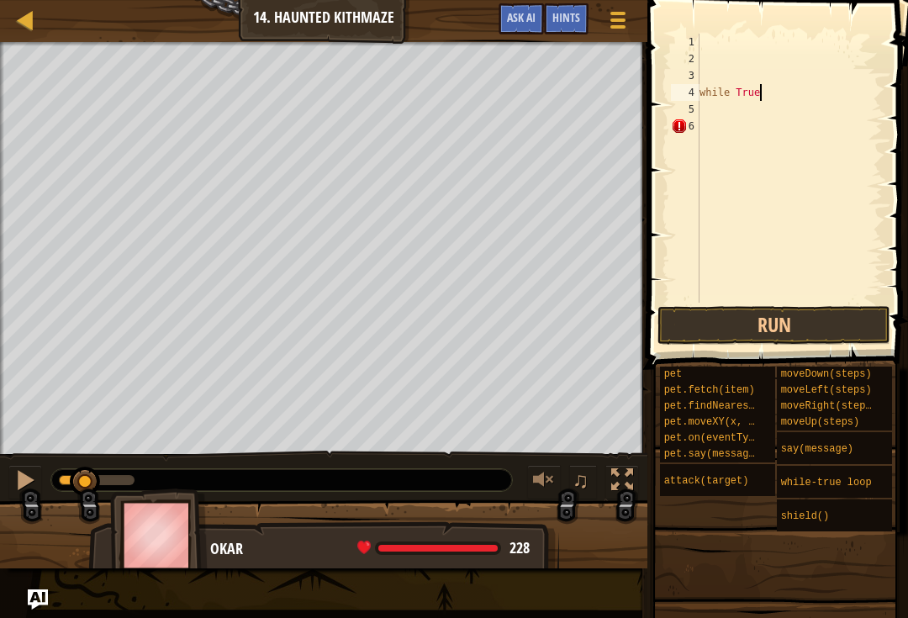
scroll to position [8, 4]
type textarea "while True:"
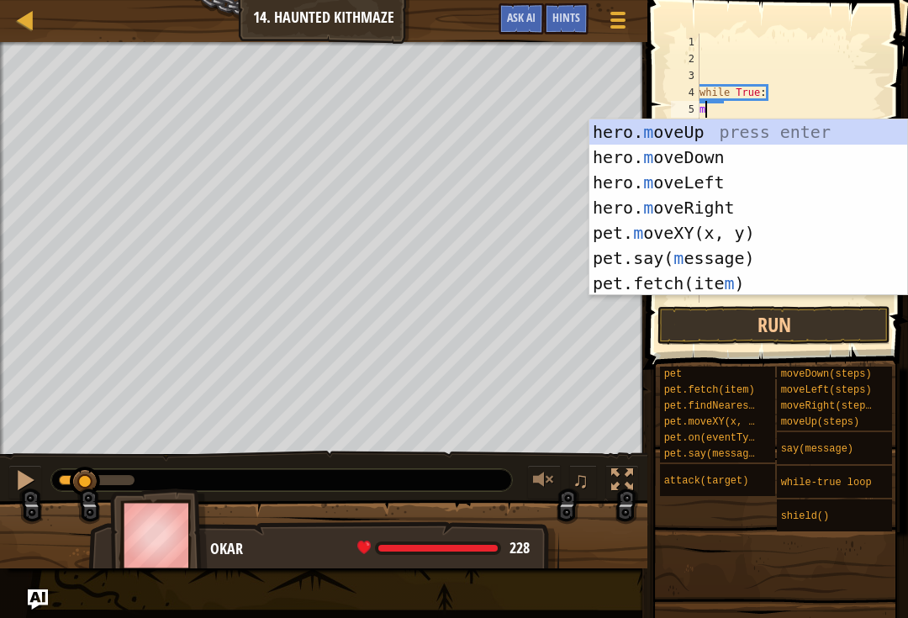
scroll to position [8, 1]
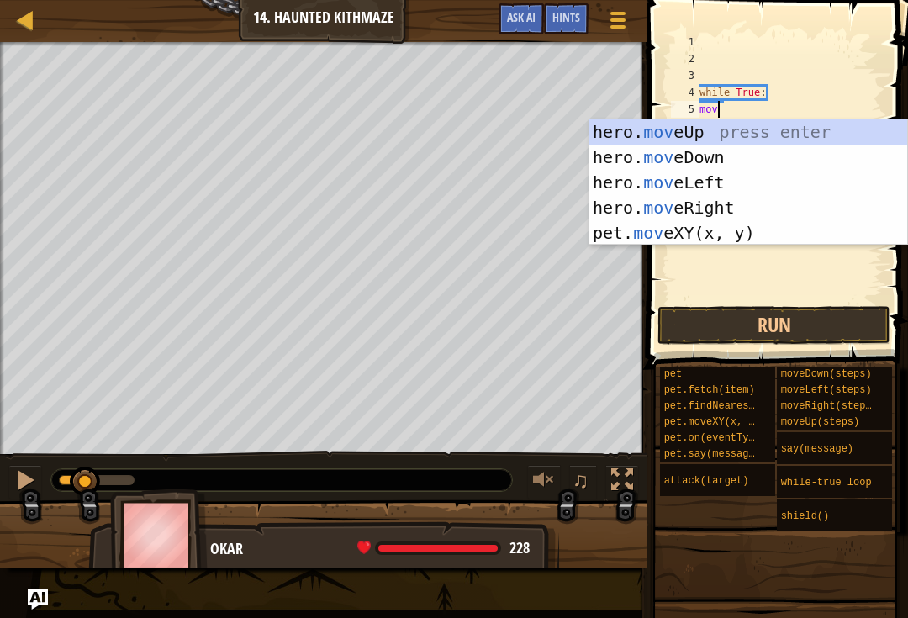
type textarea "move"
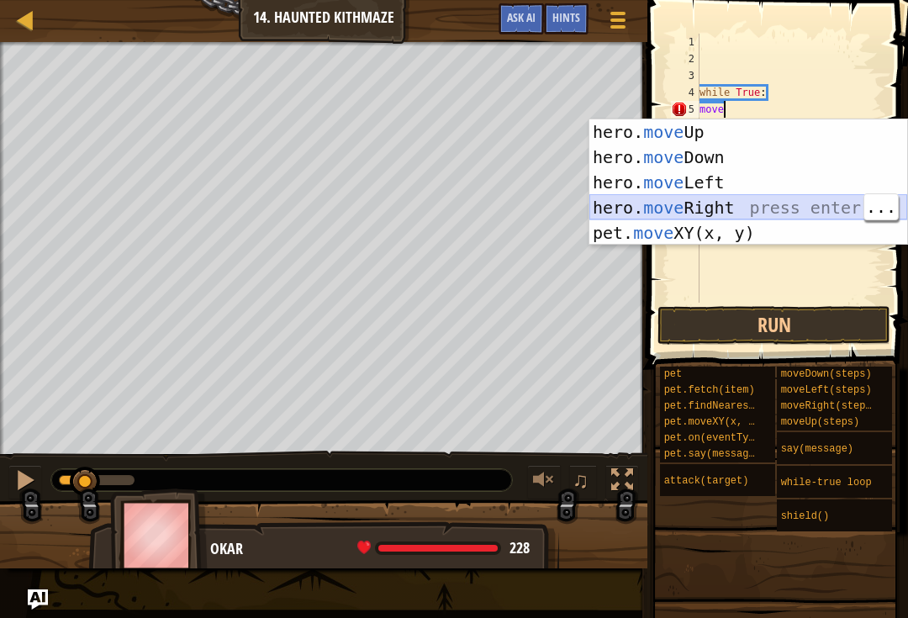
click at [753, 203] on div "hero. move Up press enter hero. move Down press enter hero. move Left press ent…" at bounding box center [748, 207] width 318 height 177
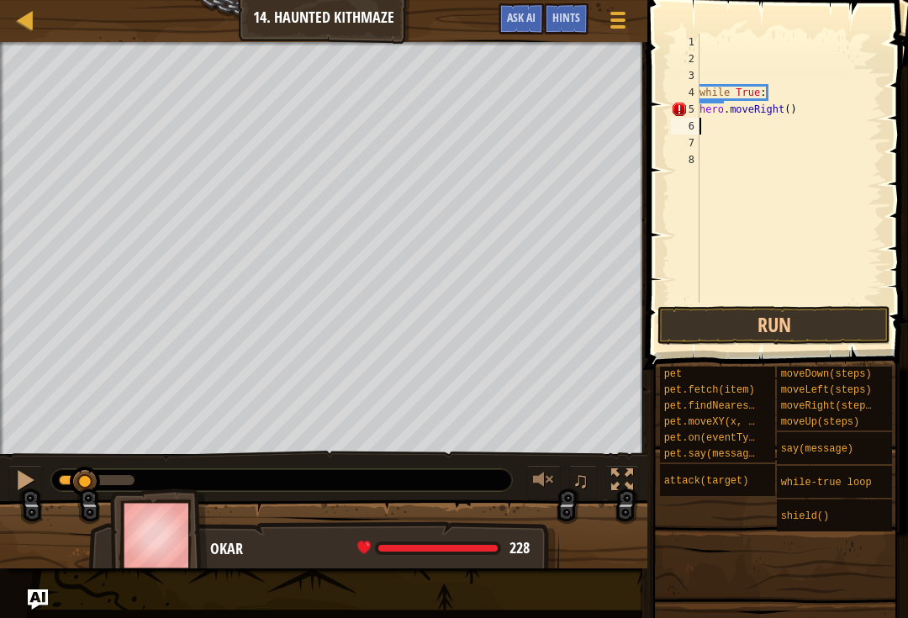
click at [806, 105] on div "while True : hero . moveRight ( )" at bounding box center [789, 185] width 187 height 303
type textarea "hero.moveRight(2)"
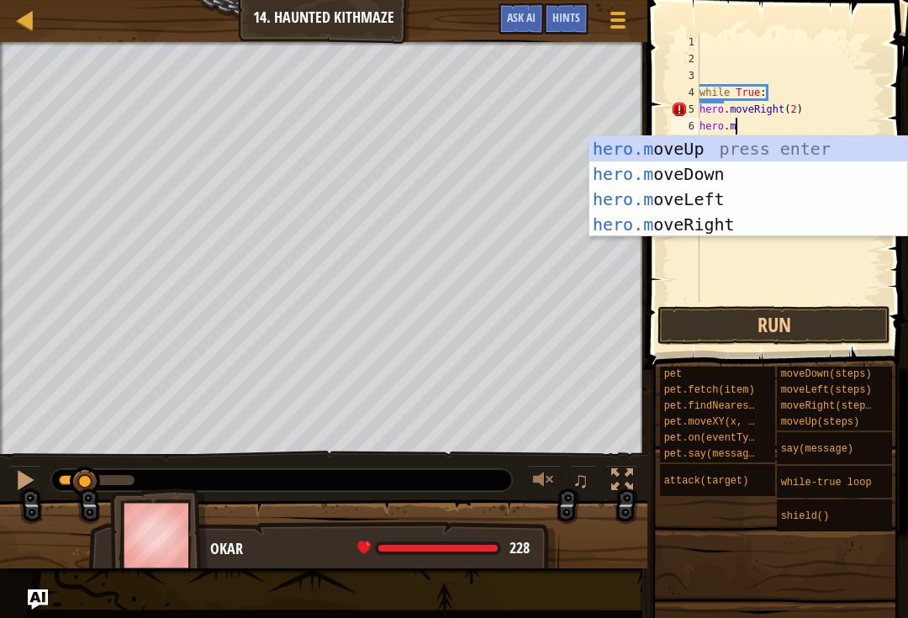
scroll to position [8, 3]
type textarea "hero.move"
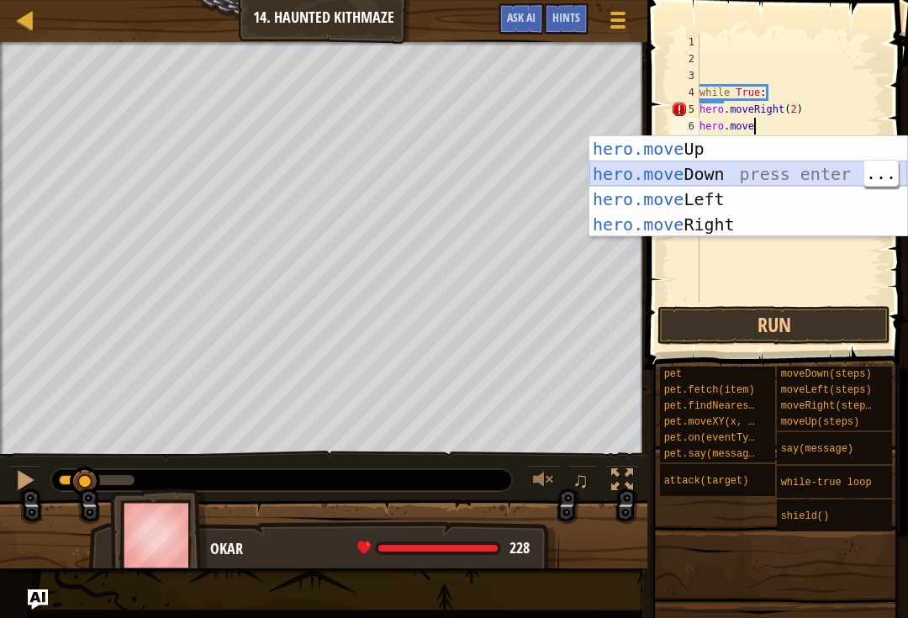
click at [783, 161] on div "hero.move Up press enter hero.move Down press enter hero.move Left press enter …" at bounding box center [748, 211] width 318 height 151
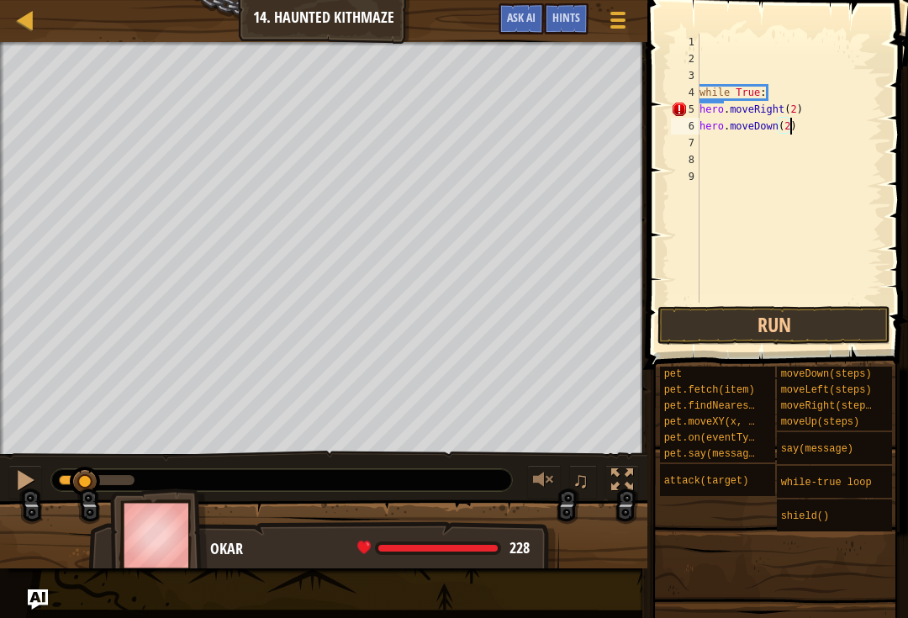
scroll to position [8, 8]
click at [792, 336] on button "Run" at bounding box center [773, 325] width 233 height 39
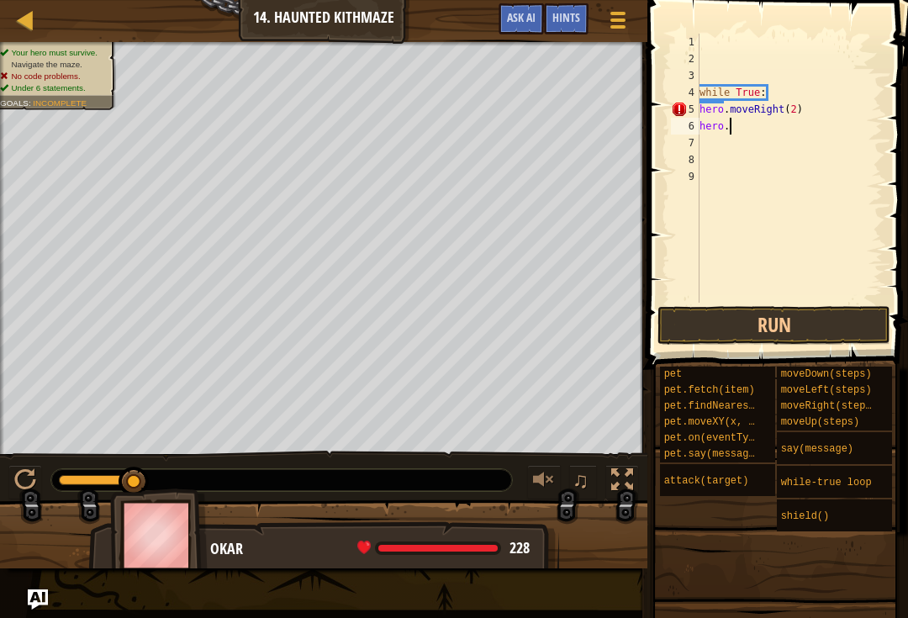
scroll to position [8, 1]
type textarea "h"
click at [817, 326] on button "Run" at bounding box center [773, 325] width 233 height 39
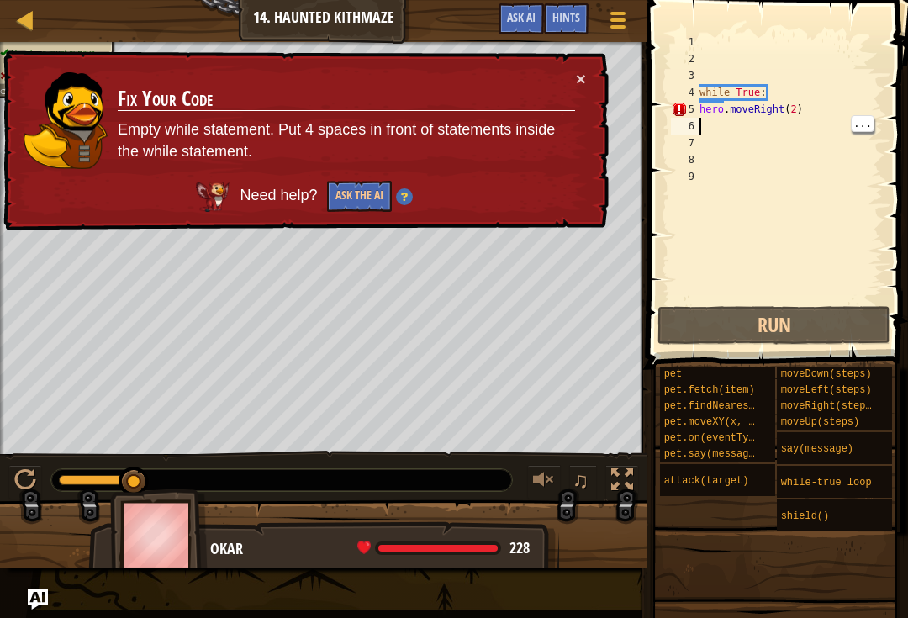
click at [735, 126] on div "while True : hero . moveRight ( 2 )" at bounding box center [789, 185] width 187 height 303
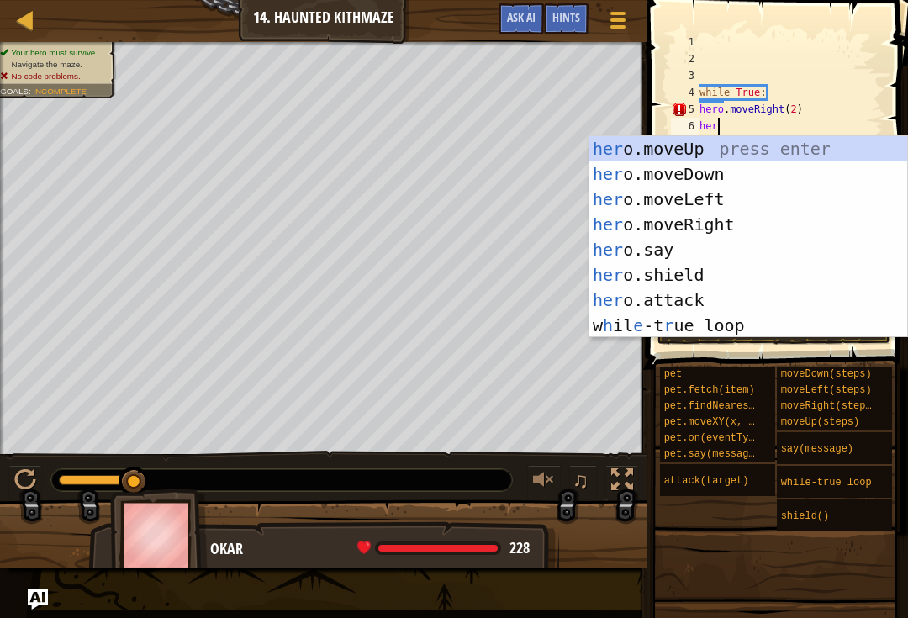
scroll to position [8, 1]
type textarea "hero"
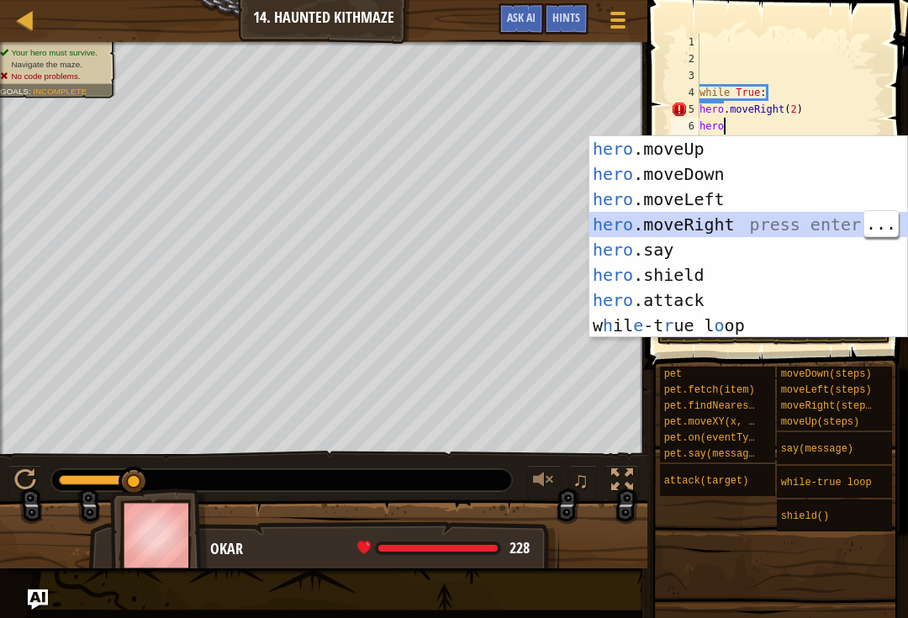
click at [783, 209] on div "hero .moveUp press enter hero .moveDown press enter hero .moveLeft press enter …" at bounding box center [748, 262] width 318 height 252
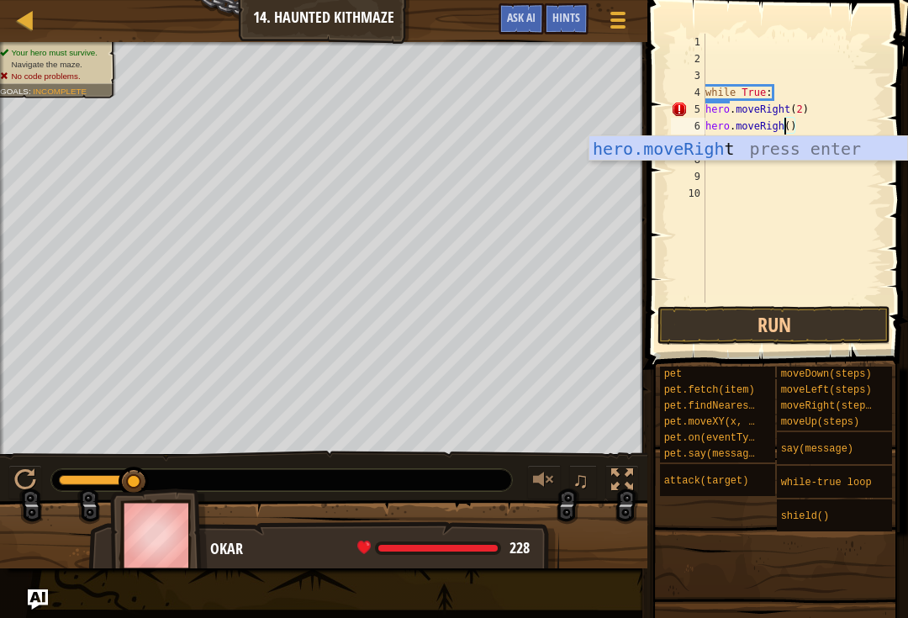
scroll to position [8, 8]
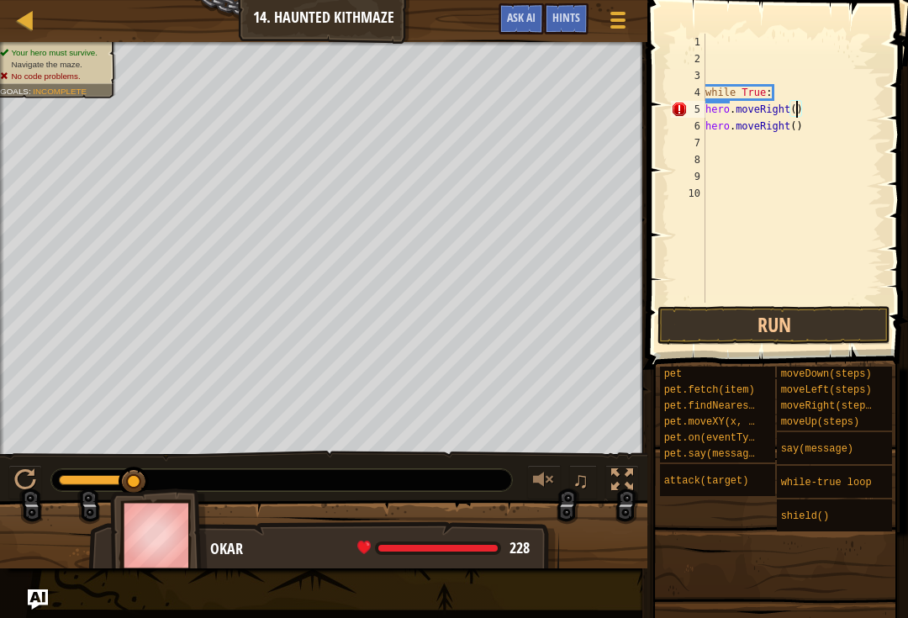
click at [799, 357] on span at bounding box center [775, 598] width 249 height 498
click at [822, 335] on button "Run" at bounding box center [773, 325] width 233 height 39
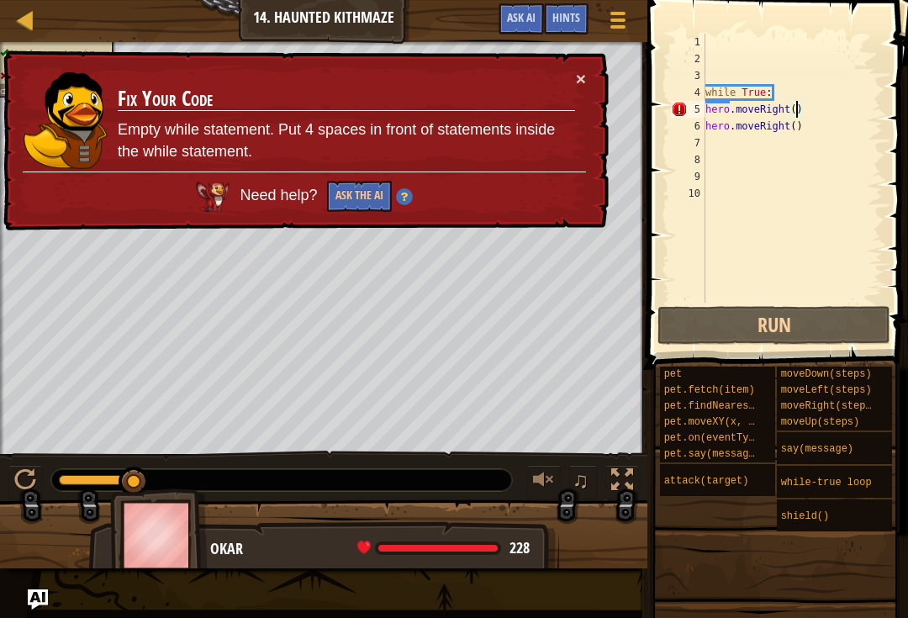
scroll to position [8, 5]
type textarea "hero.moveRight()"
click at [798, 129] on div "while True : hero . moveRight ( ) hero . moveRight ( )" at bounding box center [793, 185] width 182 height 303
type textarea "hero.moveRight()"
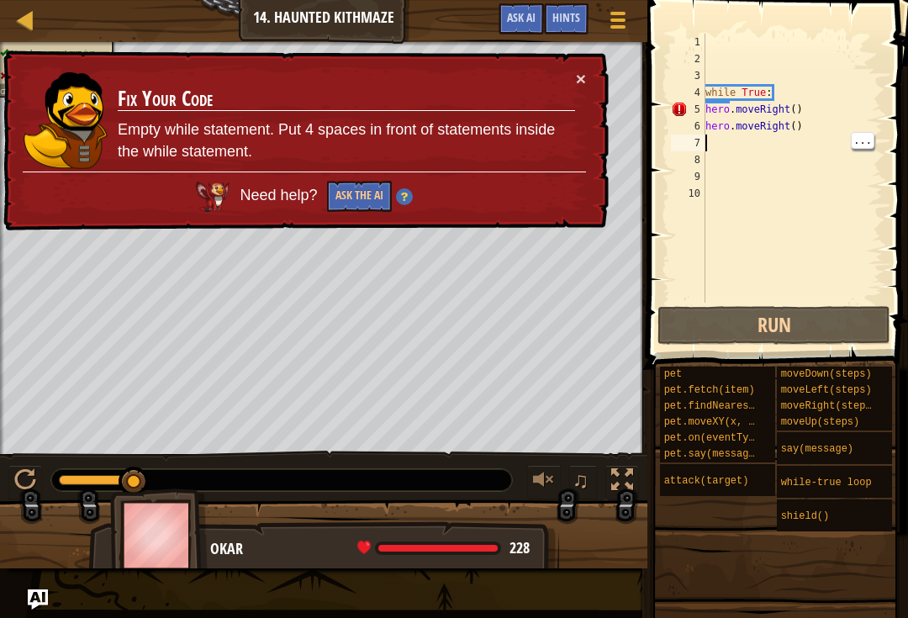
click at [799, 123] on div "while True : hero . moveRight ( ) hero . moveRight ( )" at bounding box center [793, 185] width 182 height 303
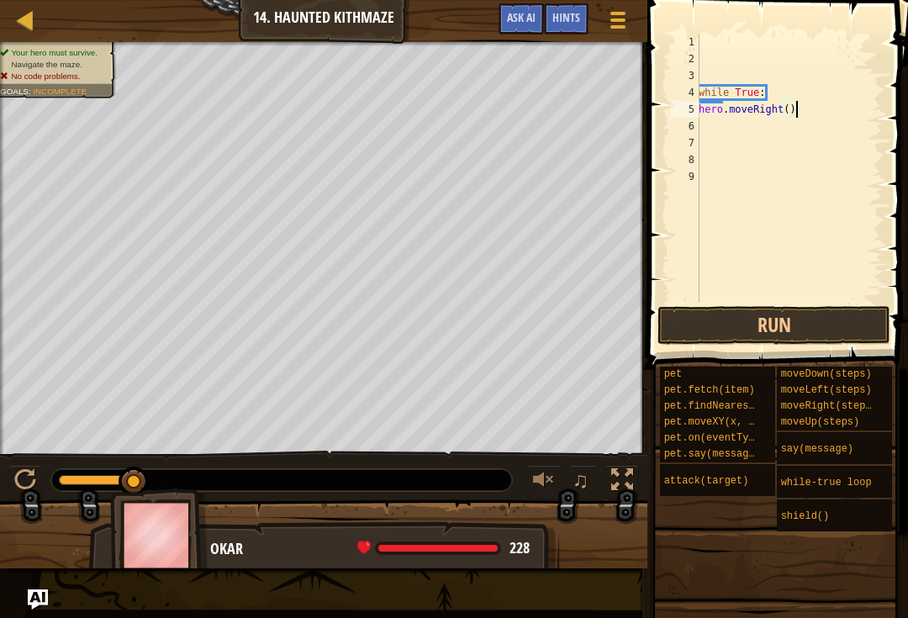
type textarea "hero.moveRight("
type textarea "while True:"
